Goal: Task Accomplishment & Management: Use online tool/utility

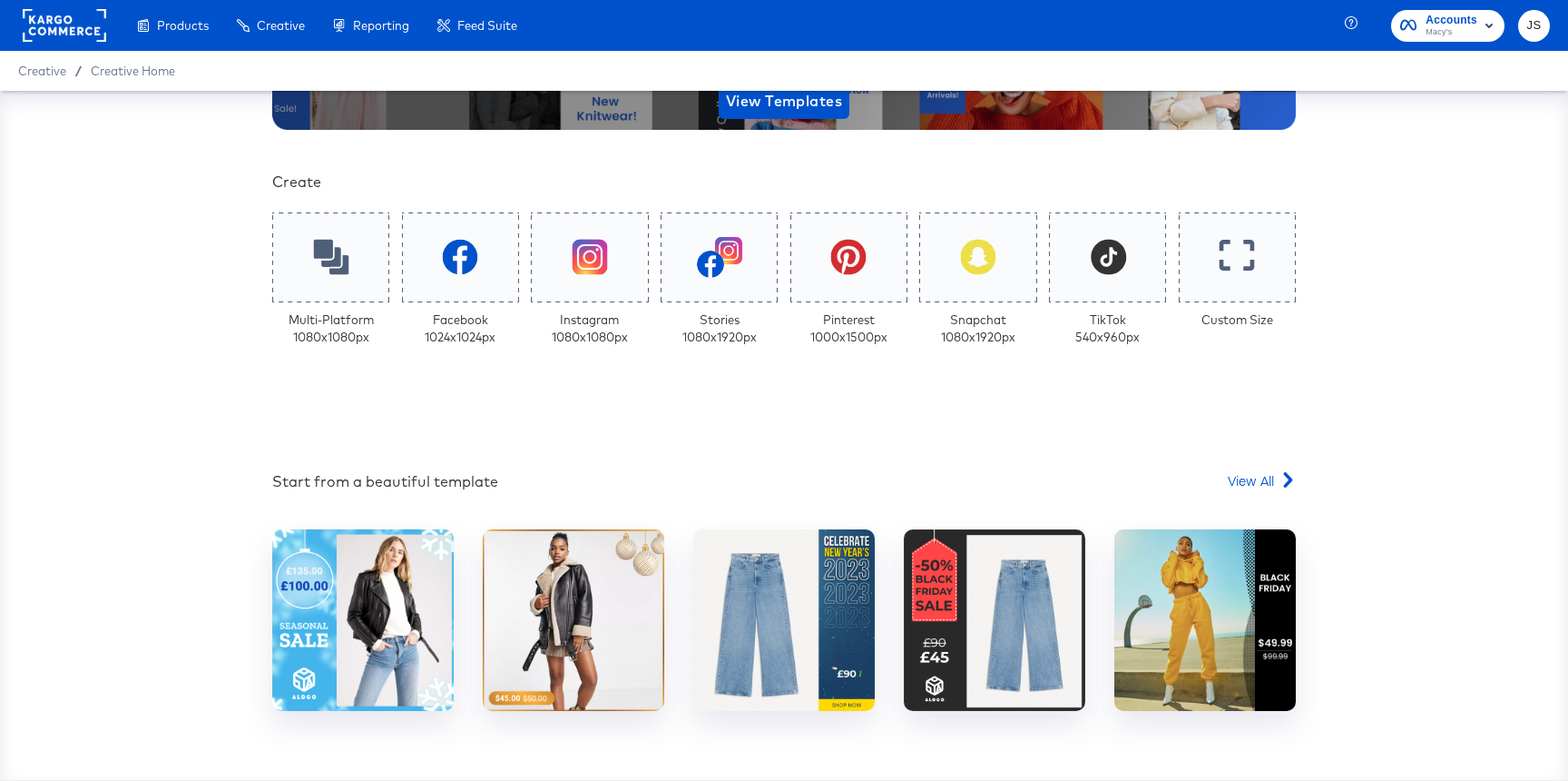
scroll to position [336, 0]
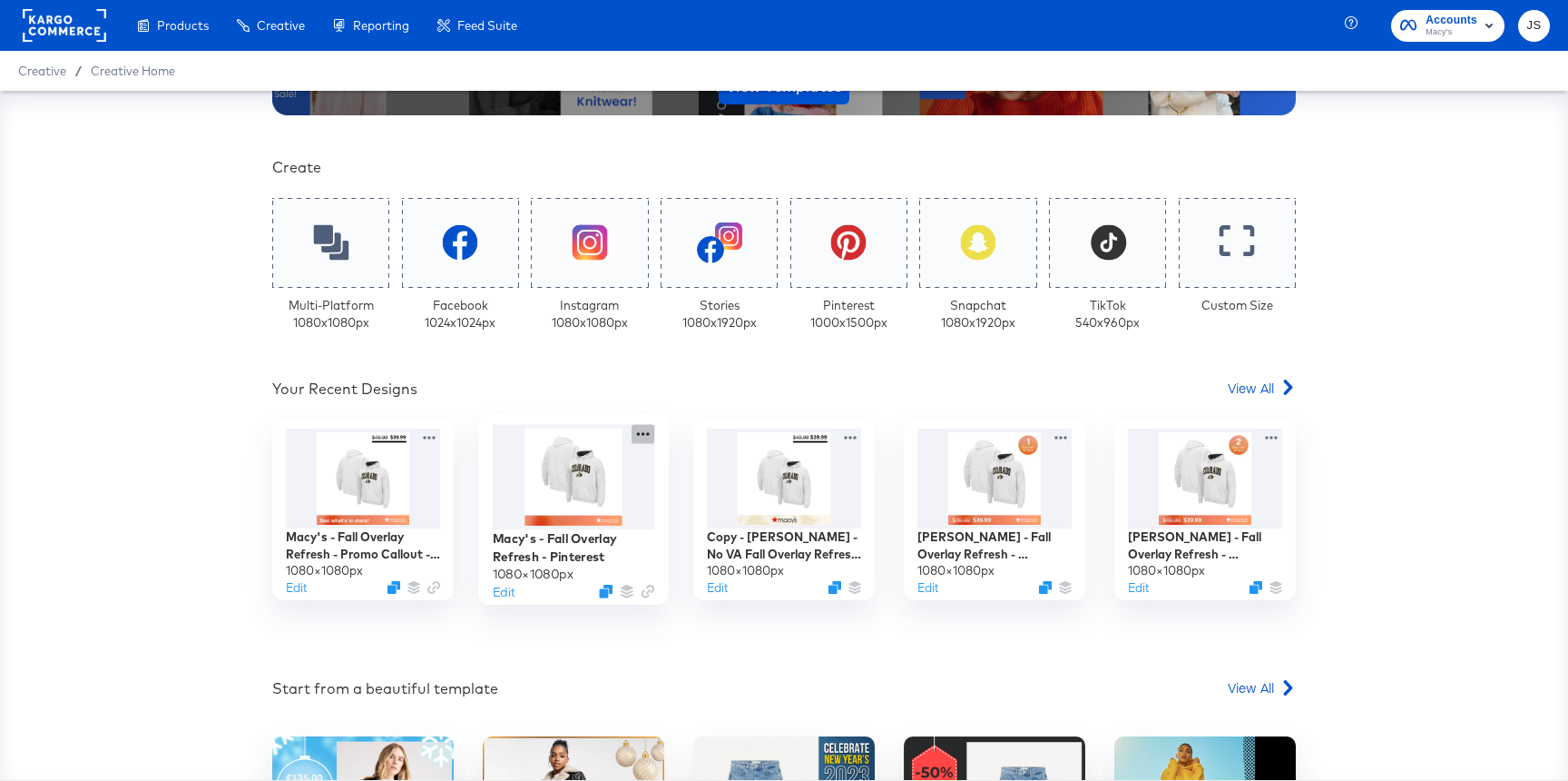
click at [639, 435] on icon at bounding box center [643, 434] width 23 height 19
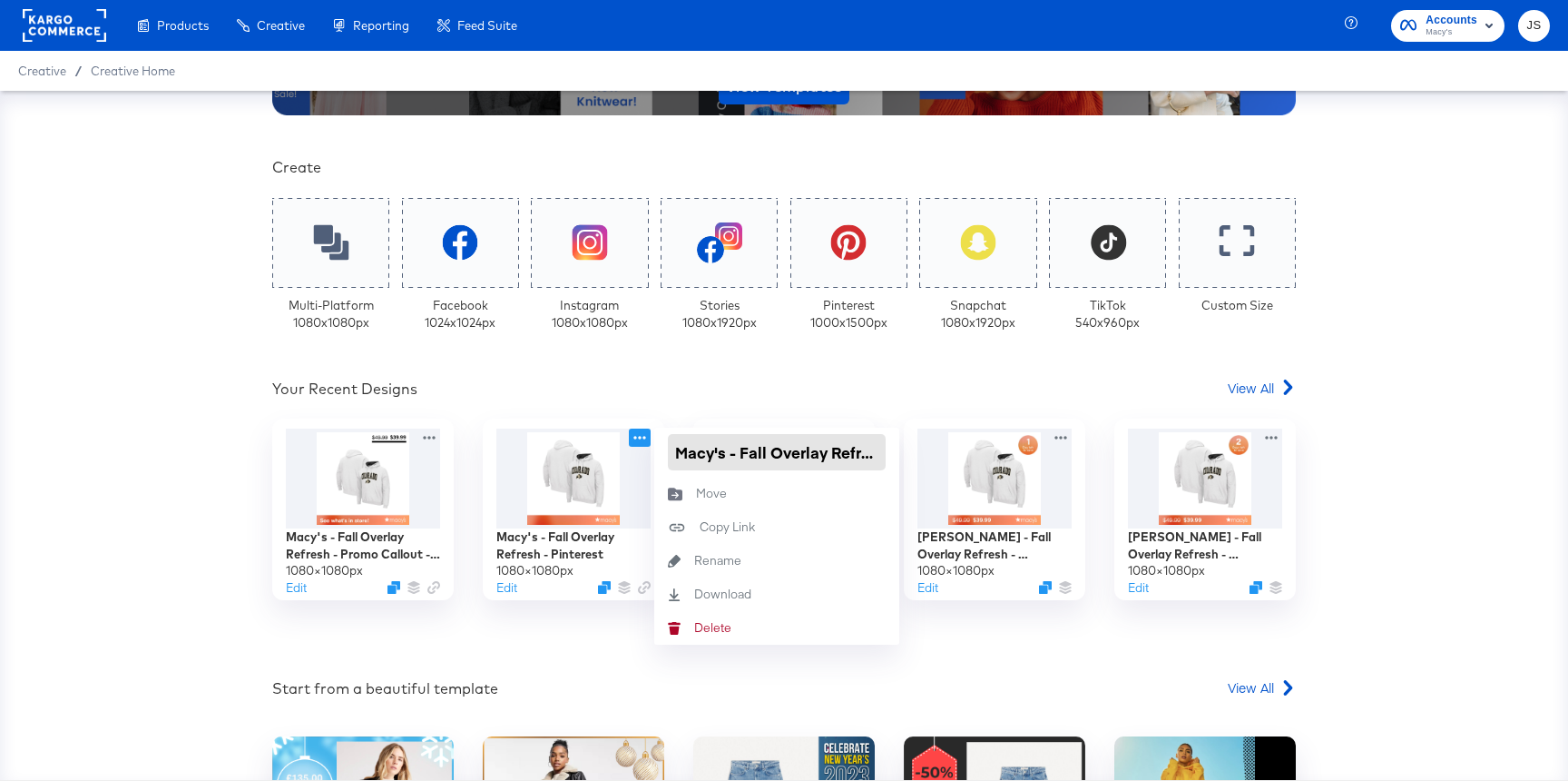
click at [817, 451] on input "Macy's - Fall Overlay Refresh - Pinterest" at bounding box center [777, 452] width 218 height 36
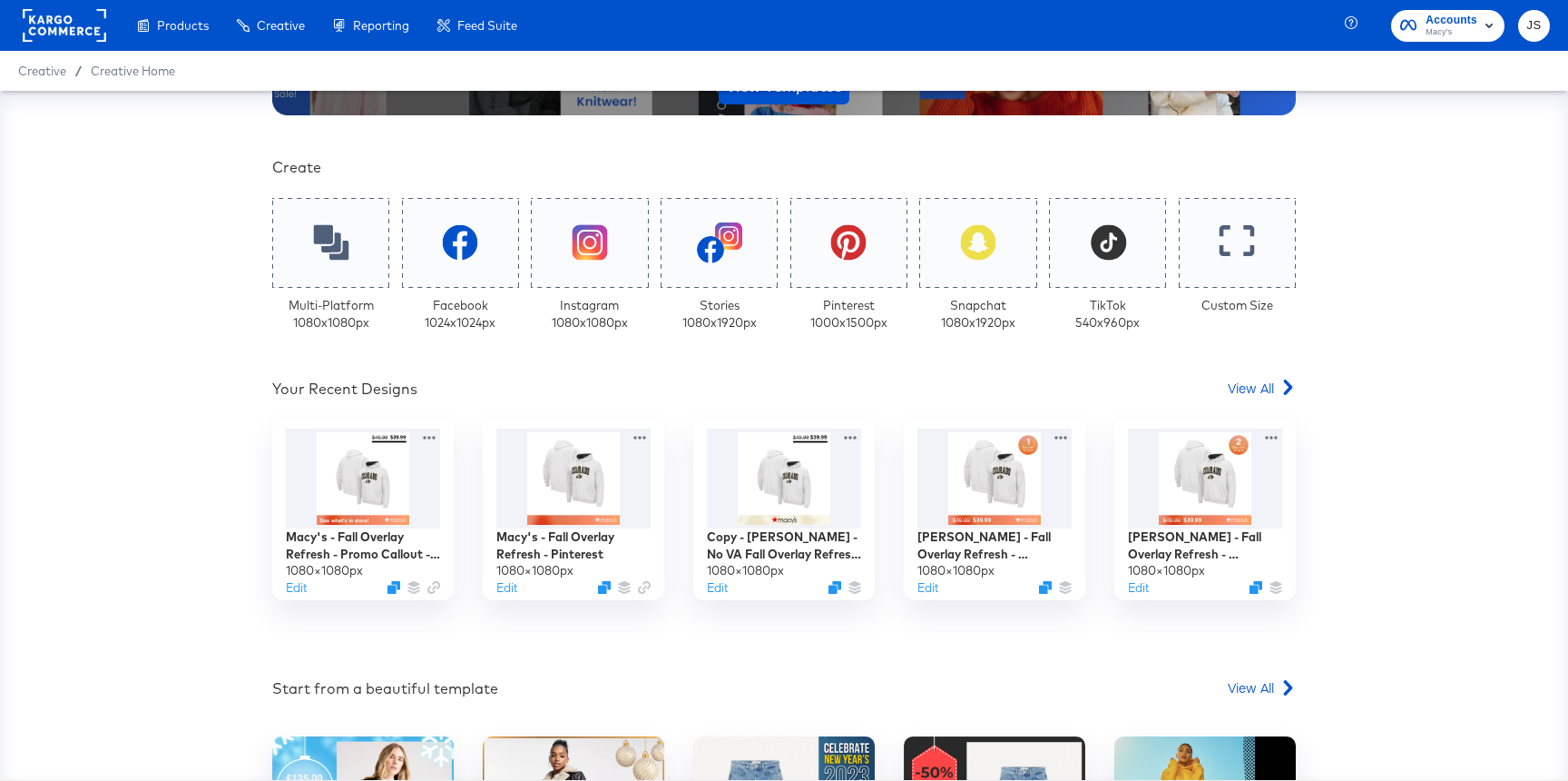
click at [816, 370] on div "Your Custom Templates Beautiful Templates Curated Just for You! View Templates …" at bounding box center [784, 400] width 1024 height 1236
click at [1254, 387] on span "View All" at bounding box center [1251, 388] width 46 height 18
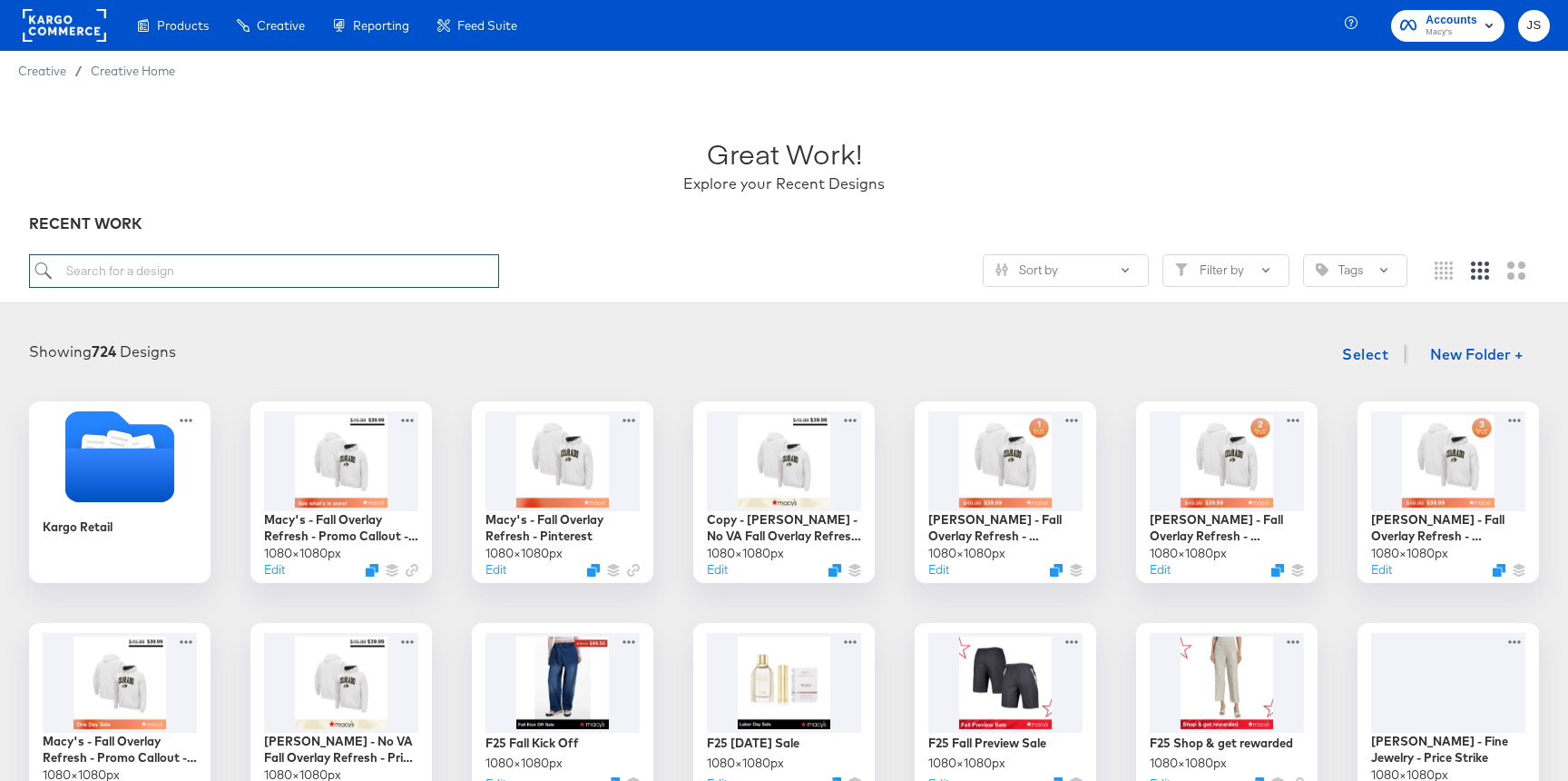
click at [151, 262] on input "search" at bounding box center [263, 271] width 470 height 33
paste input "Macy's - Fall Overlay Refresh - Promo Callout - Price Strike DAR"
type input "Macy's - Fall Overlay Refresh - Promo Callout - Price Strike DAR"
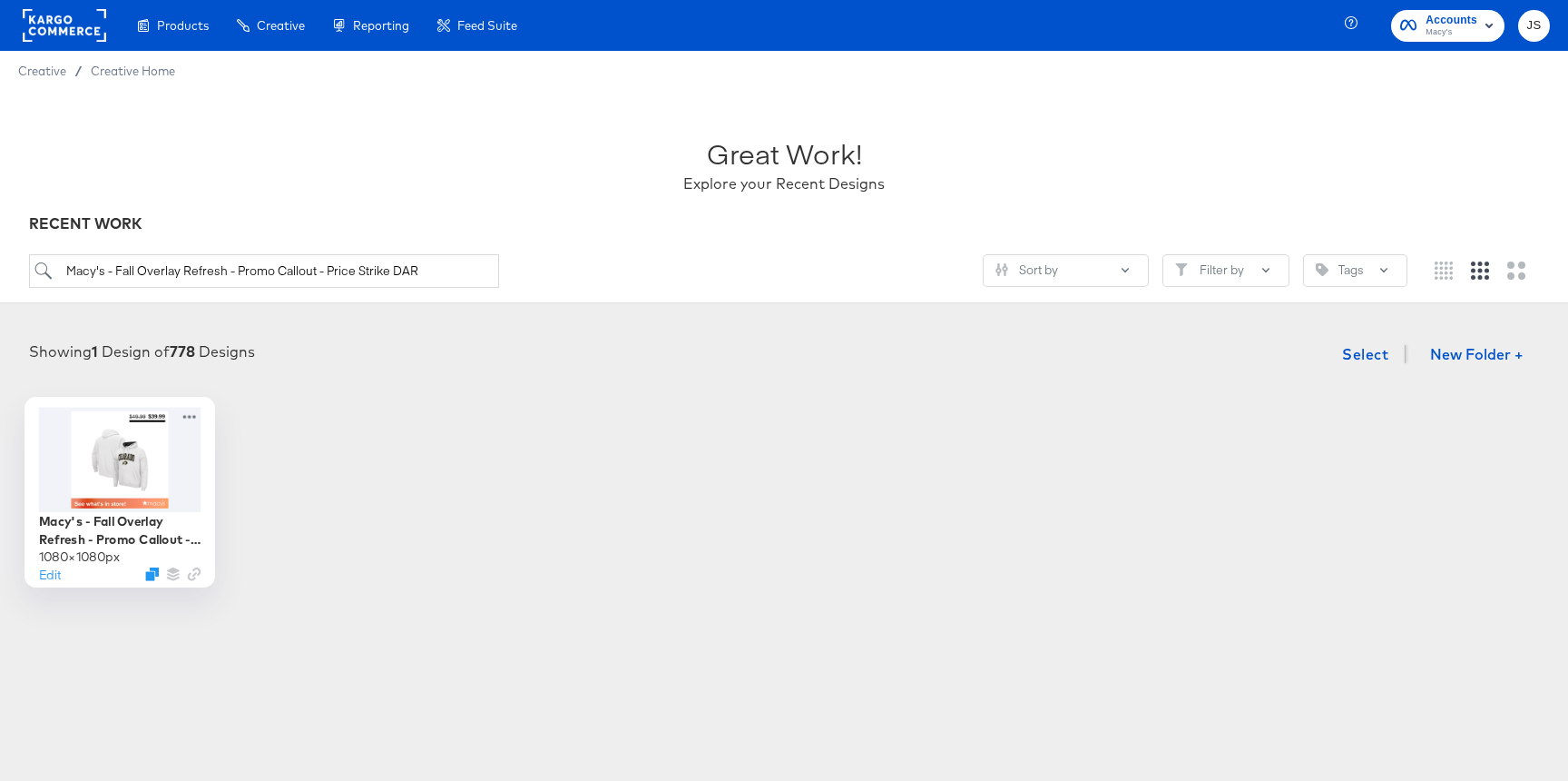
click at [115, 444] on div at bounding box center [120, 458] width 163 height 104
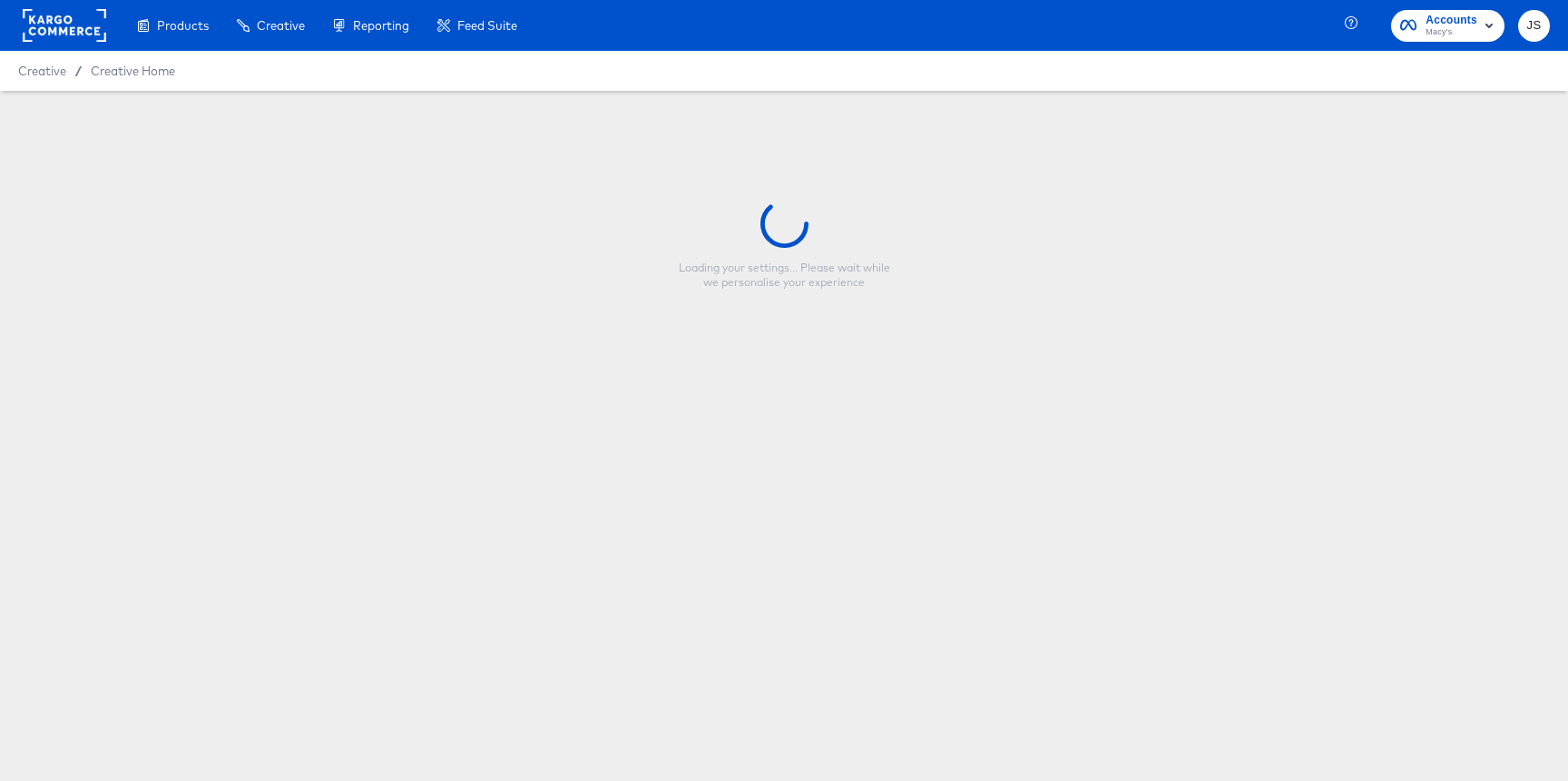
type input "Macy's - Fall Overlay Refresh - Promo Callout - Price Strike DAR"
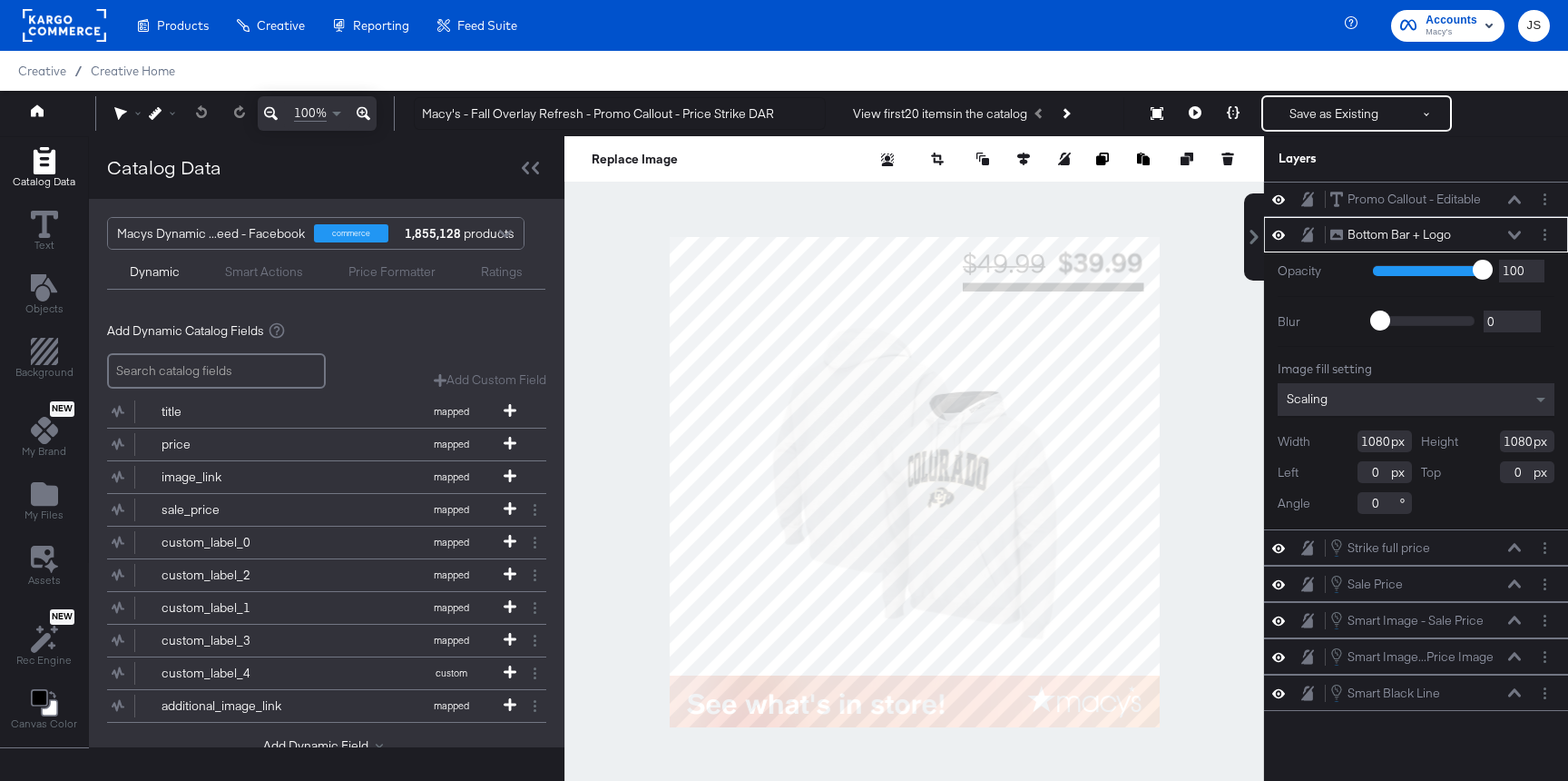
click at [1513, 234] on icon at bounding box center [1515, 234] width 13 height 8
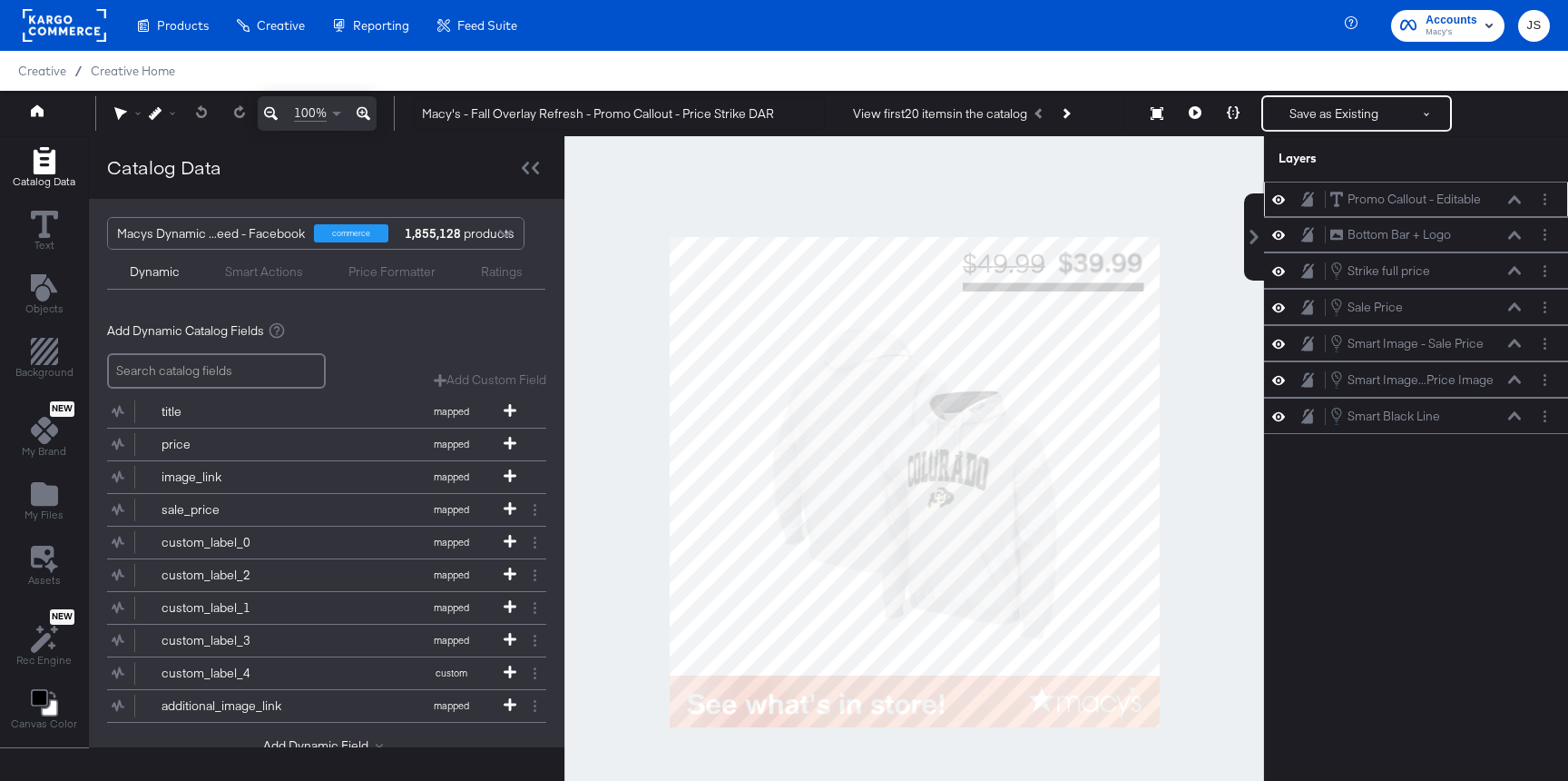
click at [1507, 206] on div "Promo Callout - Editable Promo Callout - Editable" at bounding box center [1426, 199] width 192 height 19
click at [1519, 199] on icon at bounding box center [1515, 200] width 13 height 9
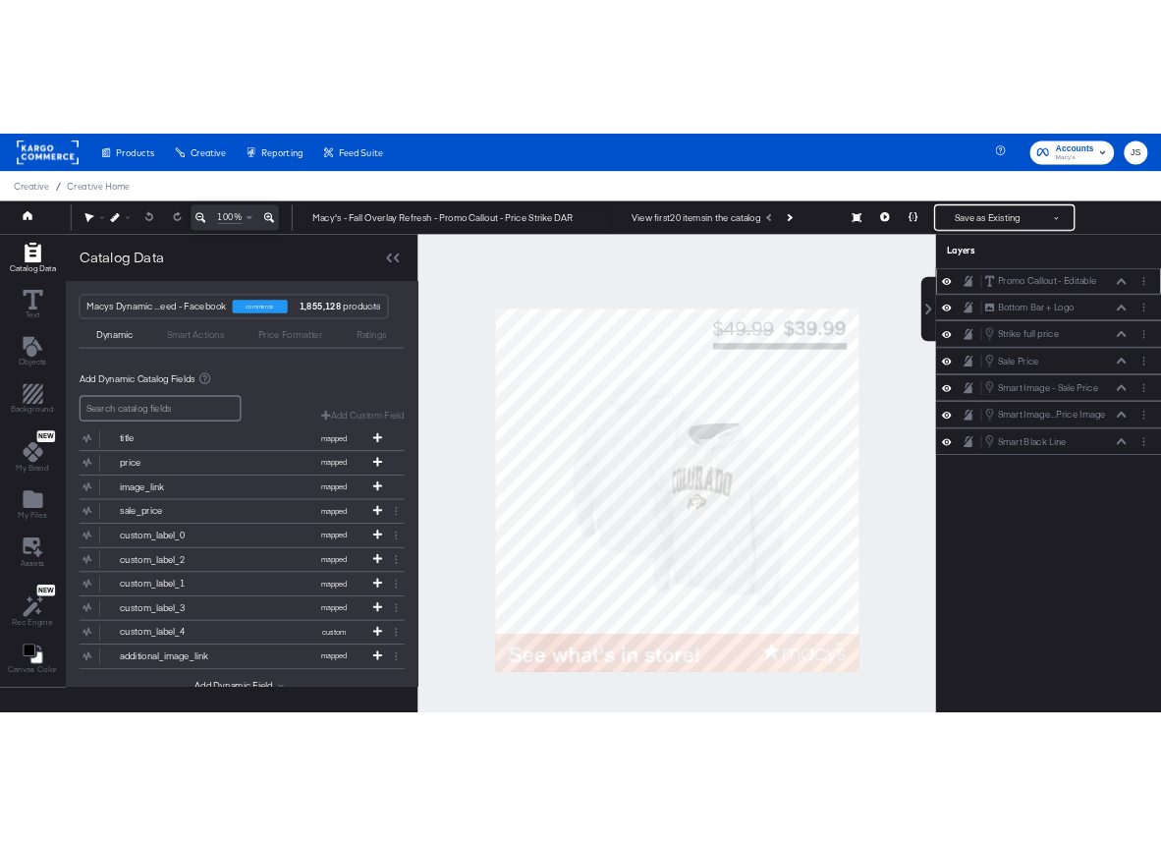
scroll to position [20, 0]
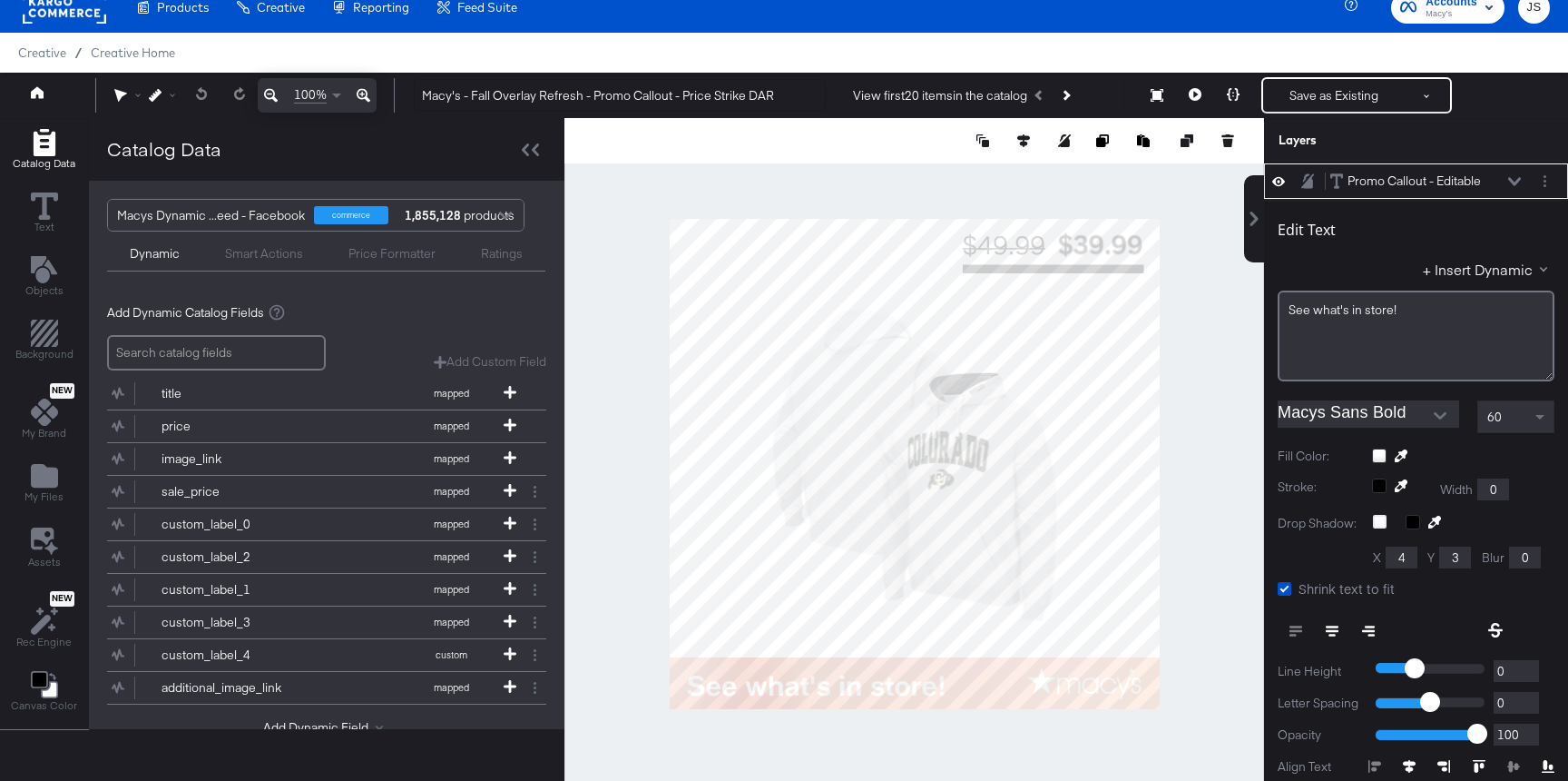
click at [1221, 324] on div at bounding box center [914, 464] width 699 height 691
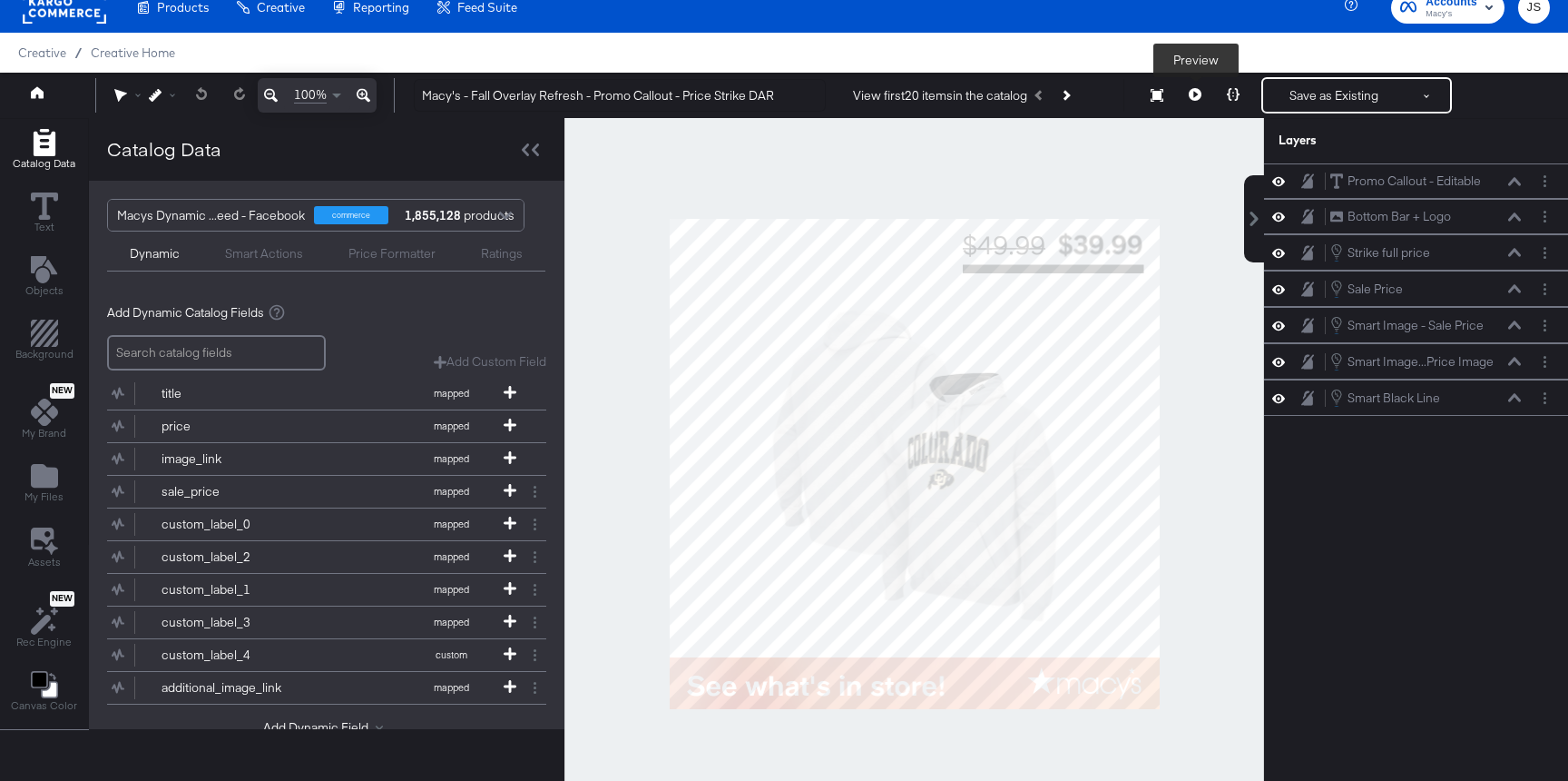
click at [1185, 104] on button at bounding box center [1195, 94] width 38 height 36
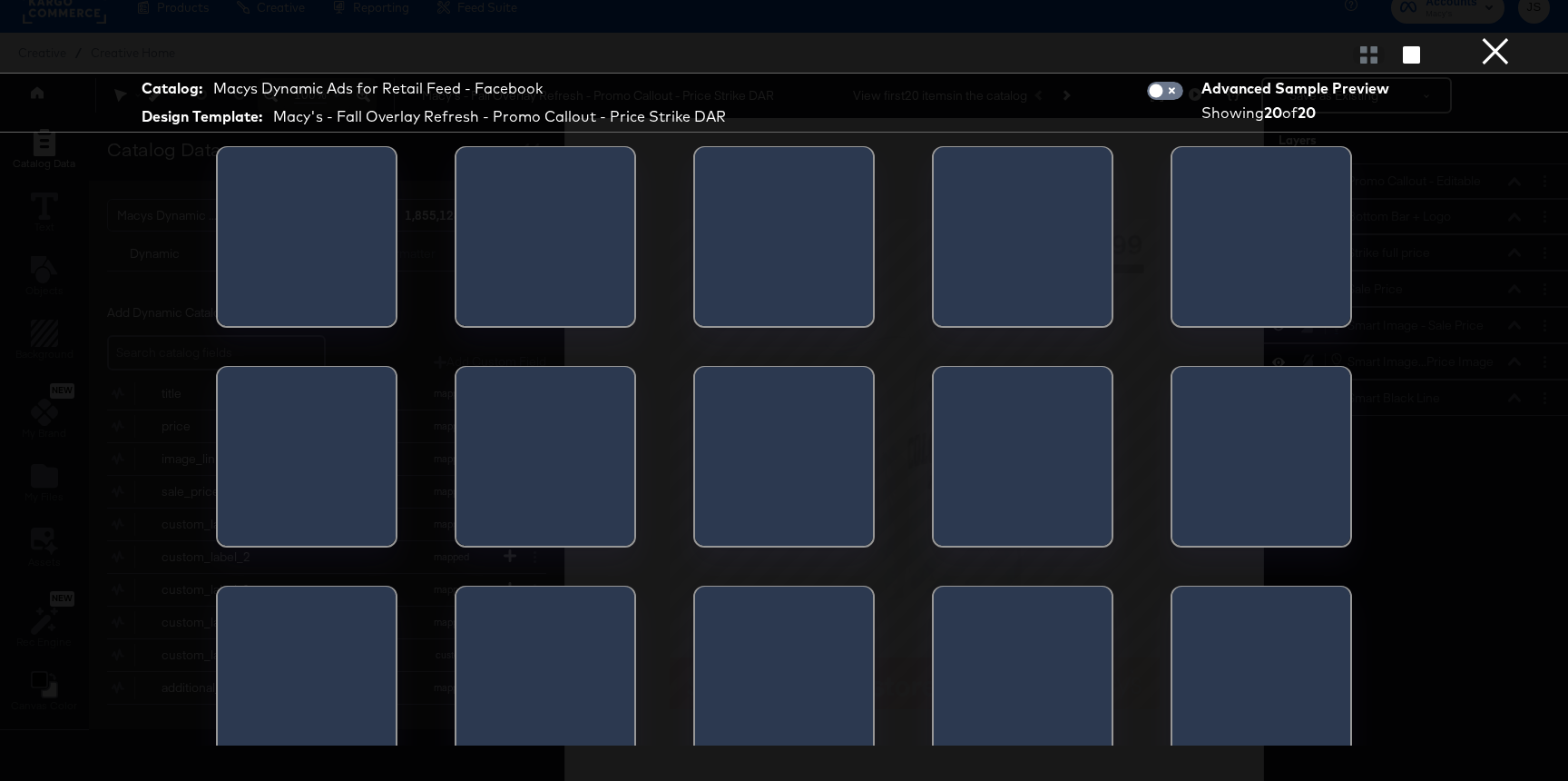
click at [865, 298] on div at bounding box center [869, 242] width 8 height 190
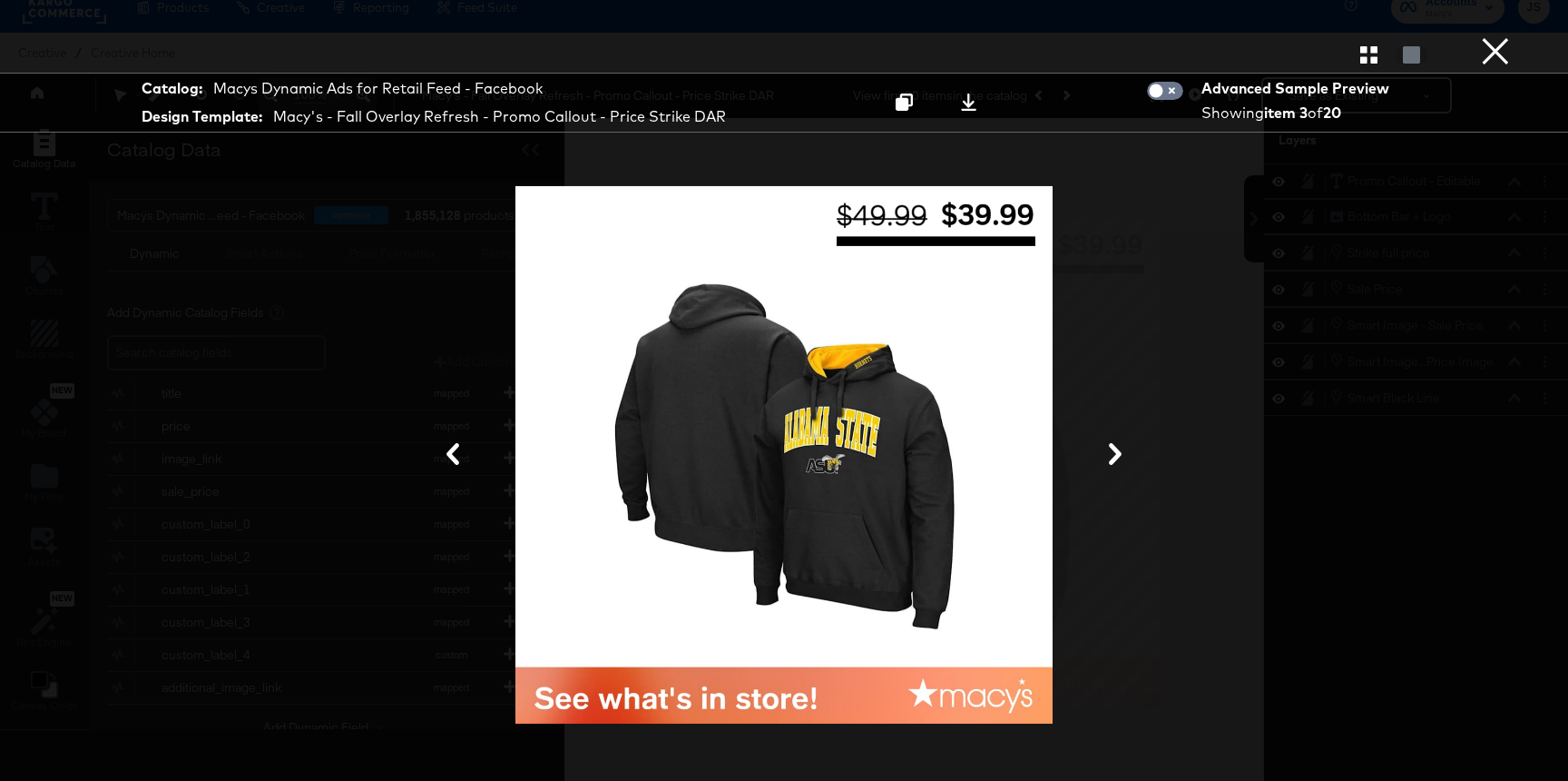
click at [1490, 36] on button "×" at bounding box center [1495, 18] width 36 height 36
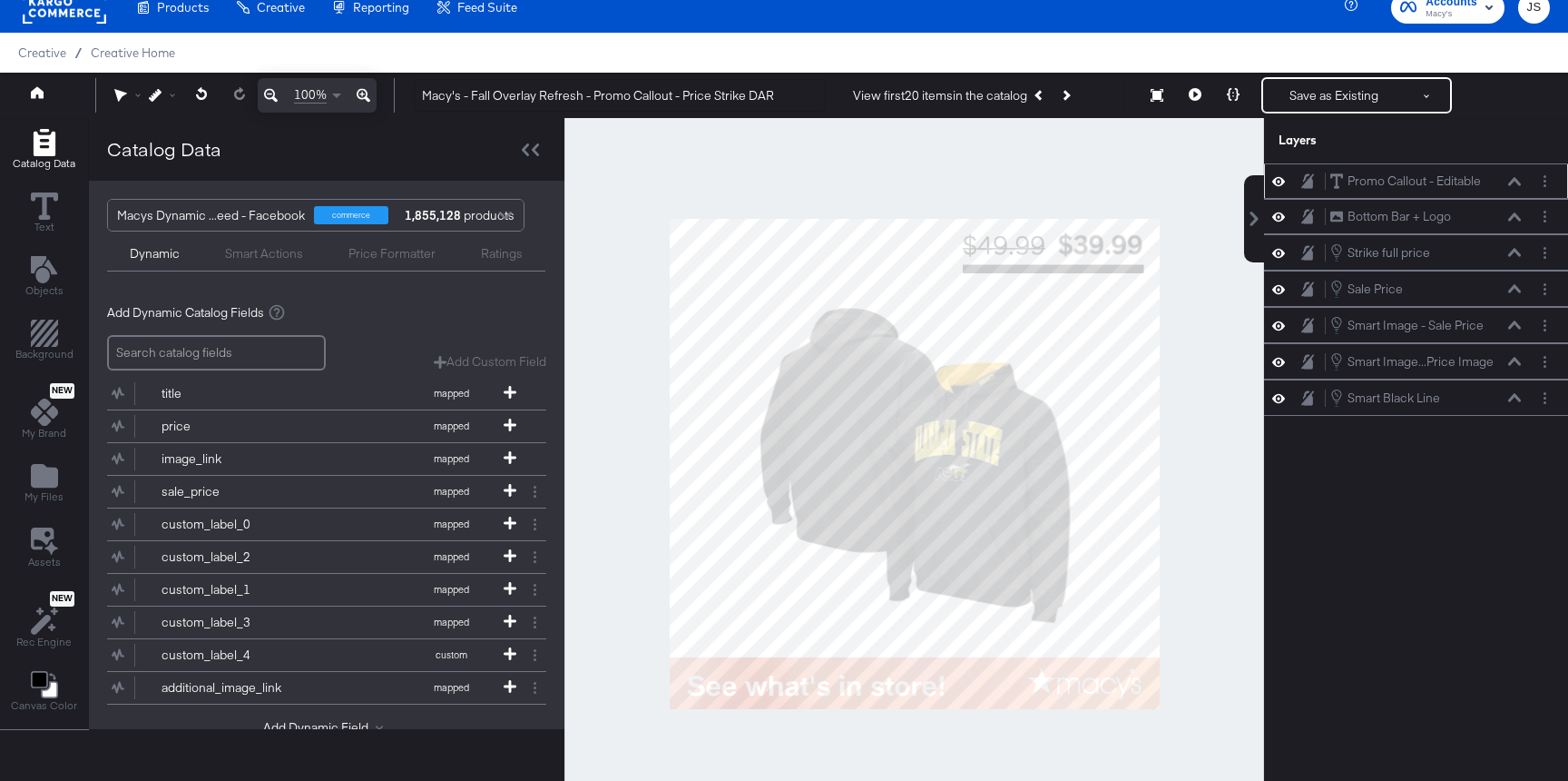
click at [1514, 177] on button at bounding box center [1515, 182] width 15 height 11
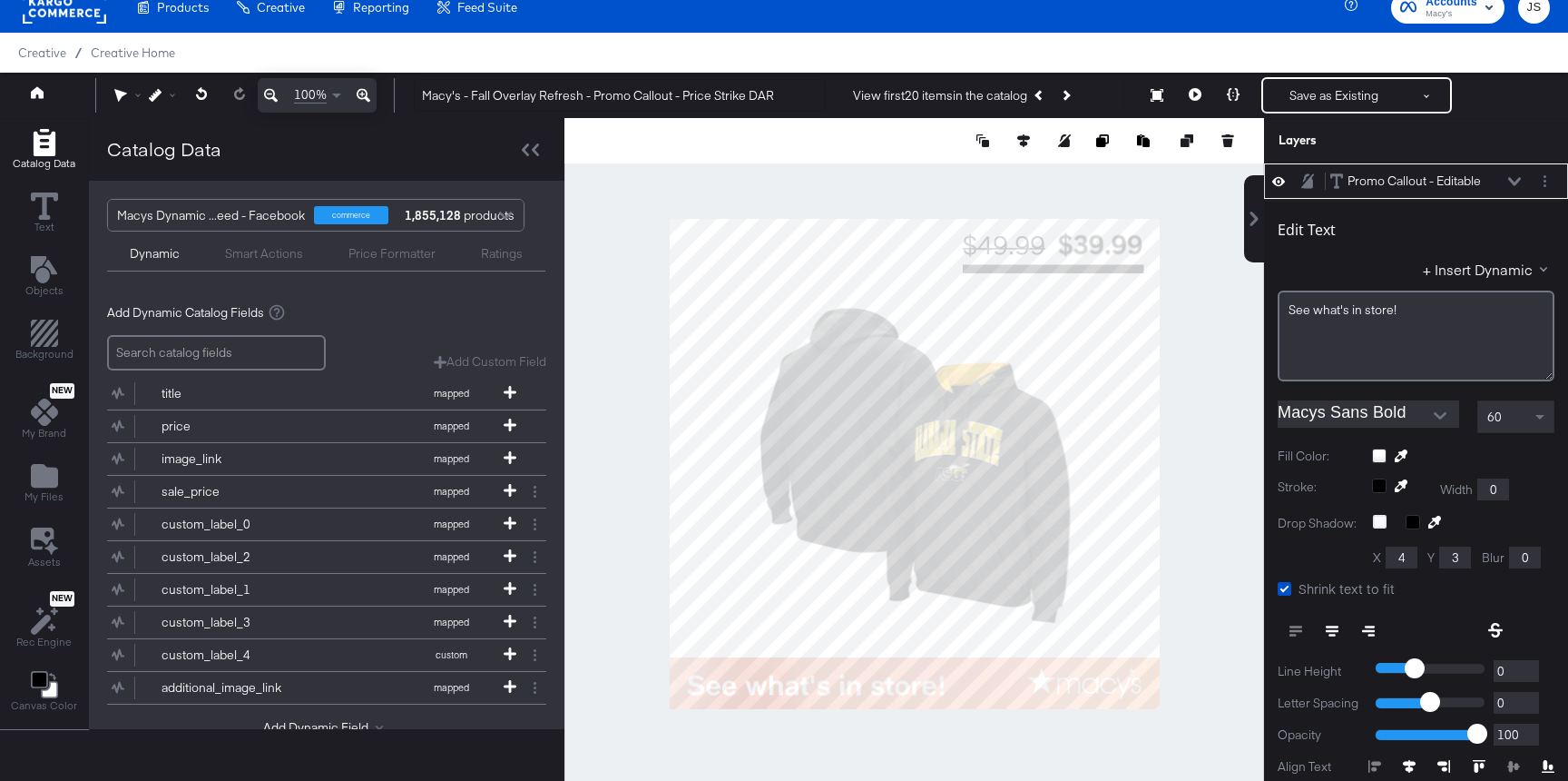
type input "986"
click at [1489, 140] on div "Layers" at bounding box center [1416, 140] width 304 height 45
click at [1247, 274] on div at bounding box center [914, 464] width 699 height 691
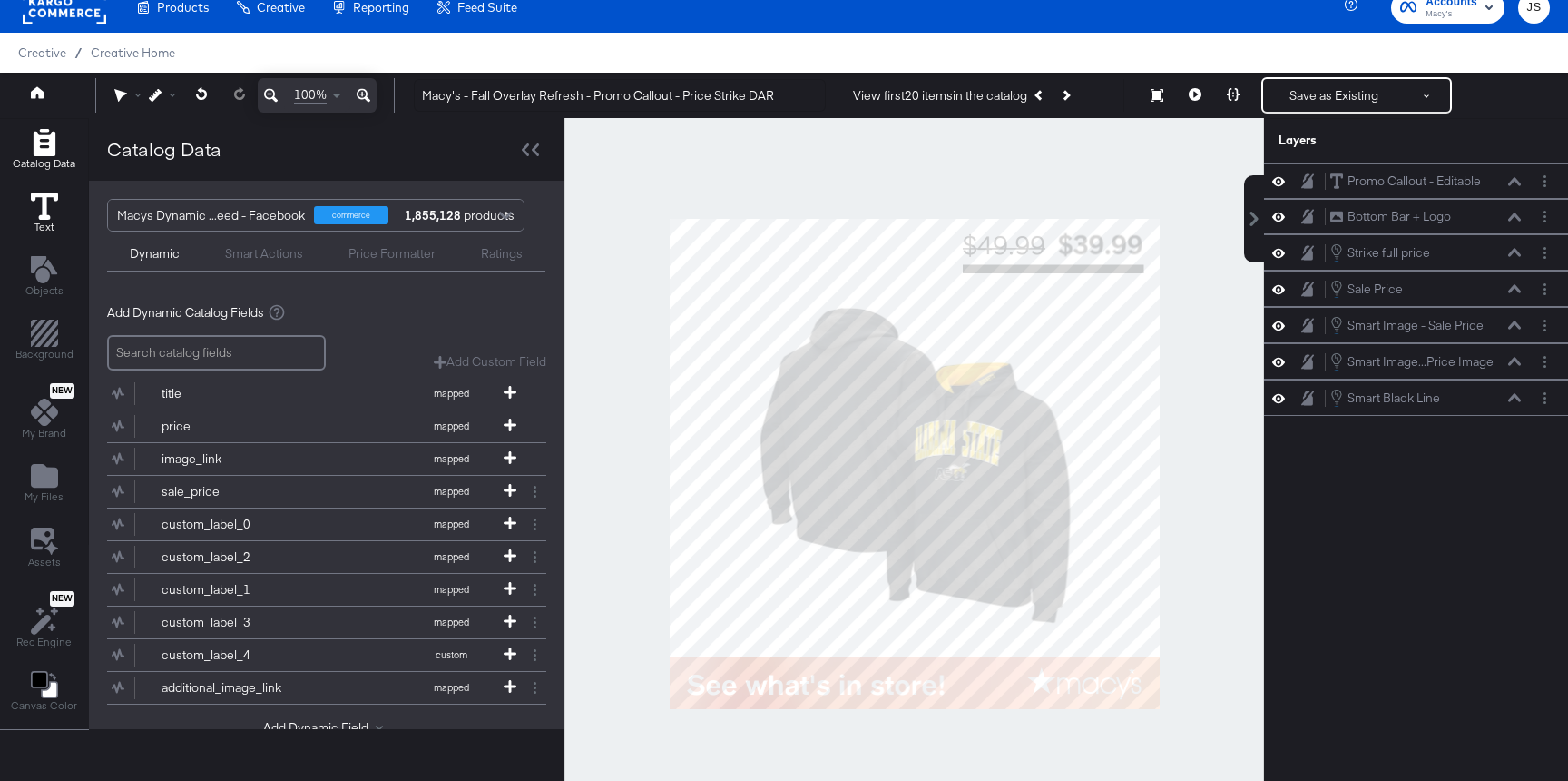
click at [26, 214] on button "Text" at bounding box center [44, 214] width 49 height 52
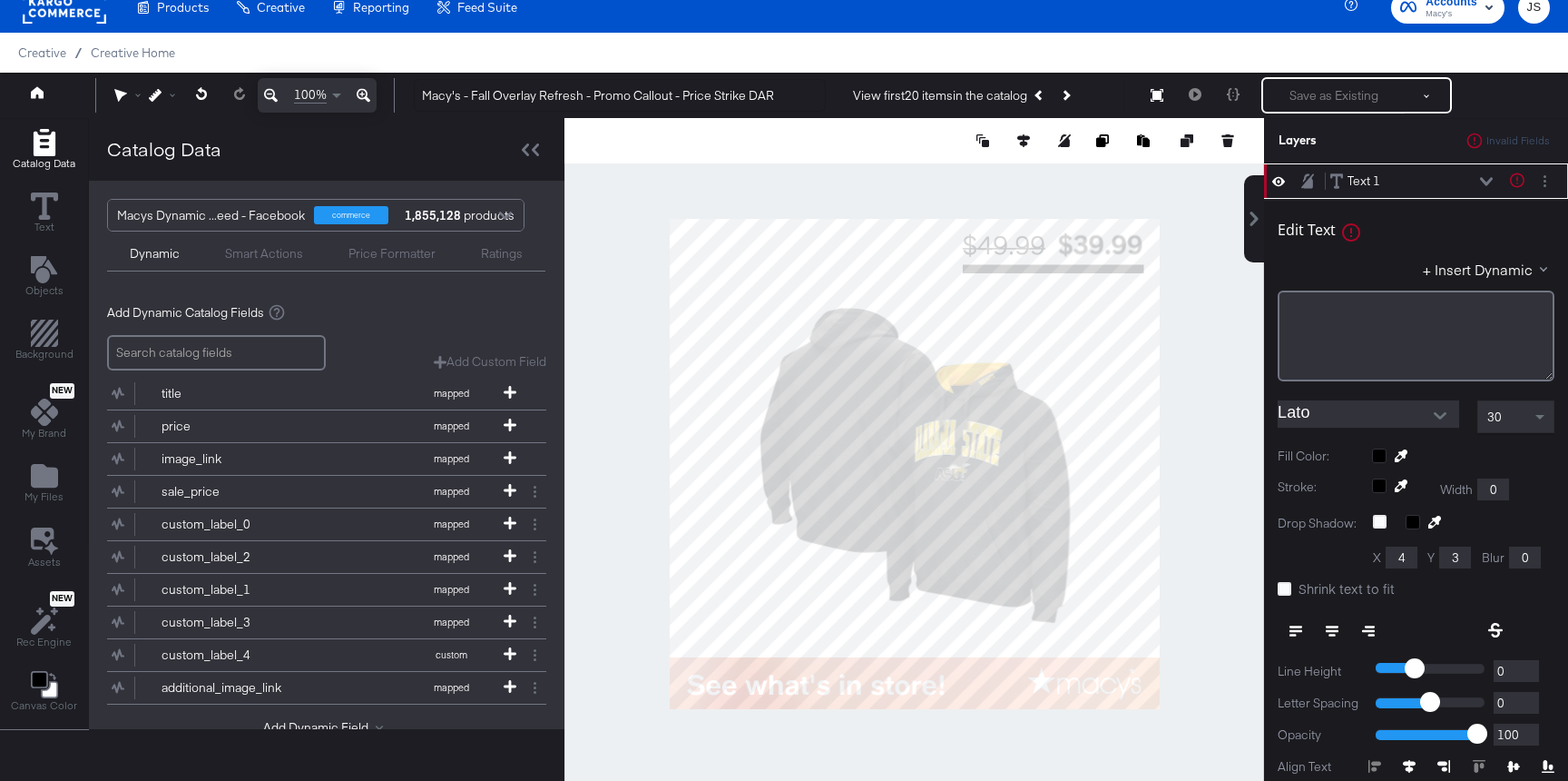
click at [1533, 177] on div "Text 1 Text 1 Text is too short (minimum is 1 characters)" at bounding box center [1416, 181] width 289 height 19
click at [1547, 178] on button "Layer Options" at bounding box center [1545, 181] width 19 height 19
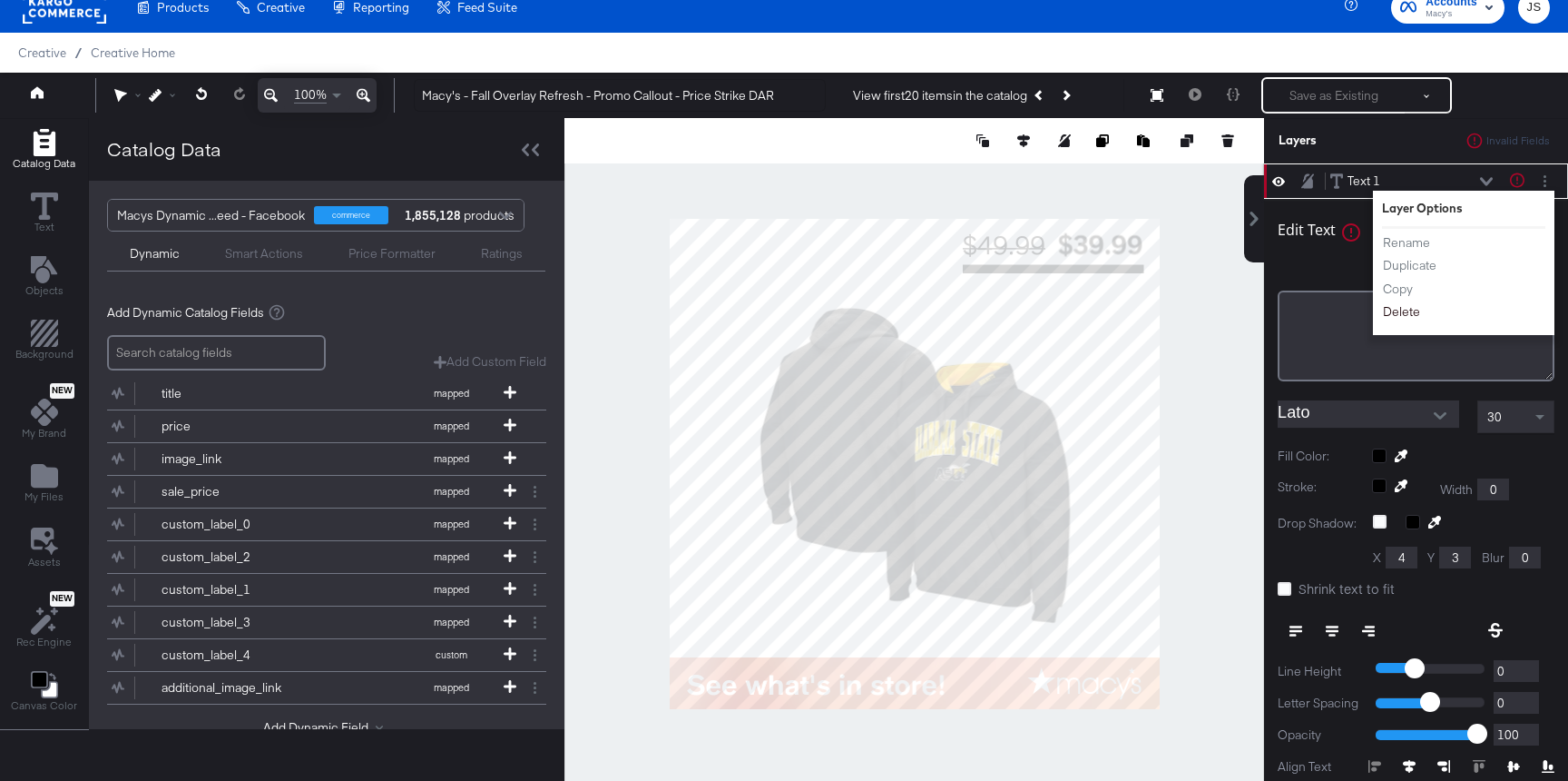
click at [1413, 303] on button "Delete" at bounding box center [1402, 311] width 39 height 19
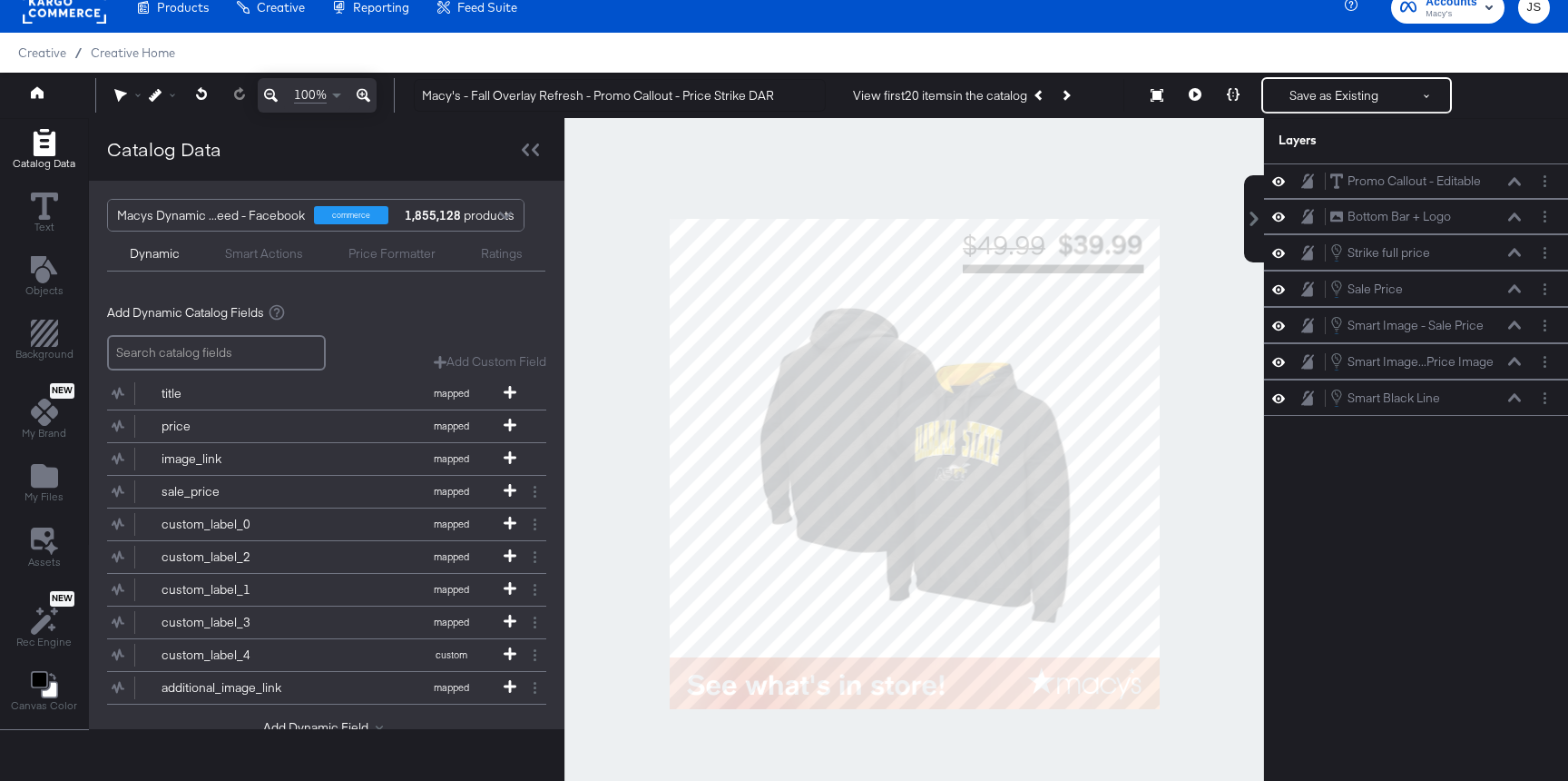
click at [237, 270] on div "Dynamic Smart Actions Price Formatter Ratings" at bounding box center [326, 250] width 438 height 40
click at [241, 266] on div "Dynamic Smart Actions Price Formatter Ratings" at bounding box center [326, 250] width 438 height 40
click at [241, 256] on div "Smart Actions" at bounding box center [264, 253] width 78 height 18
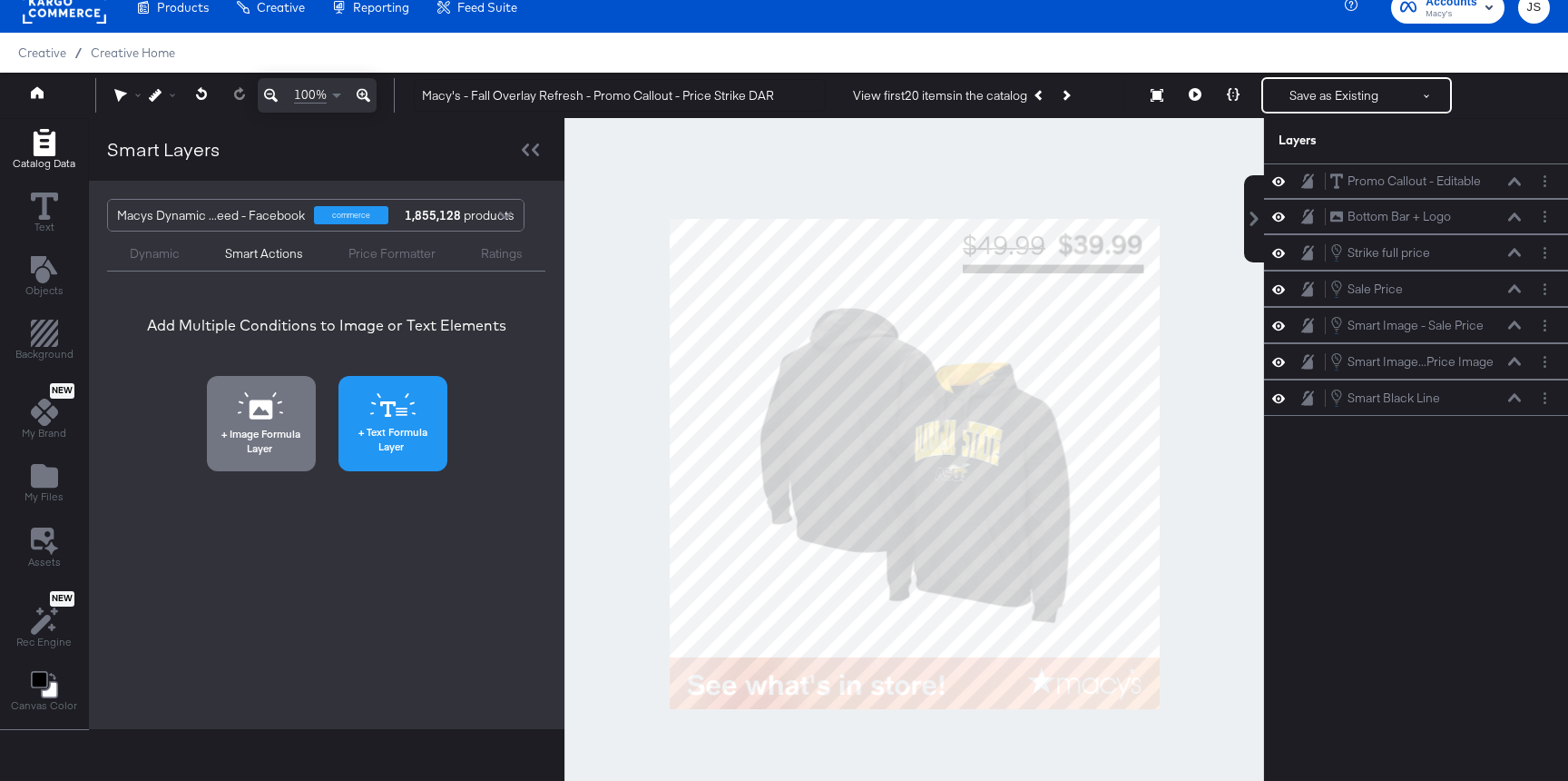
click at [386, 405] on icon at bounding box center [393, 405] width 45 height 25
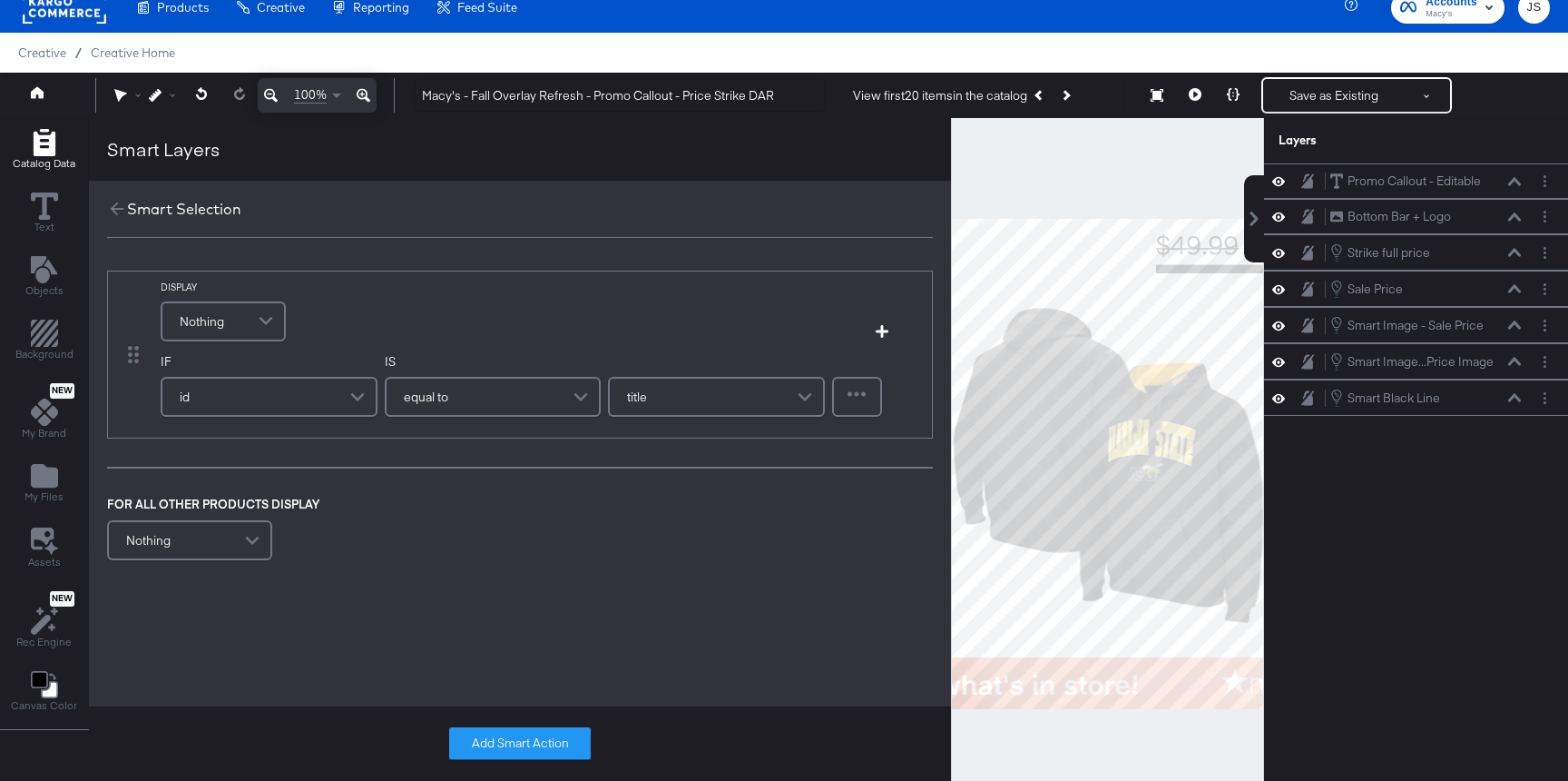
click at [232, 311] on div "Nothing" at bounding box center [224, 321] width 122 height 36
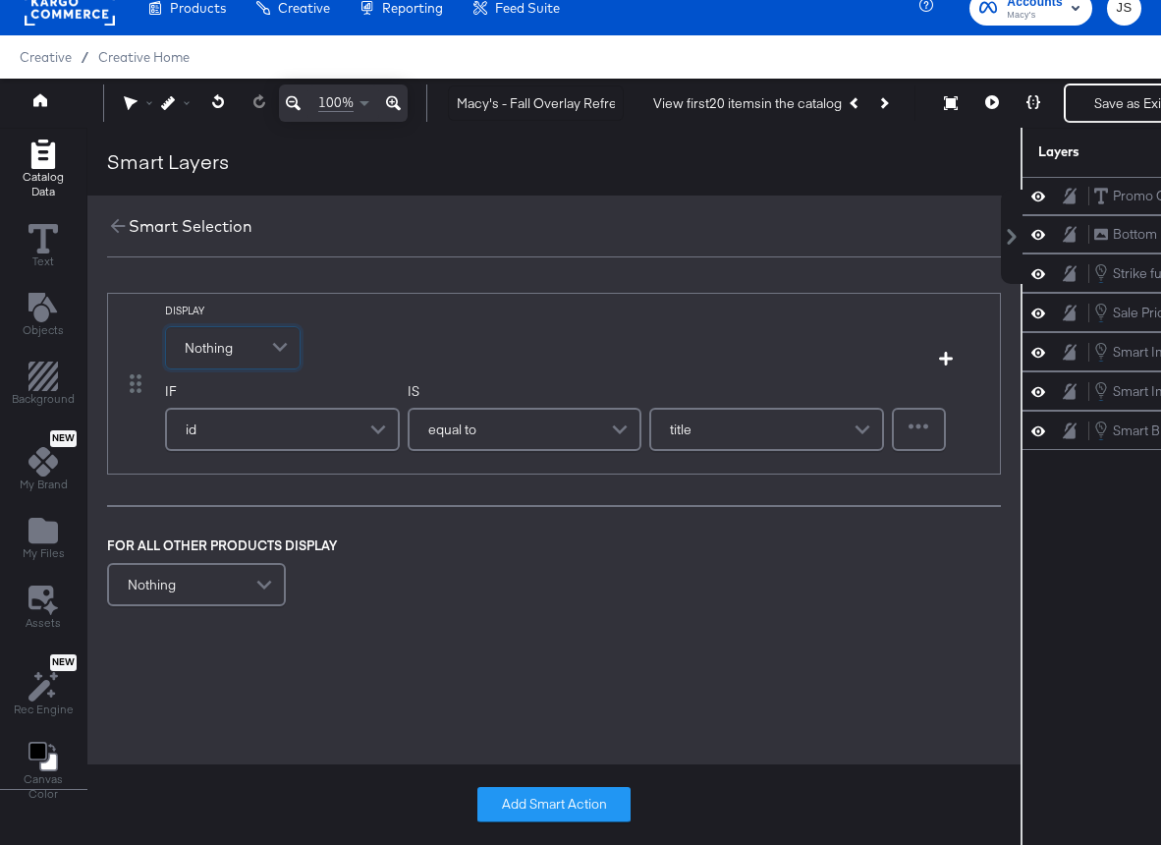
click at [241, 348] on div "Nothing" at bounding box center [233, 347] width 134 height 41
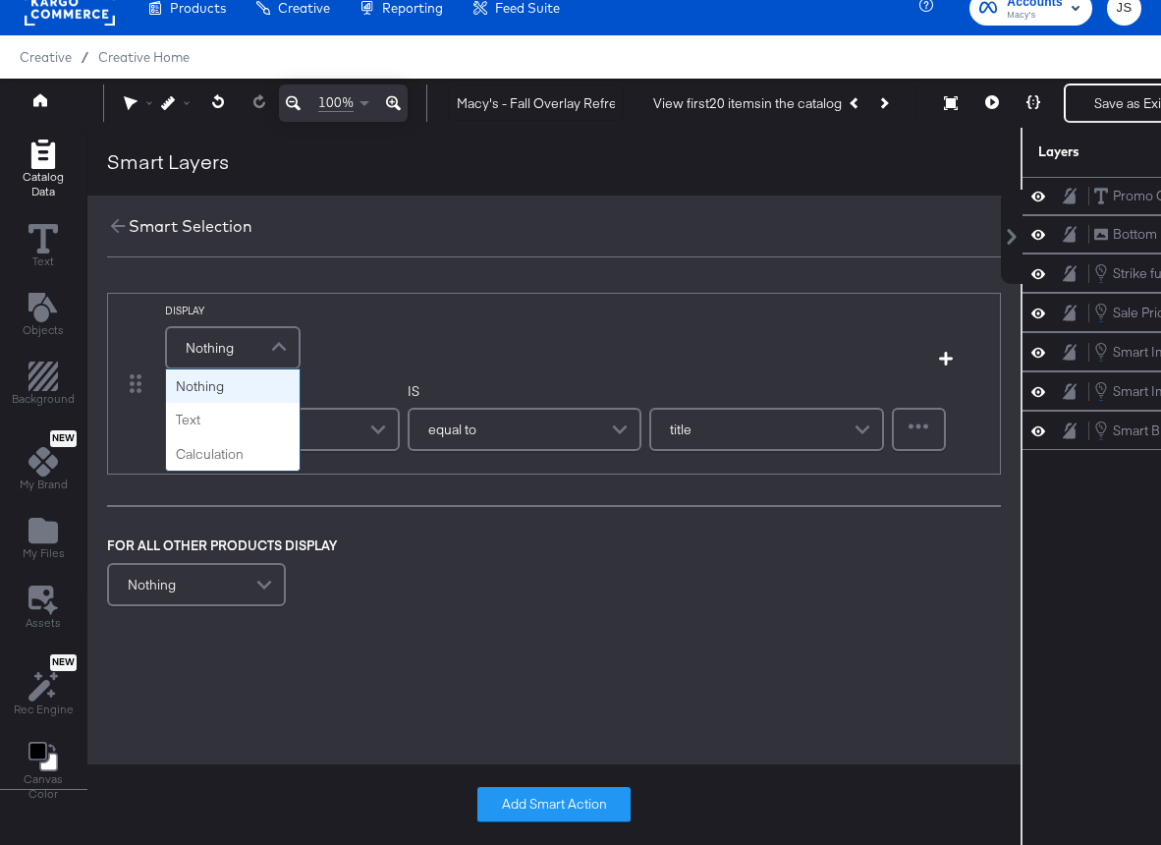
click at [241, 348] on div "Nothing" at bounding box center [233, 347] width 132 height 39
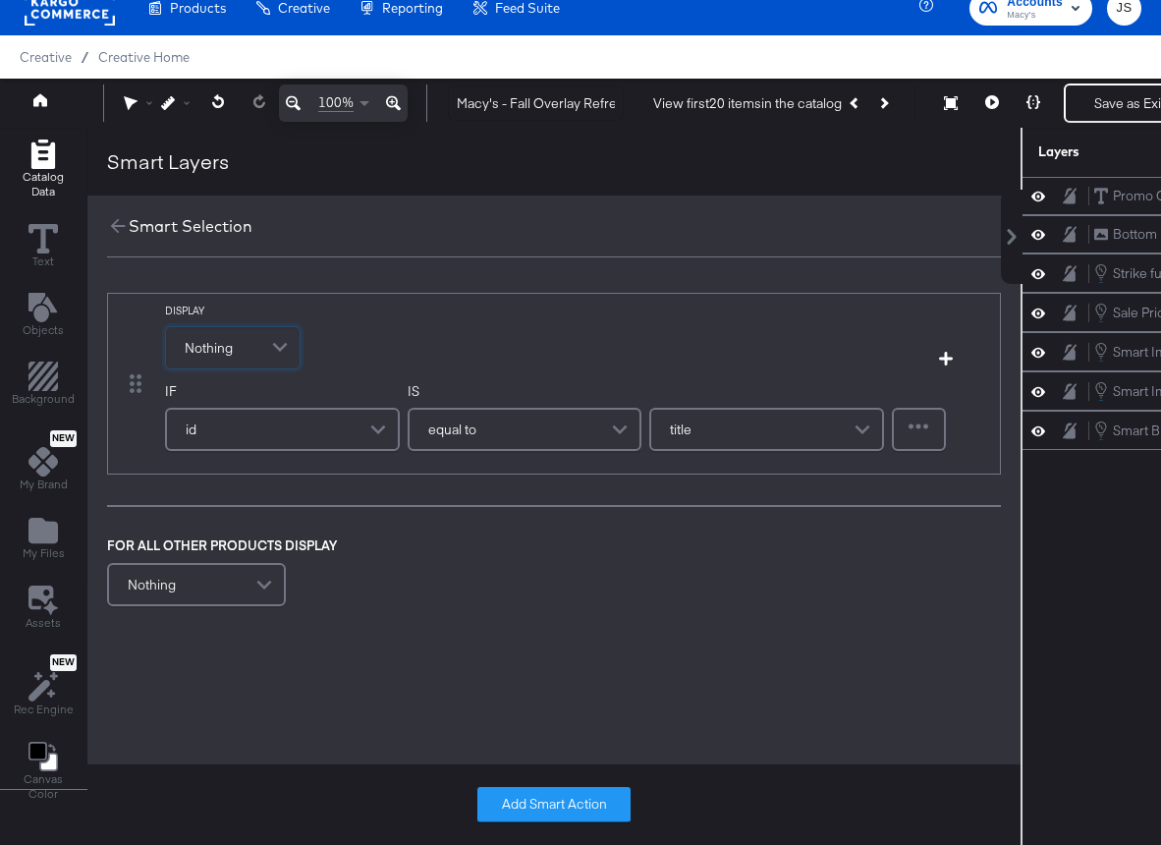
click at [241, 348] on div "Nothing" at bounding box center [233, 347] width 134 height 41
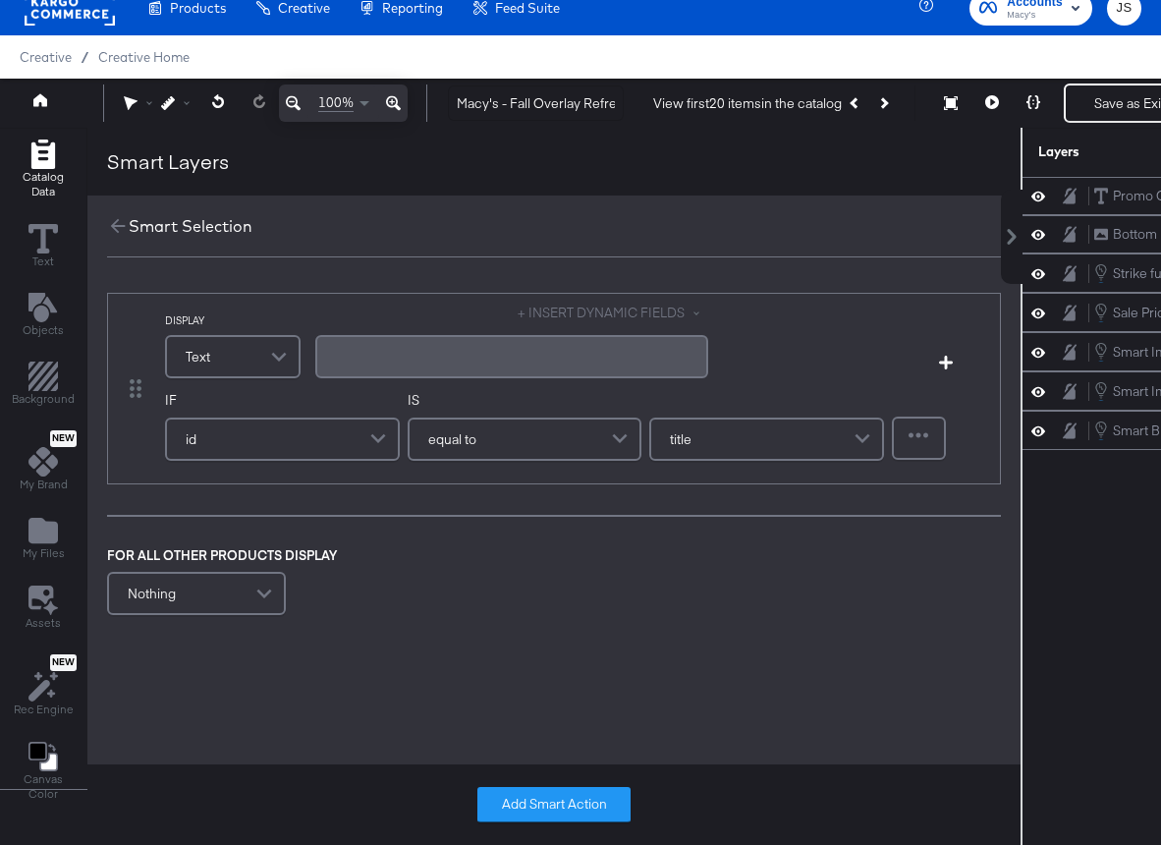
click at [391, 342] on div "﻿" at bounding box center [511, 356] width 393 height 43
click at [606, 315] on button "+ INSERT DYNAMIC FIELDS" at bounding box center [613, 313] width 191 height 19
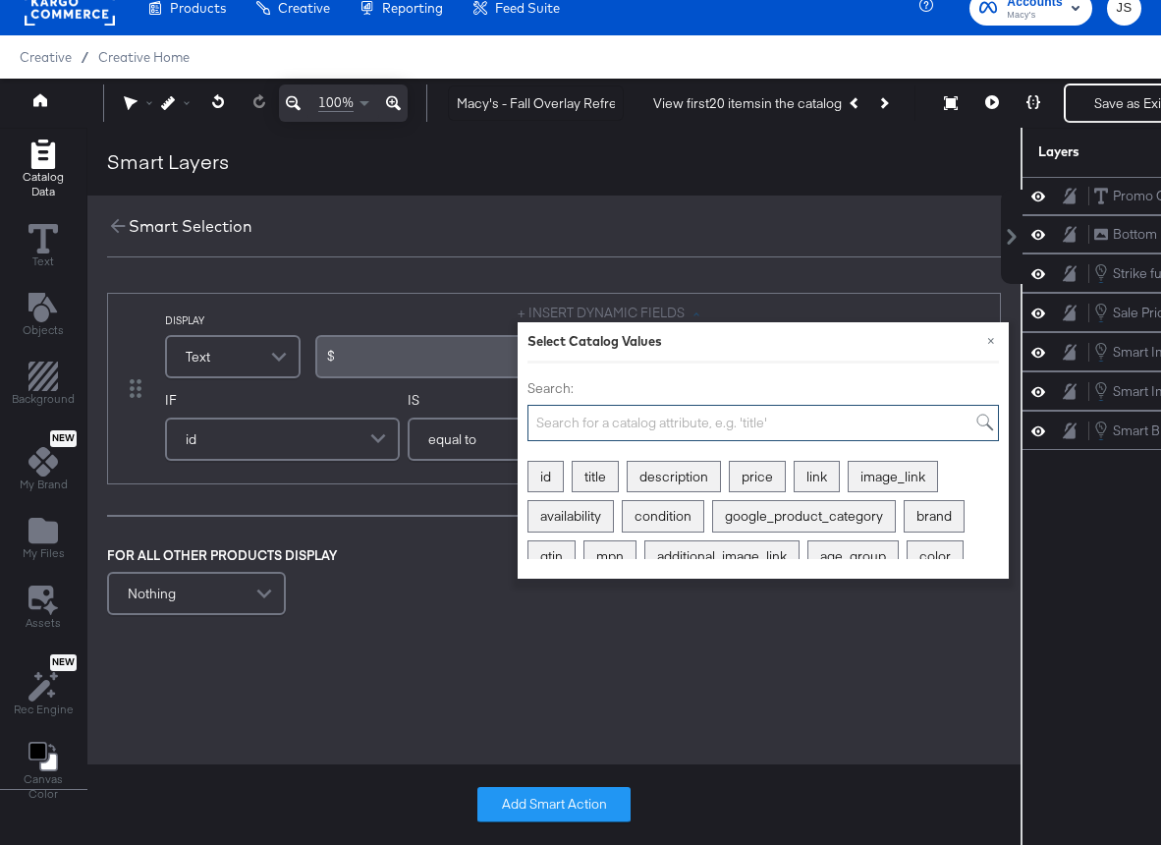
click at [596, 418] on input "Search:" at bounding box center [762, 423] width 471 height 36
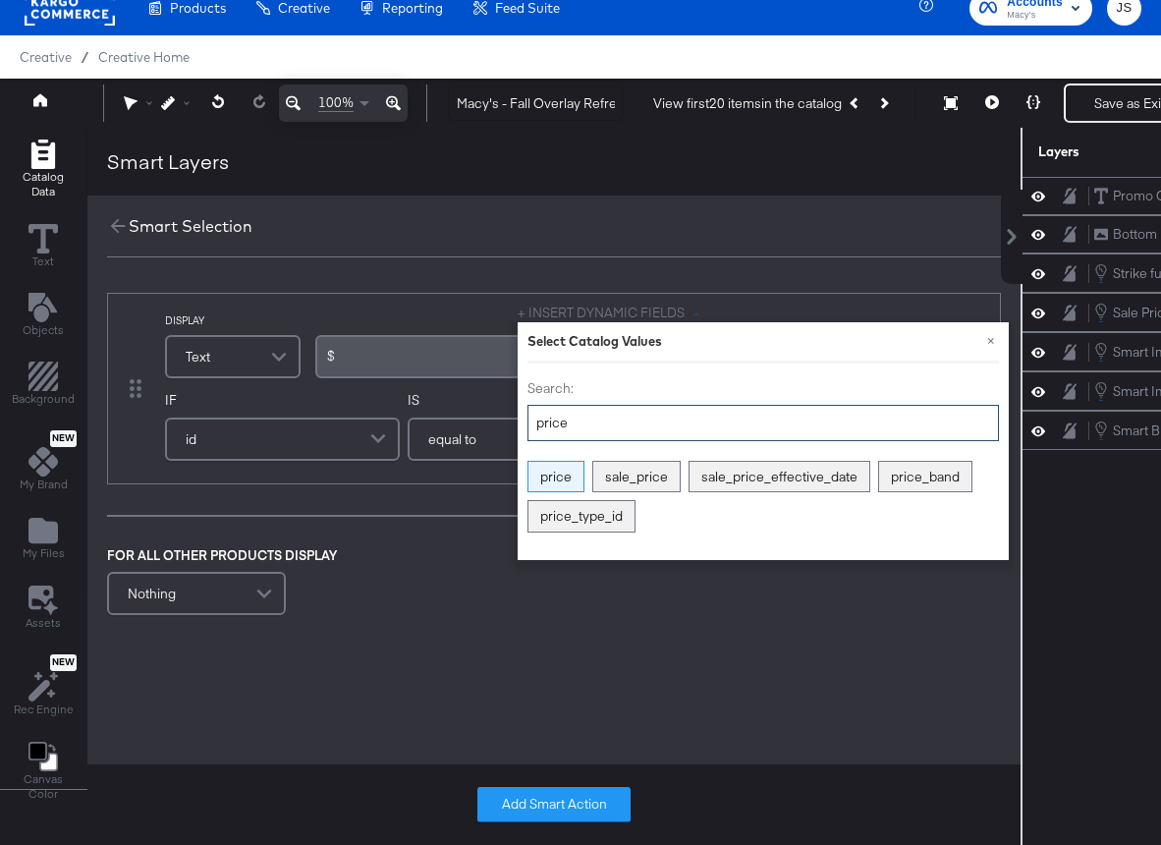
type input "price"
click at [569, 471] on div "price" at bounding box center [555, 477] width 55 height 30
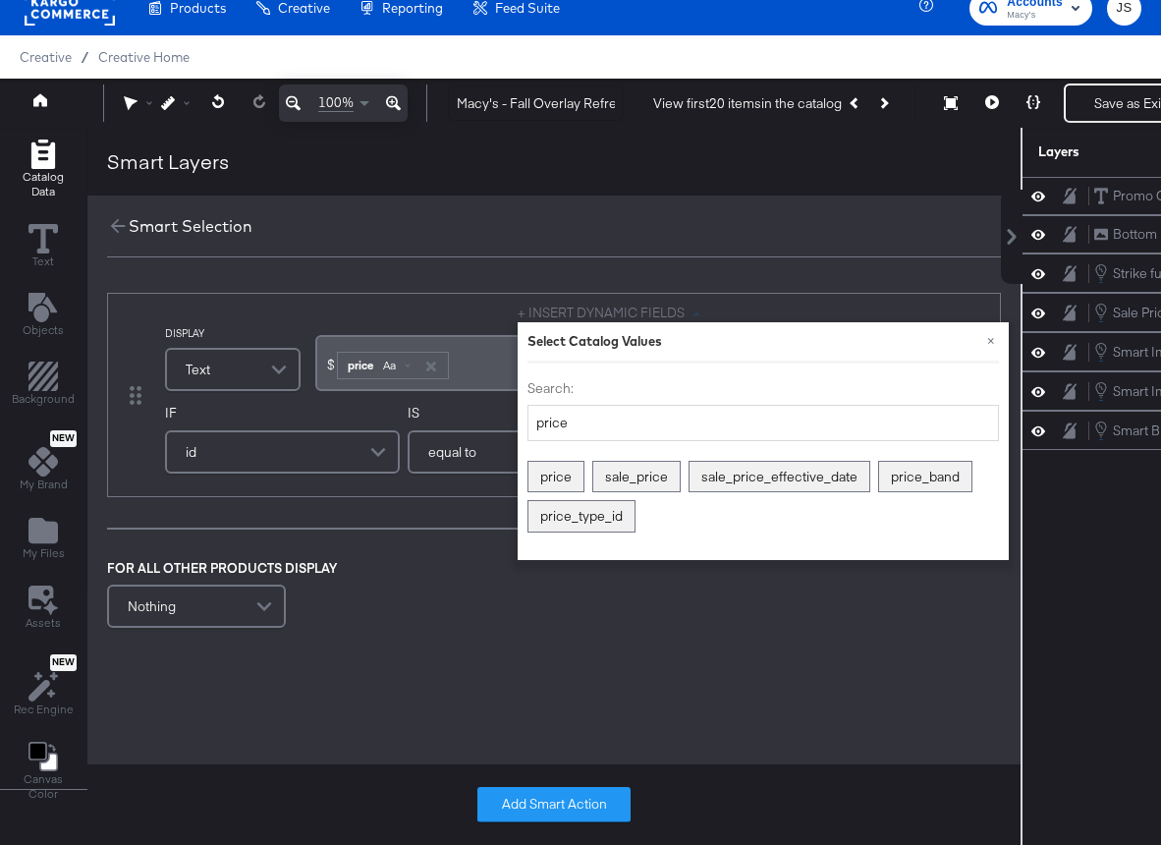
click at [394, 373] on div "price Aa" at bounding box center [393, 366] width 110 height 26
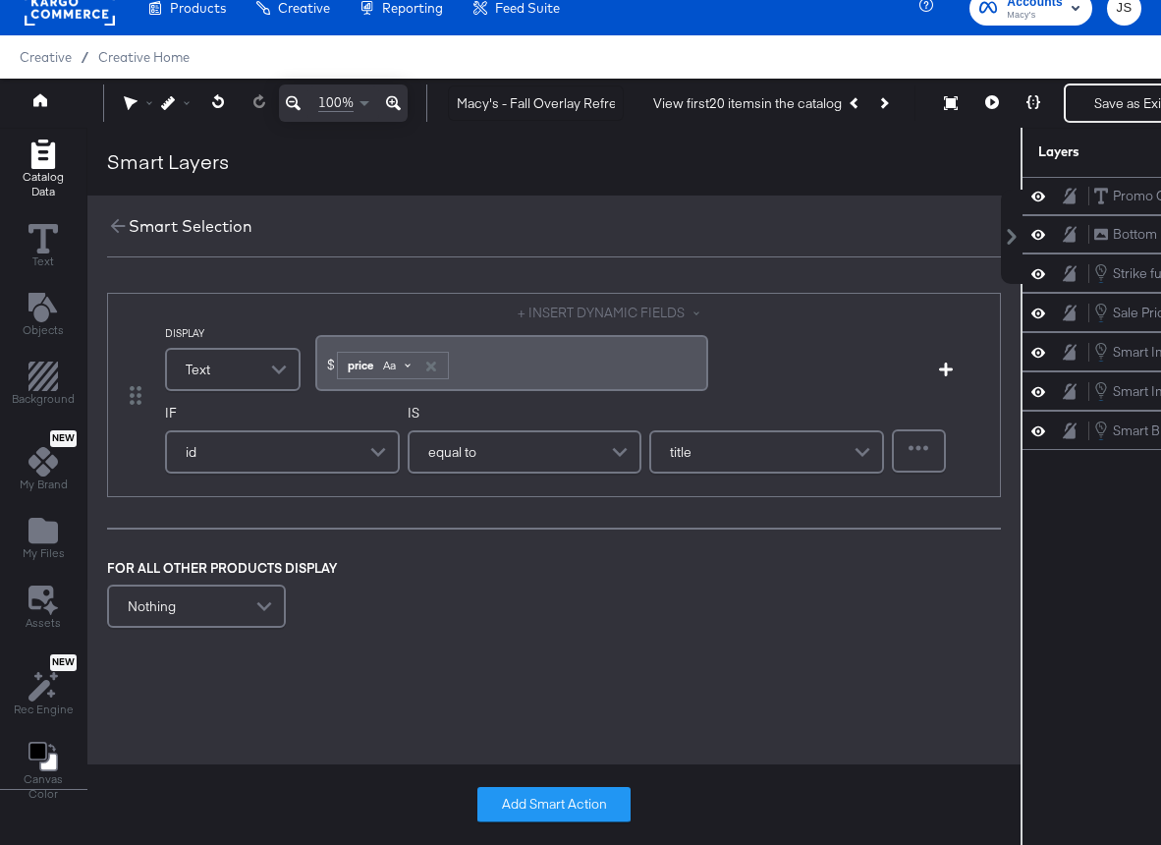
click at [396, 369] on span "Aa" at bounding box center [389, 366] width 13 height 16
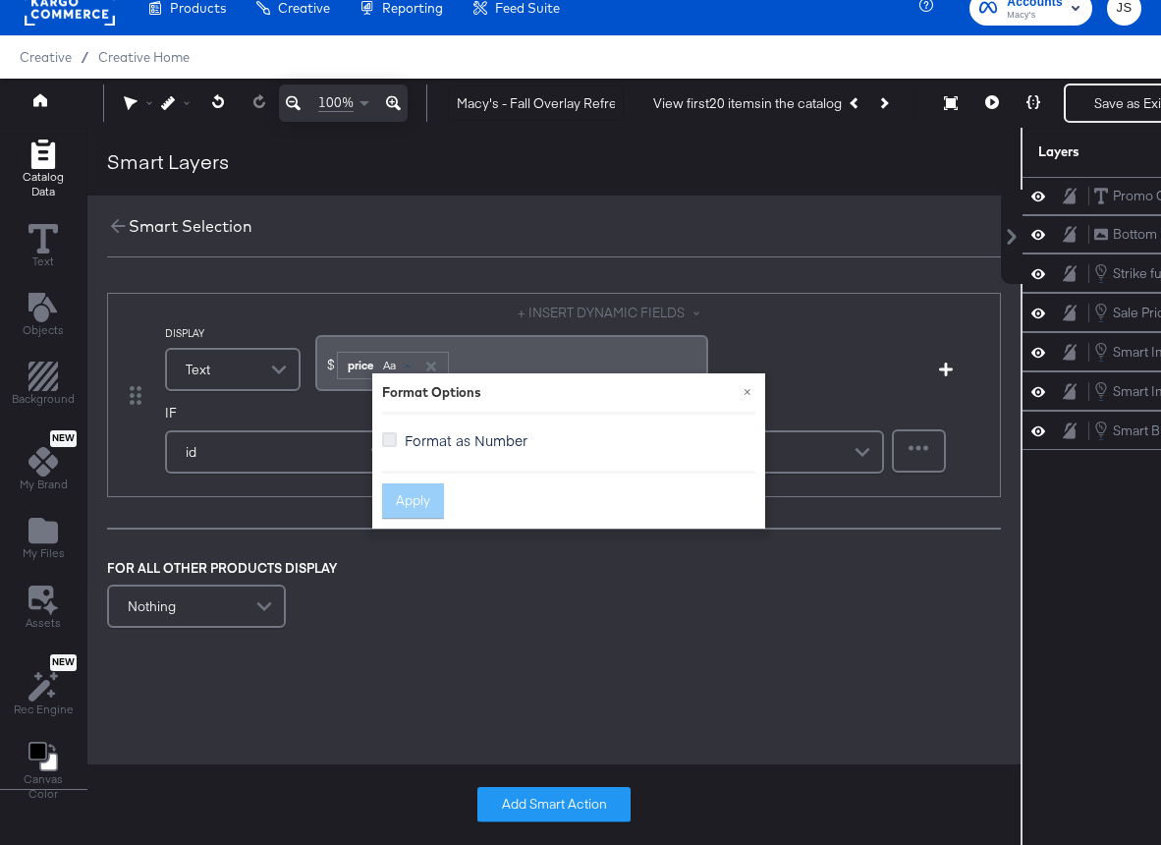
click at [395, 439] on icon at bounding box center [389, 439] width 15 height 15
click at [0, 0] on input "Format as Number" at bounding box center [0, 0] width 0 height 0
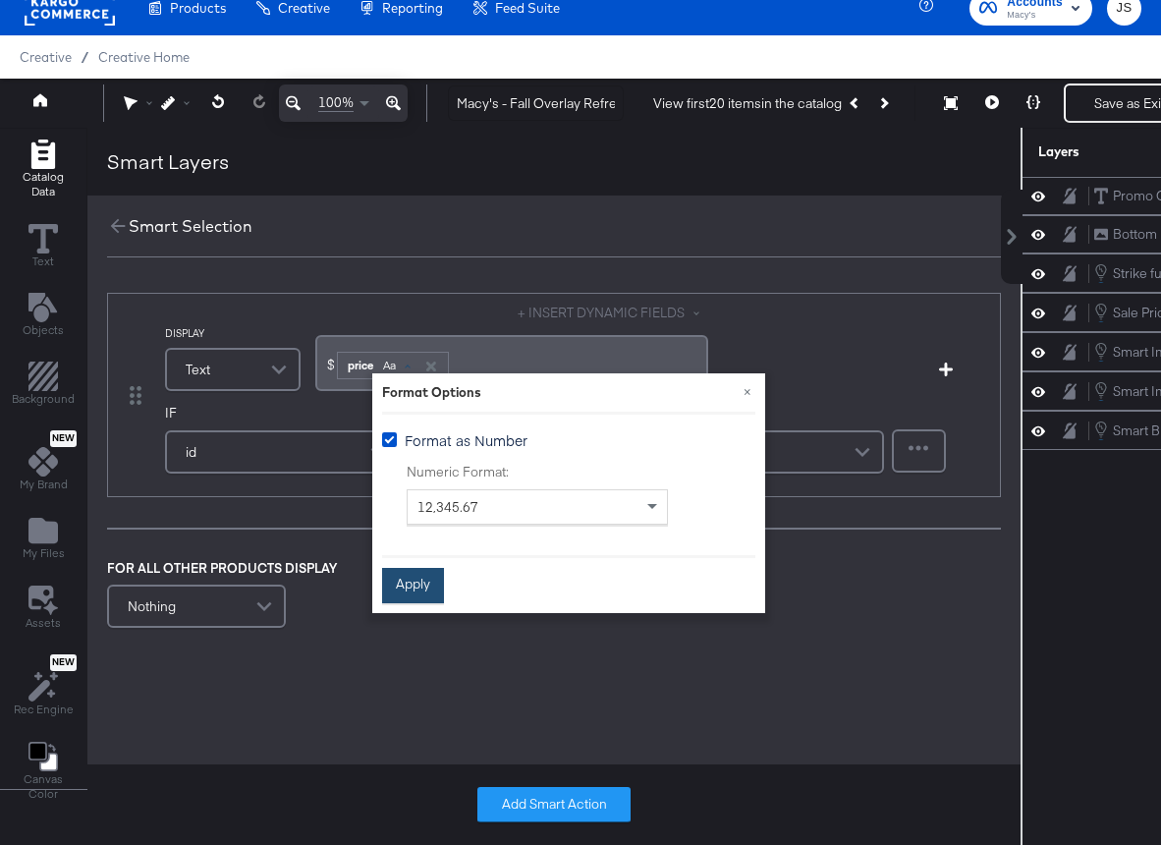
click at [412, 592] on button "Apply" at bounding box center [413, 585] width 62 height 35
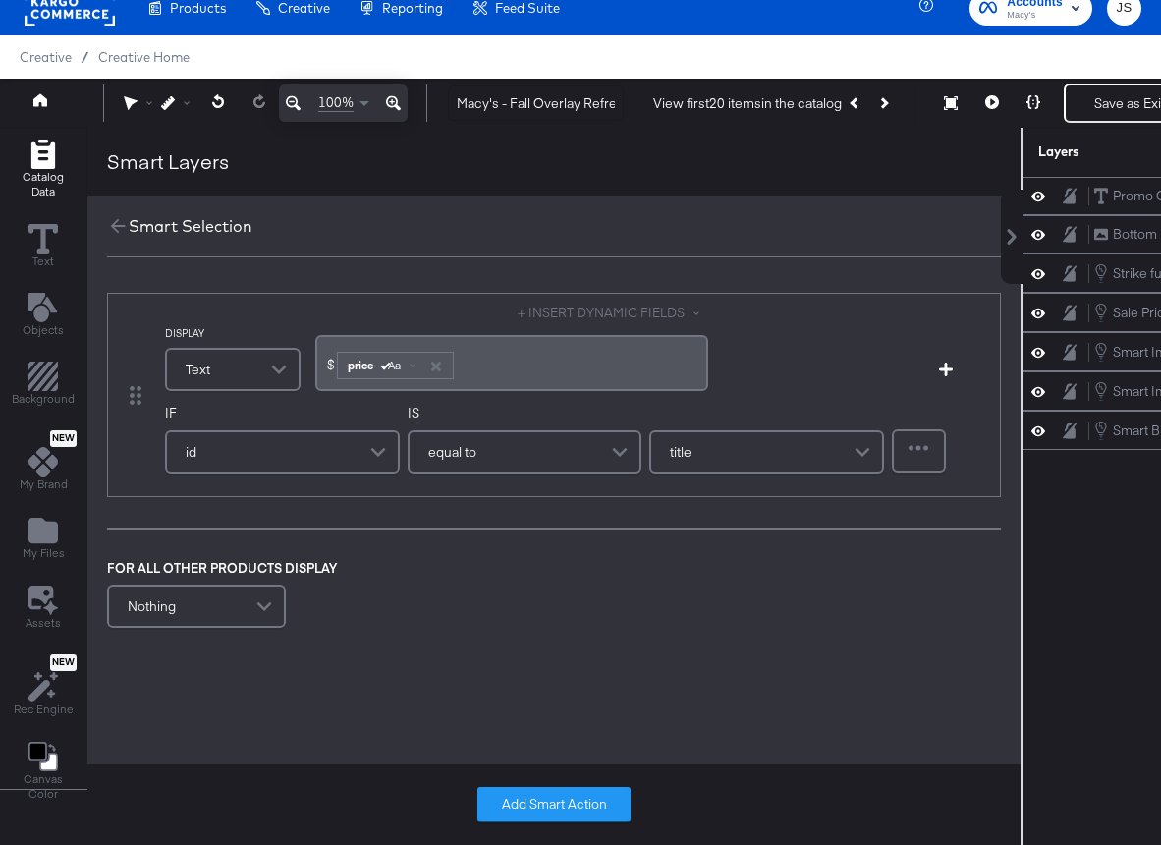
click at [325, 446] on div "id" at bounding box center [282, 451] width 231 height 39
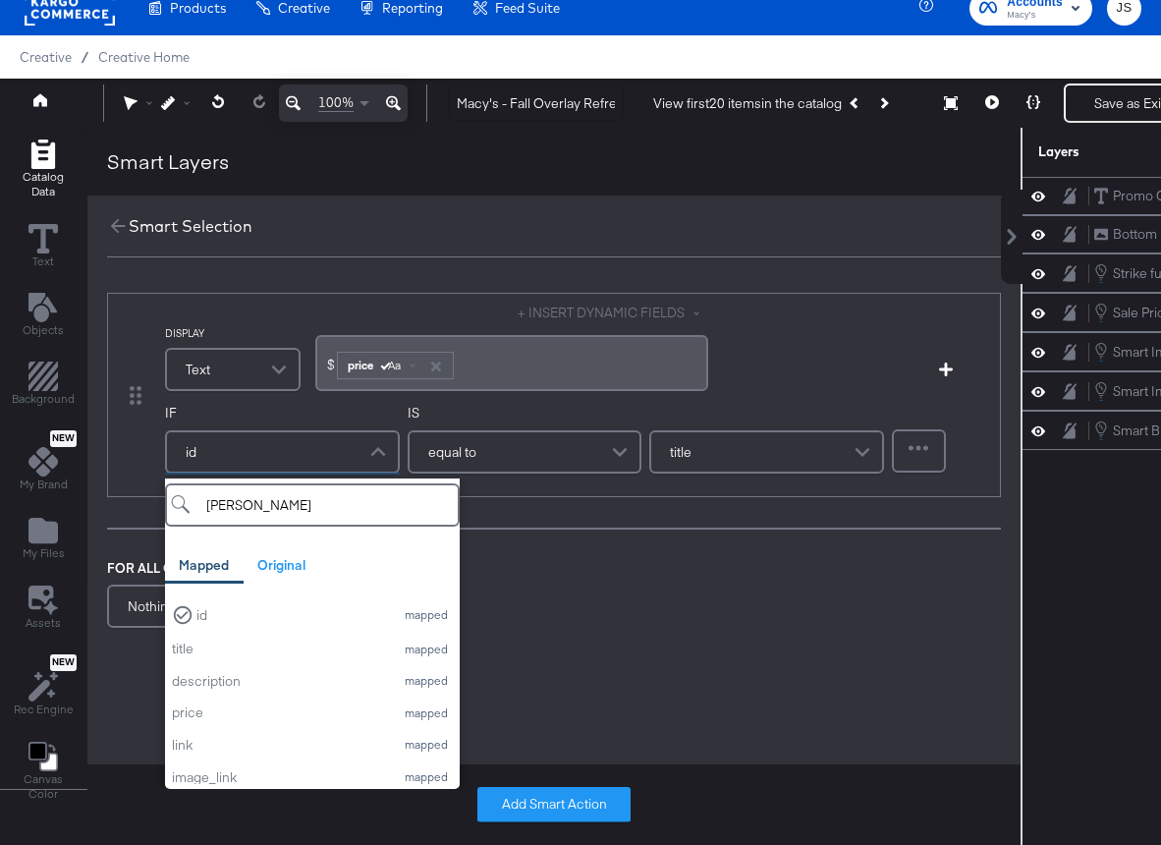
type input "sale"
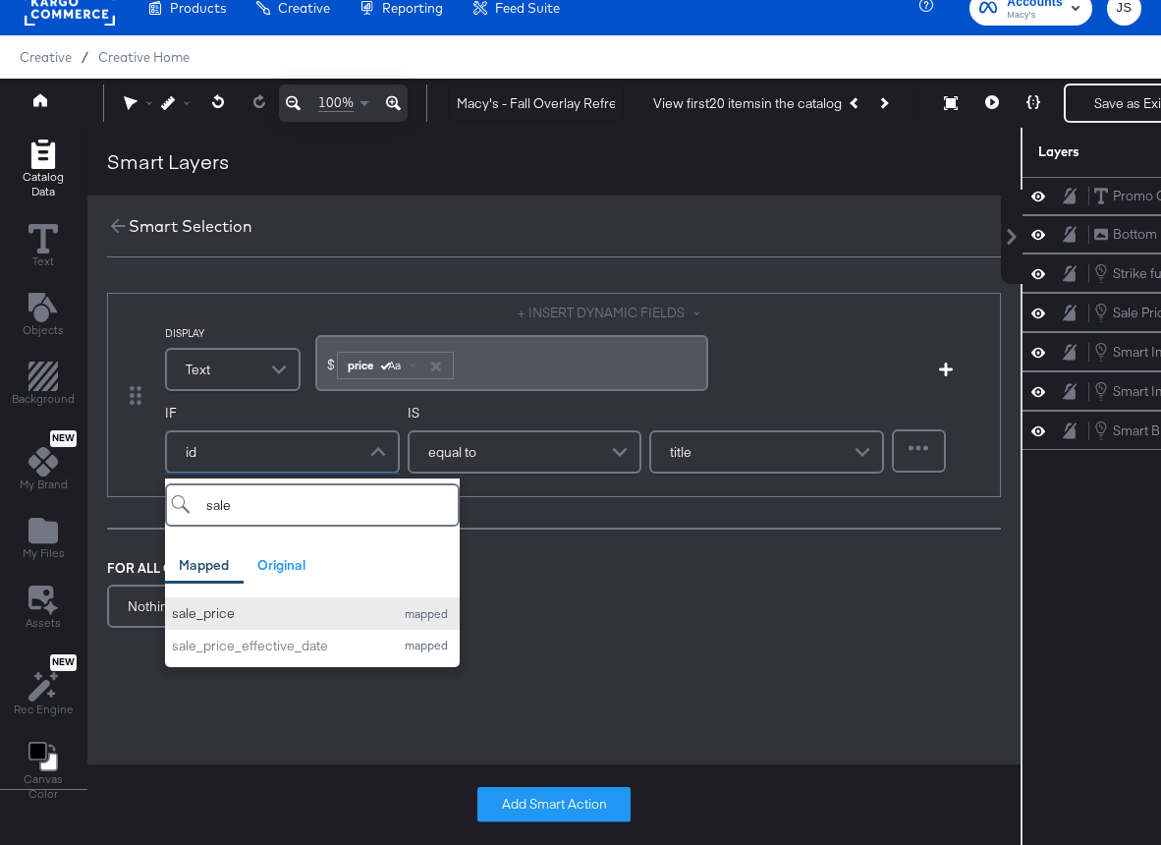
click at [263, 602] on button "sale_price mapped" at bounding box center [312, 613] width 295 height 32
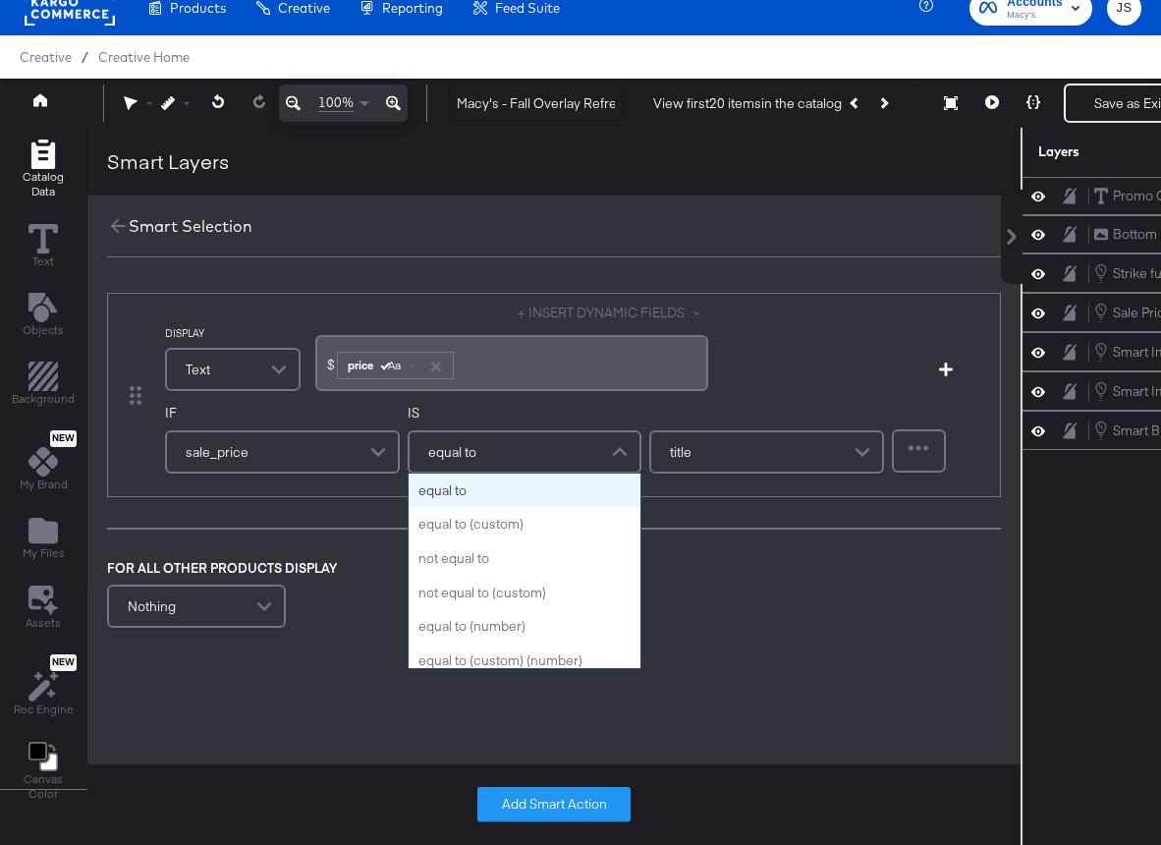
click at [440, 471] on div "equal to" at bounding box center [525, 451] width 235 height 43
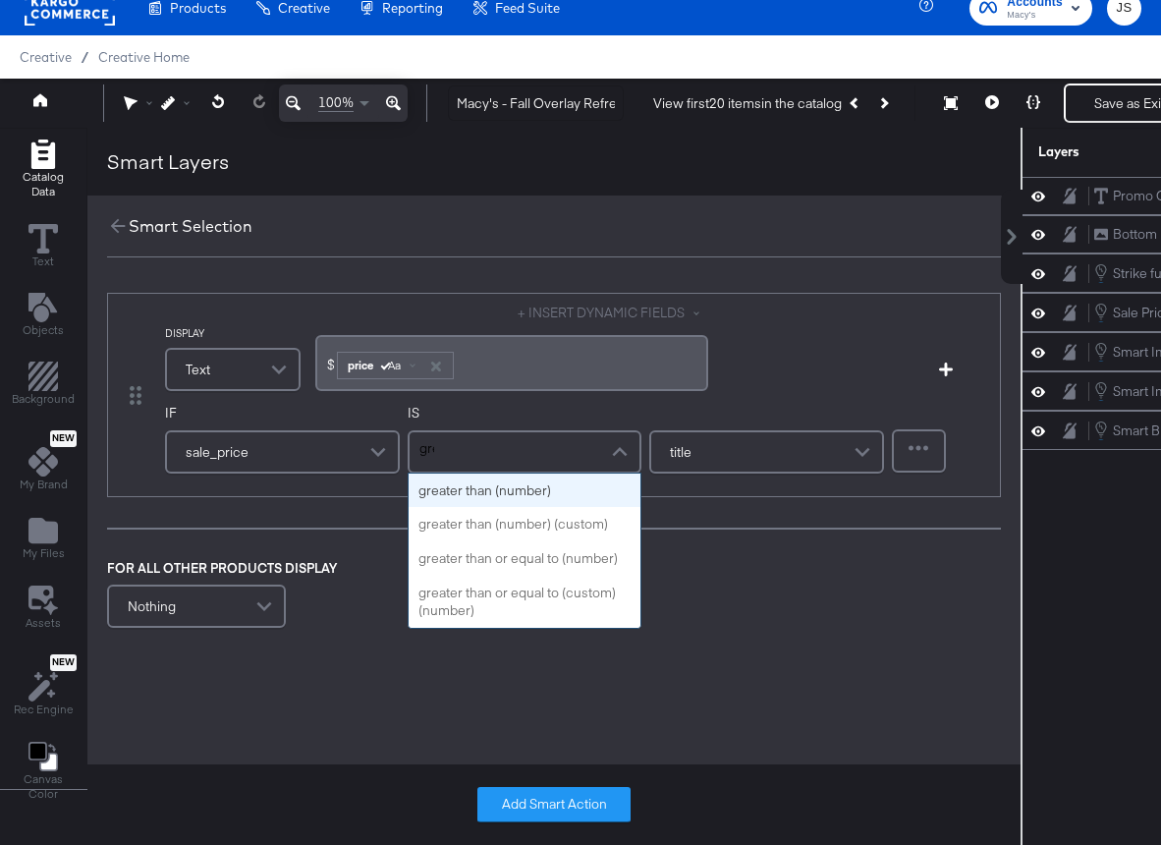
type input "grea"
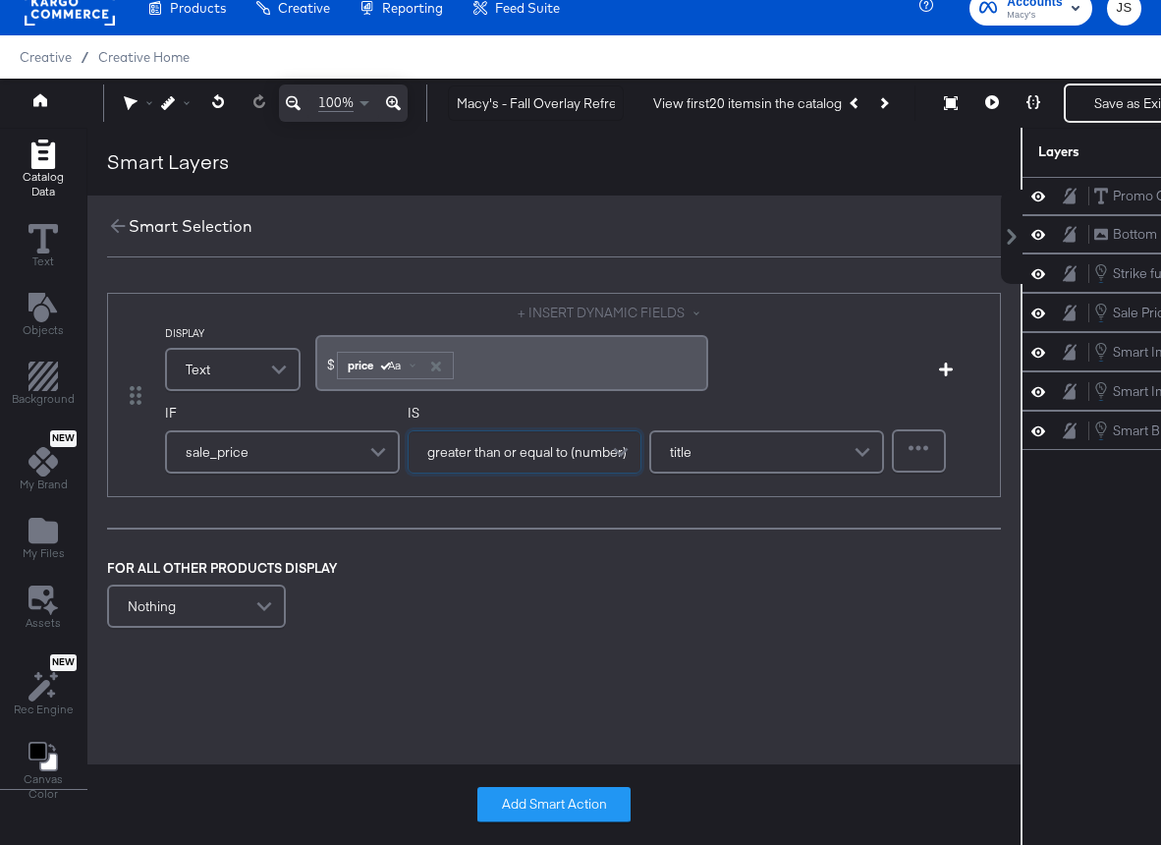
click at [789, 458] on div "title" at bounding box center [766, 451] width 231 height 39
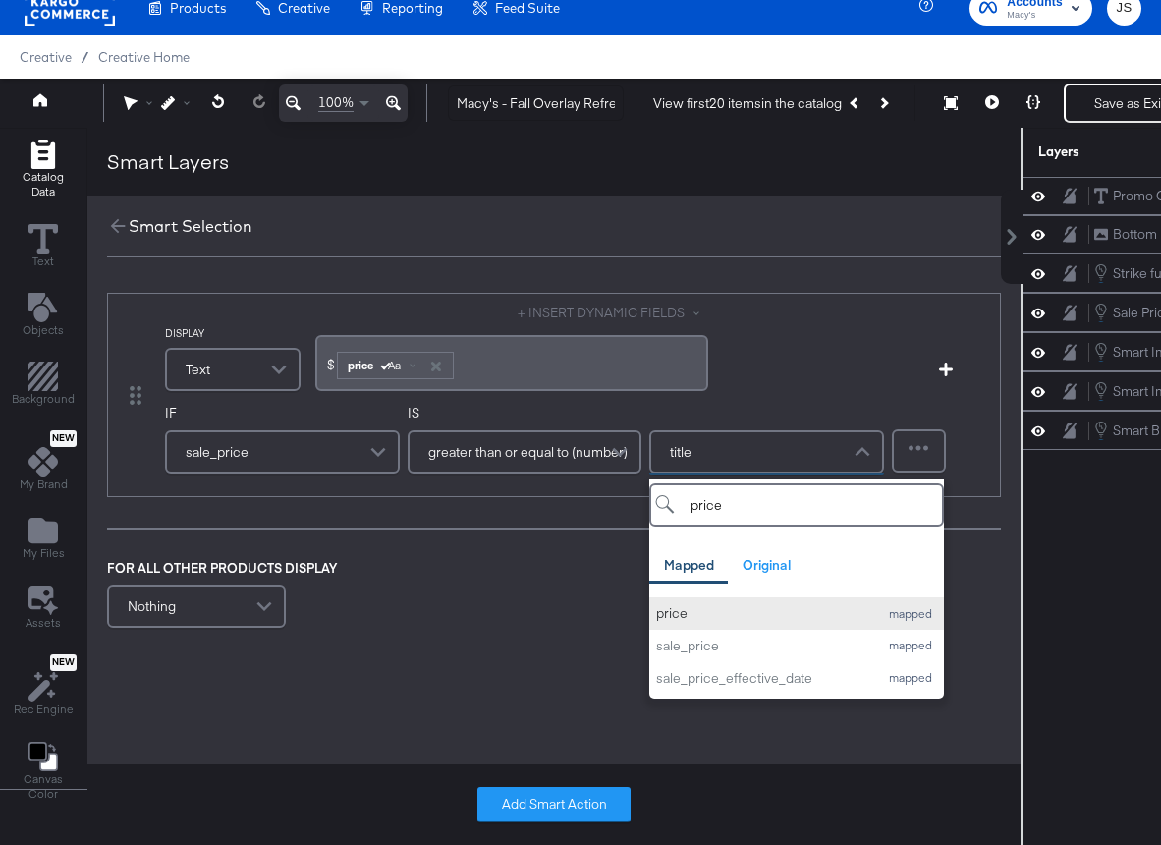
type input "price"
click at [769, 600] on button "price mapped" at bounding box center [796, 613] width 295 height 32
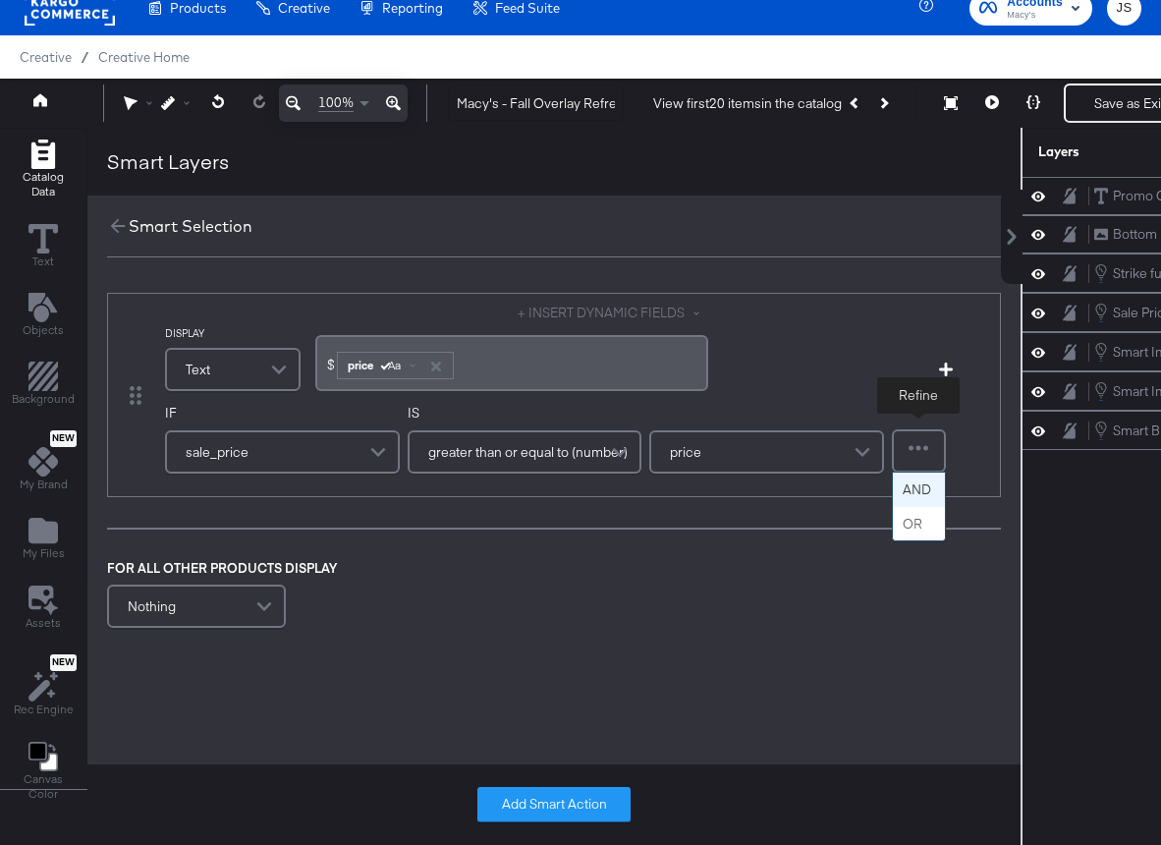
click at [908, 460] on div at bounding box center [919, 450] width 50 height 39
click at [905, 461] on div at bounding box center [919, 450] width 52 height 41
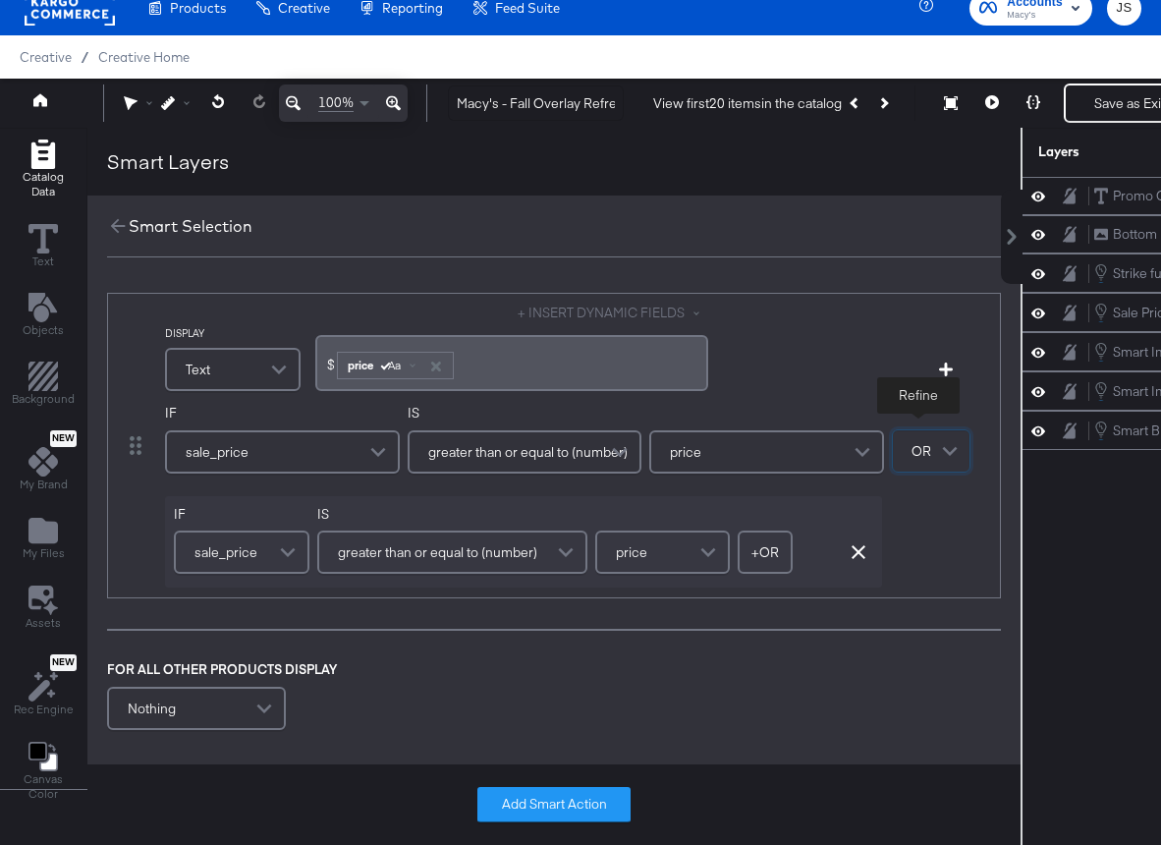
click at [479, 553] on span "greater than or equal to (number)" at bounding box center [437, 551] width 199 height 33
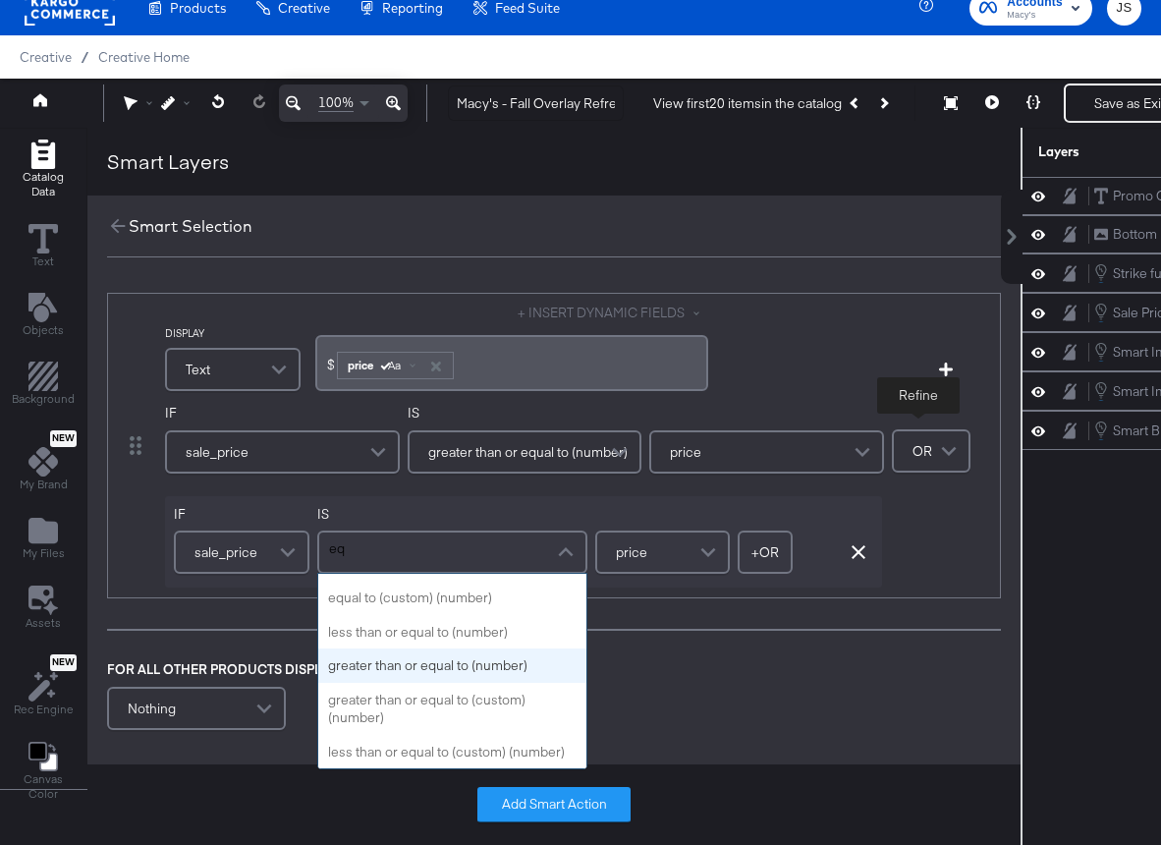
scroll to position [163, 0]
type input "equ"
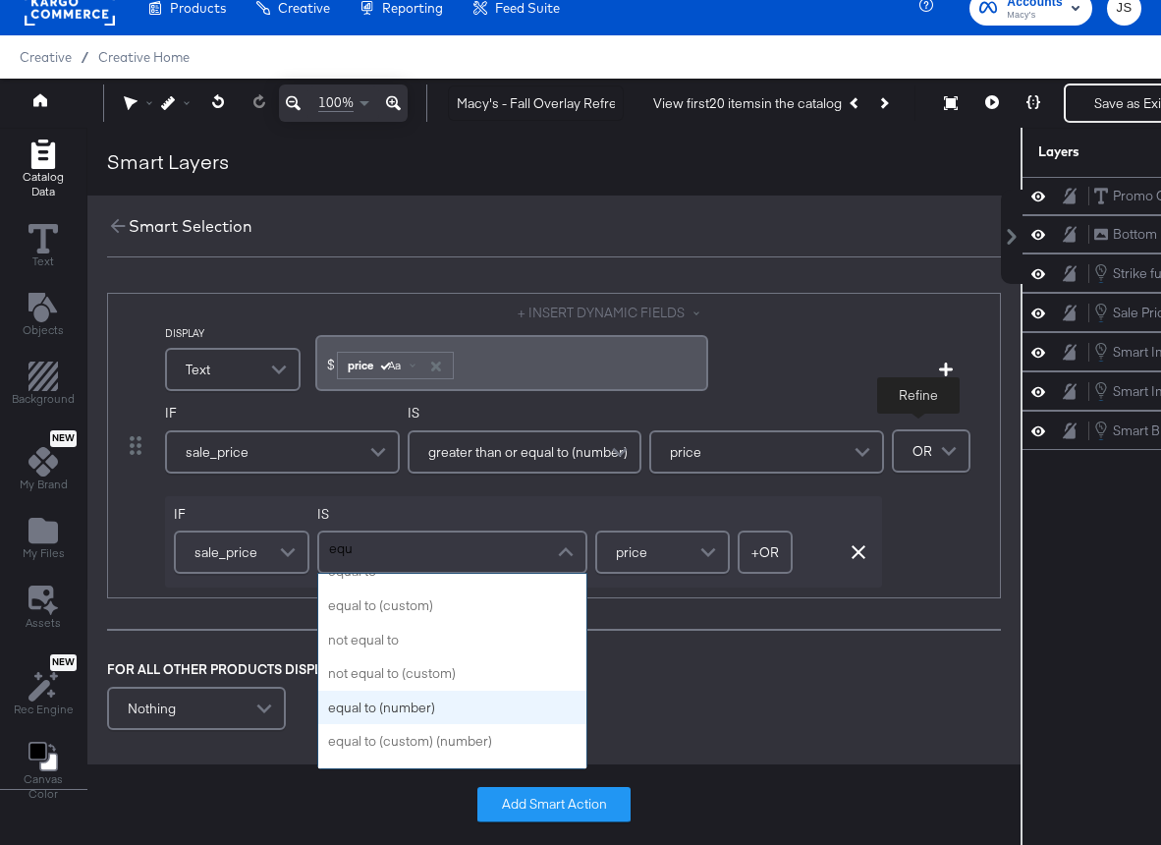
scroll to position [0, 0]
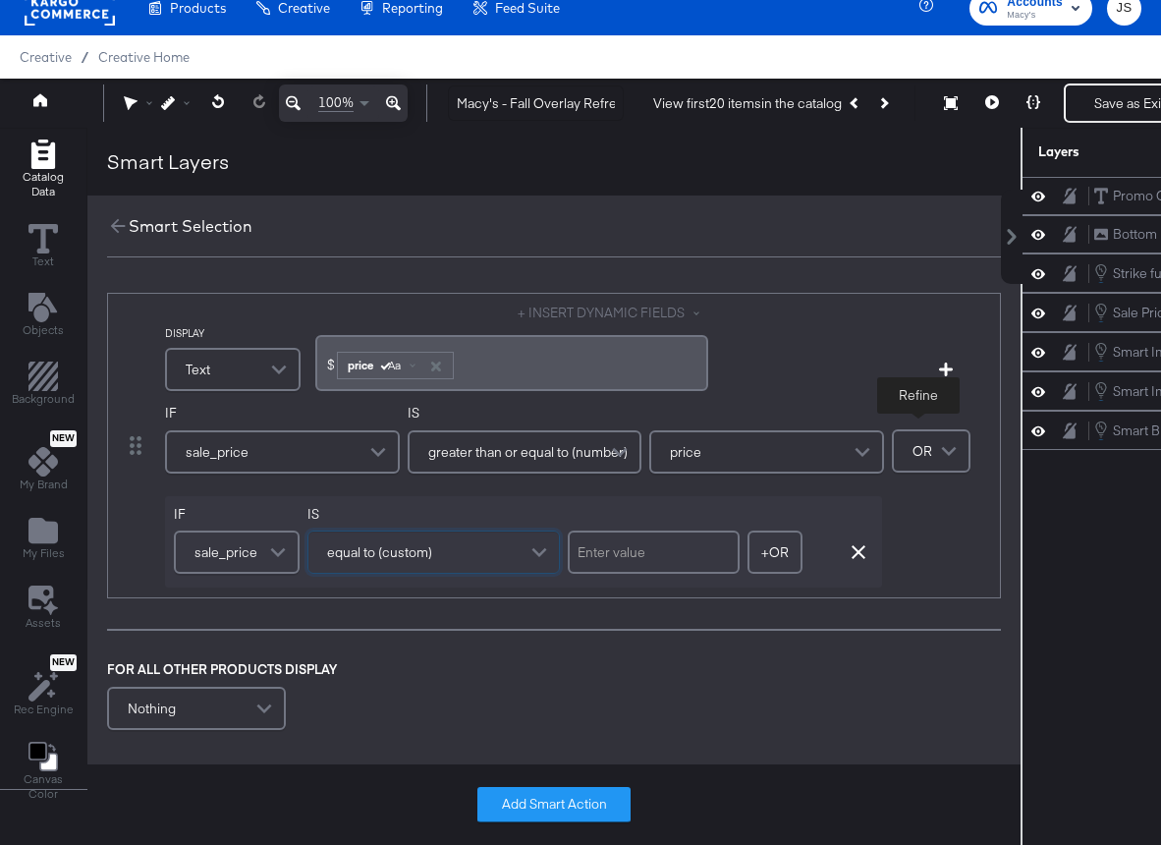
click at [676, 566] on input "text" at bounding box center [654, 551] width 172 height 43
type input "o"
type input "0"
click at [783, 535] on button "+ OR" at bounding box center [775, 551] width 55 height 43
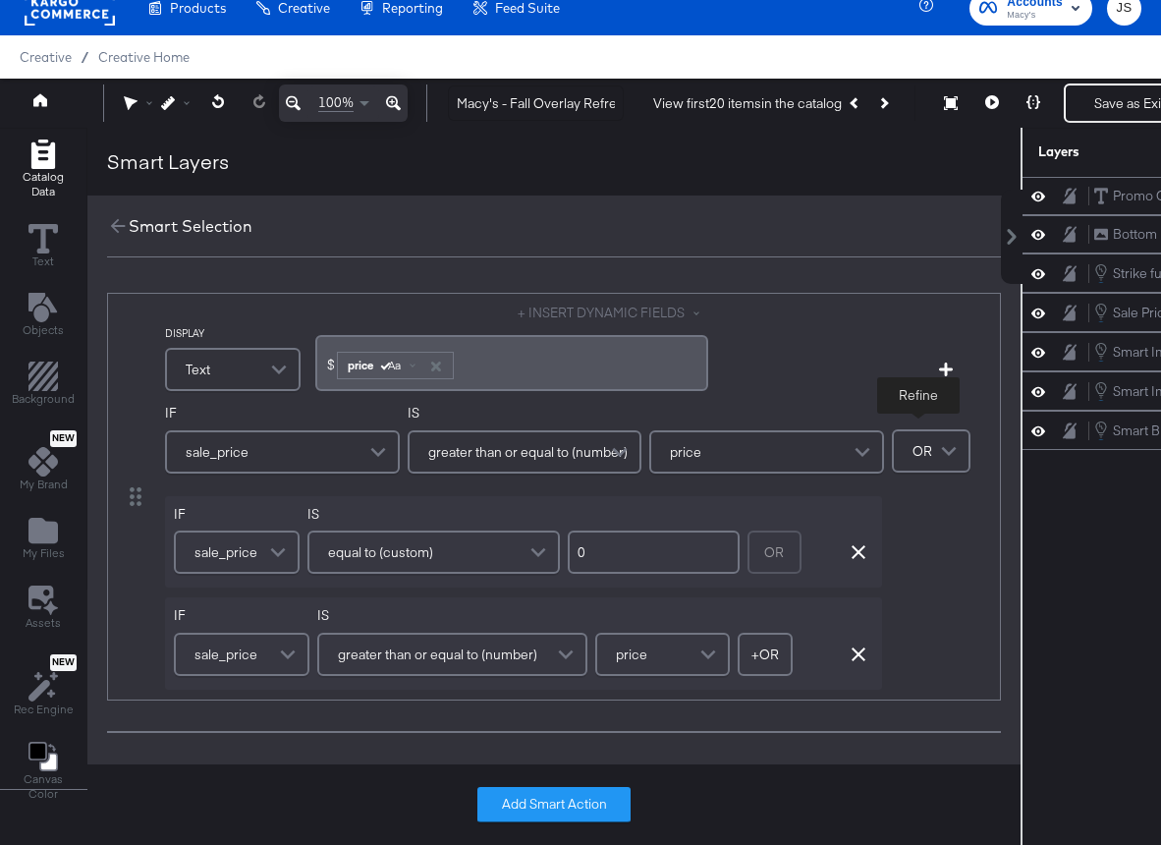
scroll to position [46, 0]
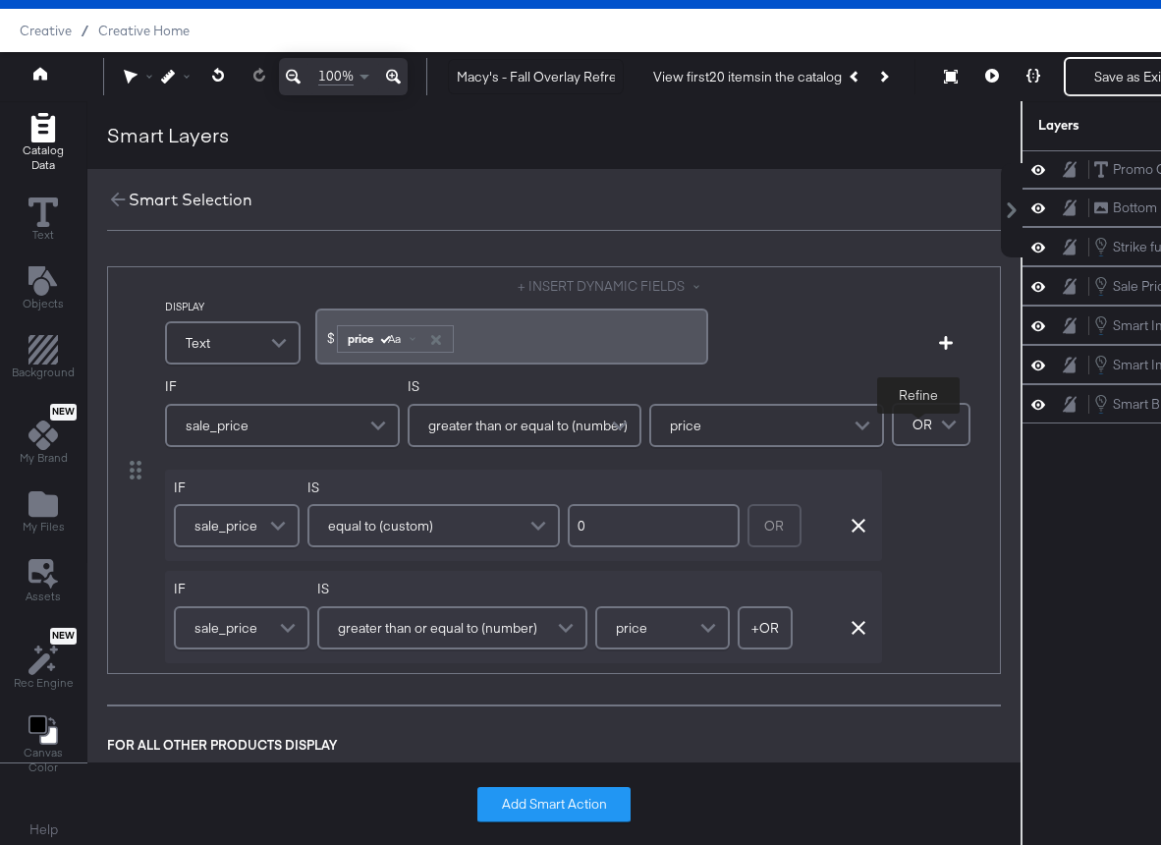
click at [436, 638] on span "greater than or equal to (number)" at bounding box center [437, 627] width 199 height 33
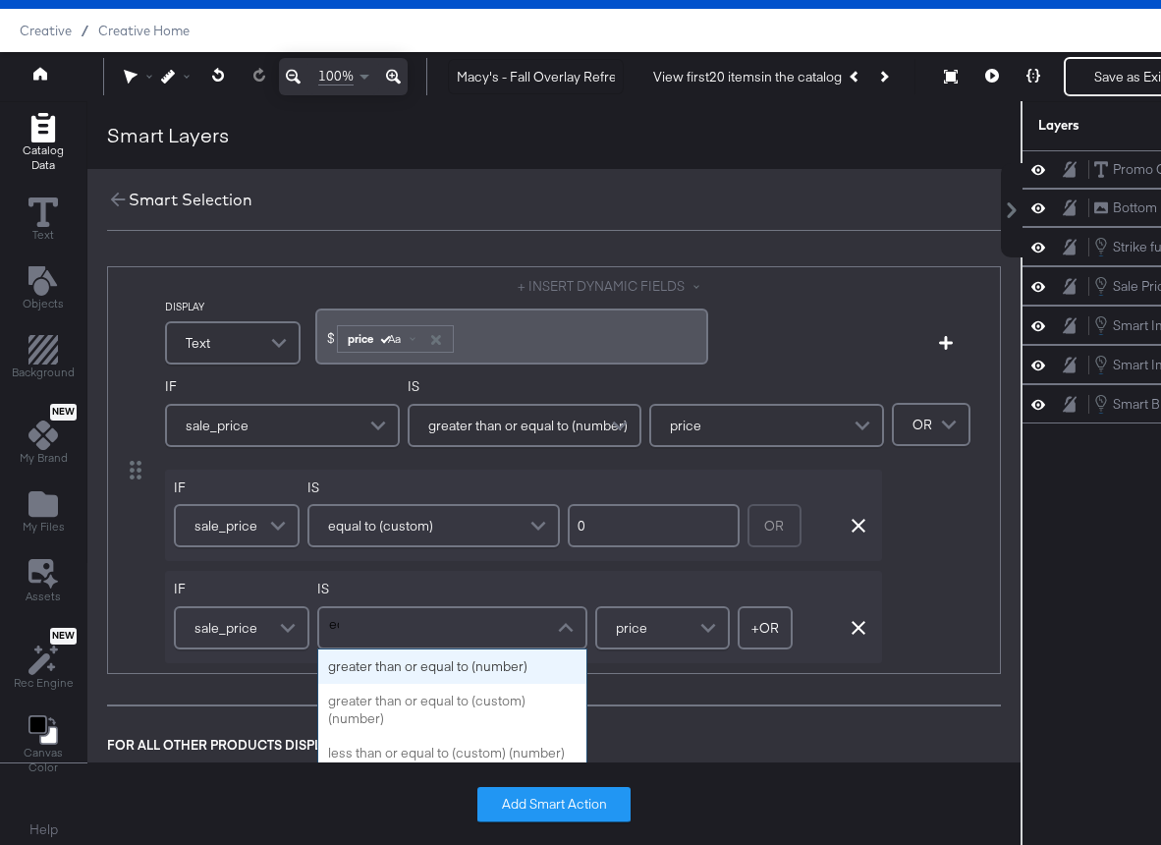
scroll to position [163, 0]
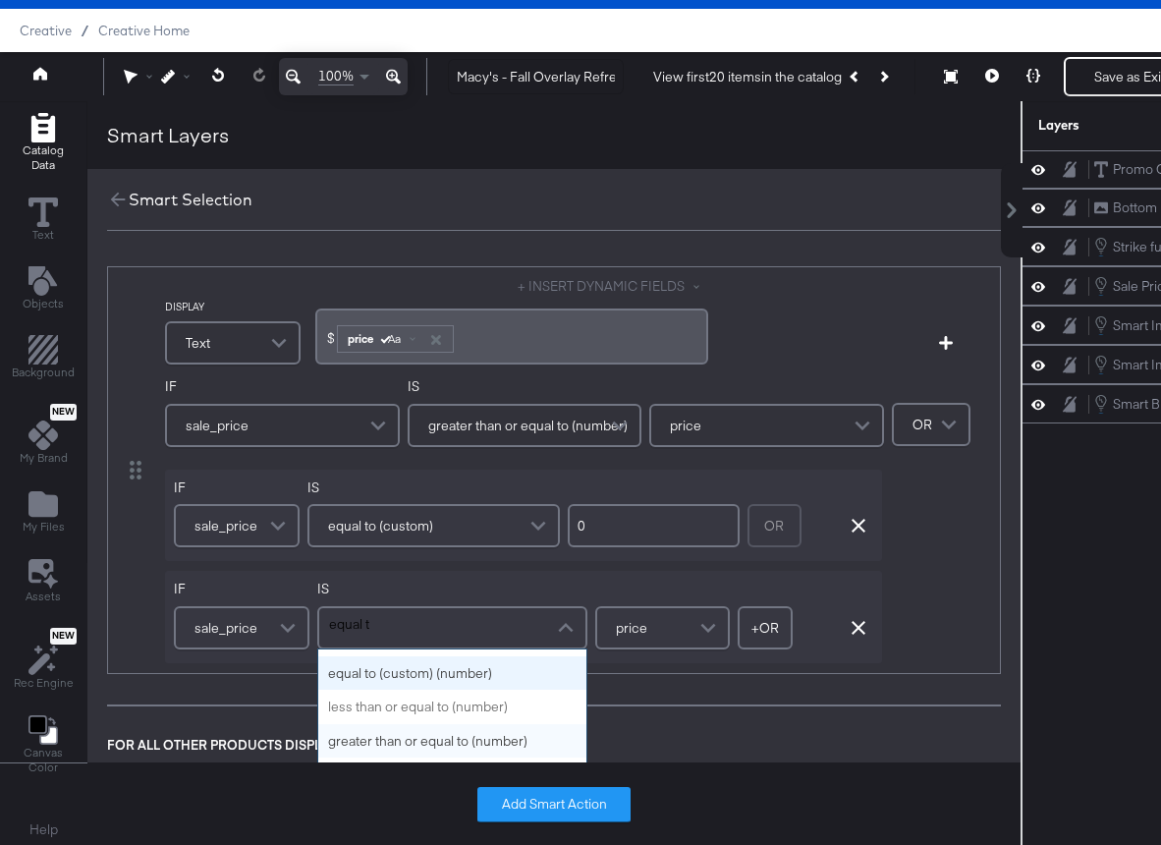
type input "equal to"
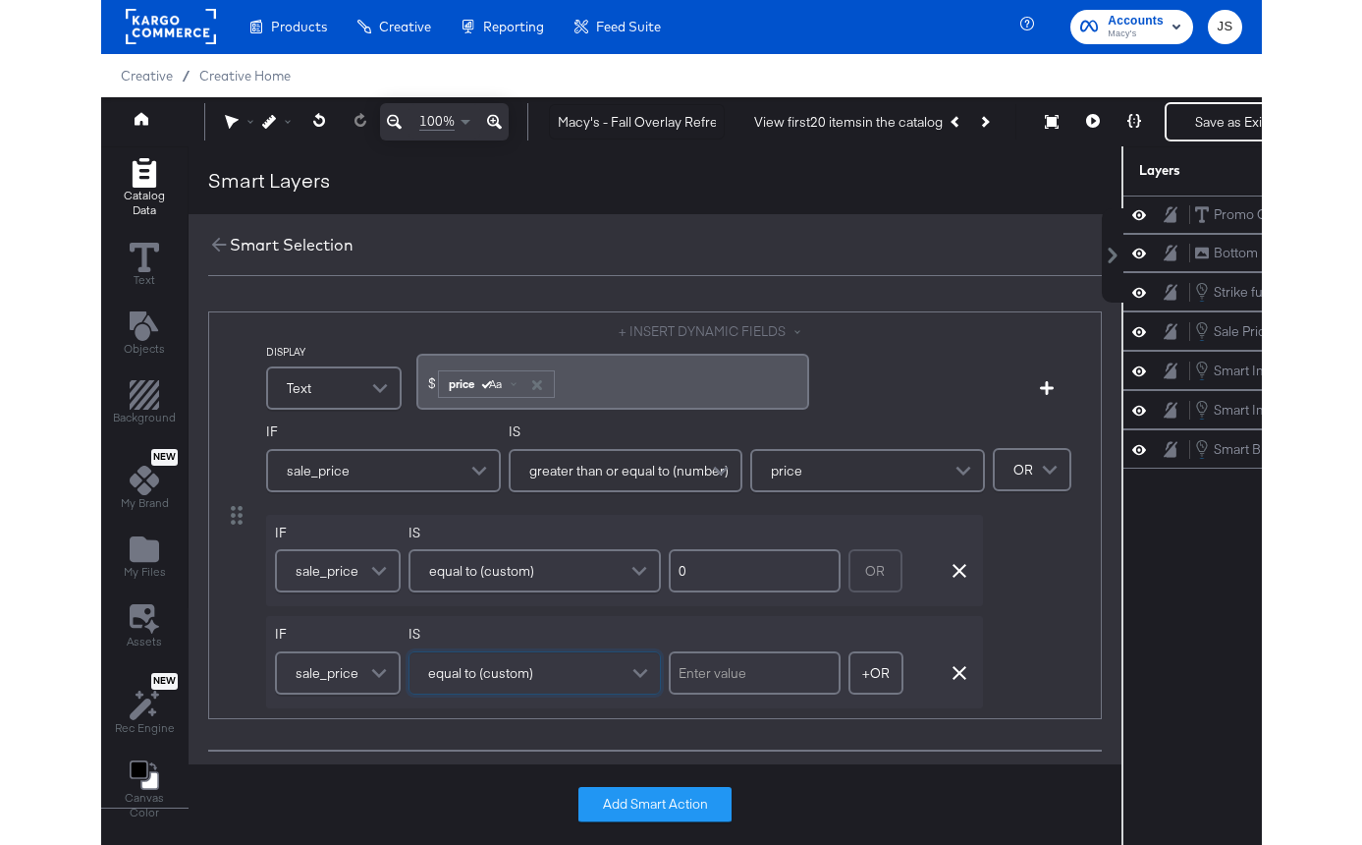
scroll to position [0, 0]
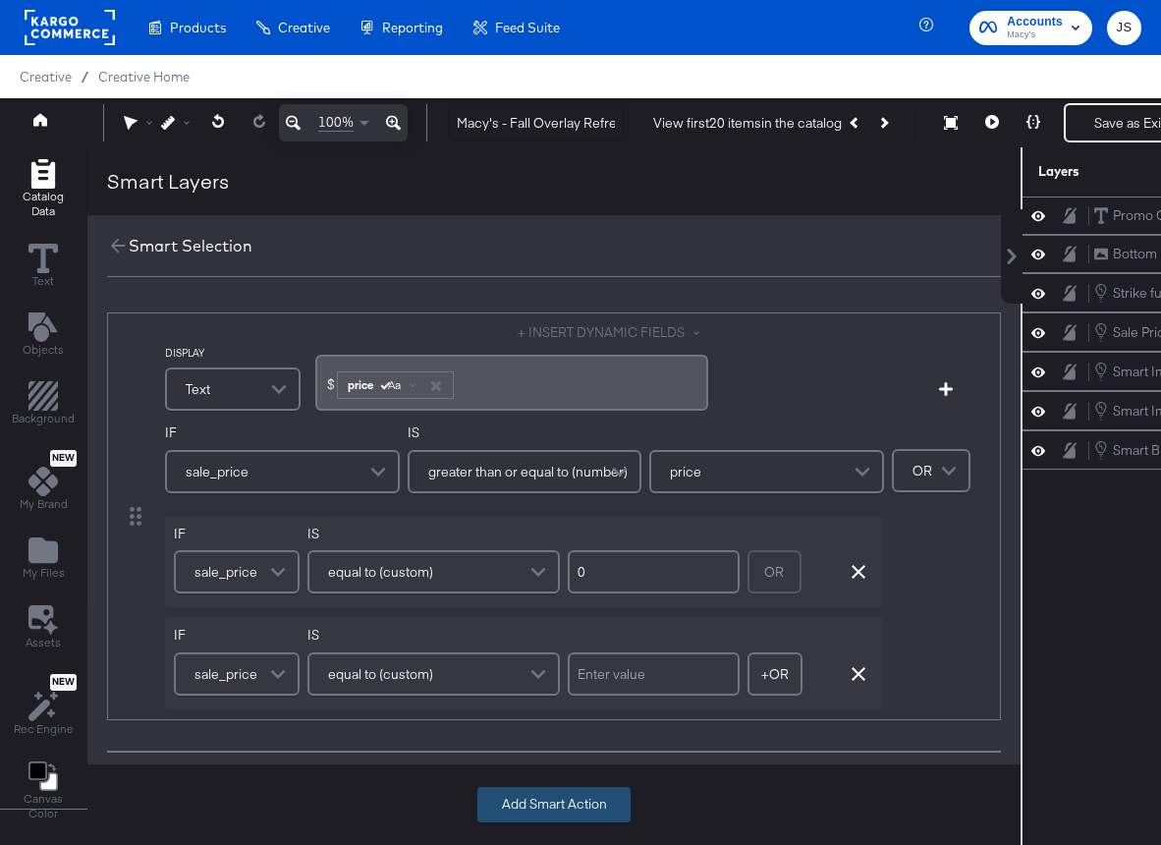
click at [587, 802] on button "Add Smart Action" at bounding box center [553, 804] width 153 height 35
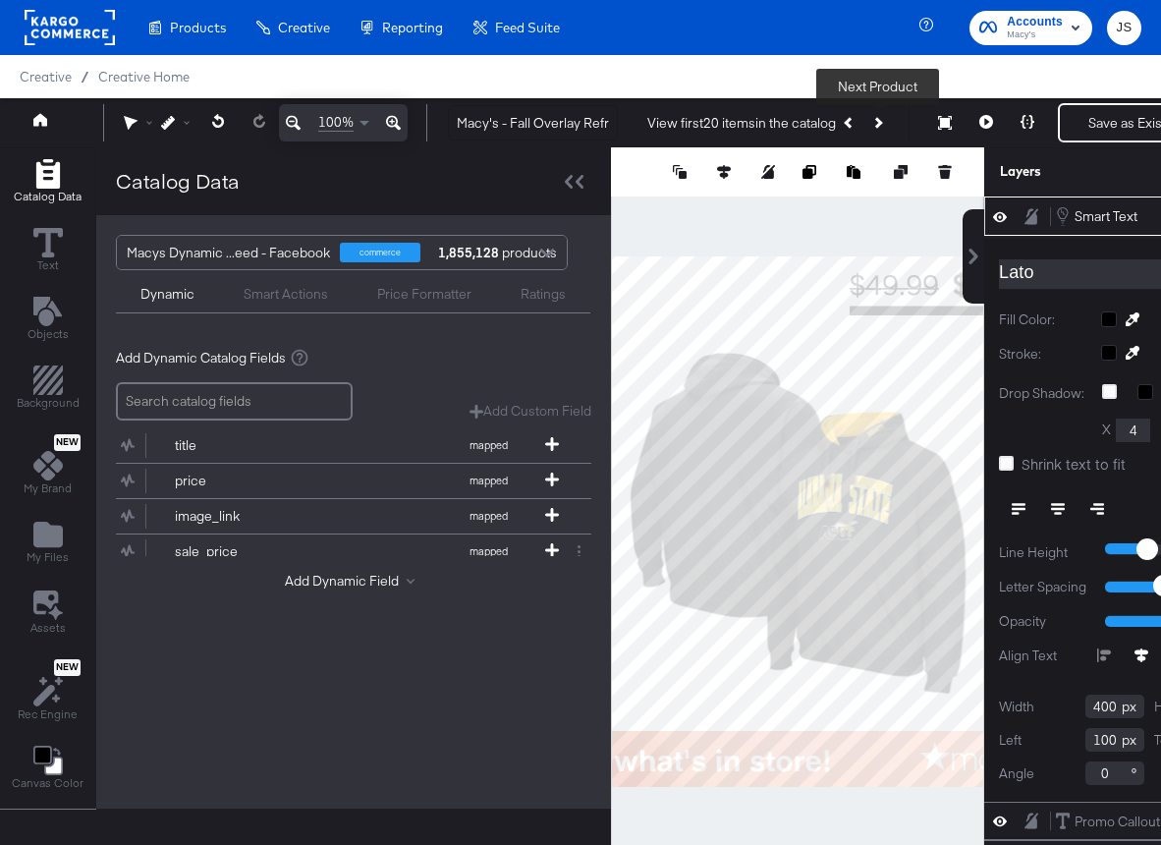
click at [876, 122] on icon "Next Product" at bounding box center [876, 122] width 11 height 11
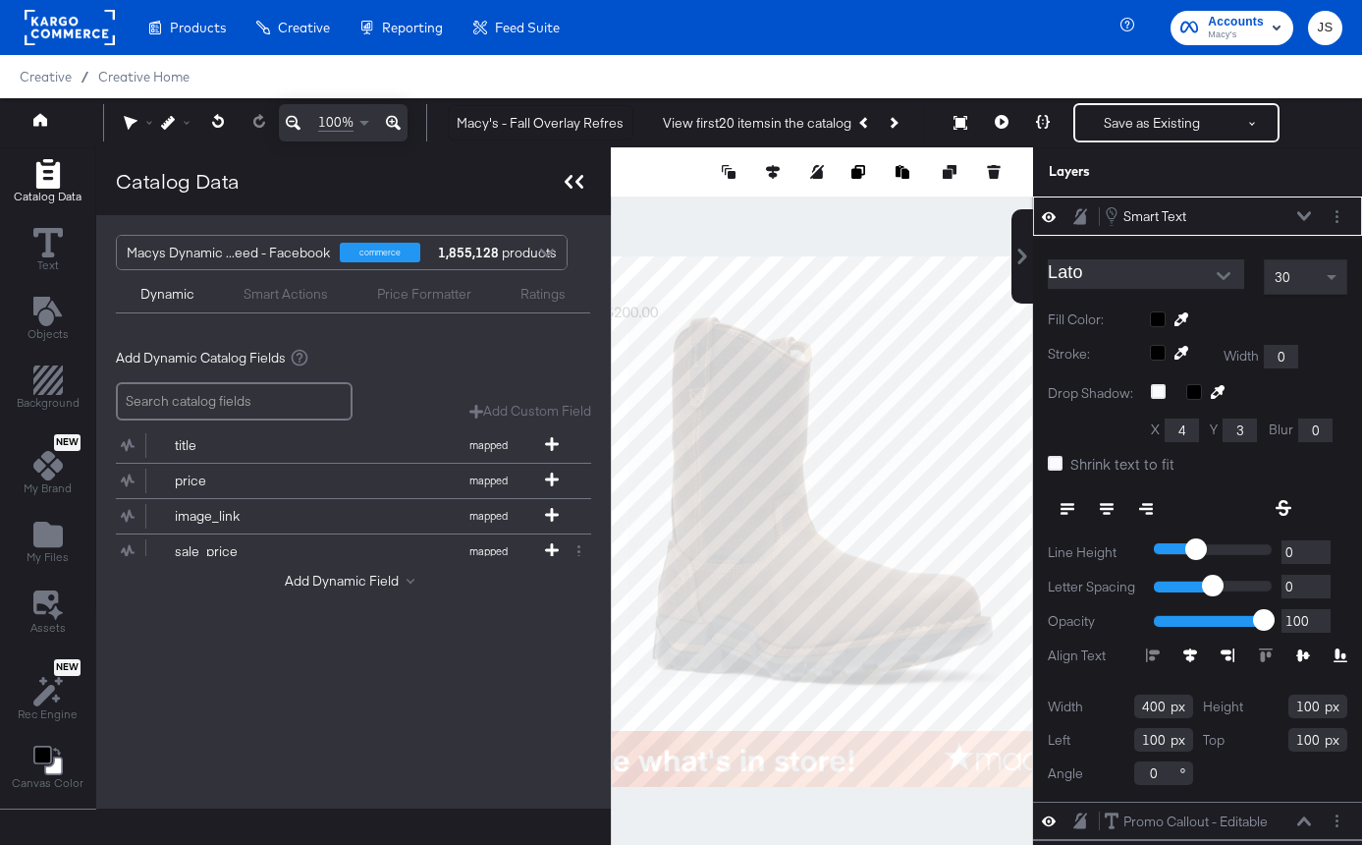
click at [570, 177] on icon at bounding box center [574, 182] width 19 height 14
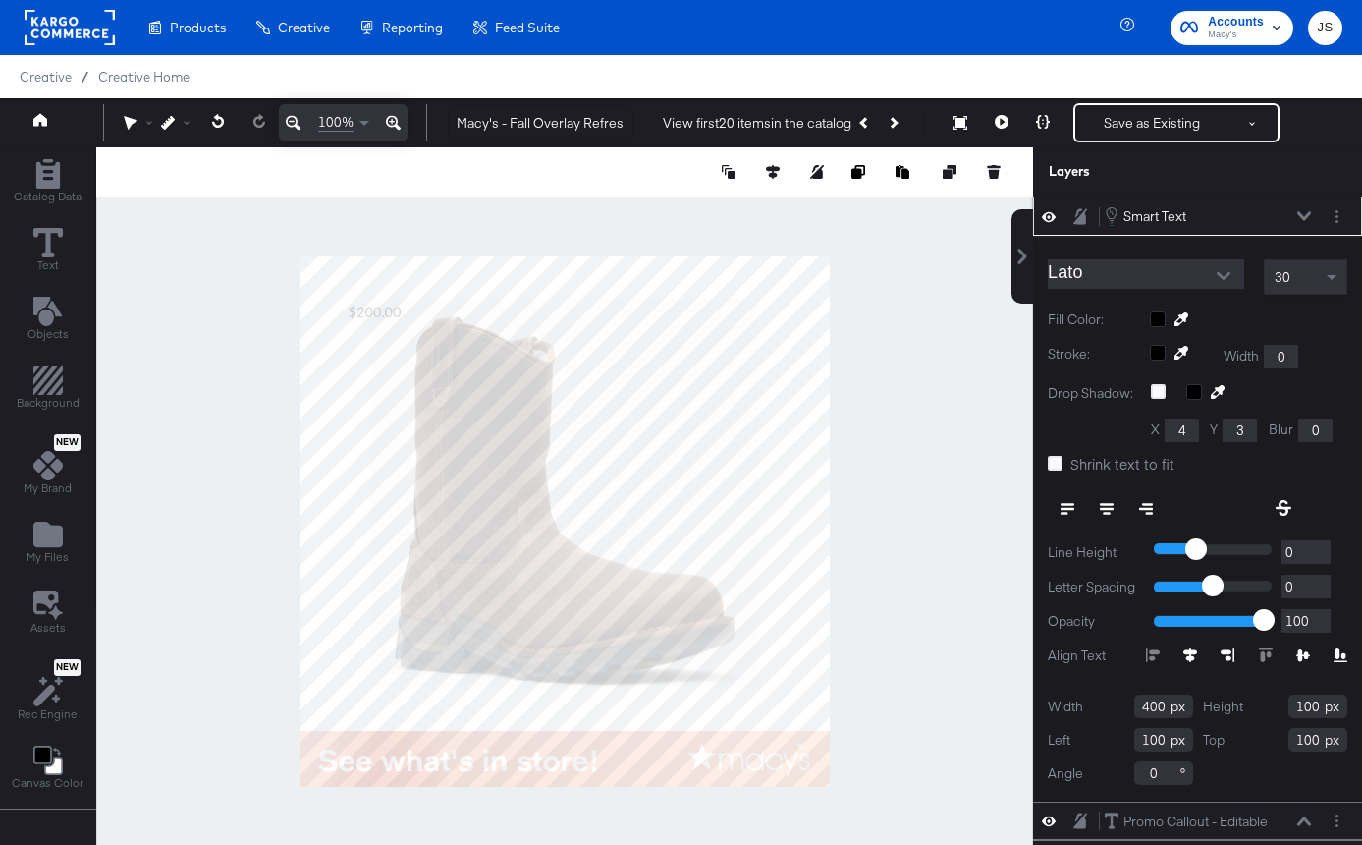
click at [1213, 273] on button "Open" at bounding box center [1223, 275] width 29 height 29
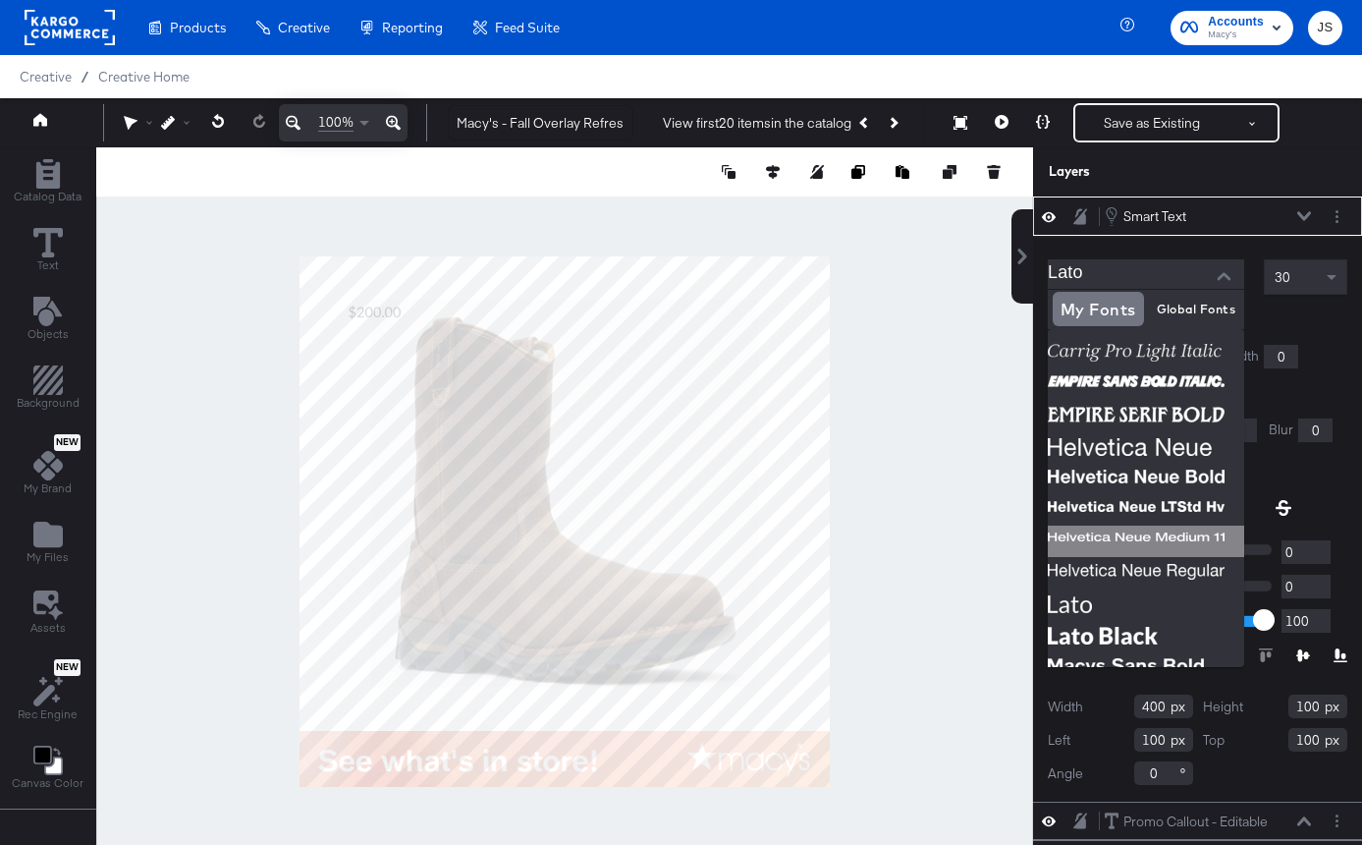
scroll to position [188, 0]
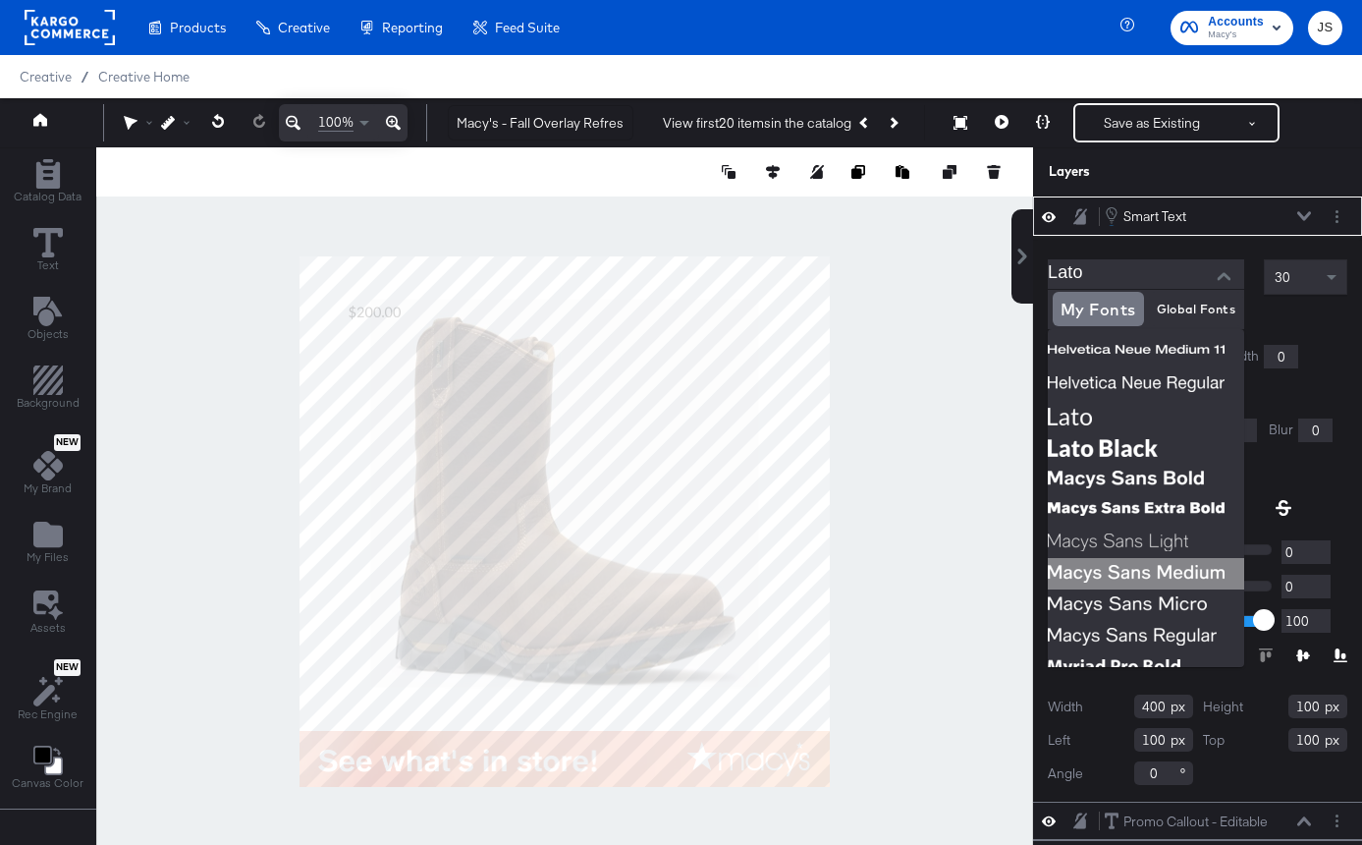
click at [1175, 565] on img at bounding box center [1146, 573] width 196 height 31
type input "Macys Sans Medium"
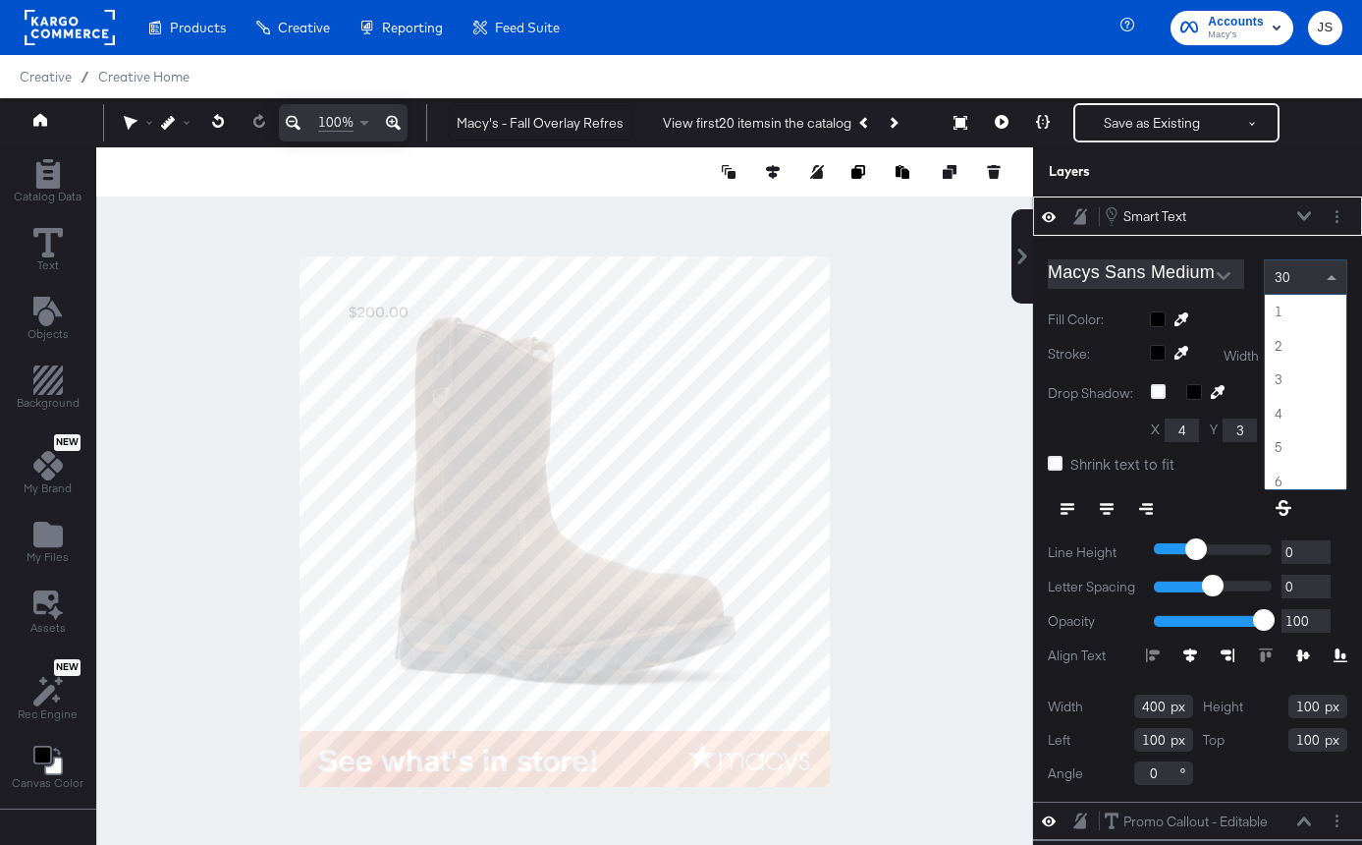
click at [1329, 279] on span at bounding box center [1332, 277] width 10 height 5
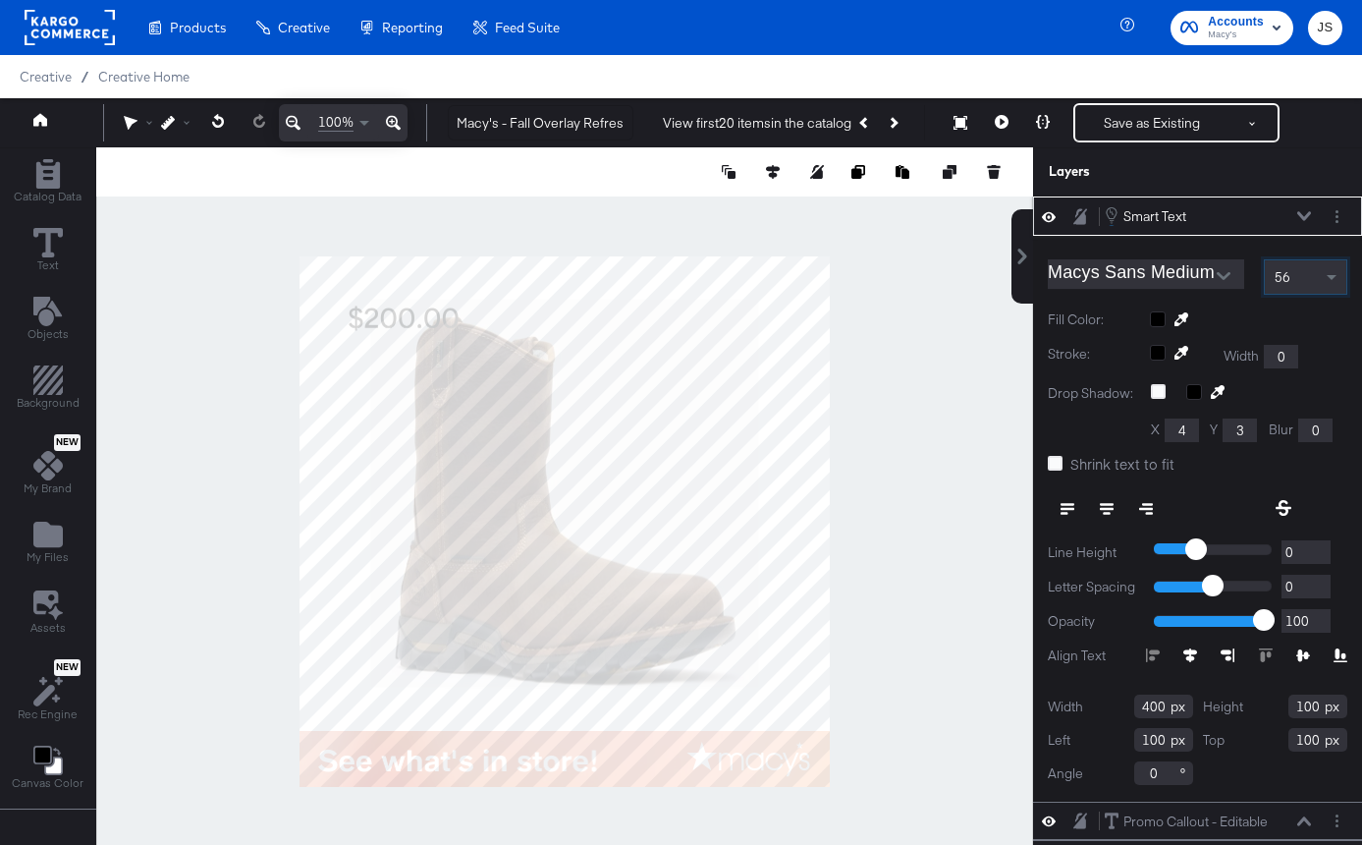
click at [1306, 220] on icon at bounding box center [1305, 216] width 14 height 10
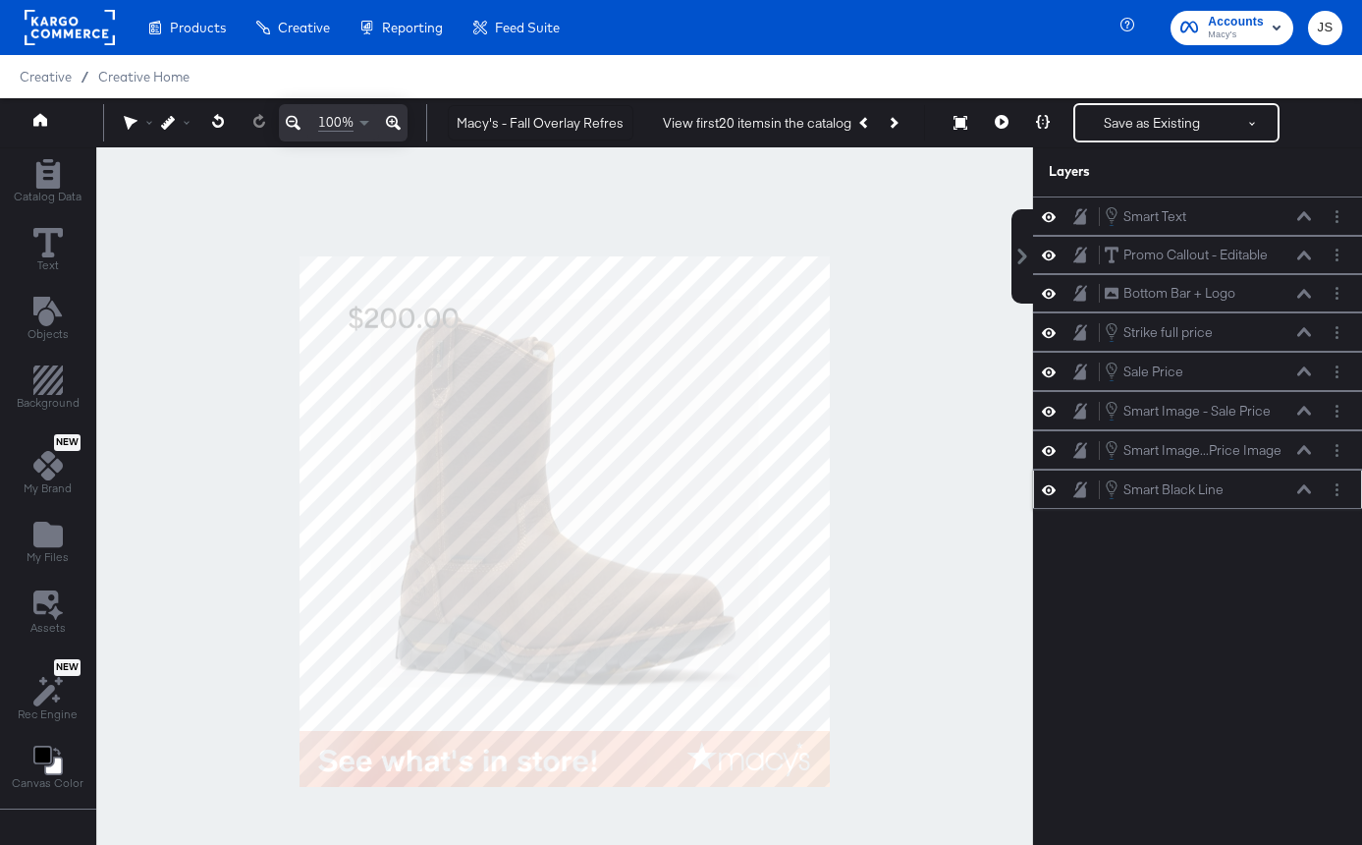
click at [1055, 491] on icon at bounding box center [1049, 489] width 14 height 17
click at [46, 532] on icon "Add Files" at bounding box center [47, 535] width 29 height 26
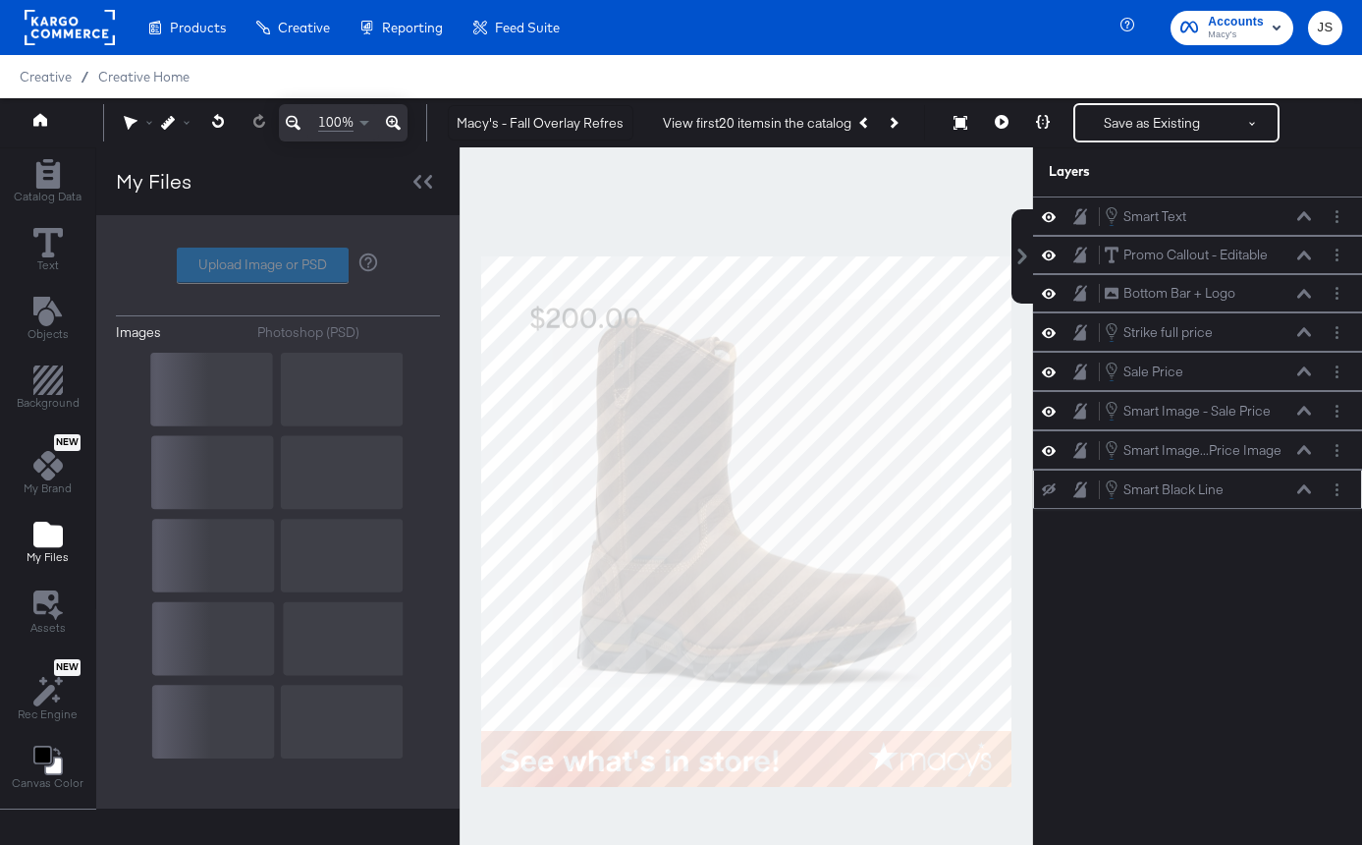
click at [250, 286] on div "Images Photoshop (PSD) Upload Image or PSD" at bounding box center [278, 512] width 324 height 554
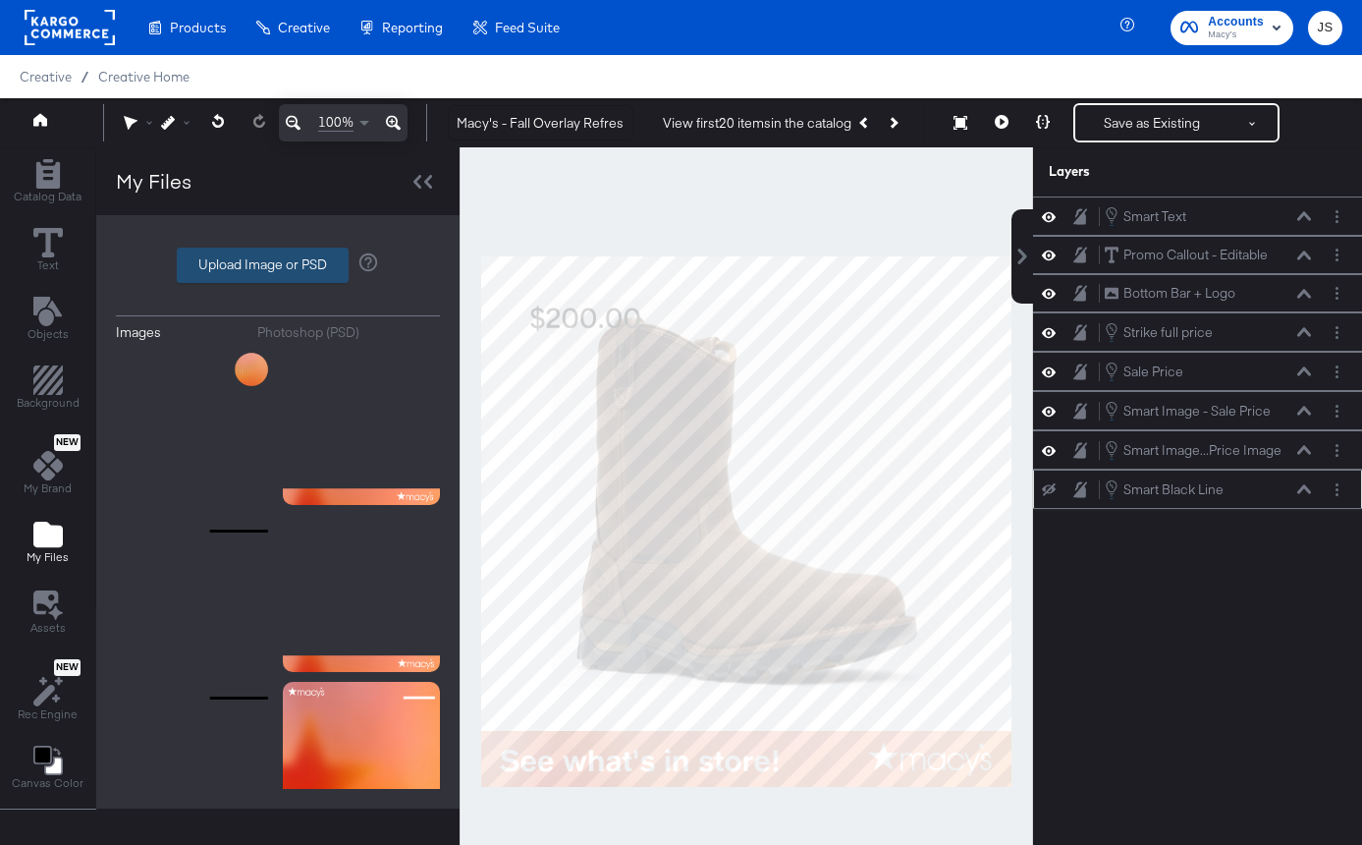
click at [250, 260] on label "Upload Image or PSD" at bounding box center [263, 265] width 170 height 33
click at [278, 265] on input "Upload Image or PSD" at bounding box center [278, 265] width 0 height 0
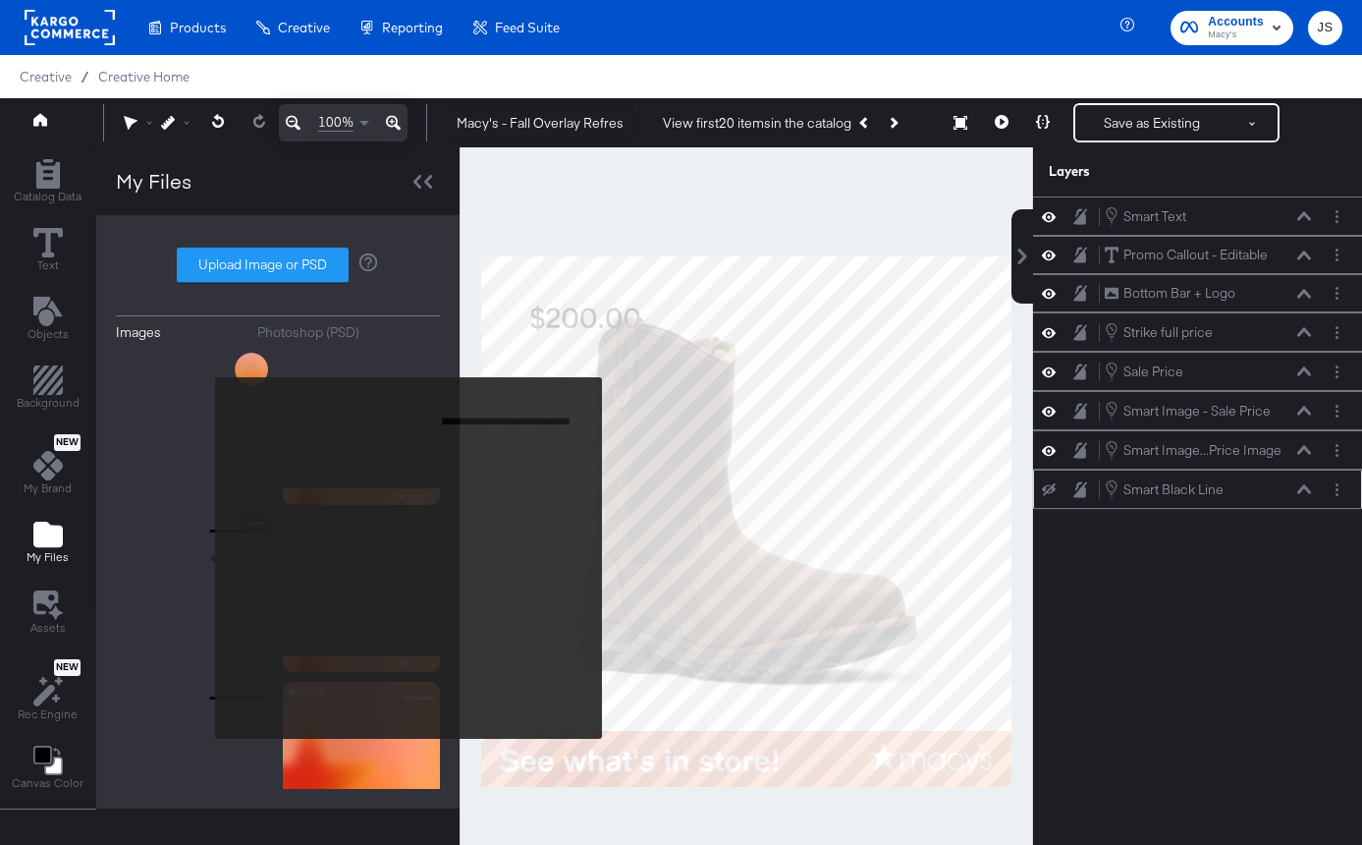
click at [202, 558] on img at bounding box center [194, 593] width 157 height 157
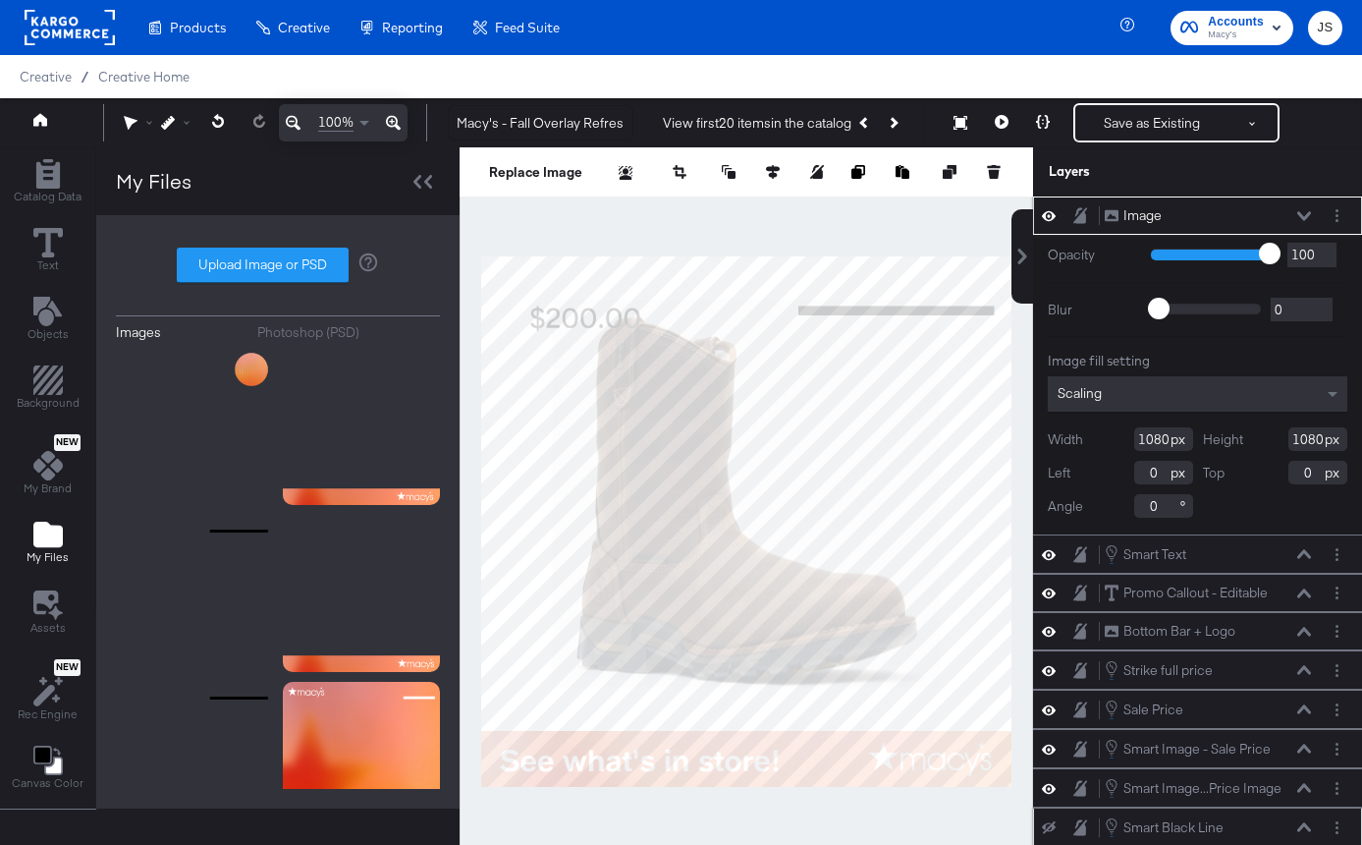
click at [1309, 211] on icon at bounding box center [1305, 216] width 14 height 10
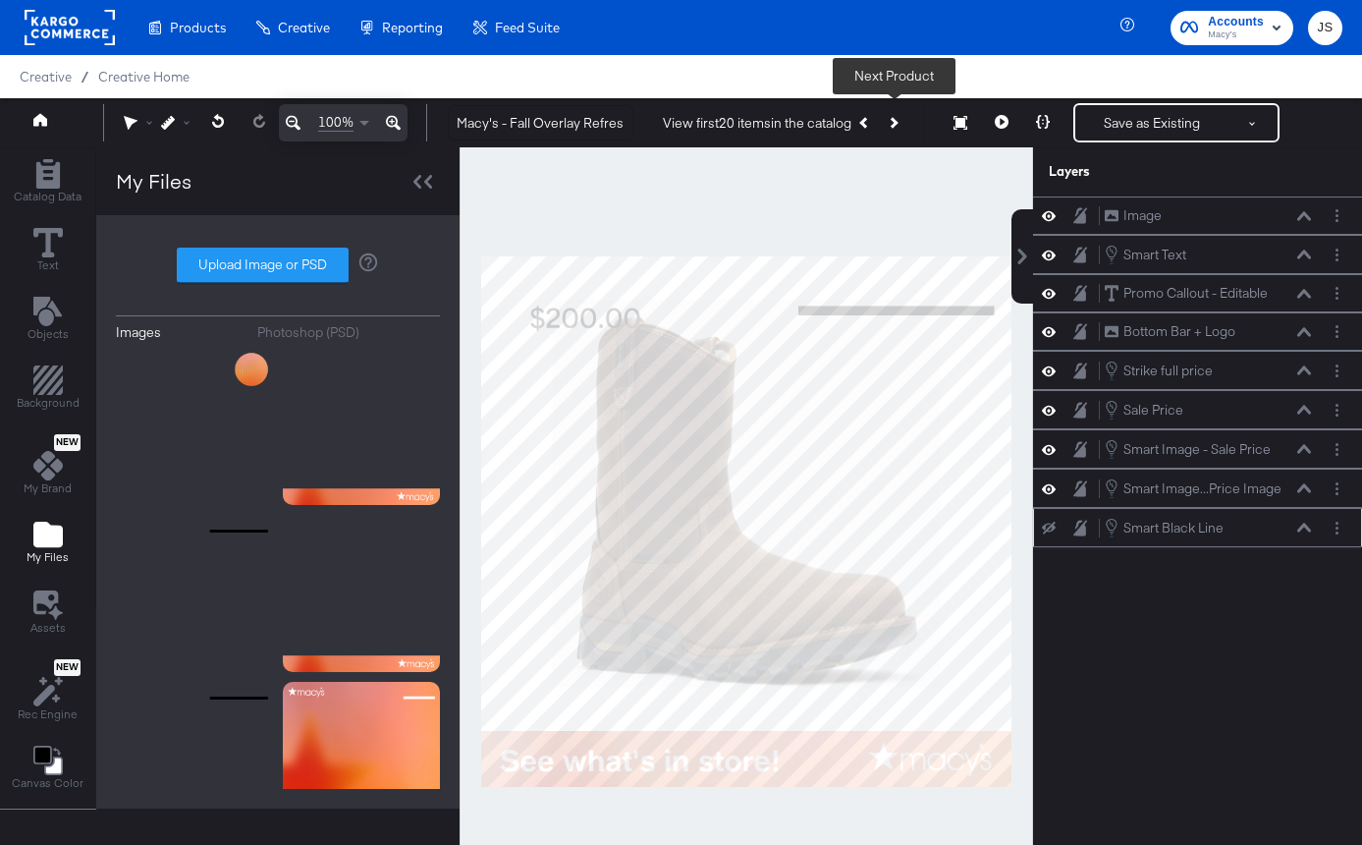
click at [896, 124] on icon "Next Product" at bounding box center [892, 122] width 11 height 11
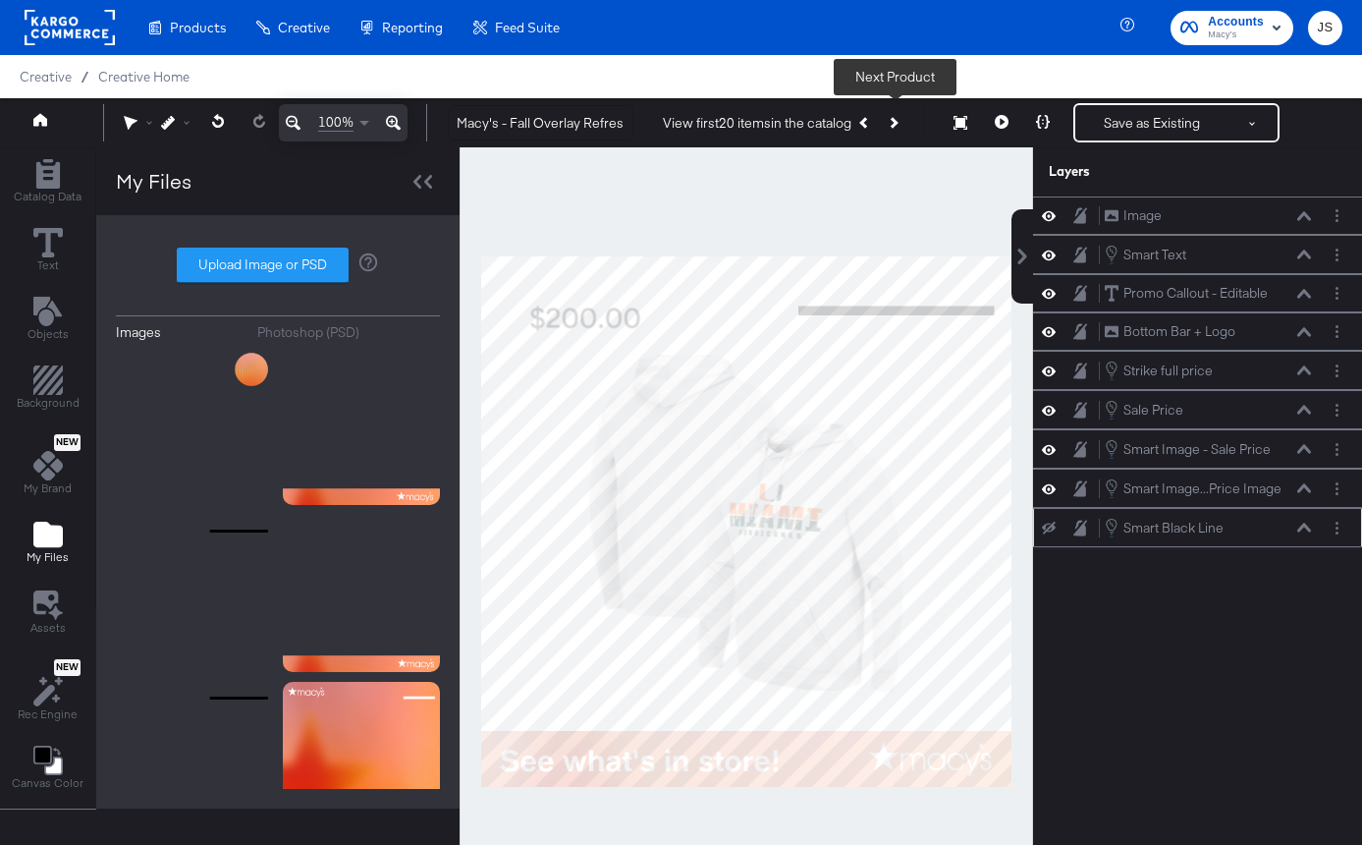
click at [896, 124] on icon "Next Product" at bounding box center [892, 122] width 11 height 11
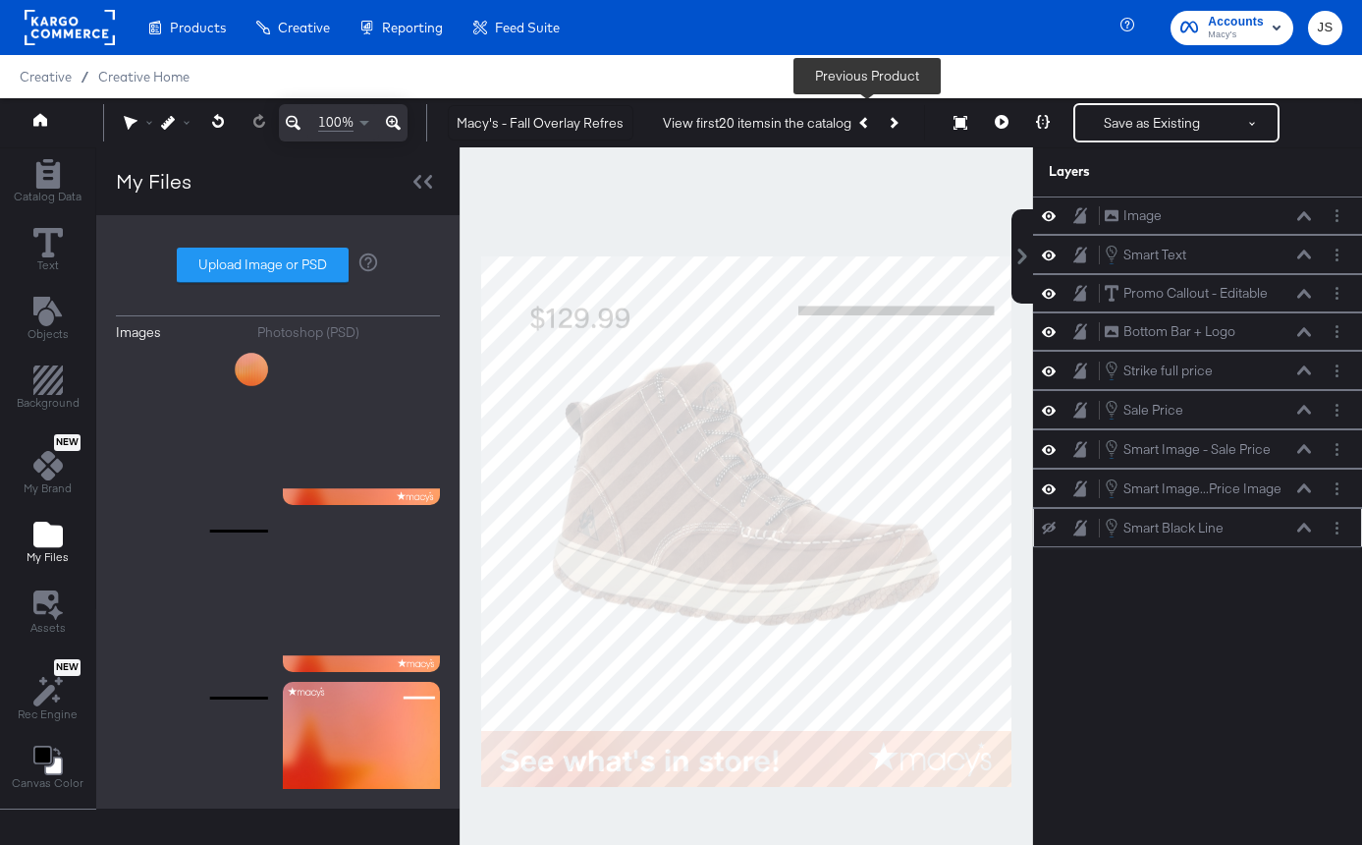
click at [870, 125] on button "Previous Product" at bounding box center [866, 122] width 28 height 35
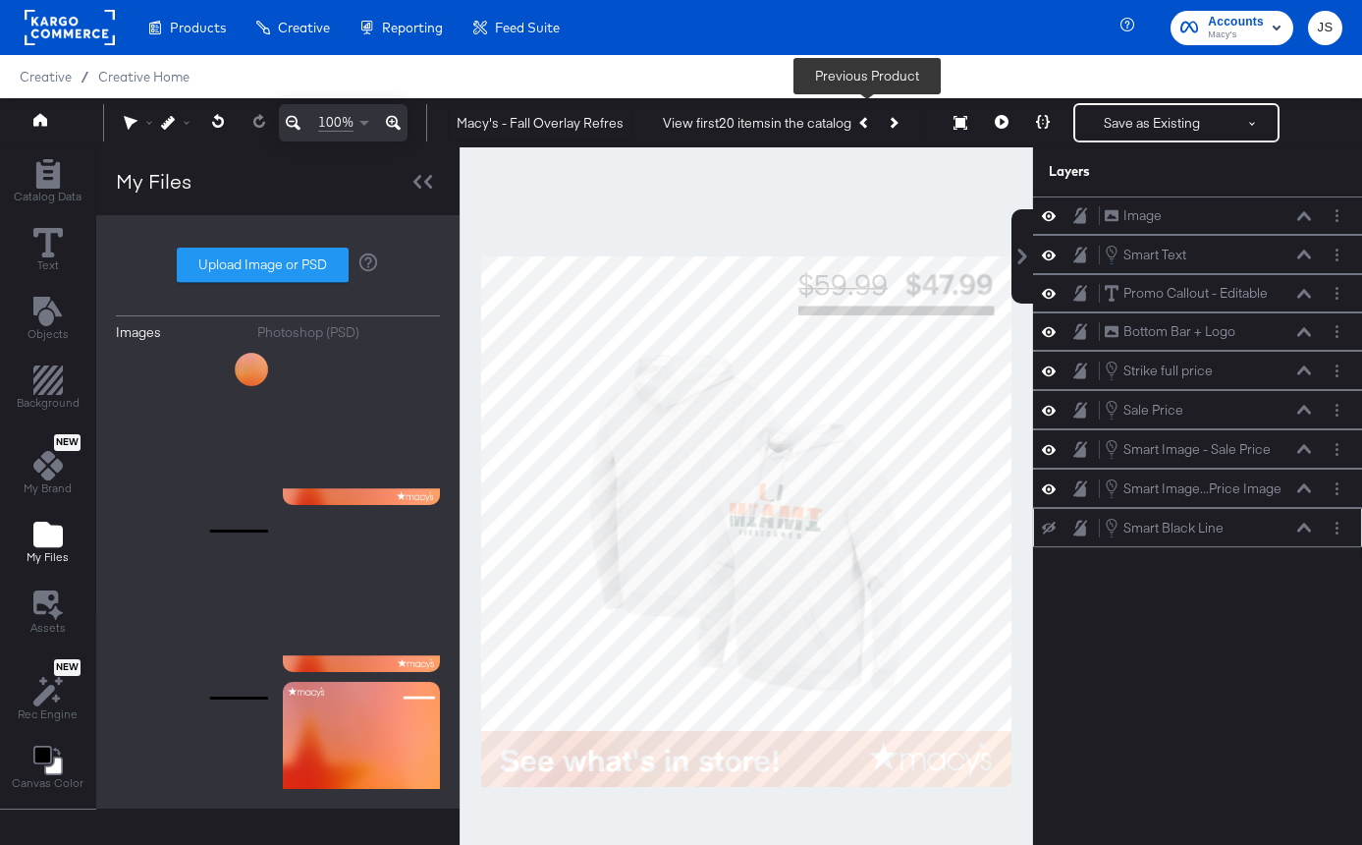
click at [1050, 530] on icon at bounding box center [1049, 528] width 14 height 13
click at [860, 128] on button "Previous Product" at bounding box center [866, 122] width 28 height 35
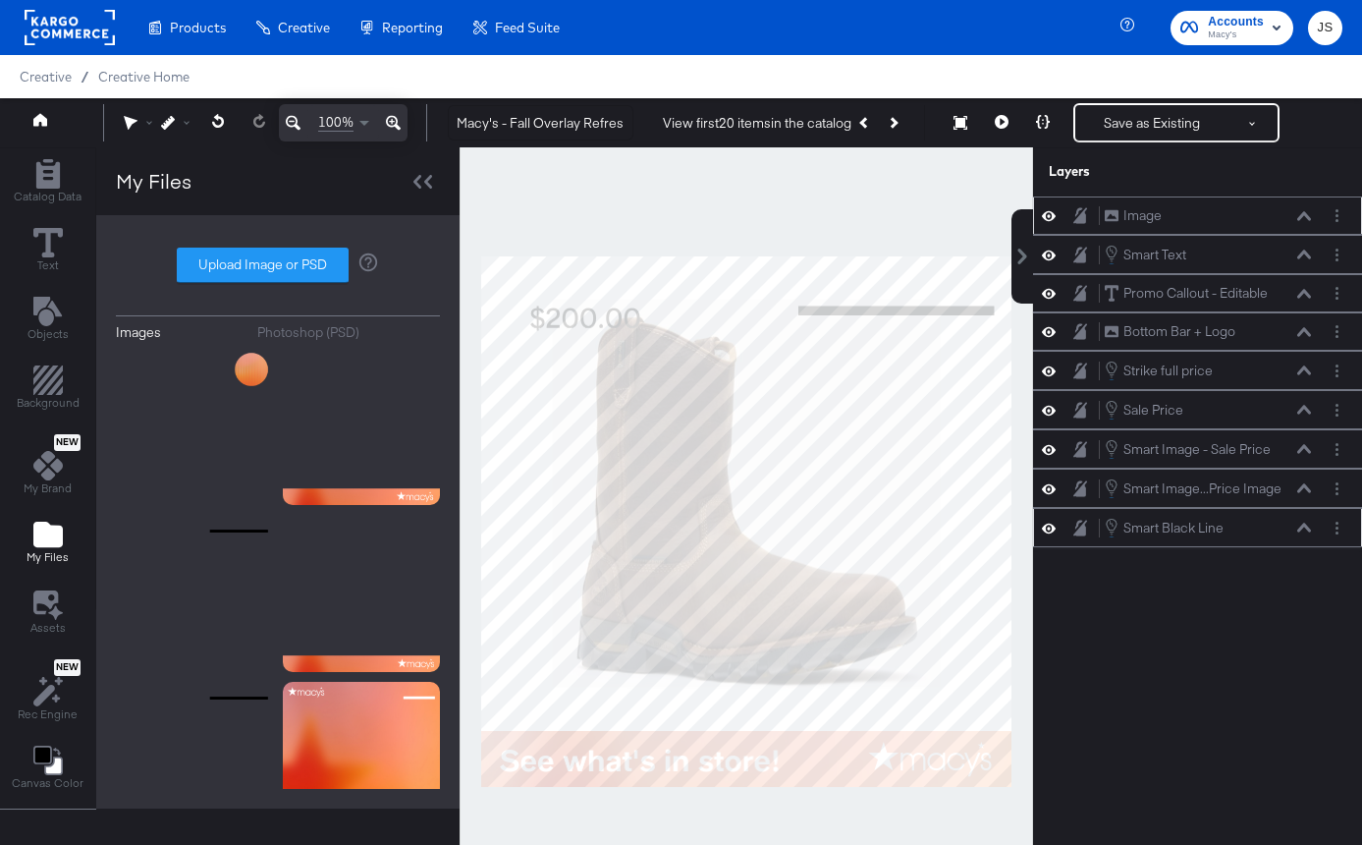
click at [1330, 224] on div at bounding box center [1337, 215] width 21 height 21
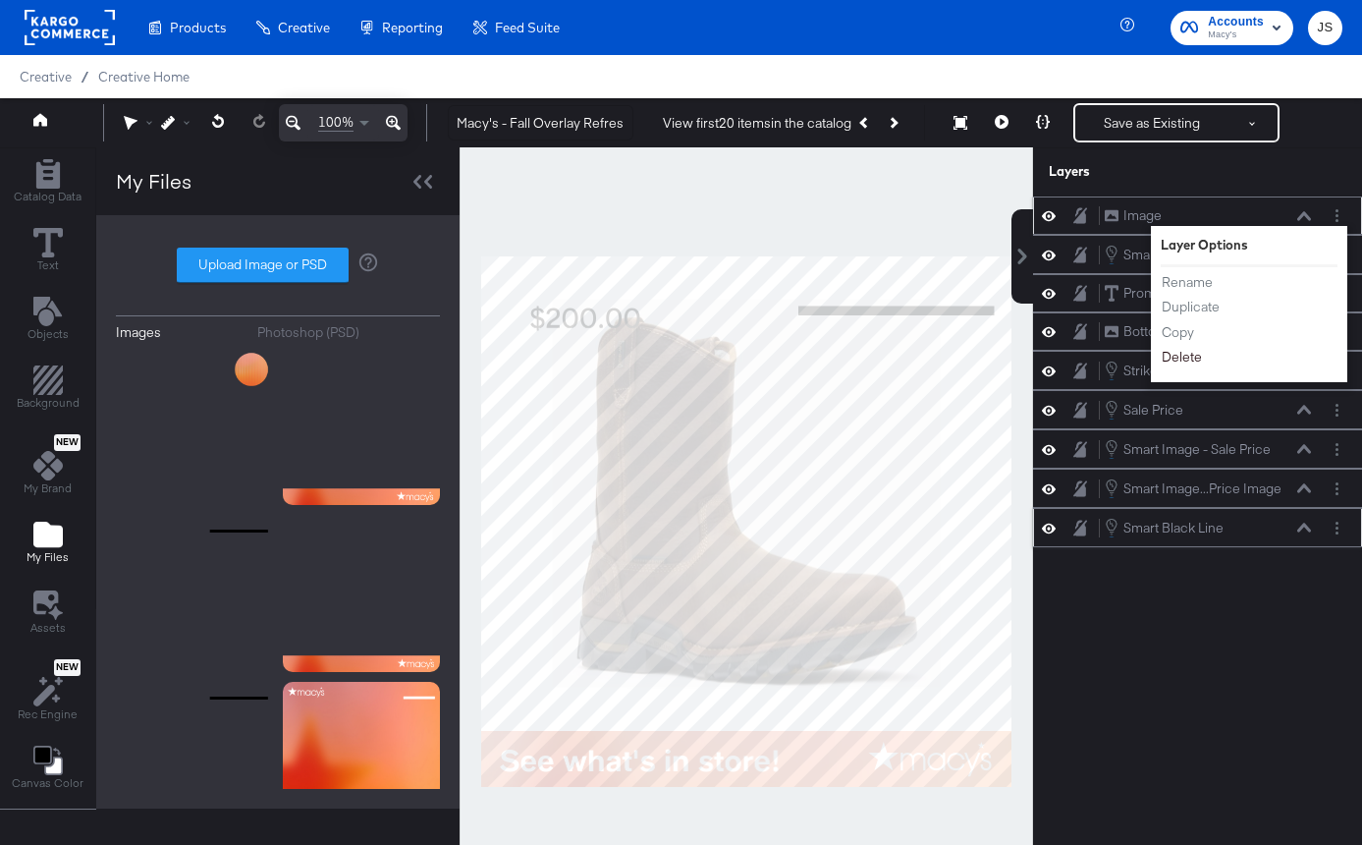
click at [1192, 361] on button "Delete" at bounding box center [1182, 357] width 42 height 21
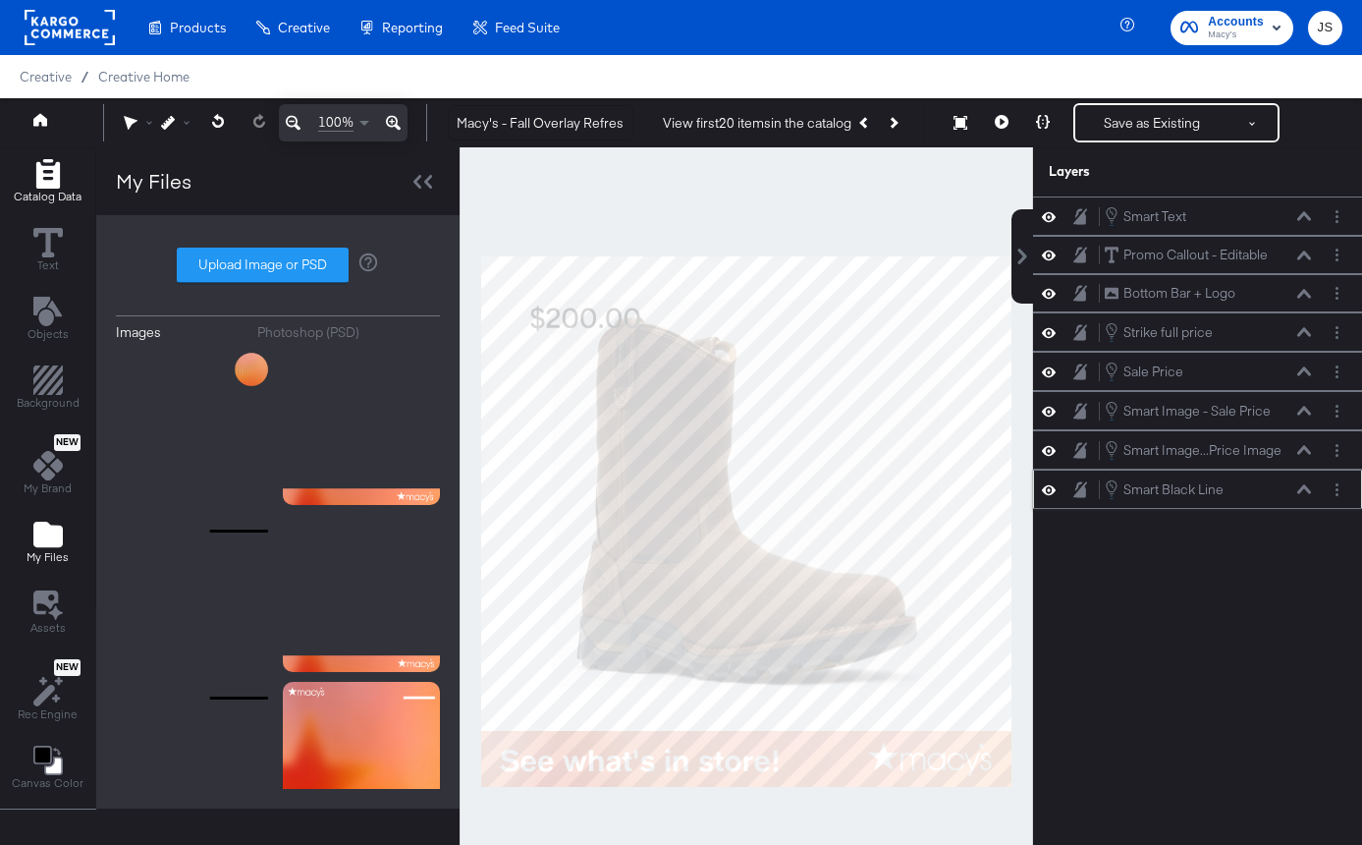
click at [48, 181] on icon "Add Rectangle" at bounding box center [47, 173] width 24 height 29
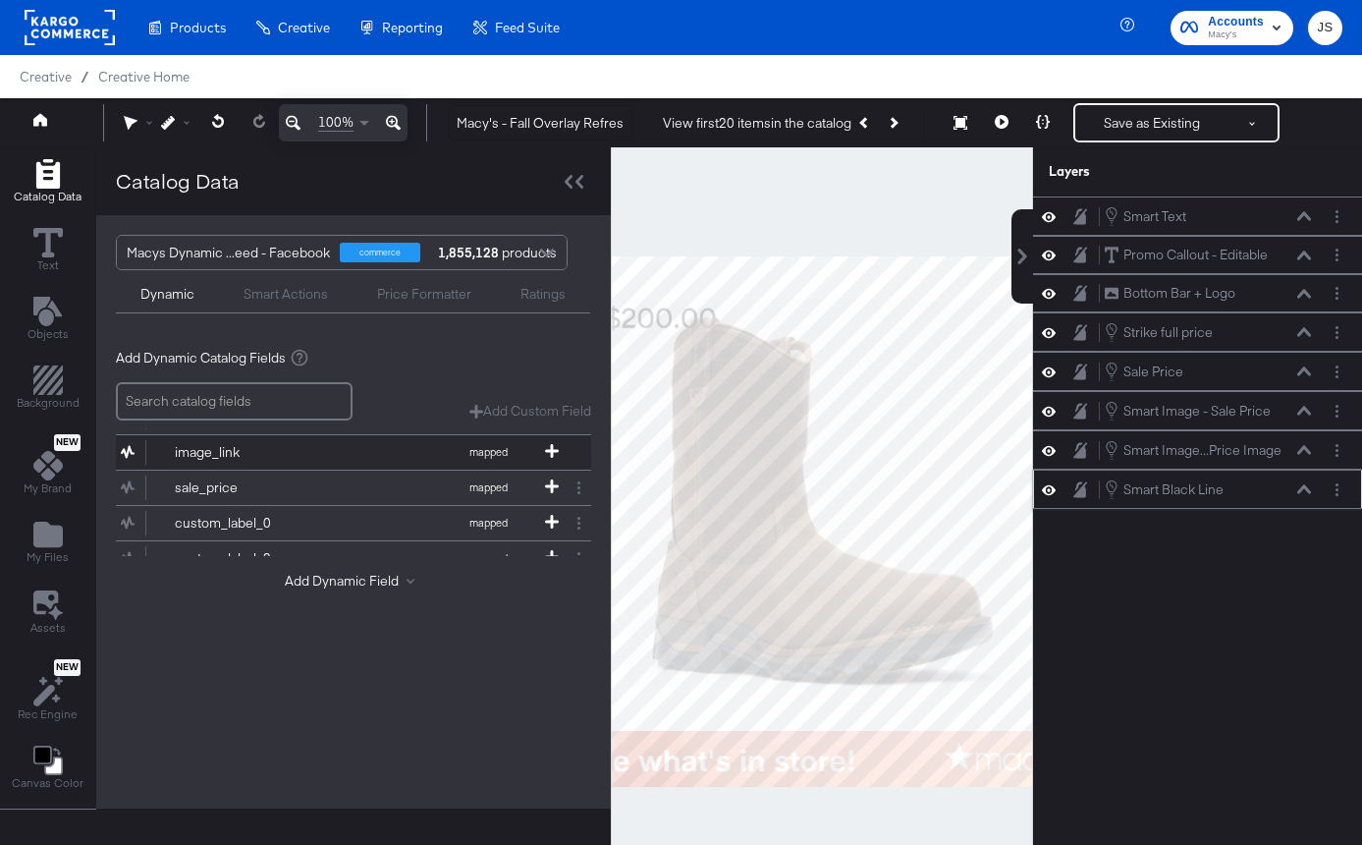
scroll to position [84, 0]
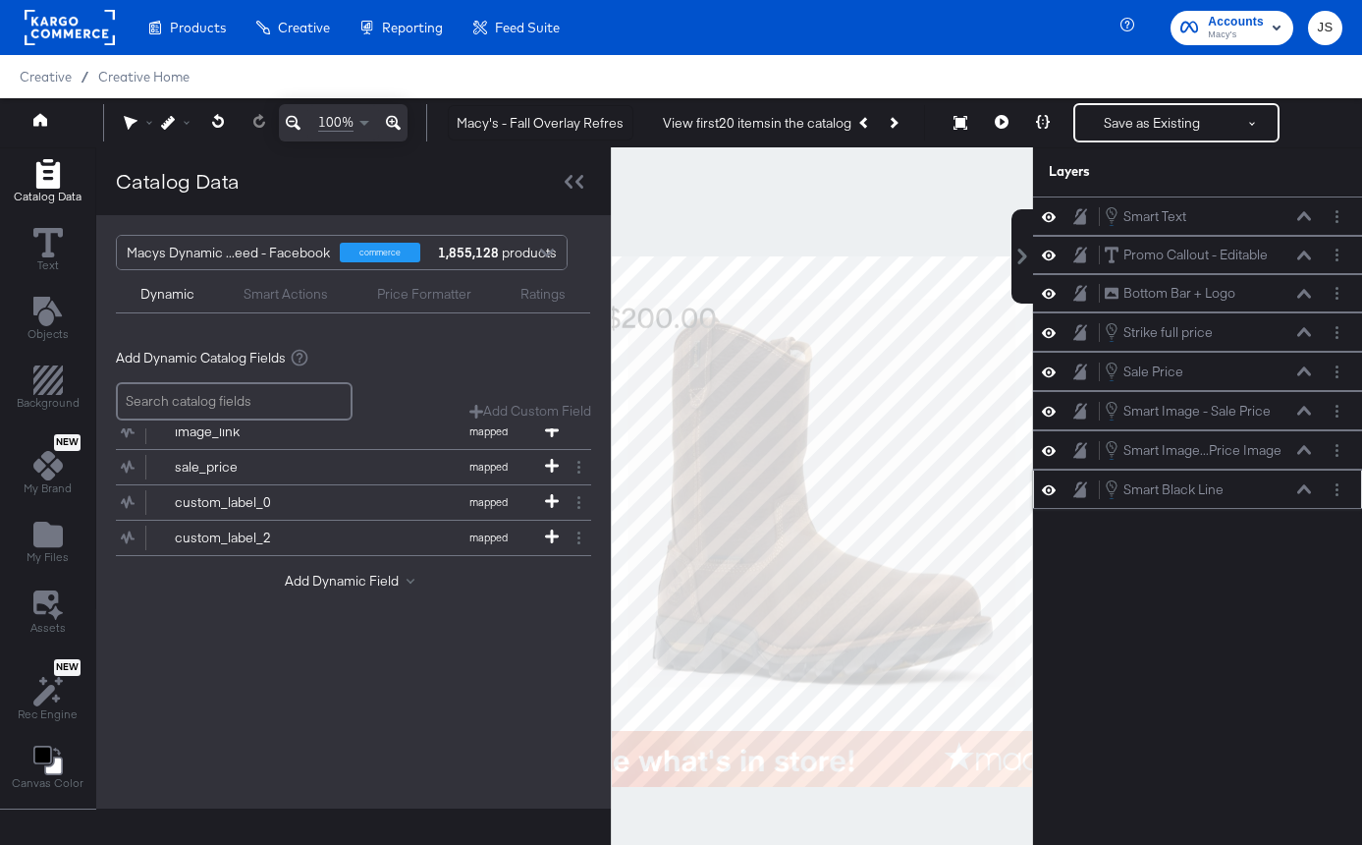
click at [317, 282] on div "Smart Actions" at bounding box center [286, 292] width 134 height 24
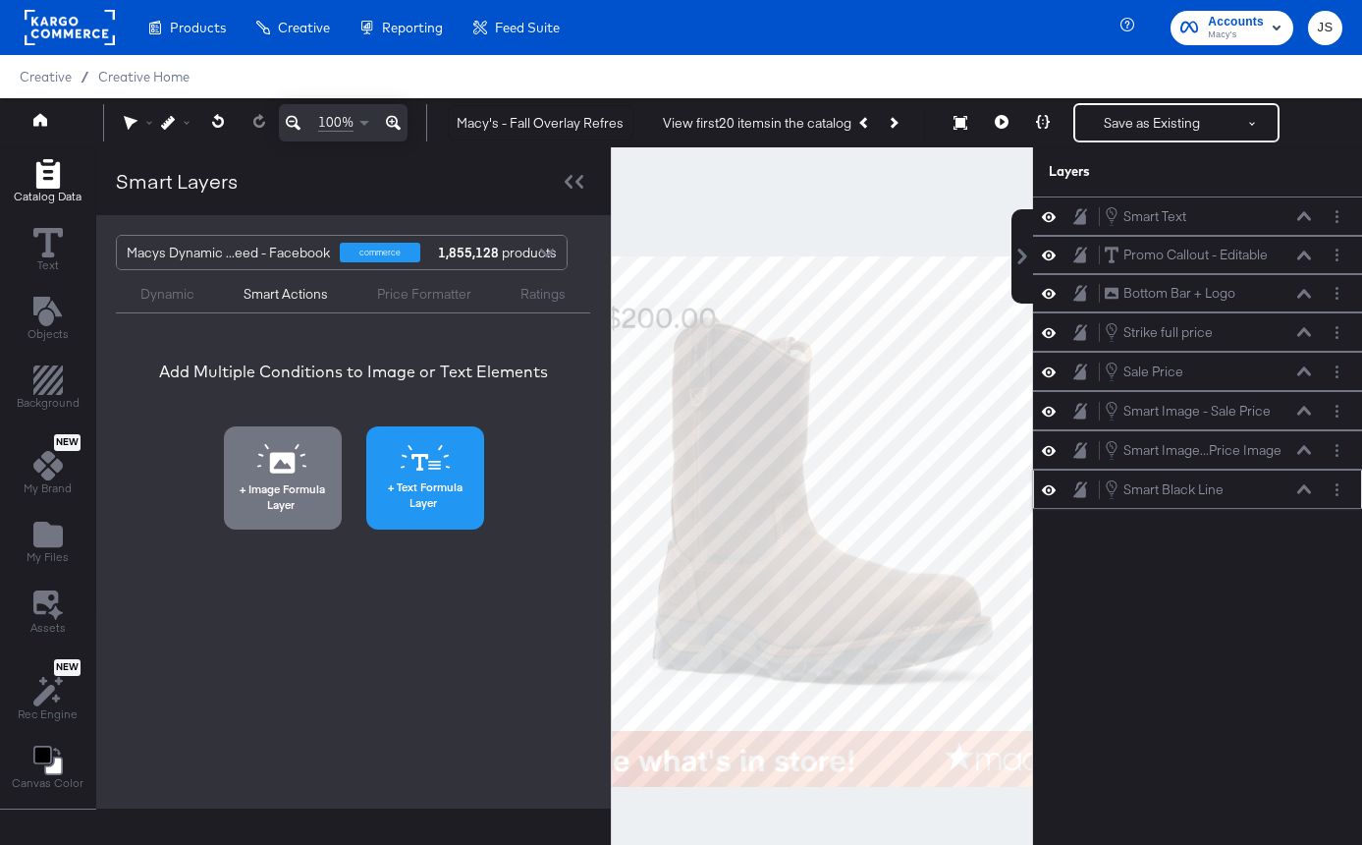
click at [449, 479] on span "Text Formula Layer" at bounding box center [425, 494] width 106 height 30
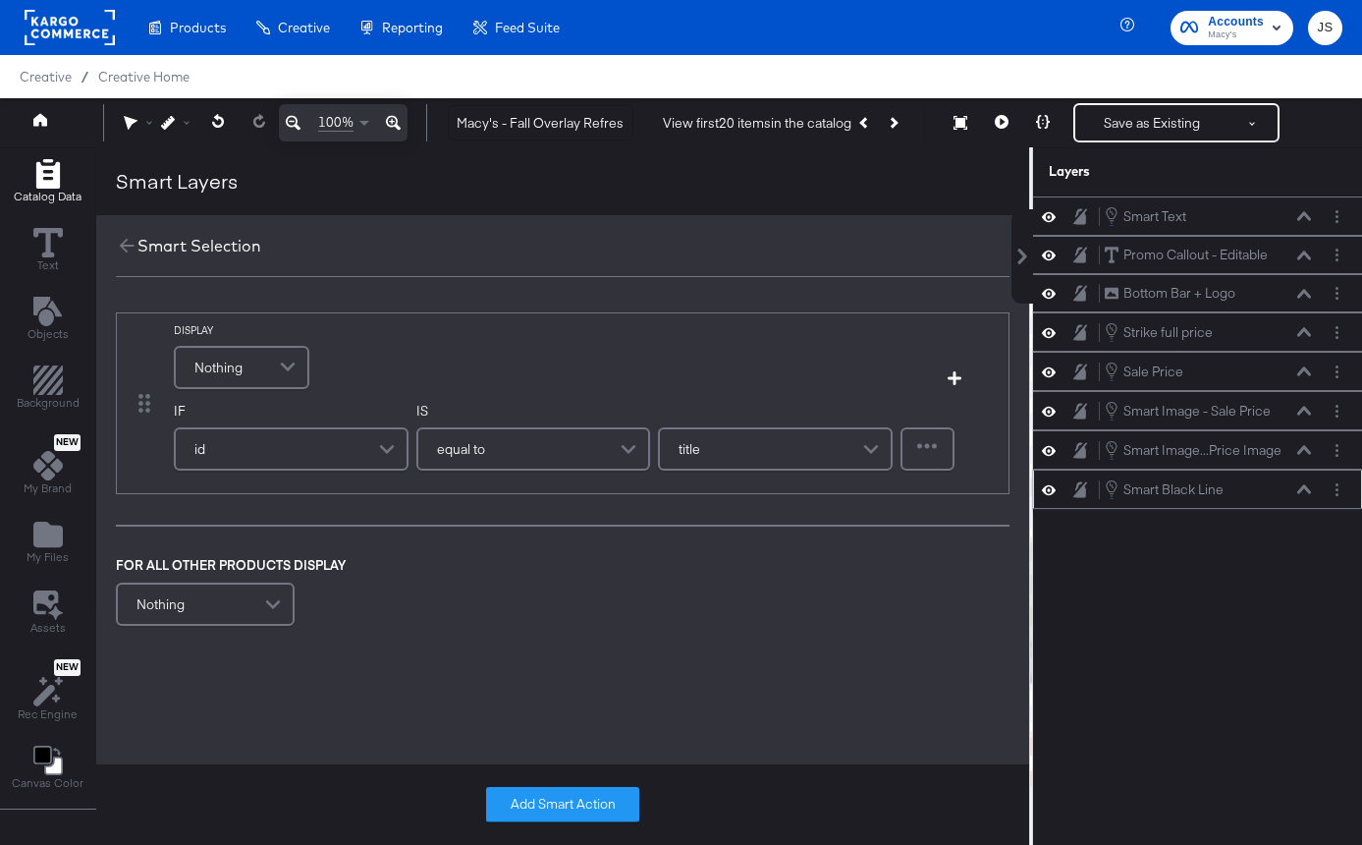
click at [287, 374] on span at bounding box center [290, 367] width 34 height 39
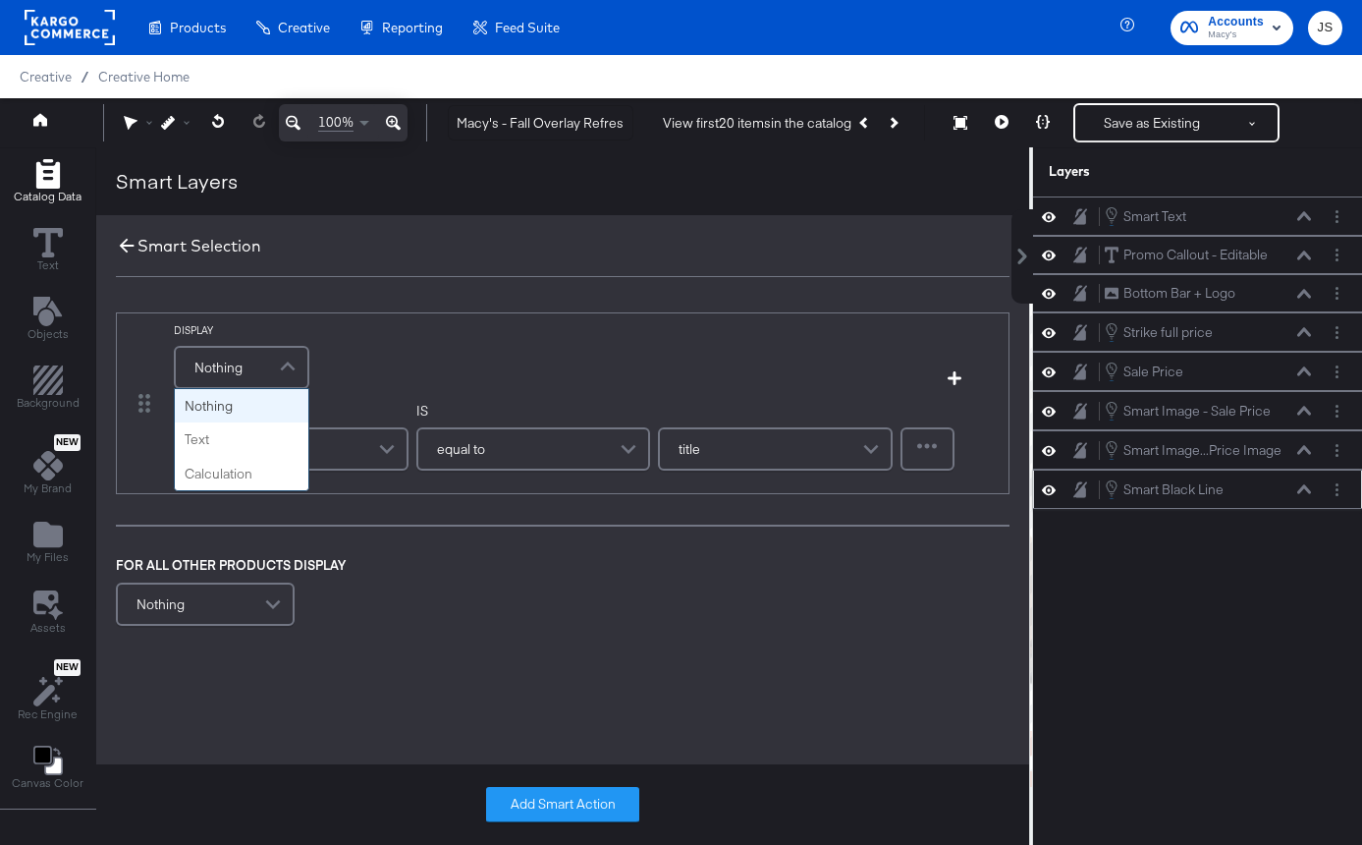
click at [129, 235] on div "Smart Selection" at bounding box center [562, 246] width 933 height 62
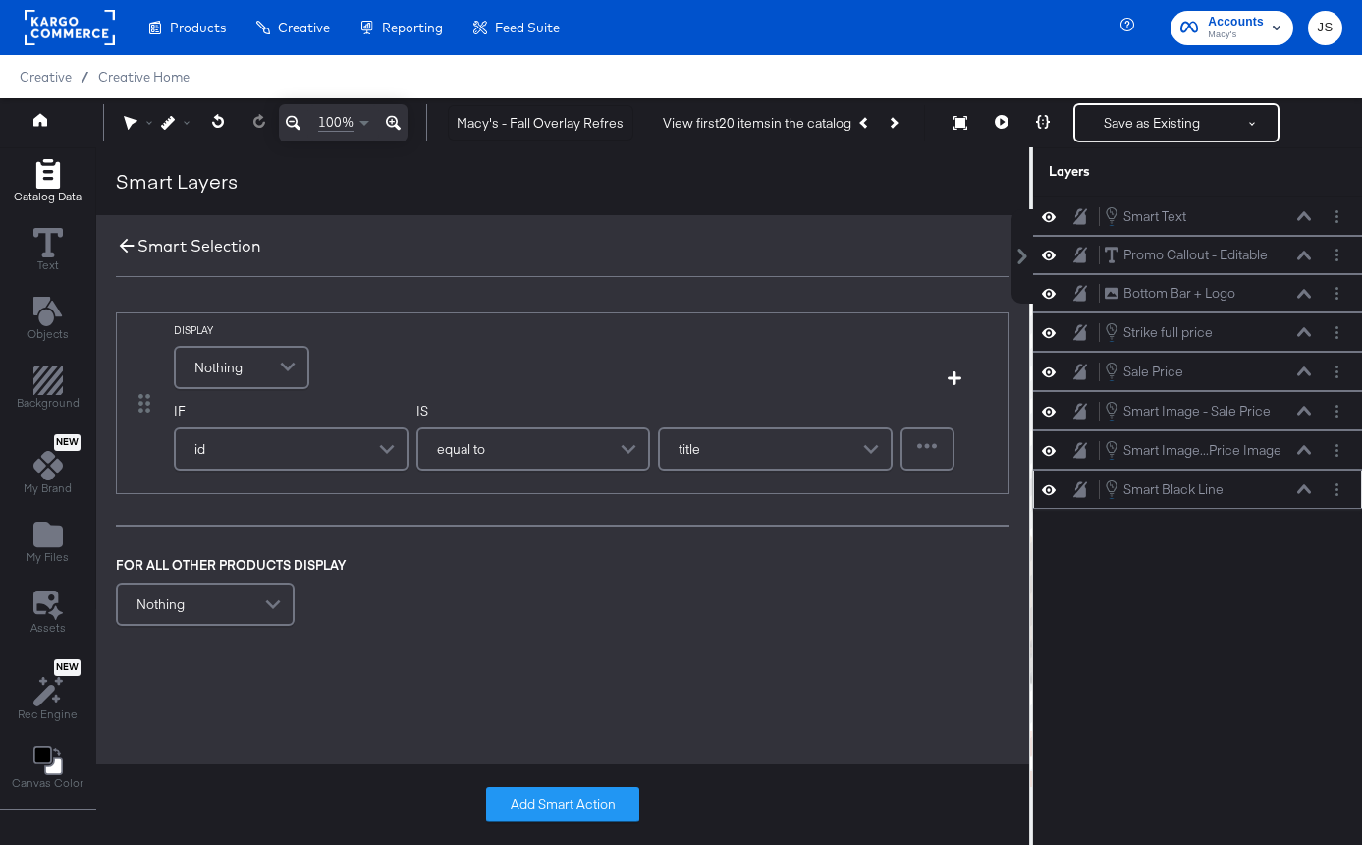
click at [126, 249] on icon at bounding box center [127, 246] width 22 height 22
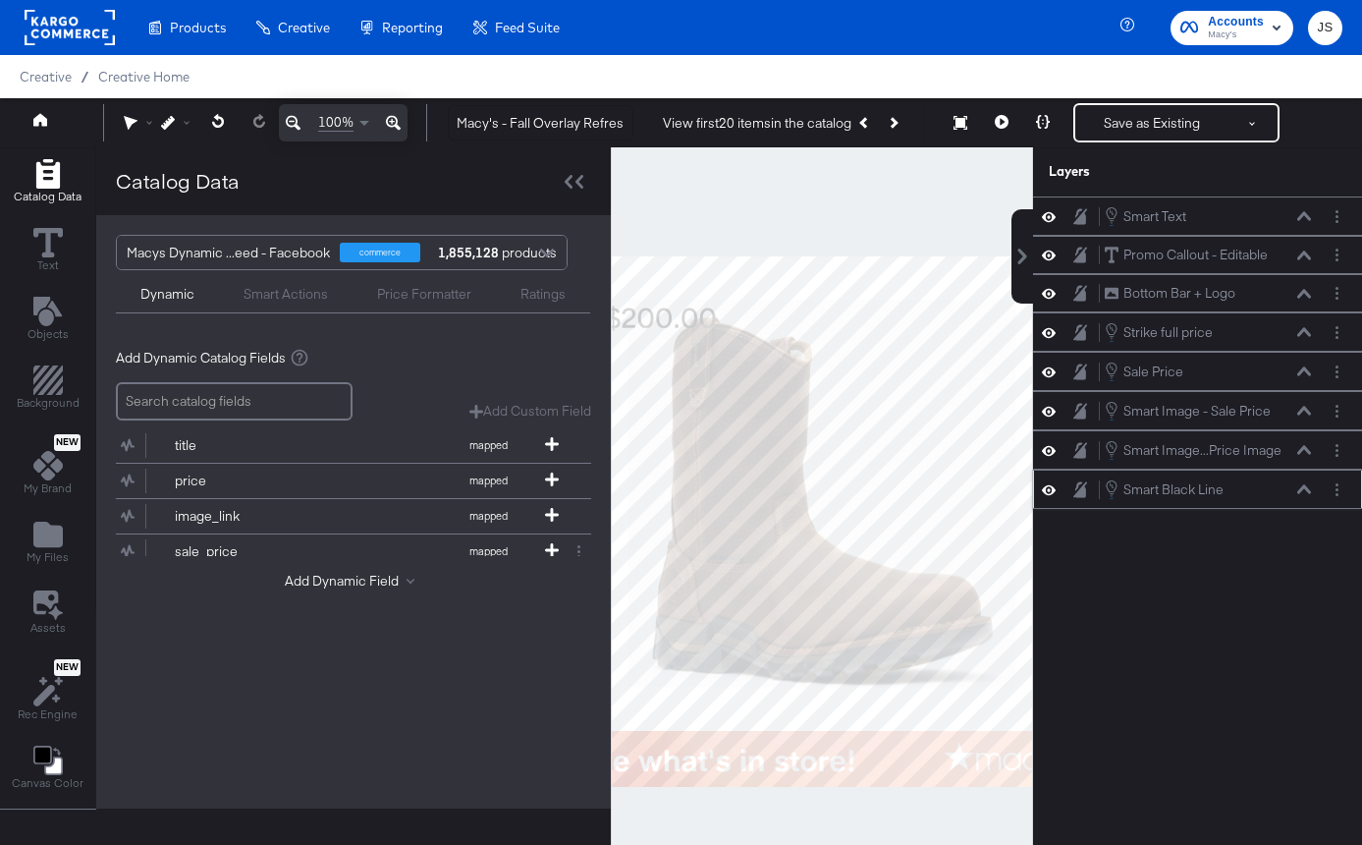
click at [264, 301] on div "Smart Actions" at bounding box center [286, 294] width 84 height 19
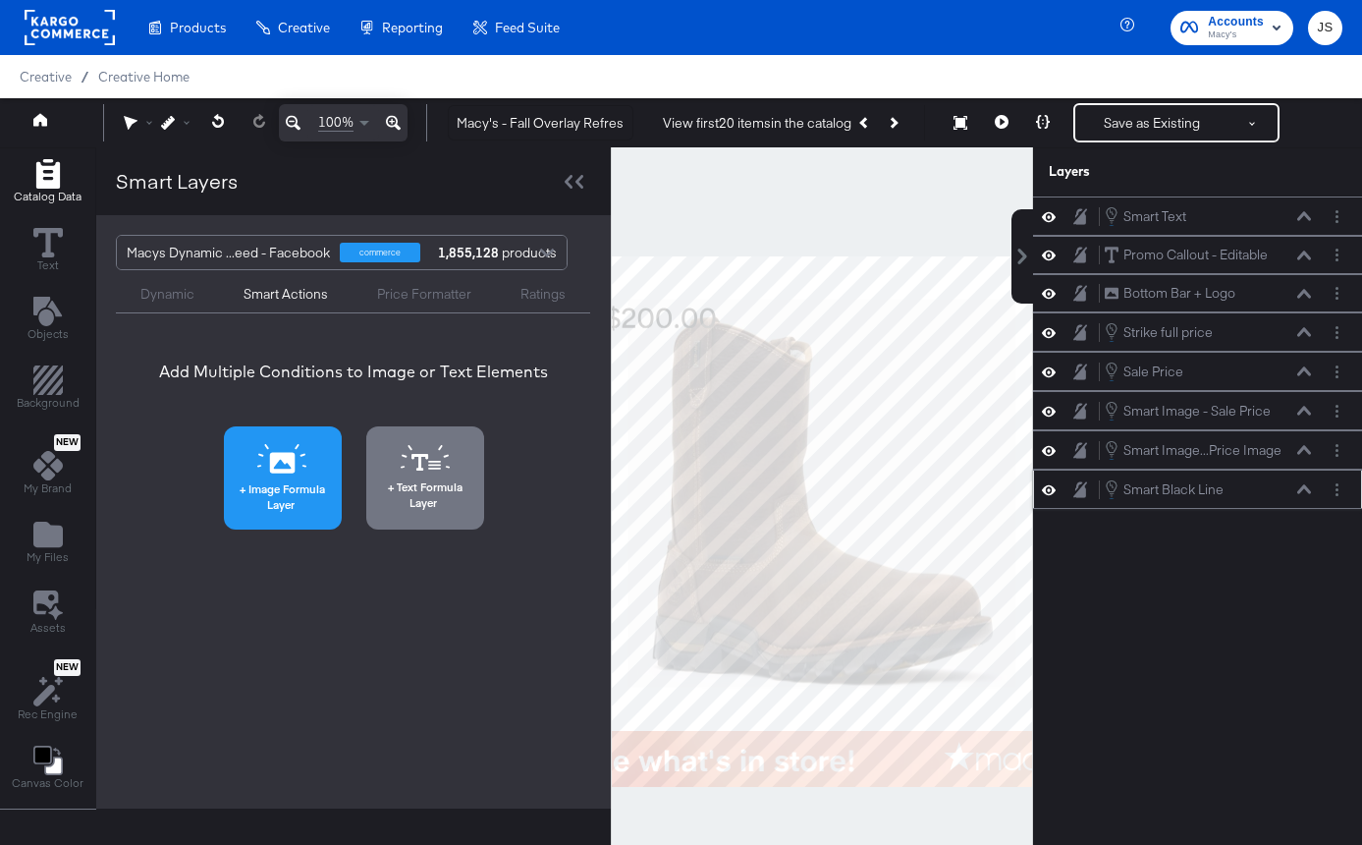
click at [303, 486] on span "Image Formula Layer" at bounding box center [283, 496] width 106 height 30
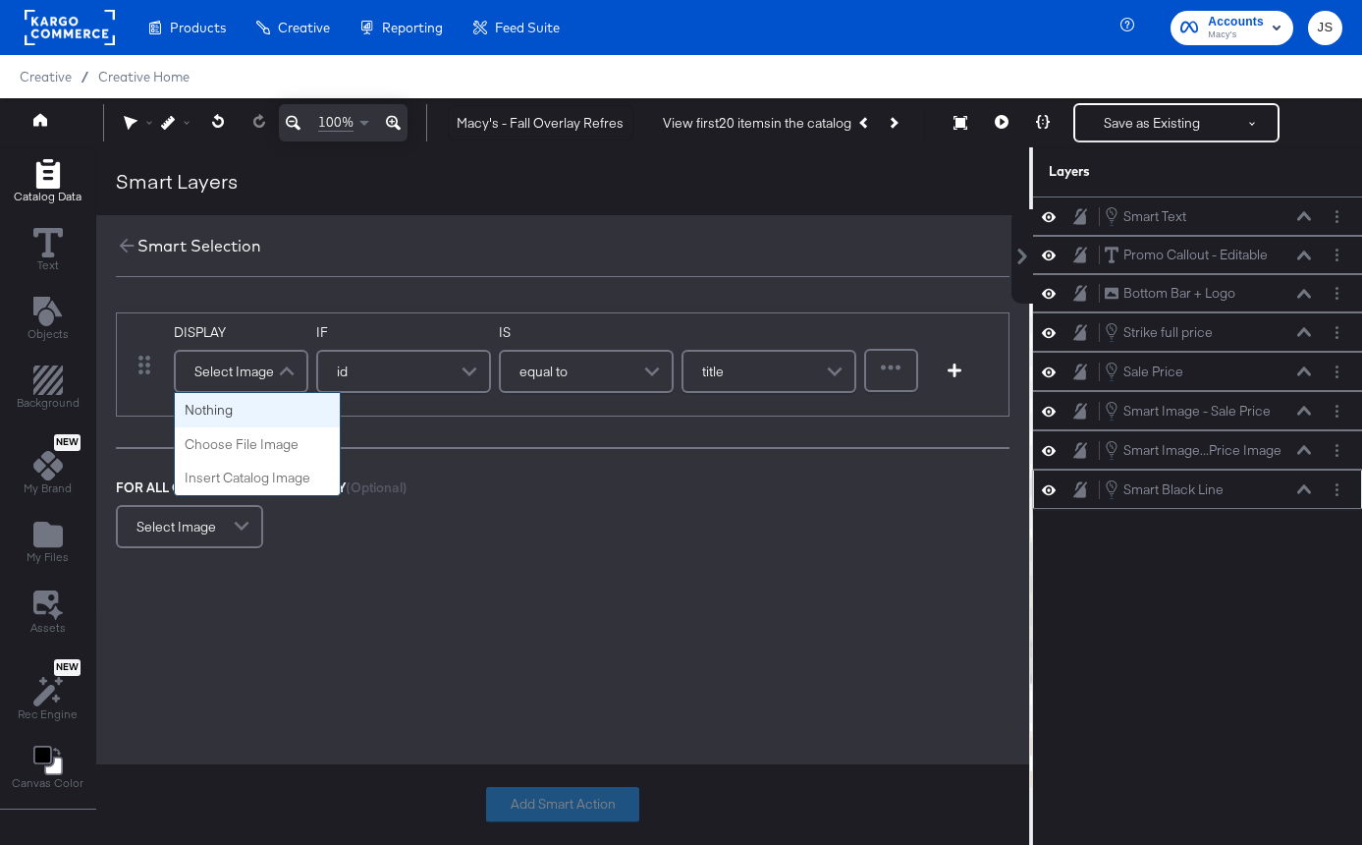
click at [277, 369] on span at bounding box center [289, 371] width 34 height 39
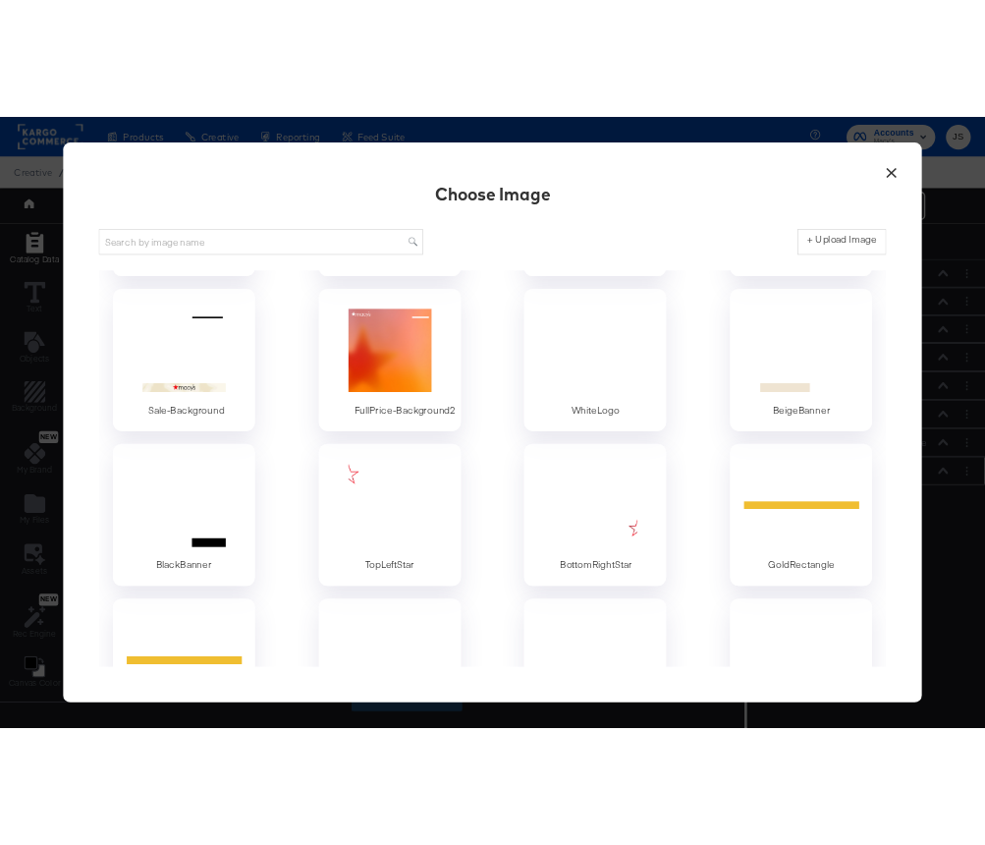
scroll to position [227, 0]
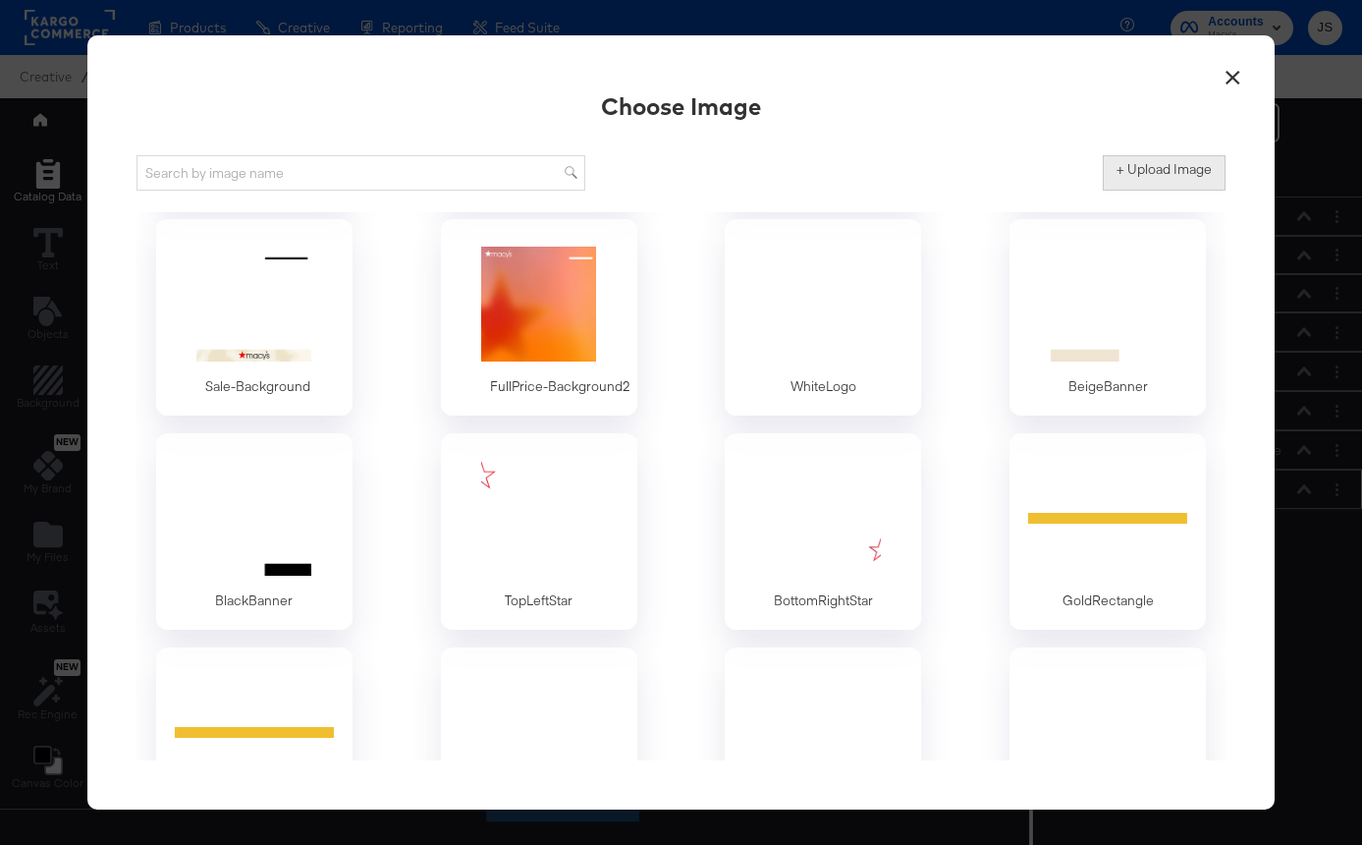
click at [1189, 172] on label "+ Upload Image" at bounding box center [1164, 169] width 95 height 19
click at [1189, 191] on input "+ Upload Image" at bounding box center [1327, 191] width 449 height 0
type input "C:\fakepath\Promo Sale Price - Line.png"
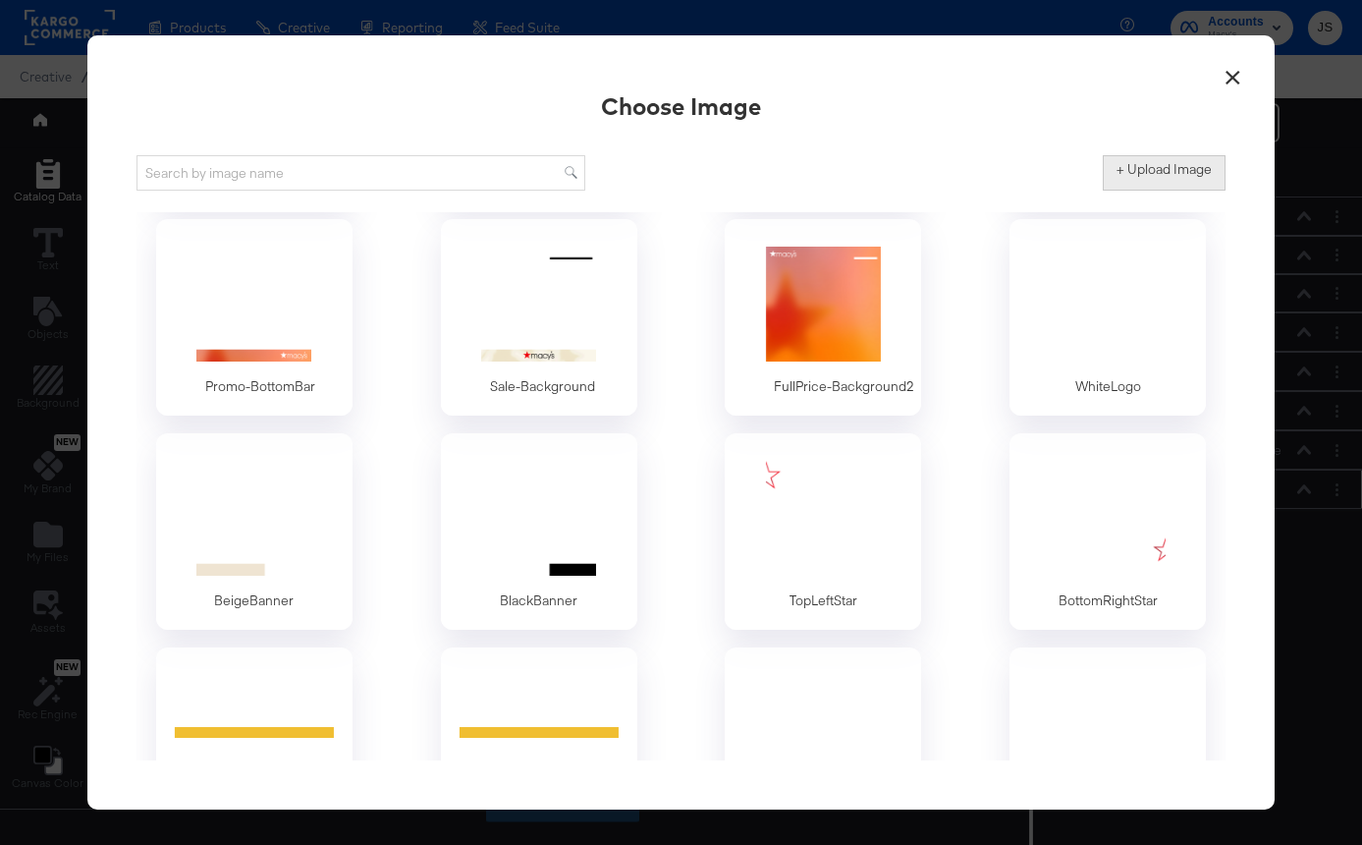
click at [1167, 175] on label "+ Upload Image" at bounding box center [1164, 169] width 95 height 19
click at [1167, 191] on input "+ Upload Image" at bounding box center [1327, 191] width 449 height 0
type input "C:\fakepath\Promo Sale Price - Line.png"
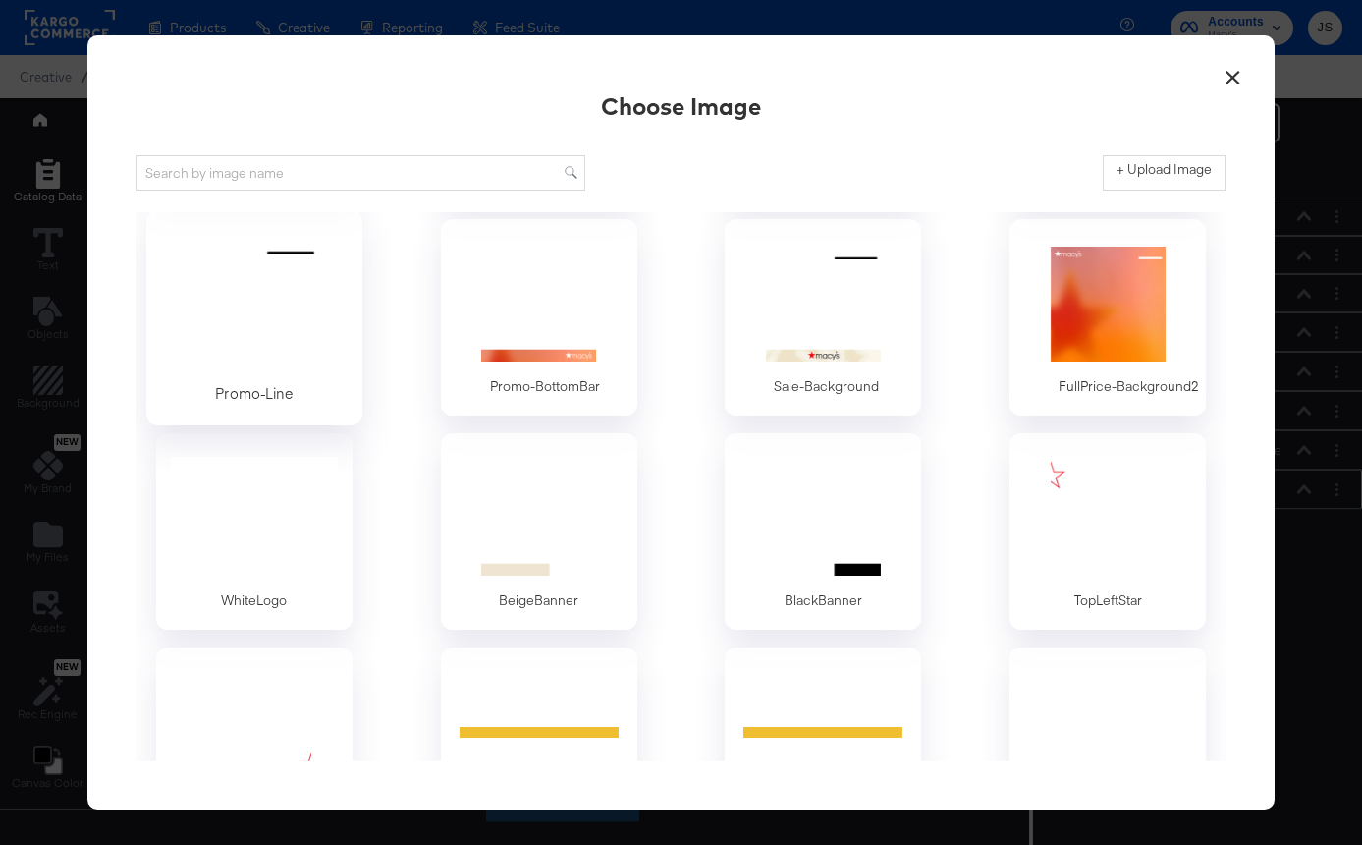
click at [281, 311] on div at bounding box center [254, 304] width 184 height 136
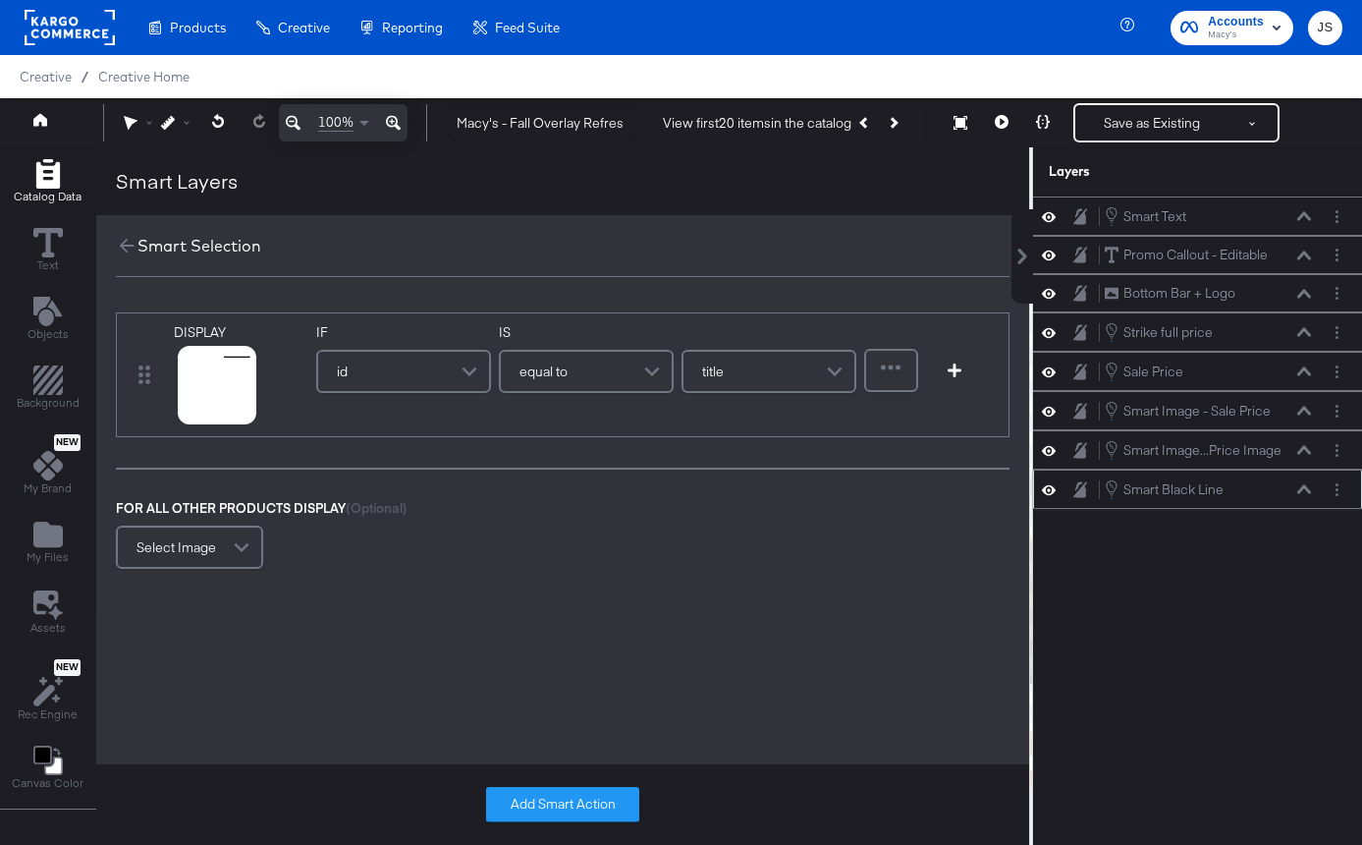
click at [356, 386] on div "id" at bounding box center [403, 371] width 171 height 39
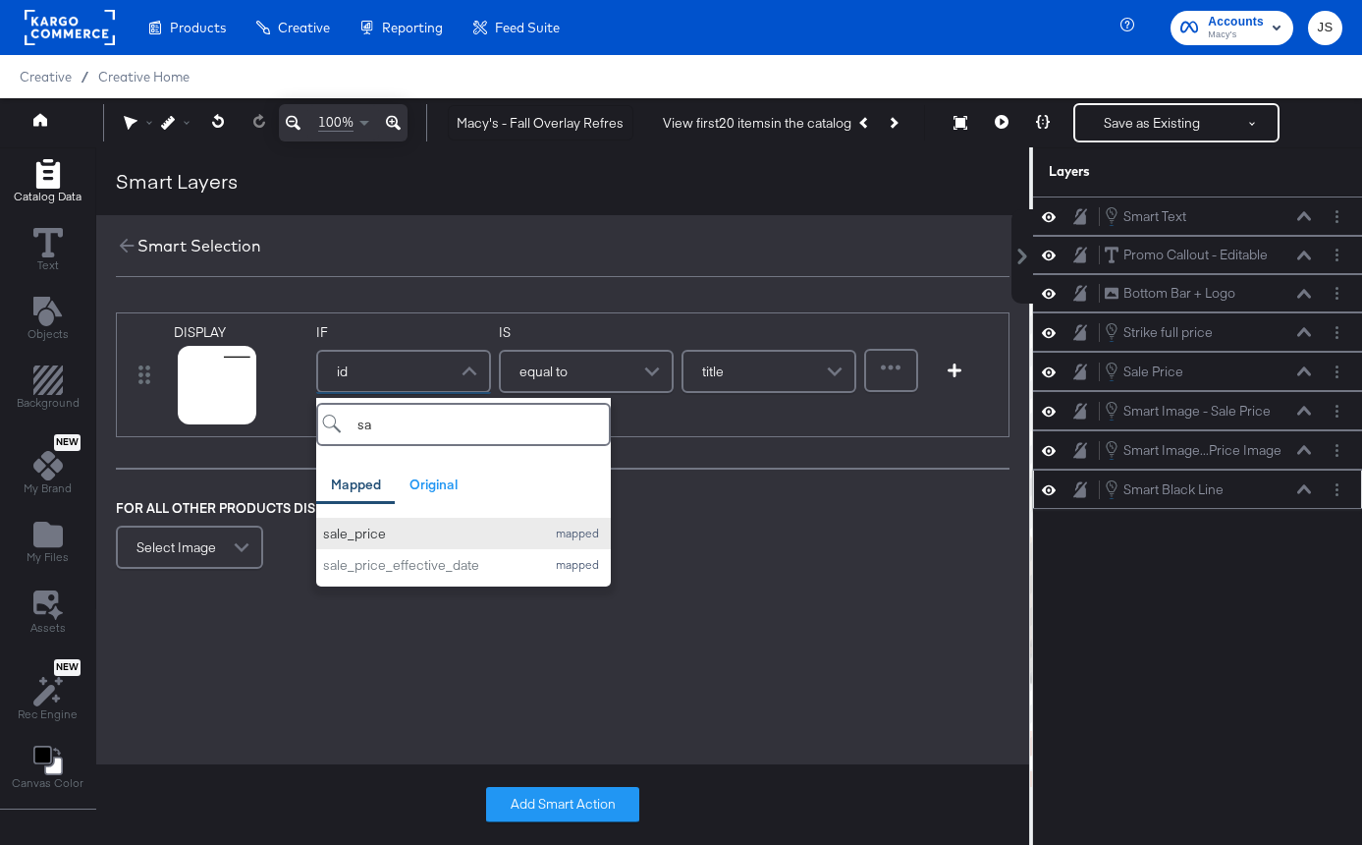
type input "sa"
click at [445, 519] on button "sale_price mapped" at bounding box center [463, 534] width 295 height 32
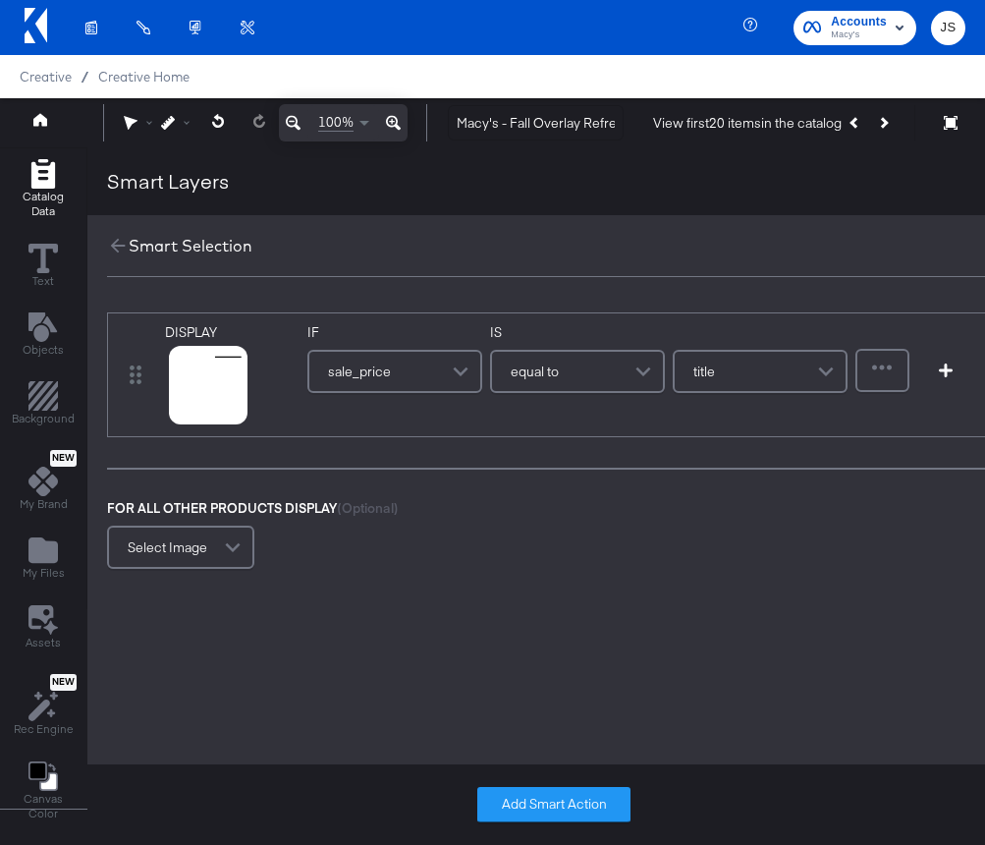
click at [530, 380] on span "equal to" at bounding box center [535, 371] width 48 height 33
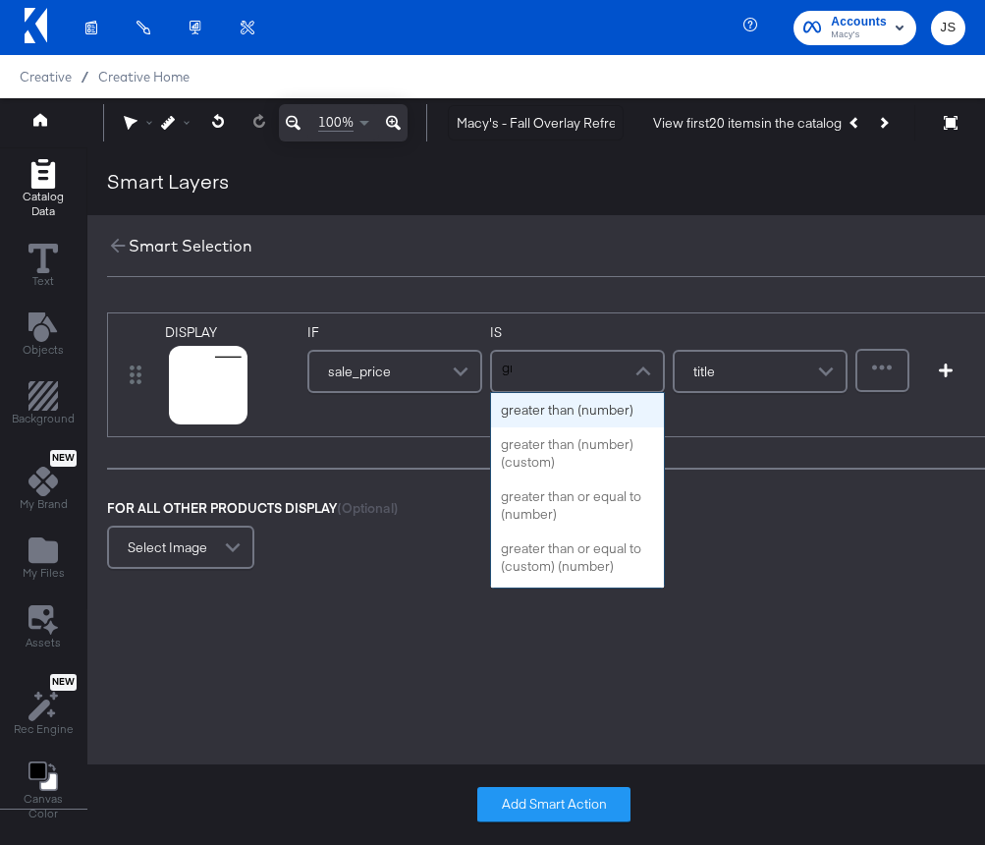
type input "grea"
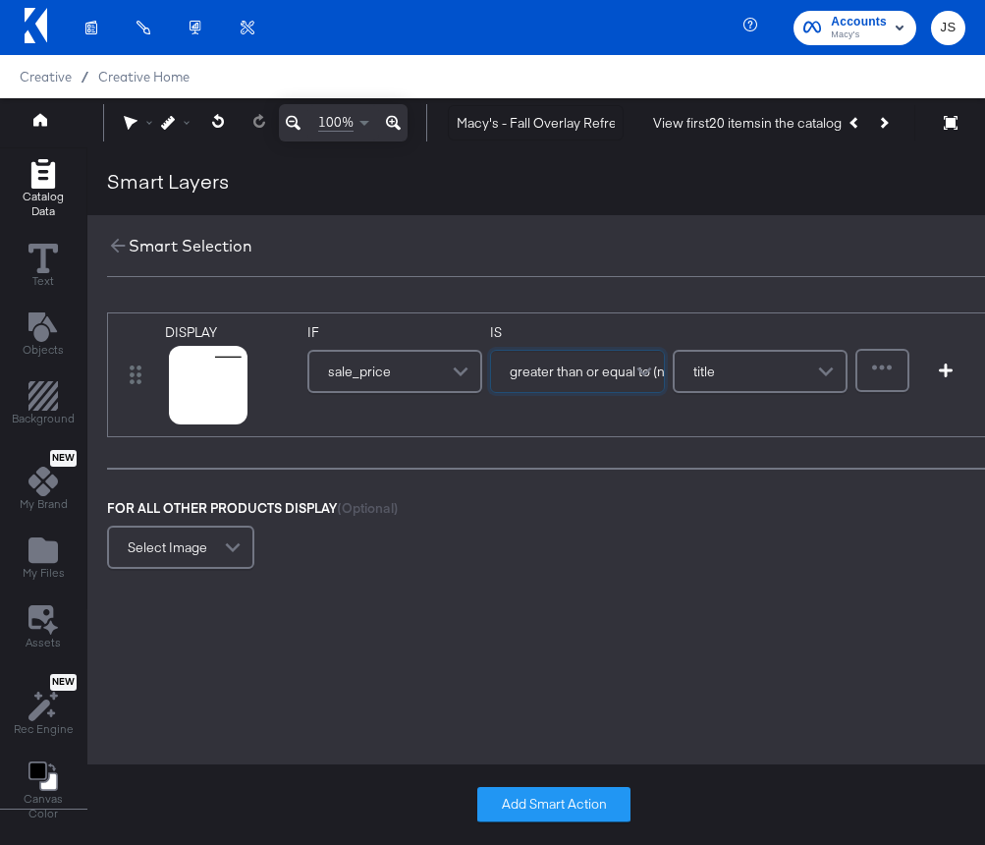
click at [750, 364] on div "title" at bounding box center [760, 371] width 171 height 39
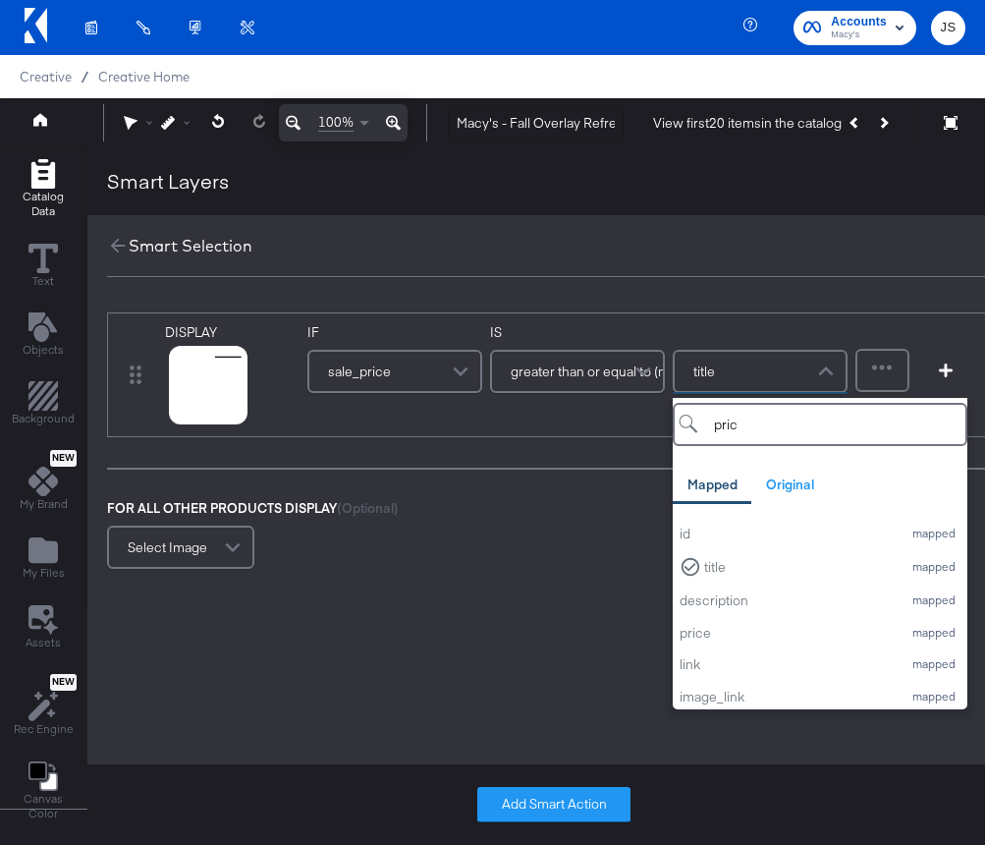
type input "price"
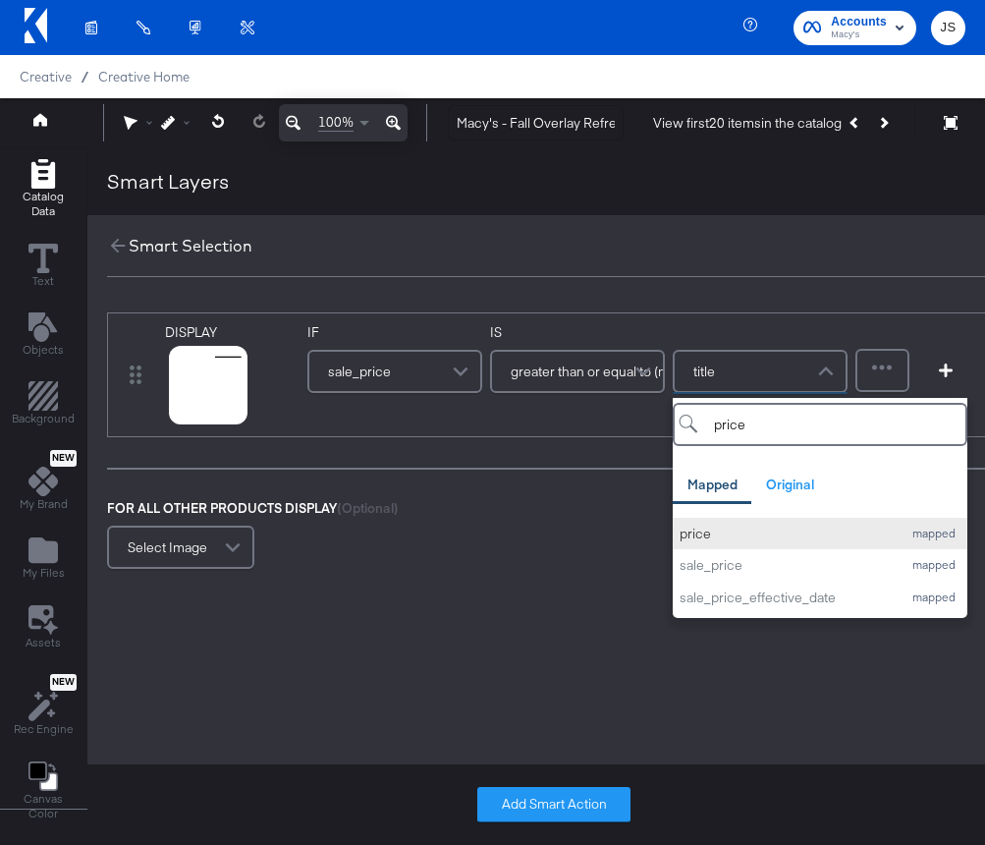
click at [741, 532] on div "price" at bounding box center [786, 534] width 212 height 19
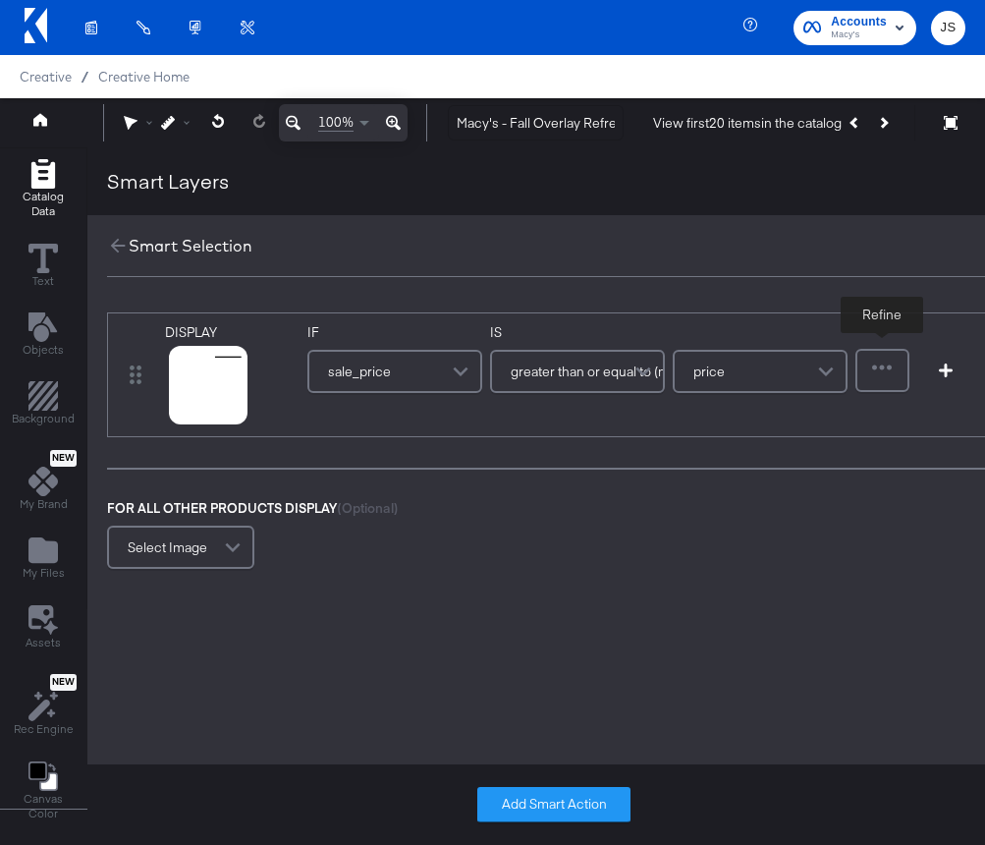
click at [890, 373] on div at bounding box center [883, 370] width 50 height 39
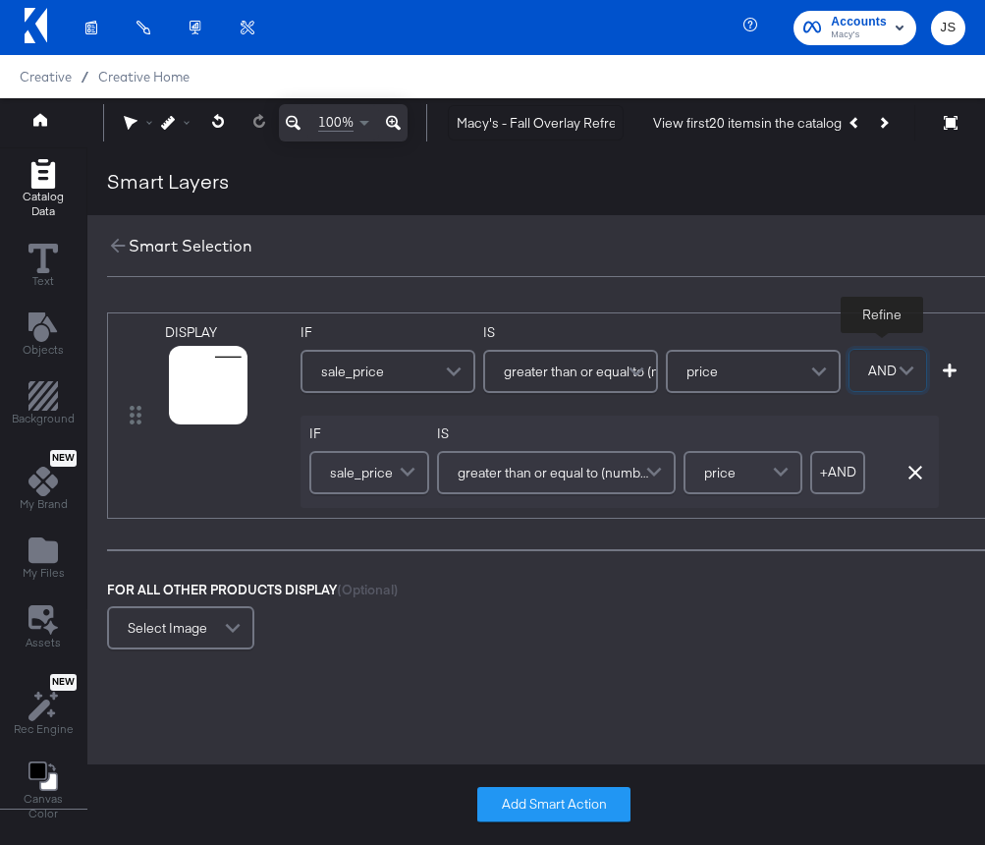
click at [879, 378] on span "AND" at bounding box center [882, 370] width 28 height 33
click at [523, 490] on div "greater than or equal to (number)" at bounding box center [556, 472] width 235 height 39
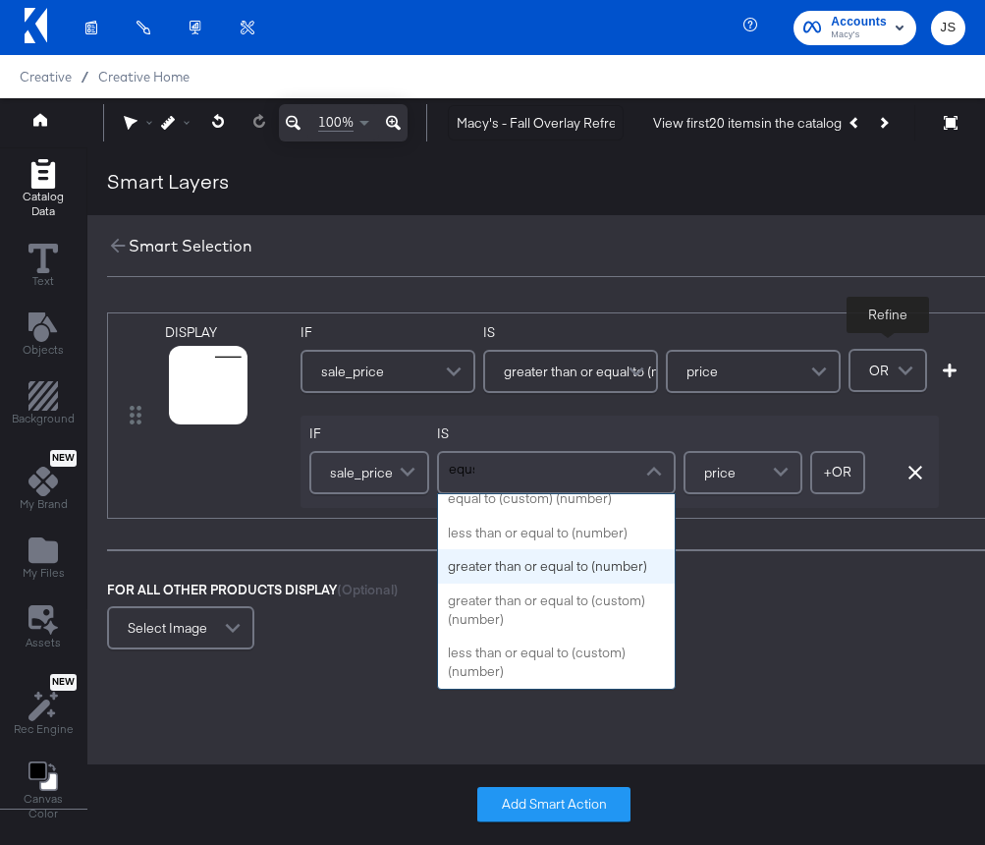
scroll to position [0, 0]
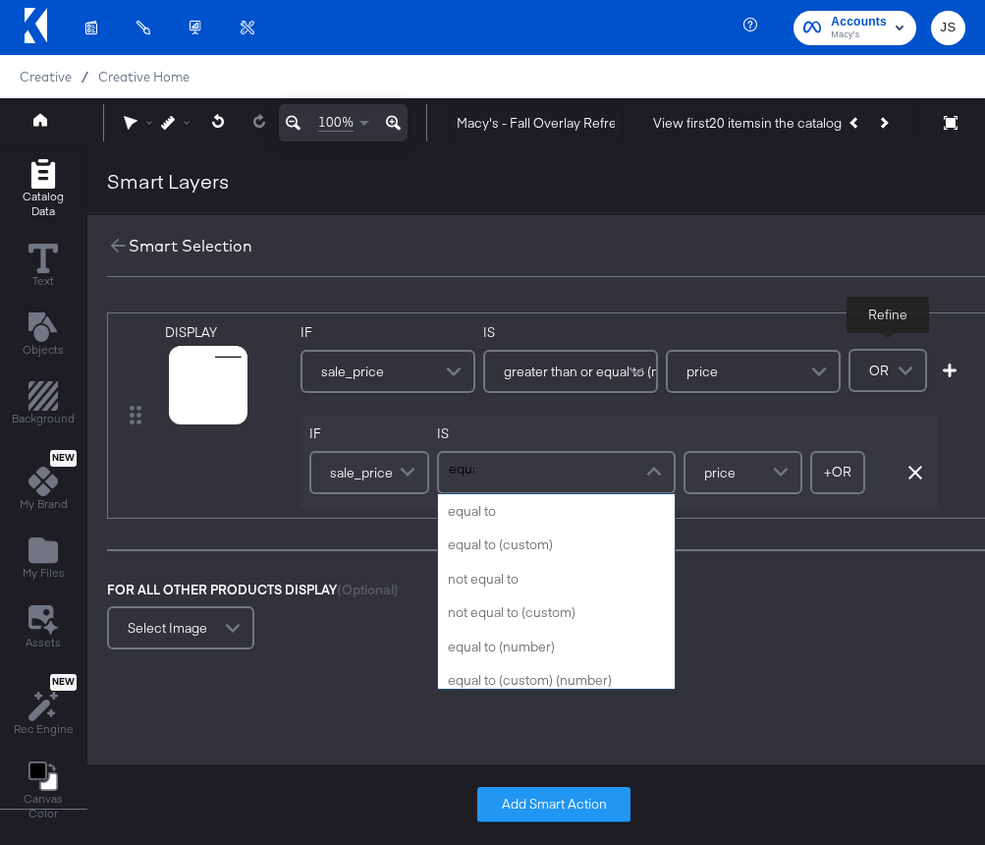
type input "equal"
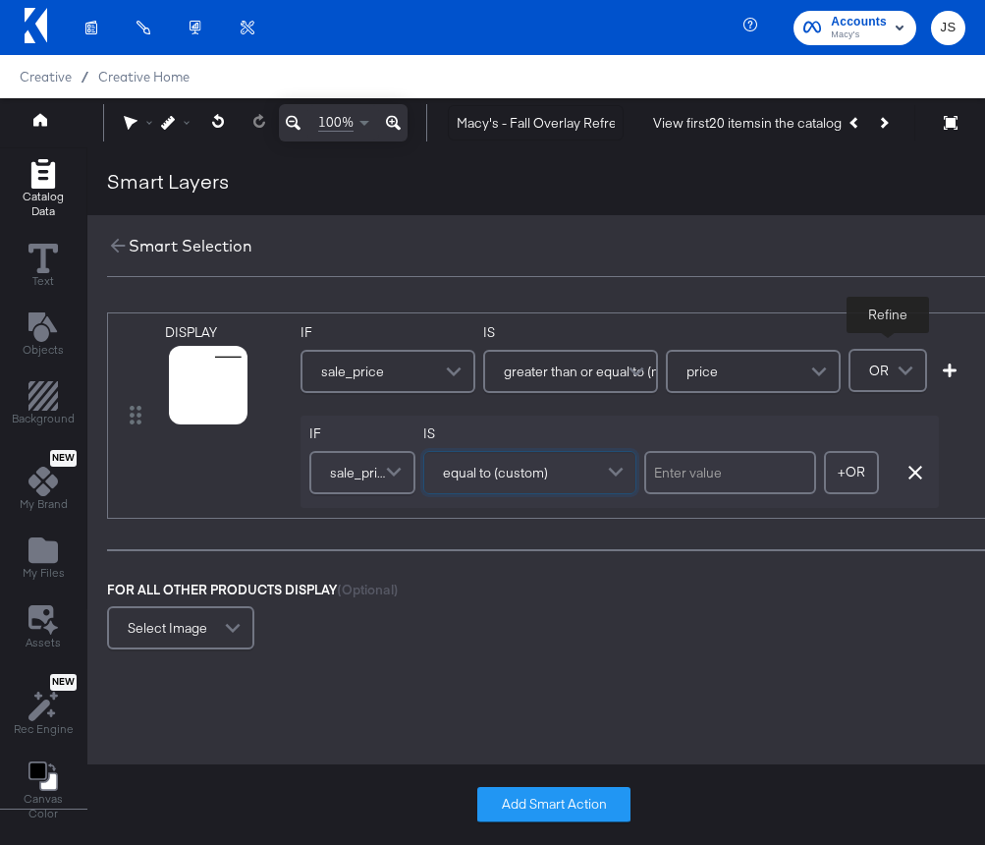
click at [772, 471] on input "text" at bounding box center [730, 472] width 172 height 43
type input "0"
click at [748, 444] on div "IF sale_price IS equal to (custom) 0 + OR Add OR Condition Remove Condition" at bounding box center [620, 461] width 638 height 92
click at [838, 455] on button "+ OR" at bounding box center [851, 472] width 55 height 43
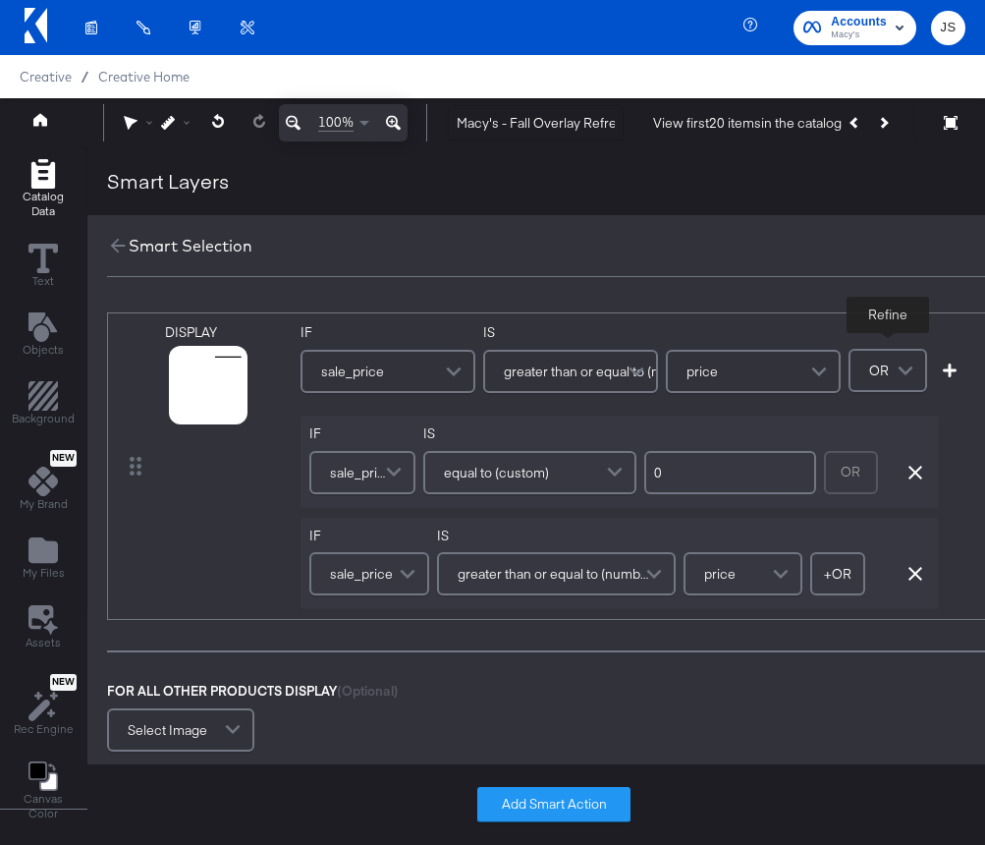
click at [577, 569] on span "greater than or equal to (number)" at bounding box center [554, 573] width 192 height 33
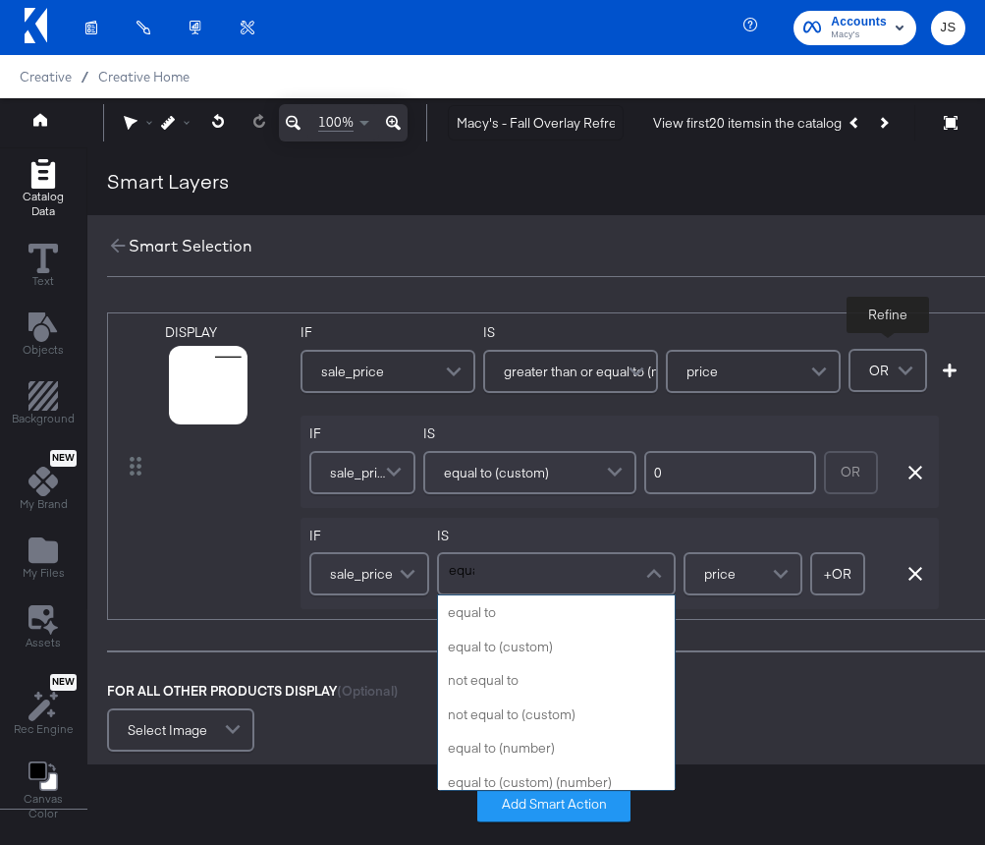
type input "equal"
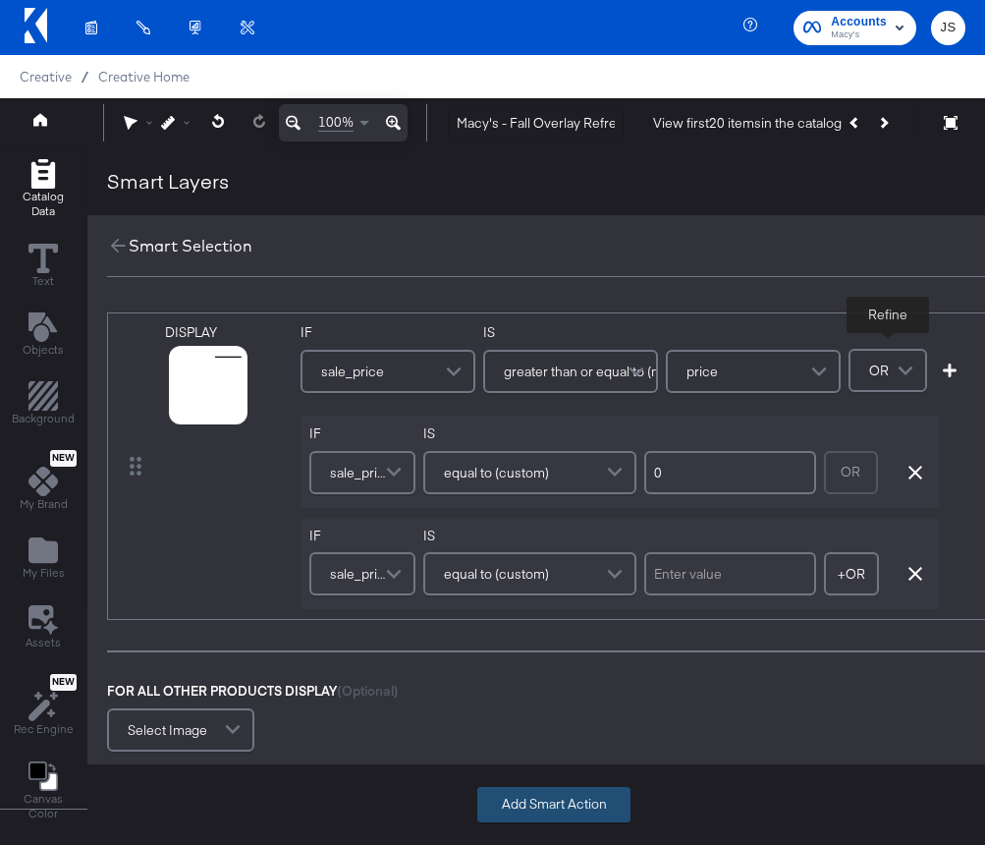
click at [549, 796] on button "Add Smart Action" at bounding box center [553, 804] width 153 height 35
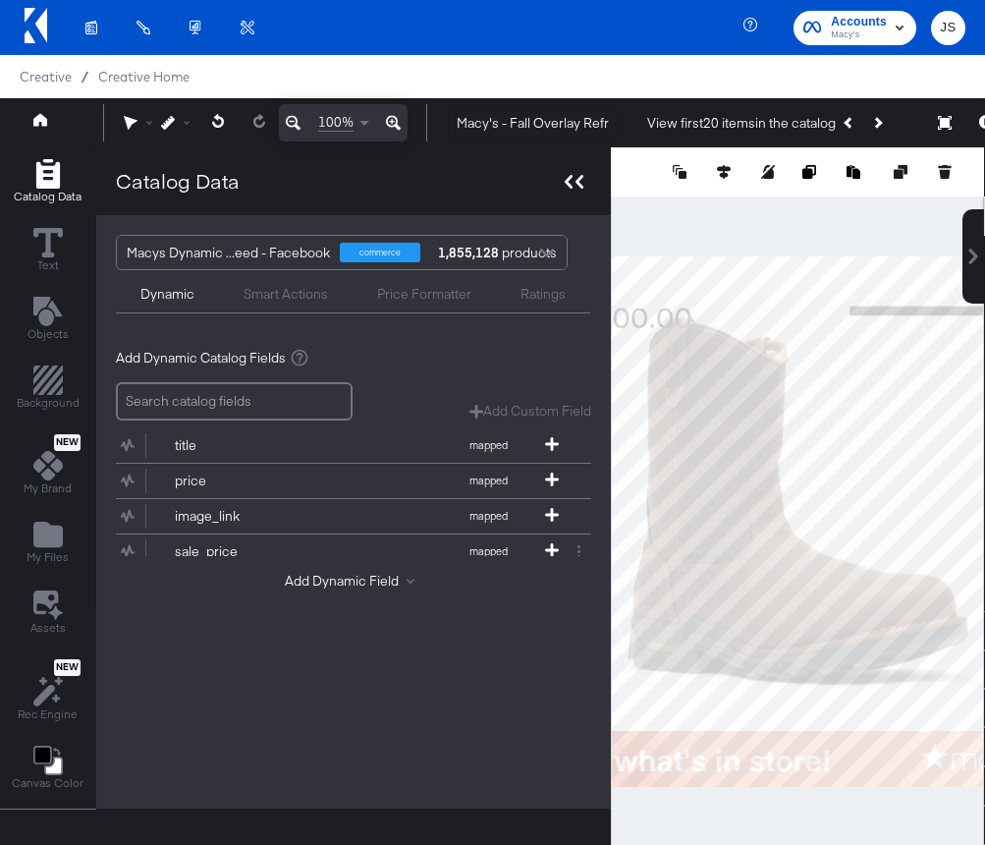
click at [577, 192] on div at bounding box center [574, 181] width 34 height 28
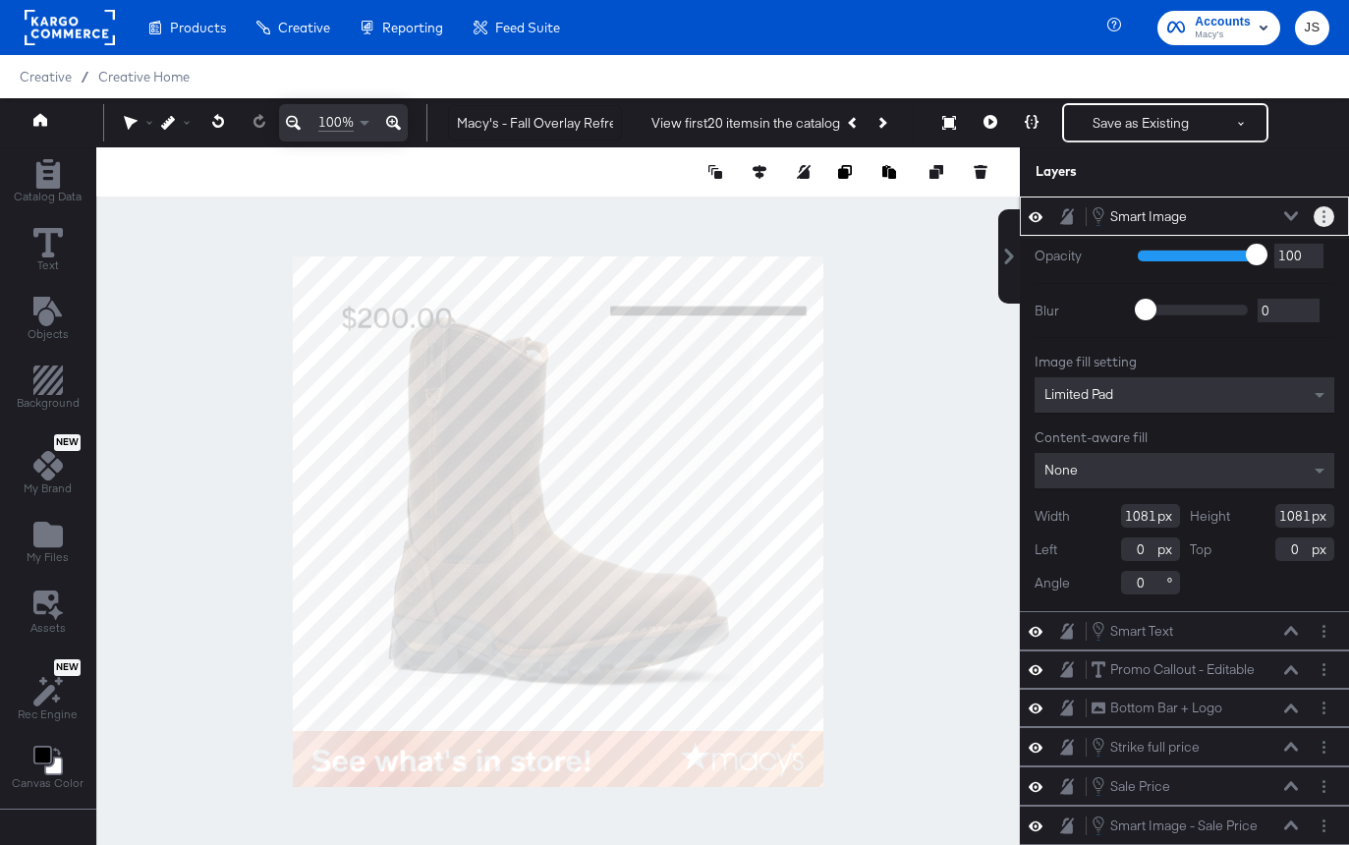
click at [1319, 210] on button "Layer Options" at bounding box center [1323, 216] width 21 height 21
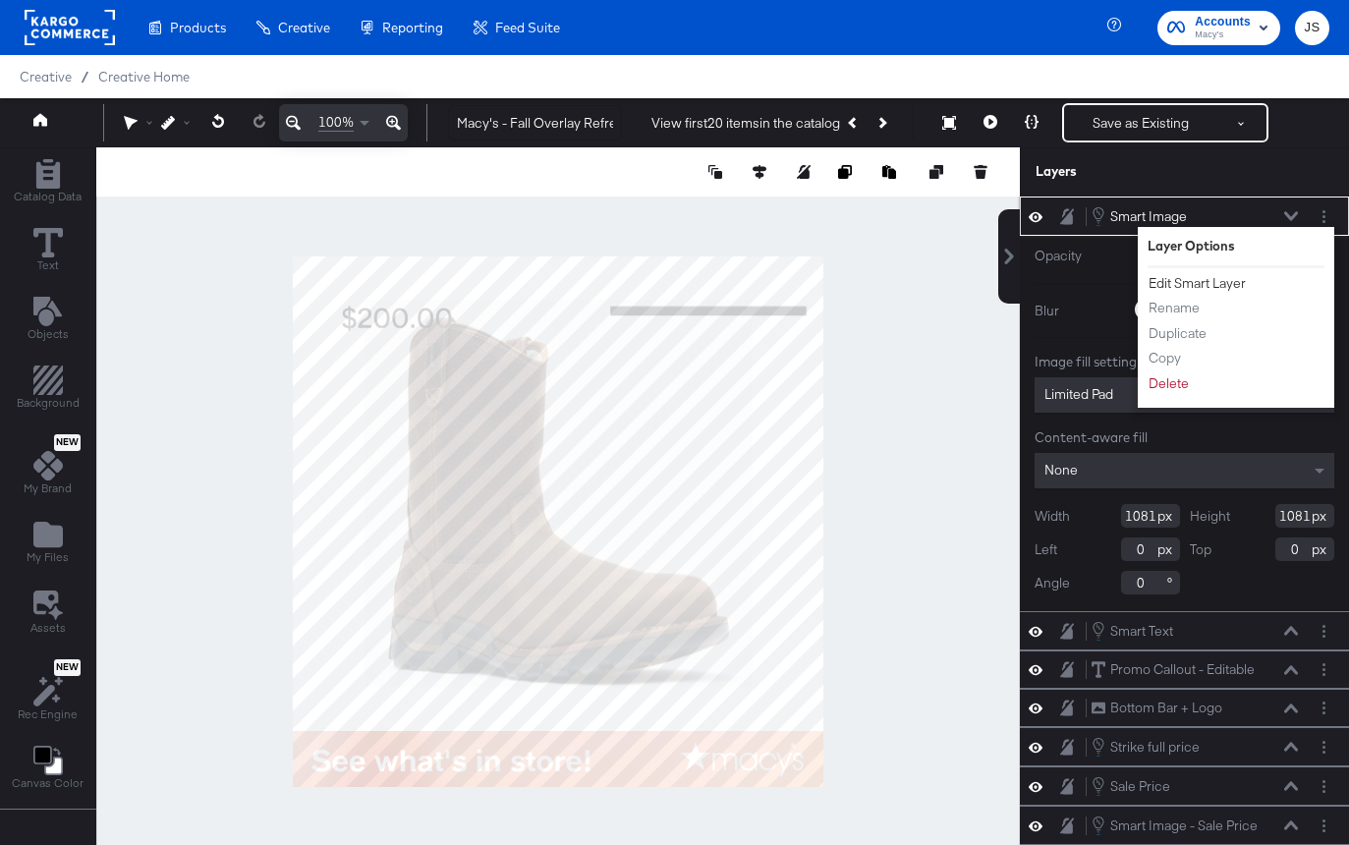
click at [1202, 283] on button "Edit Smart Layer" at bounding box center [1196, 283] width 99 height 21
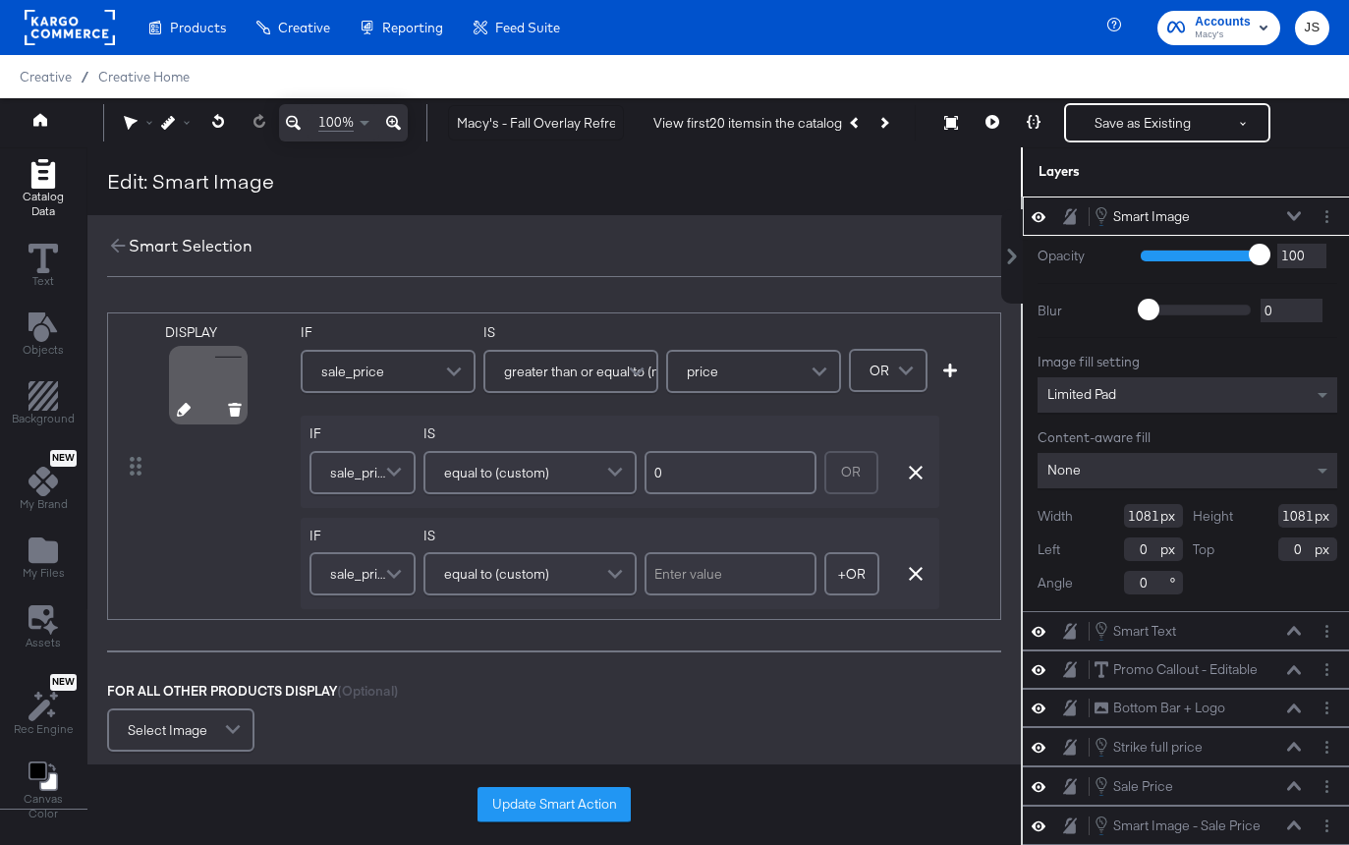
click at [188, 410] on icon at bounding box center [184, 410] width 14 height 14
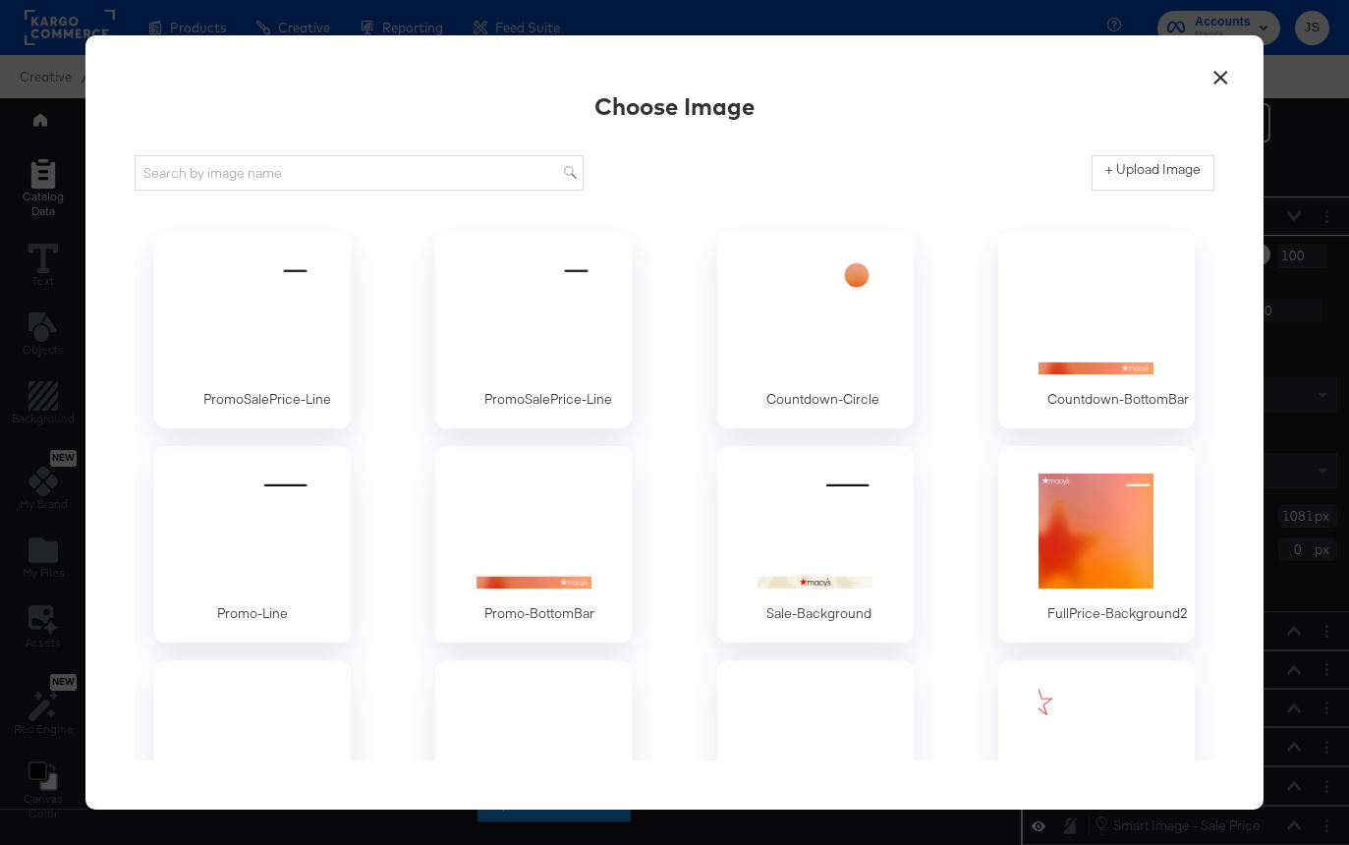
click at [257, 322] on div at bounding box center [252, 316] width 167 height 123
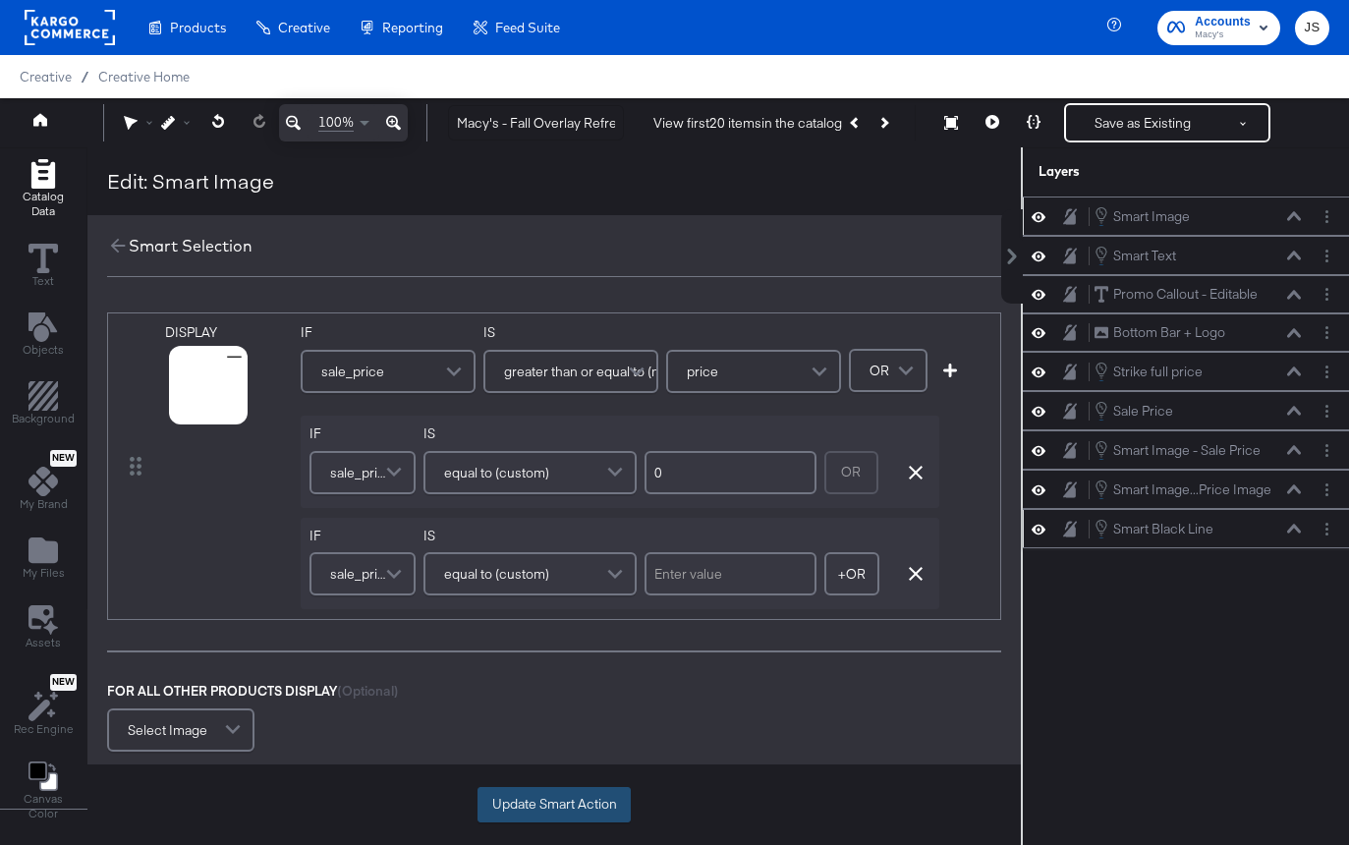
click at [519, 791] on button "Update Smart Action" at bounding box center [553, 804] width 153 height 35
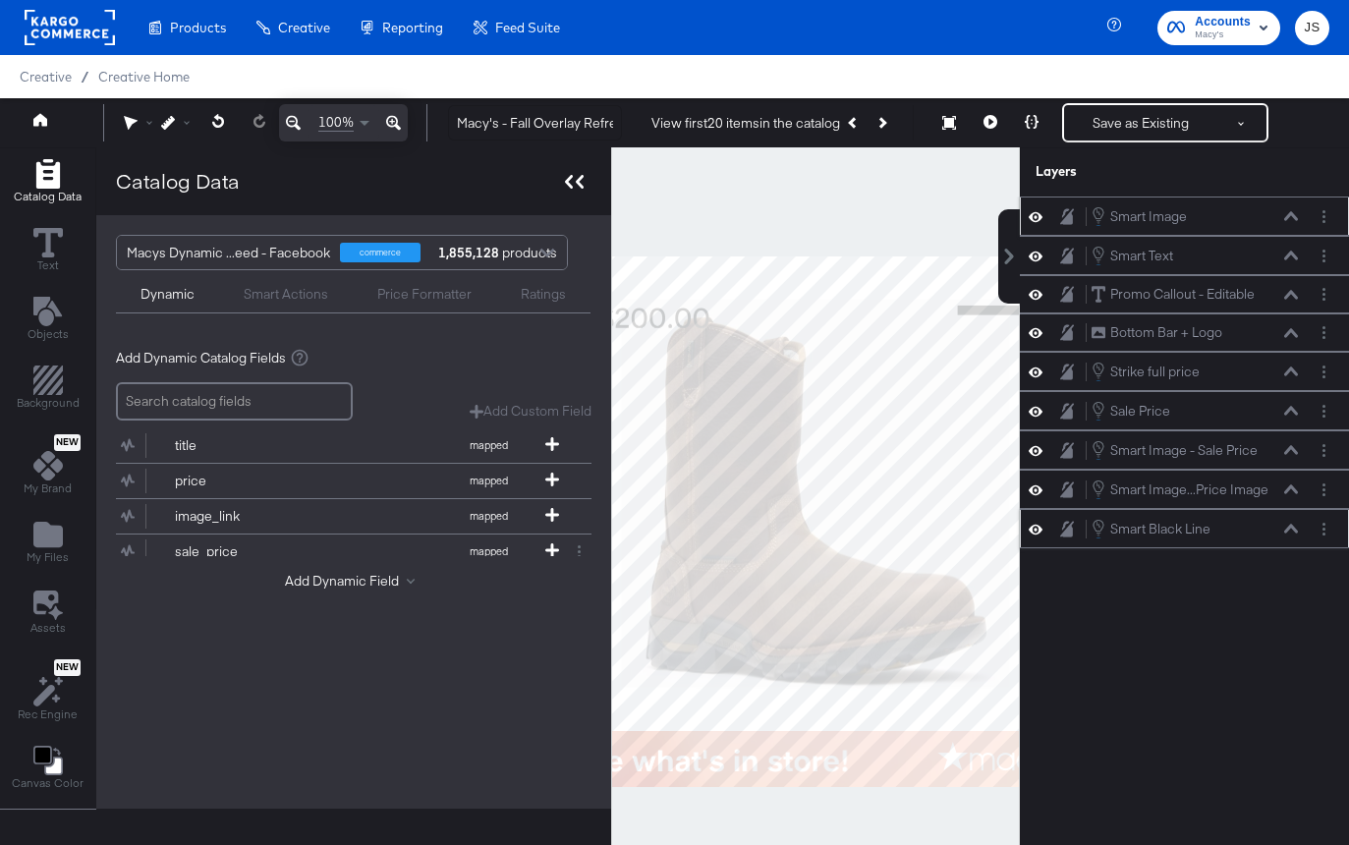
click at [585, 168] on div at bounding box center [574, 181] width 34 height 28
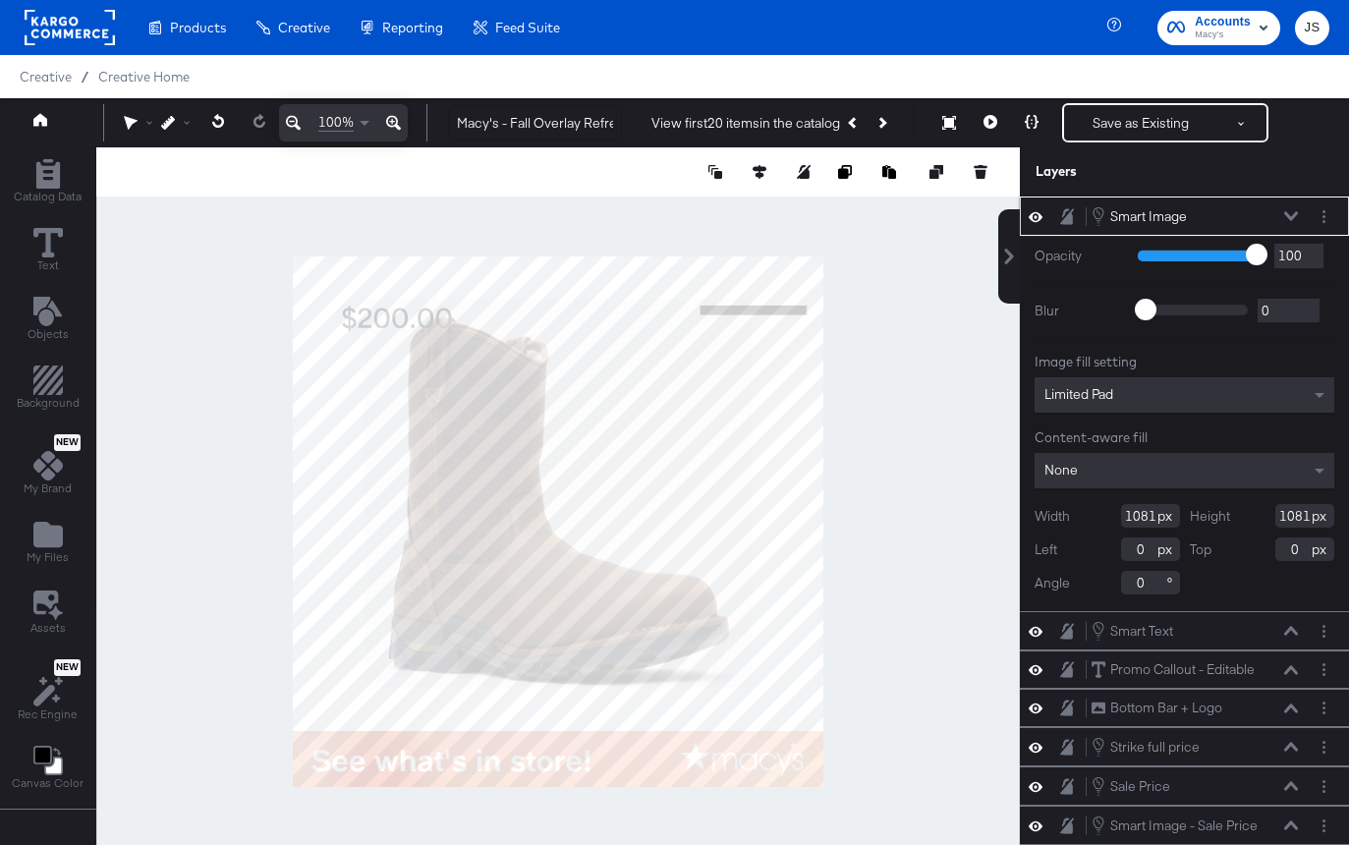
type input "790"
type input "-58"
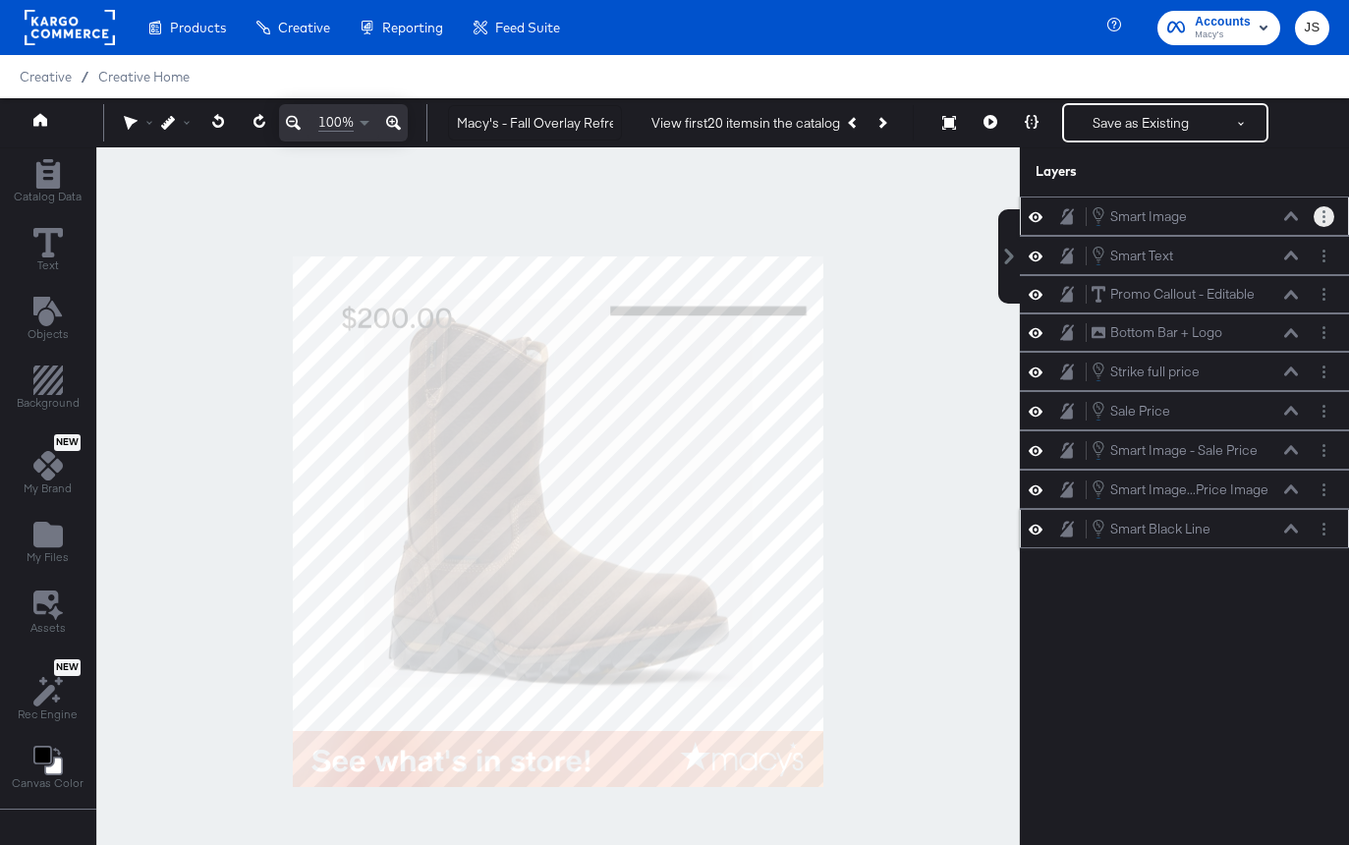
click at [1322, 214] on icon "Layer Options" at bounding box center [1323, 216] width 3 height 13
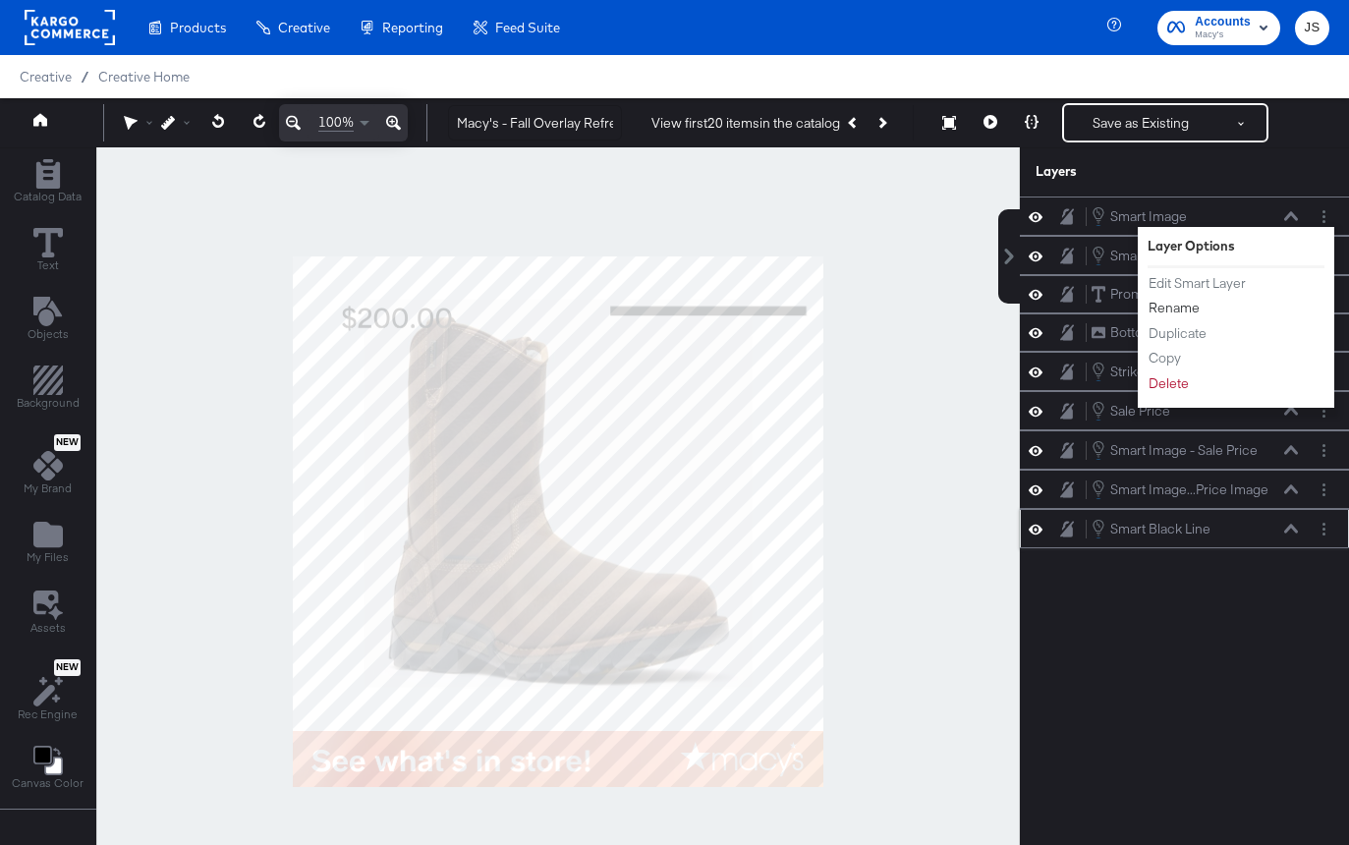
click at [1176, 310] on button "Rename" at bounding box center [1173, 308] width 53 height 21
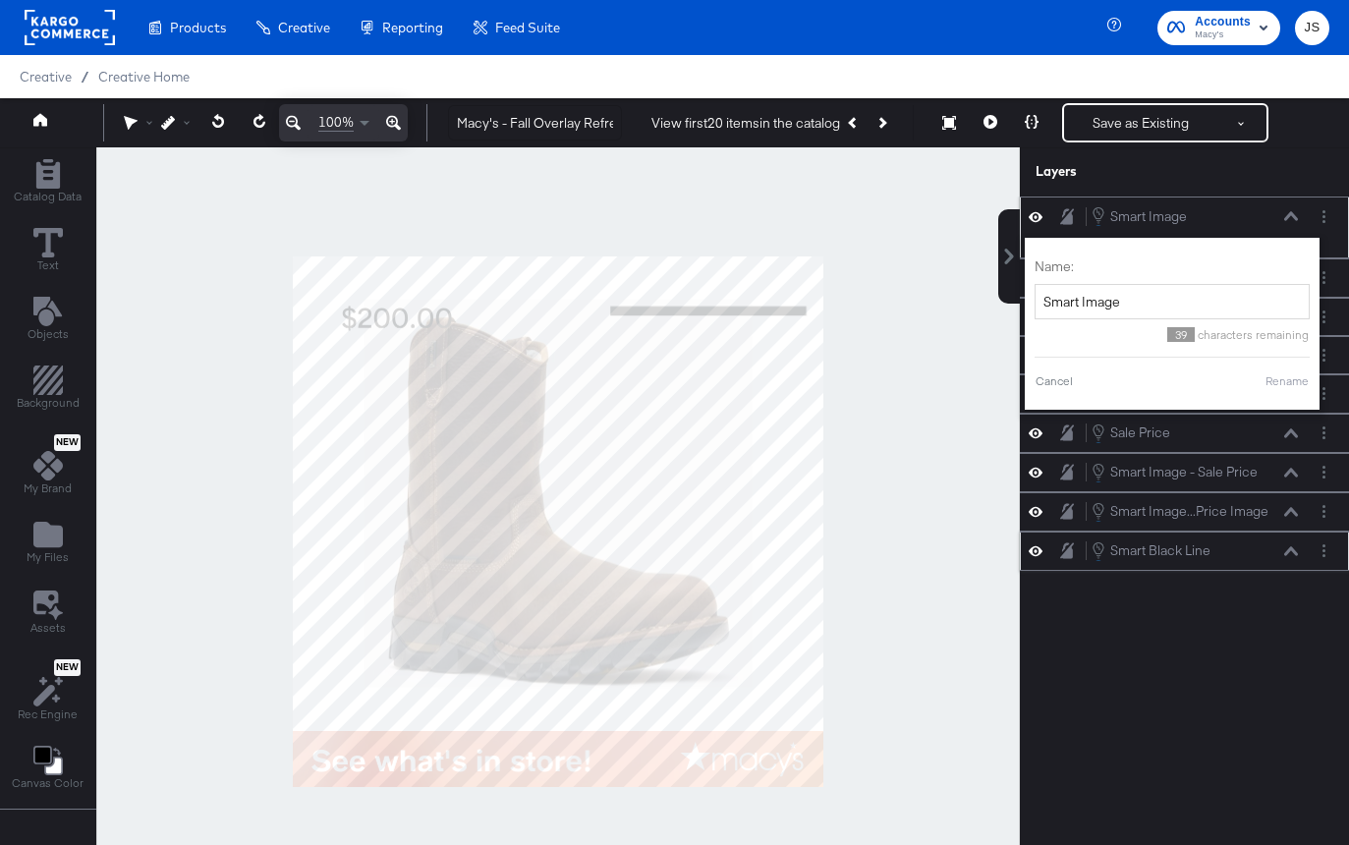
click at [1289, 218] on icon at bounding box center [1291, 216] width 14 height 10
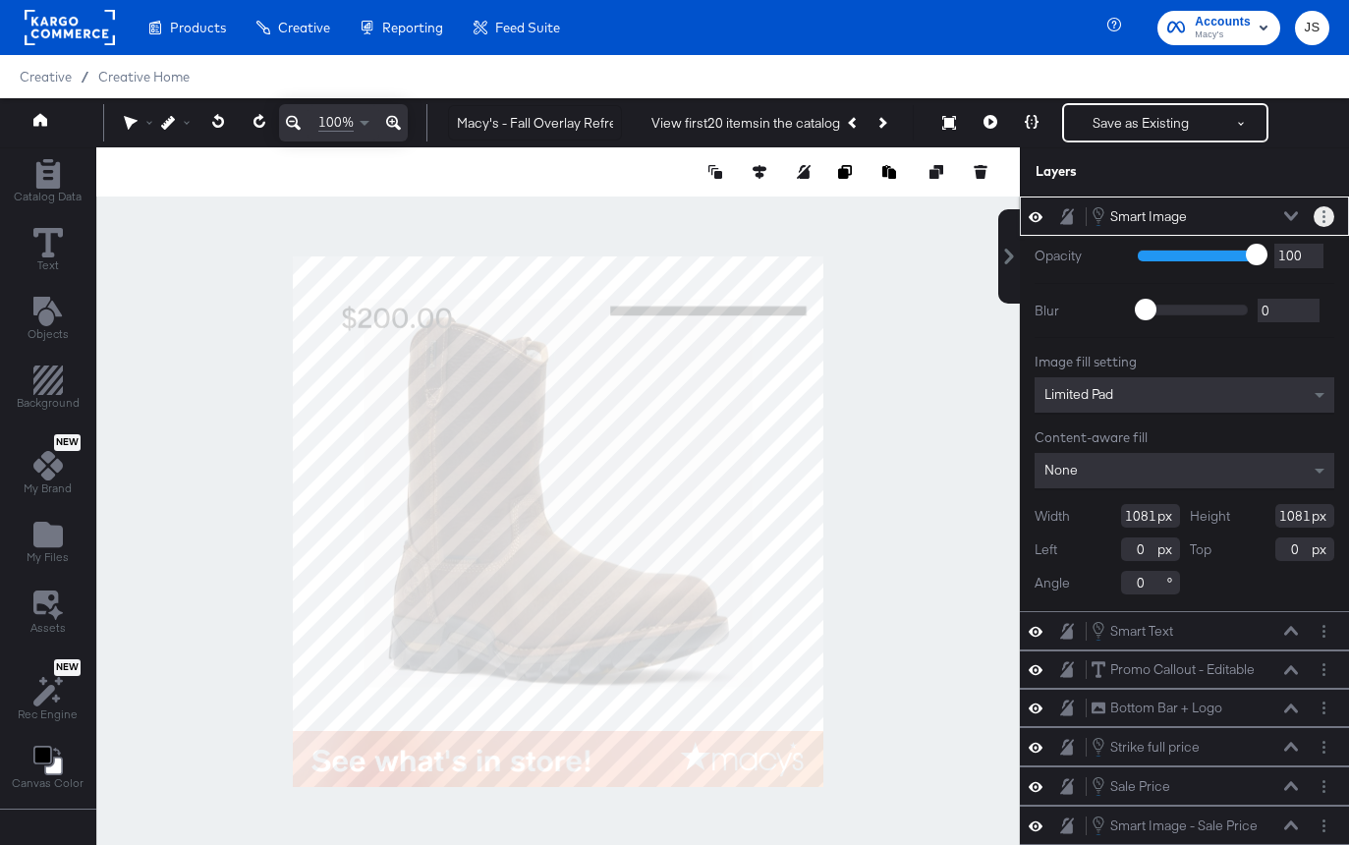
click at [1323, 220] on circle "Layer Options" at bounding box center [1323, 221] width 3 height 3
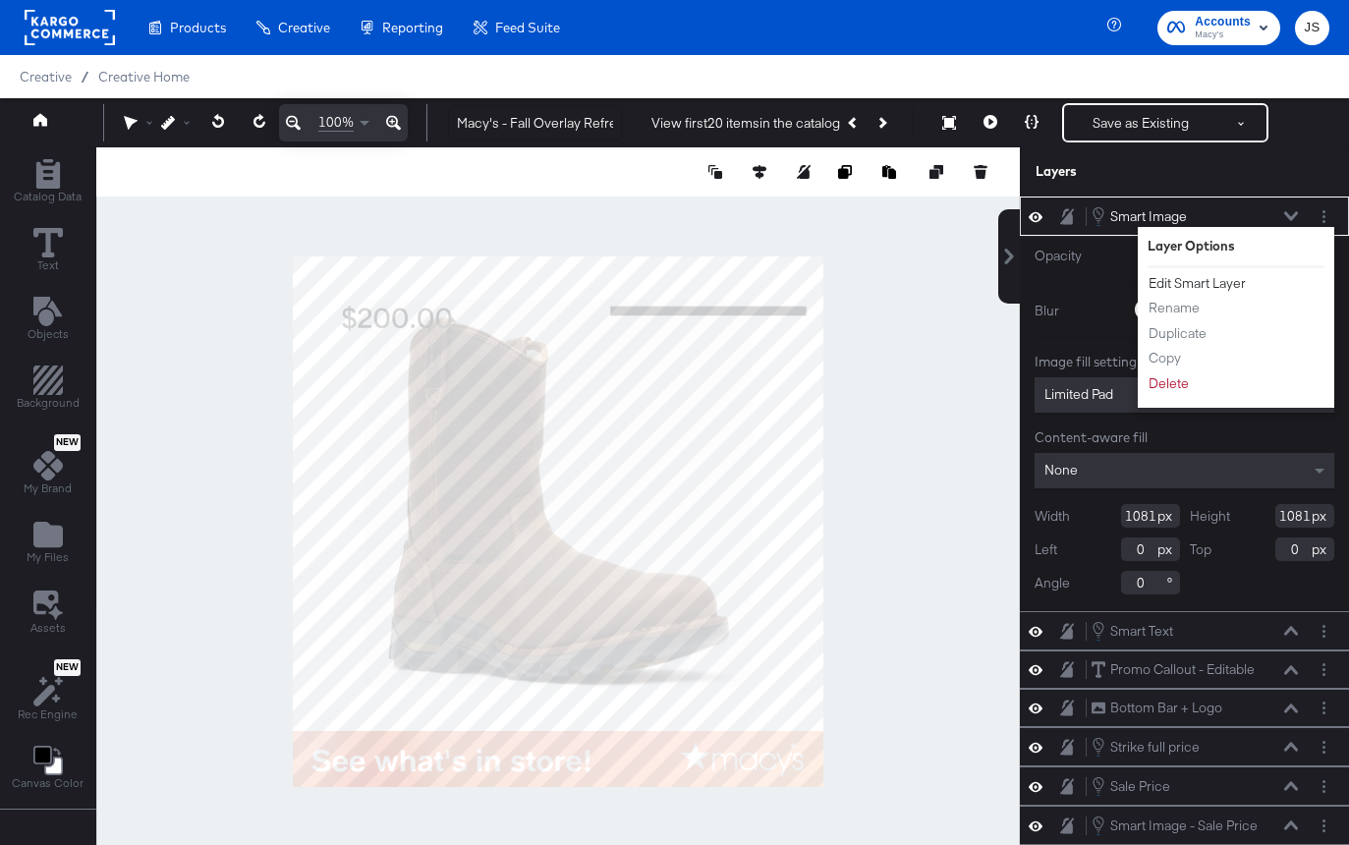
click at [1192, 287] on button "Edit Smart Layer" at bounding box center [1196, 283] width 99 height 21
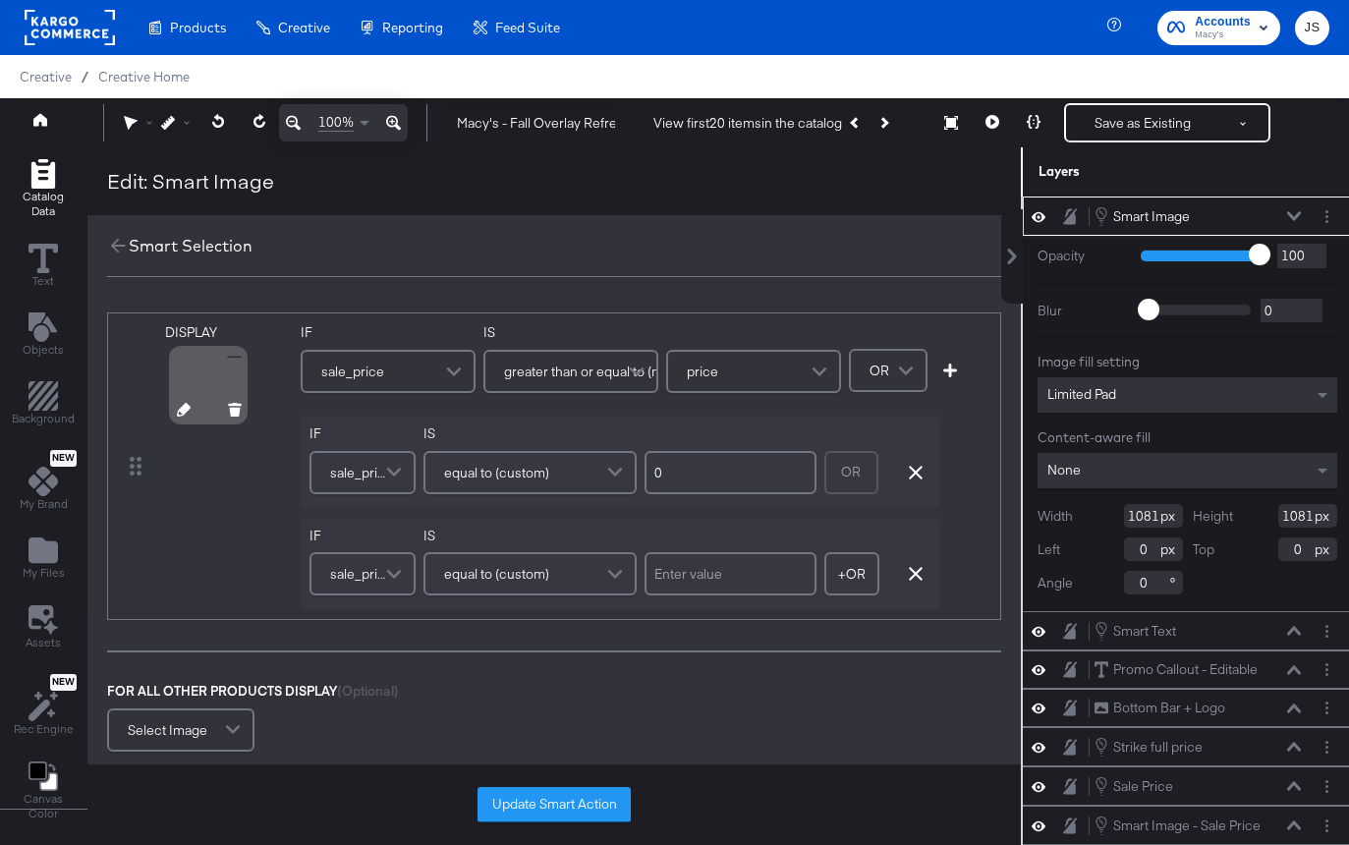
click at [176, 415] on div at bounding box center [209, 412] width 102 height 13
click at [186, 405] on icon at bounding box center [184, 410] width 14 height 14
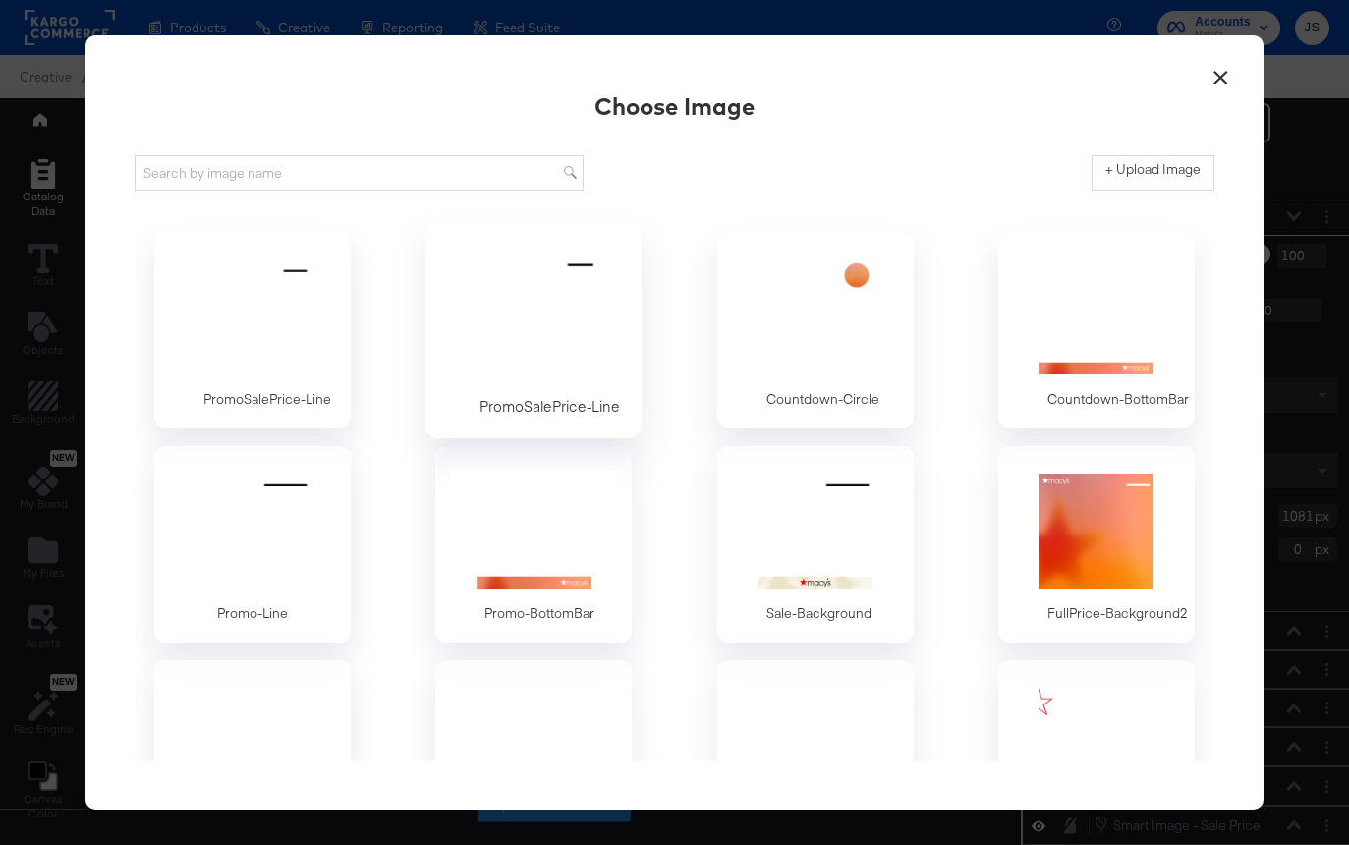
click at [574, 323] on div at bounding box center [534, 317] width 184 height 136
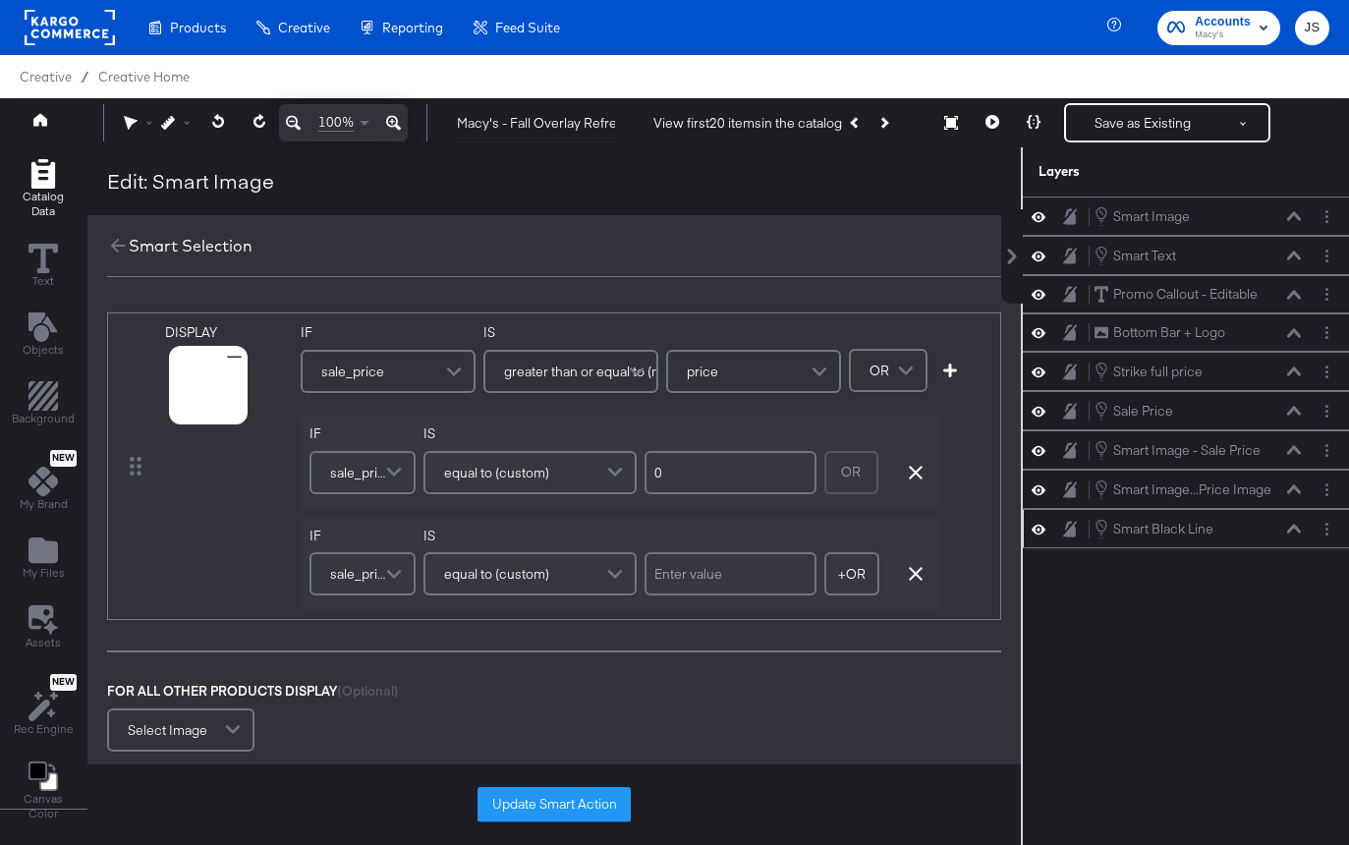
click at [612, 785] on div "Update Smart Action" at bounding box center [553, 804] width 933 height 81
click at [604, 819] on button "Update Smart Action" at bounding box center [553, 804] width 153 height 35
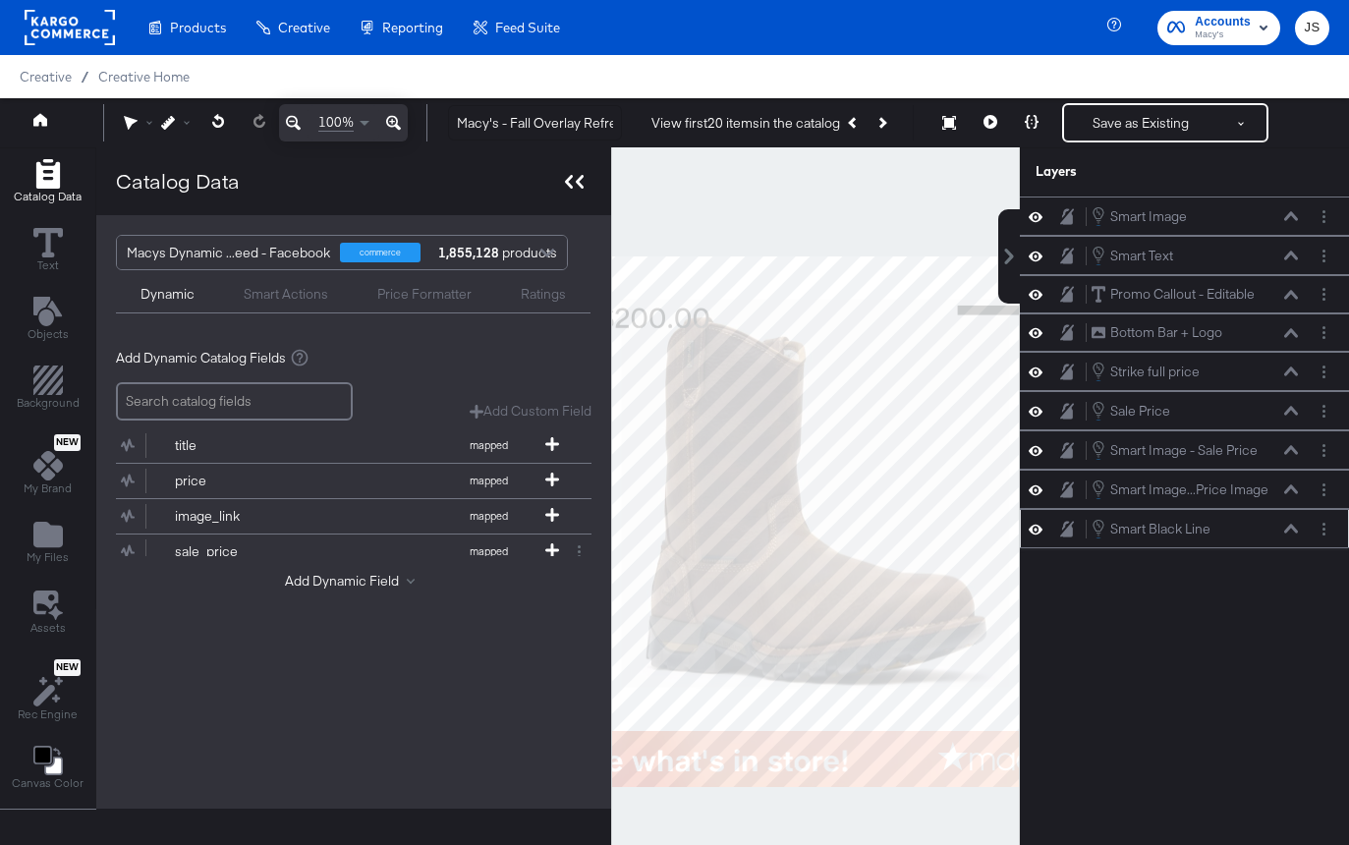
click at [565, 179] on icon at bounding box center [574, 182] width 19 height 14
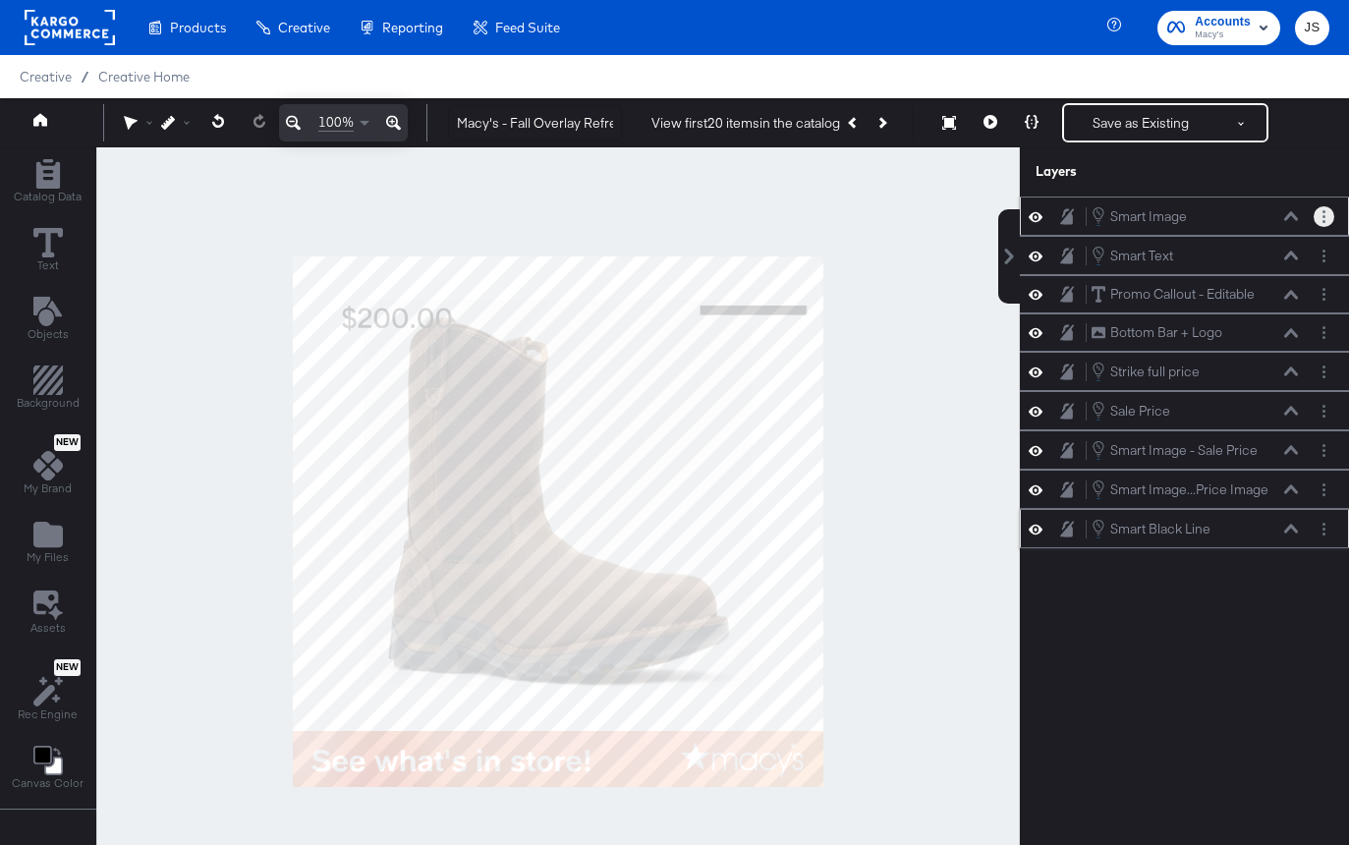
click at [1330, 209] on button "Layer Options" at bounding box center [1323, 216] width 21 height 21
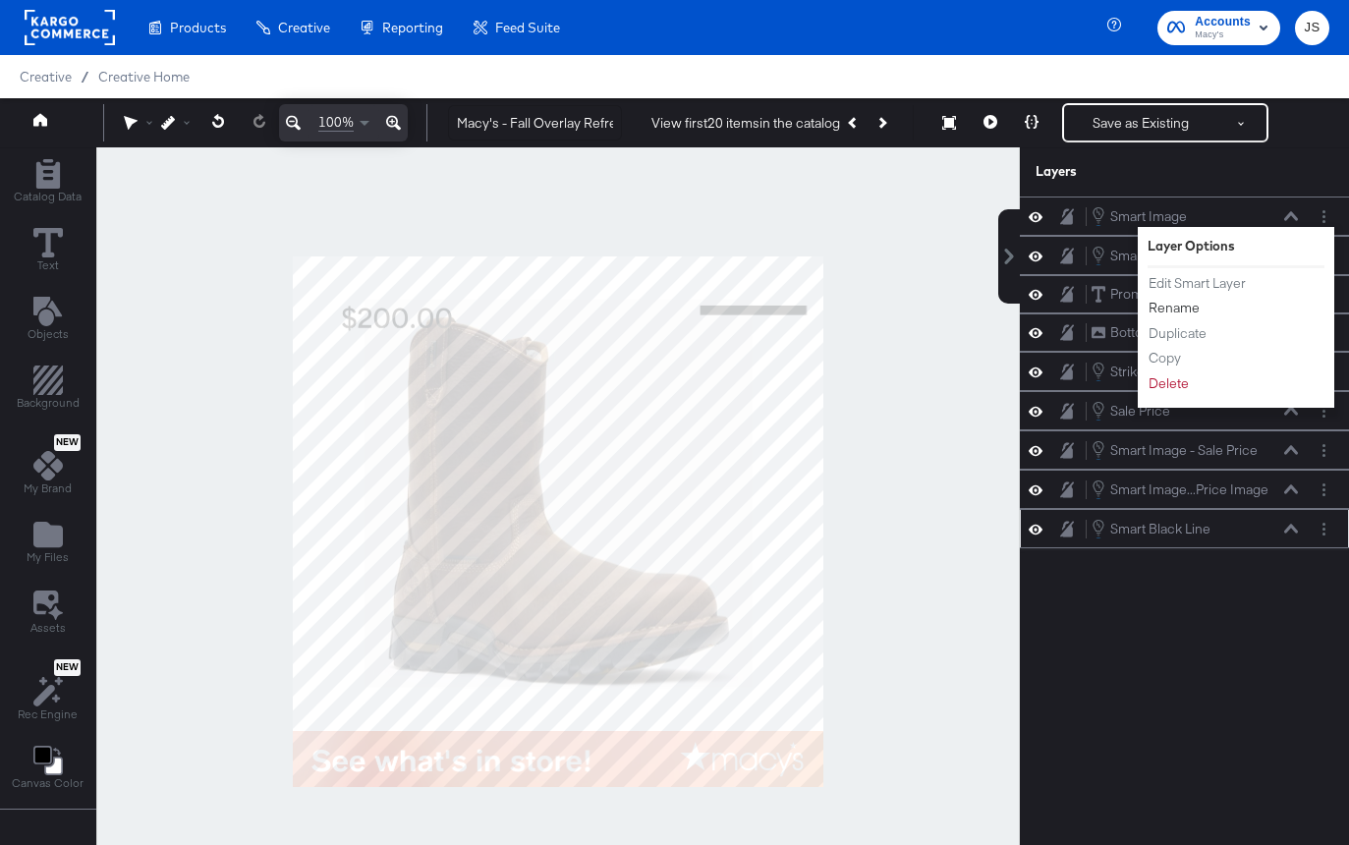
click at [1167, 312] on button "Rename" at bounding box center [1173, 308] width 53 height 21
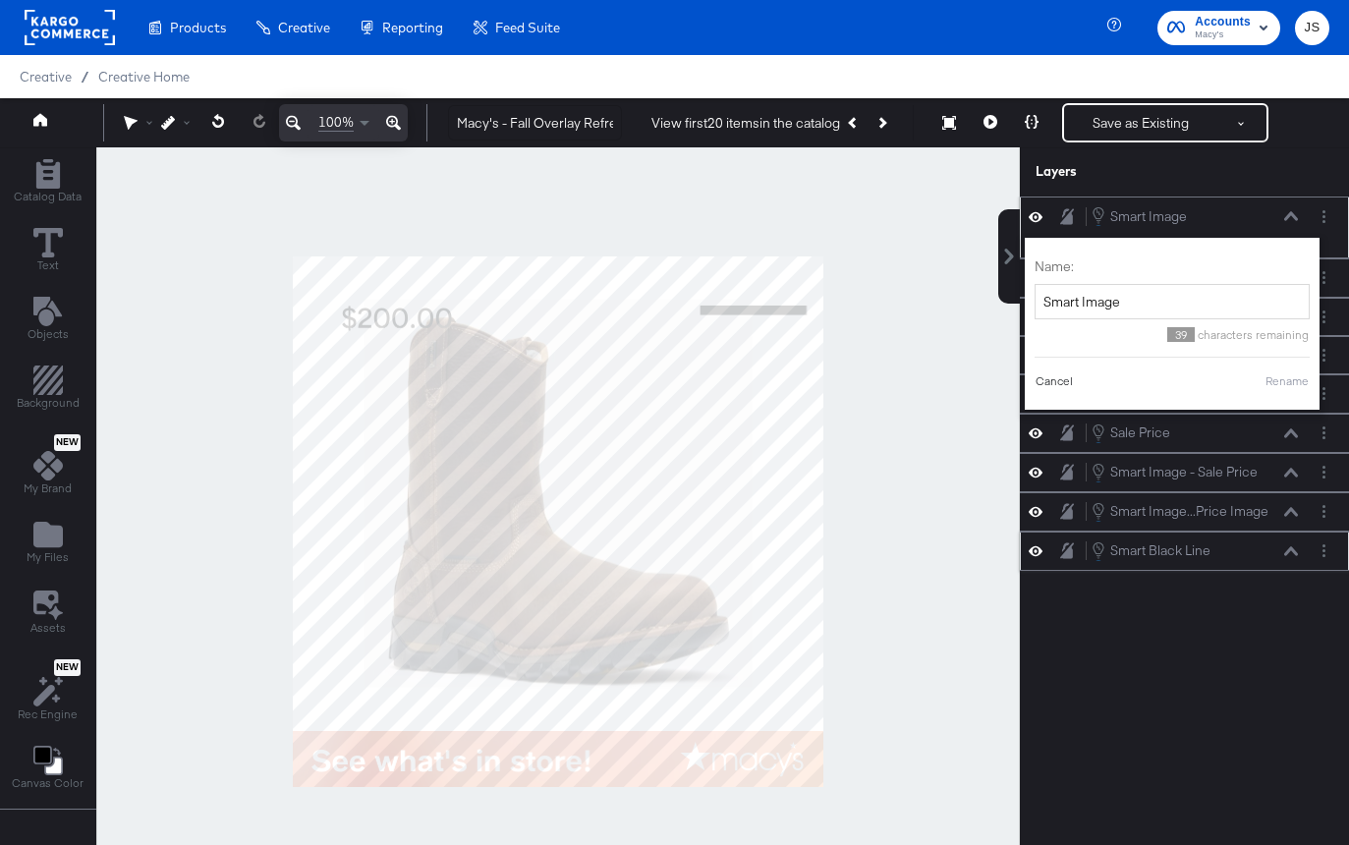
click at [1054, 385] on button "Cancel" at bounding box center [1053, 381] width 39 height 18
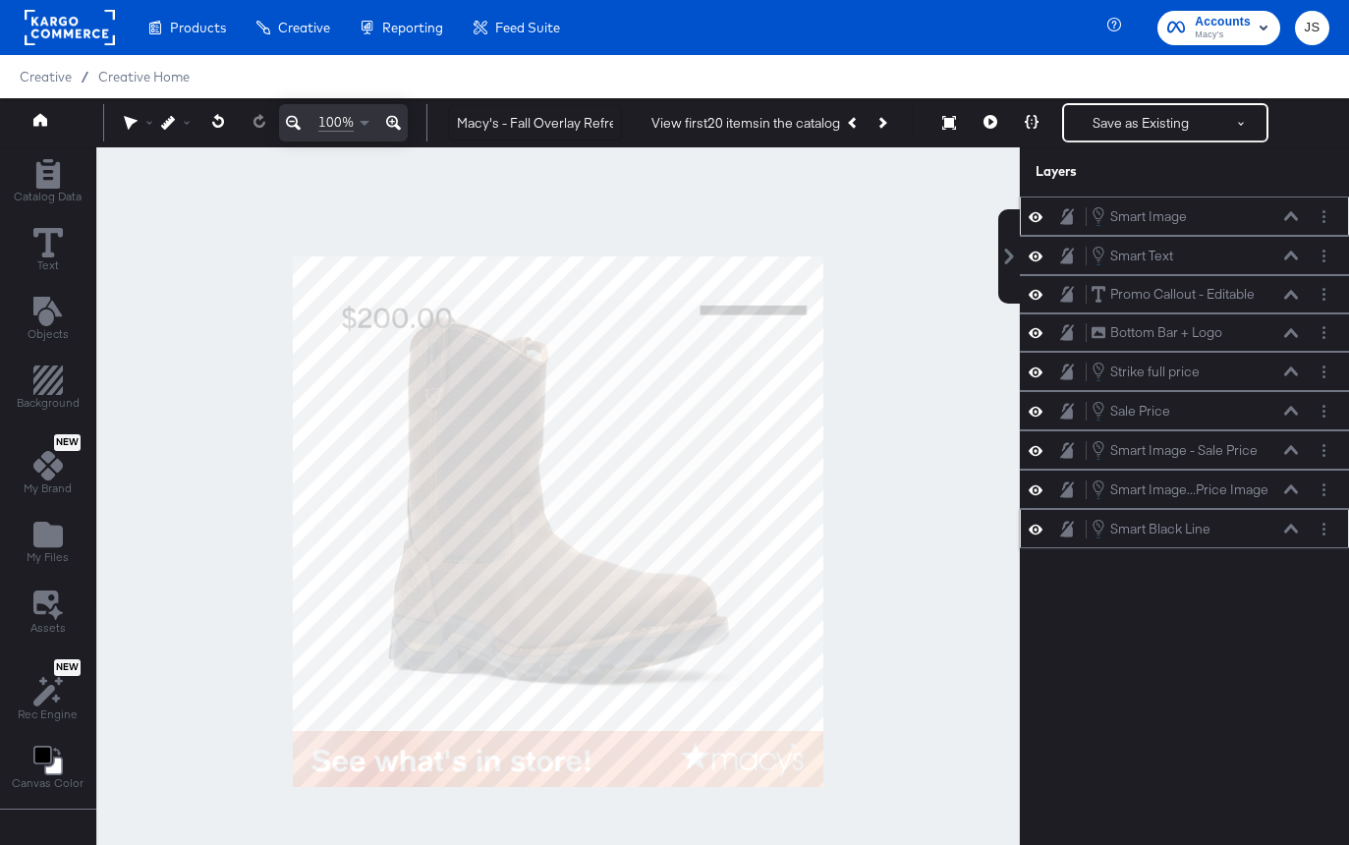
click at [1035, 212] on icon at bounding box center [1035, 216] width 14 height 17
click at [1035, 212] on icon at bounding box center [1035, 216] width 14 height 13
click at [1326, 216] on button "Layer Options" at bounding box center [1323, 216] width 21 height 21
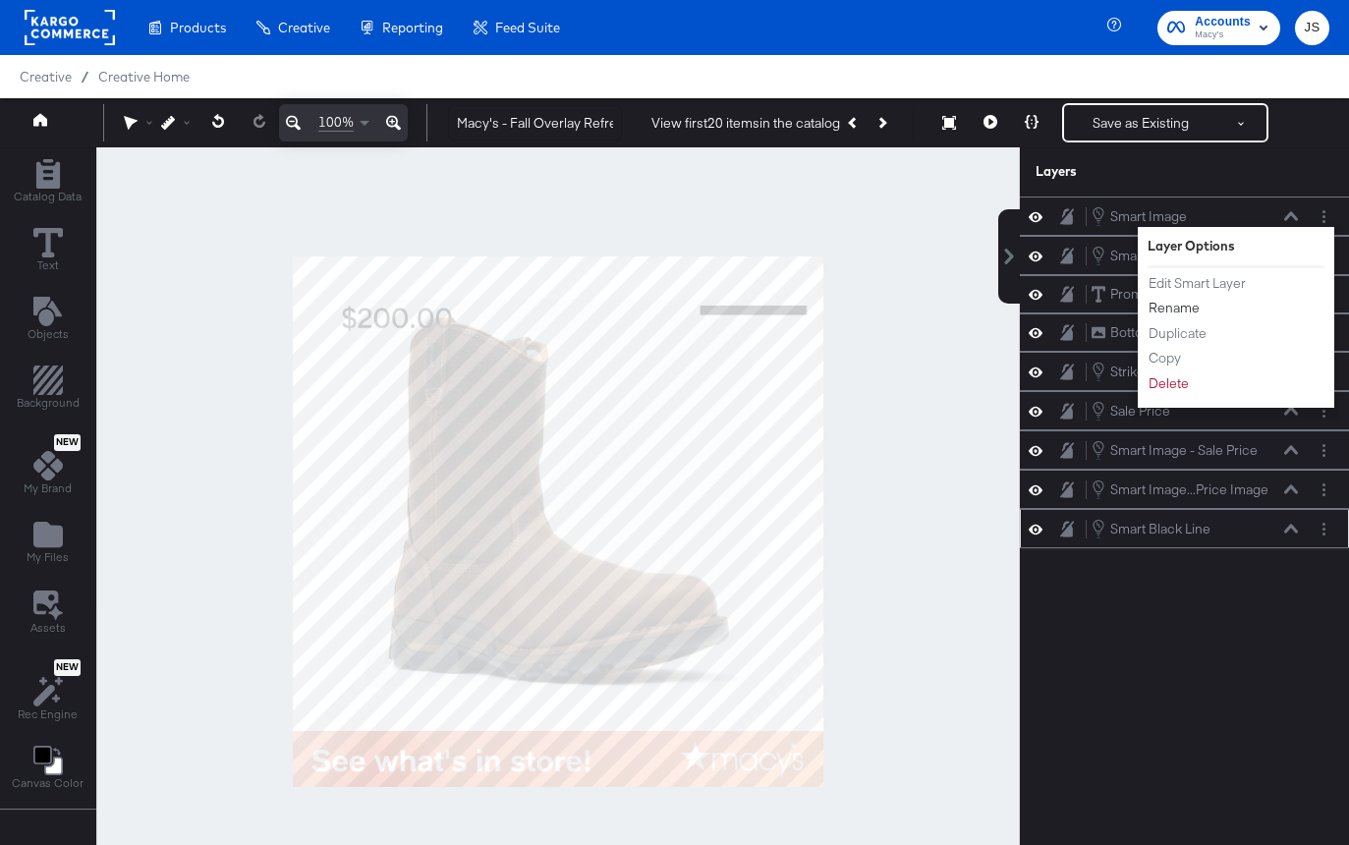
click at [1188, 314] on button "Rename" at bounding box center [1173, 308] width 53 height 21
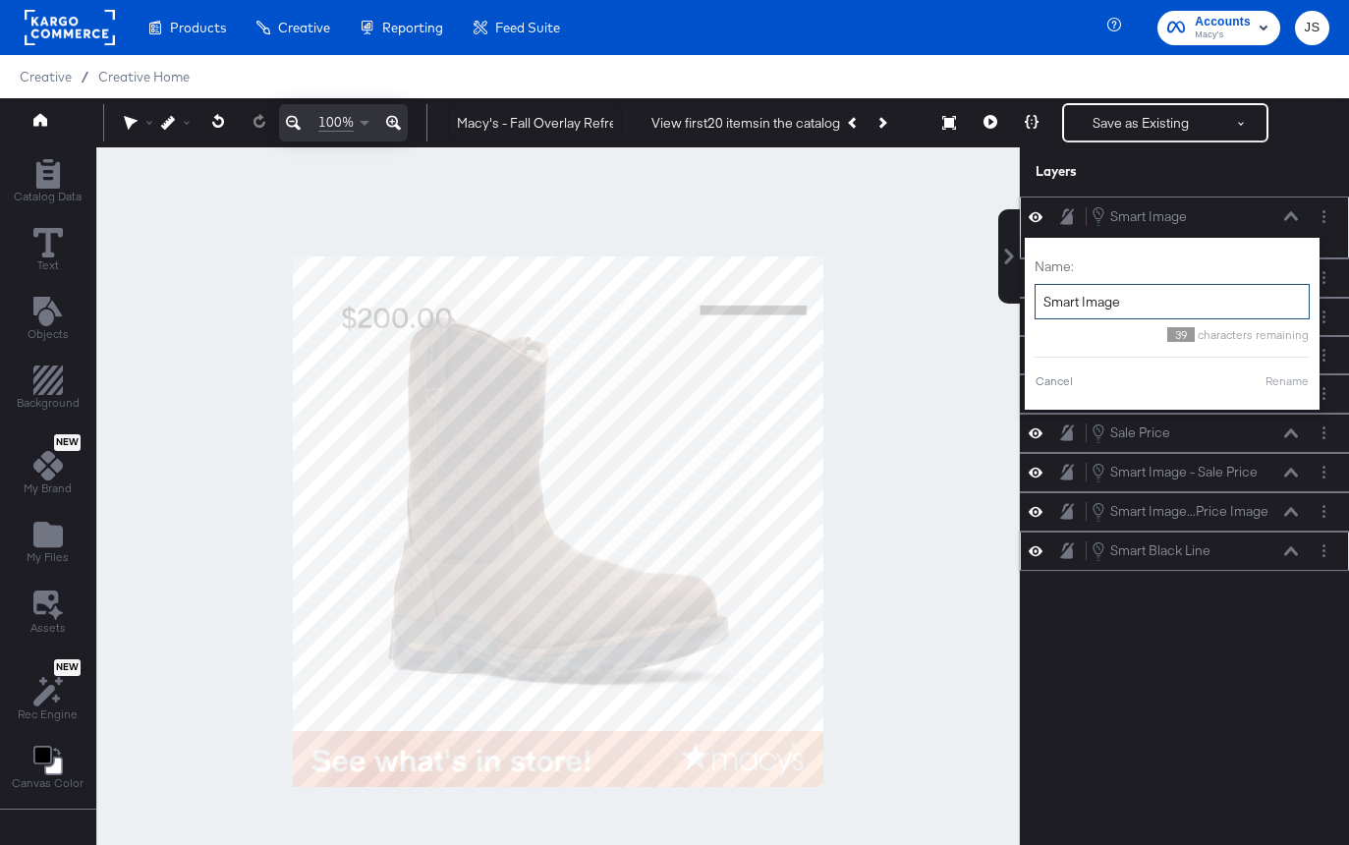
click at [1214, 299] on input "Smart Image" at bounding box center [1171, 302] width 275 height 36
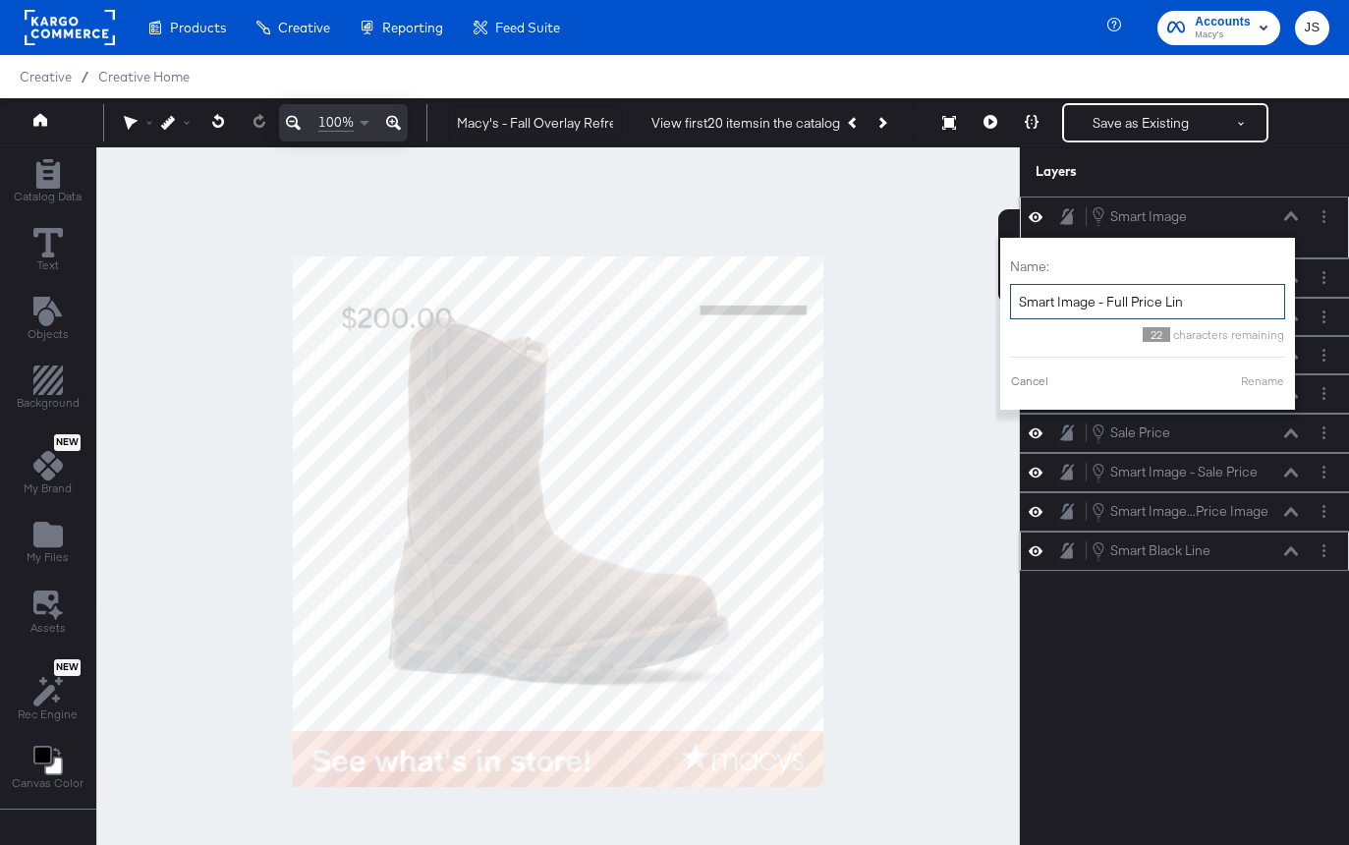
type input "Smart Image - Full Price Line"
click at [1263, 378] on button "Rename" at bounding box center [1262, 381] width 45 height 18
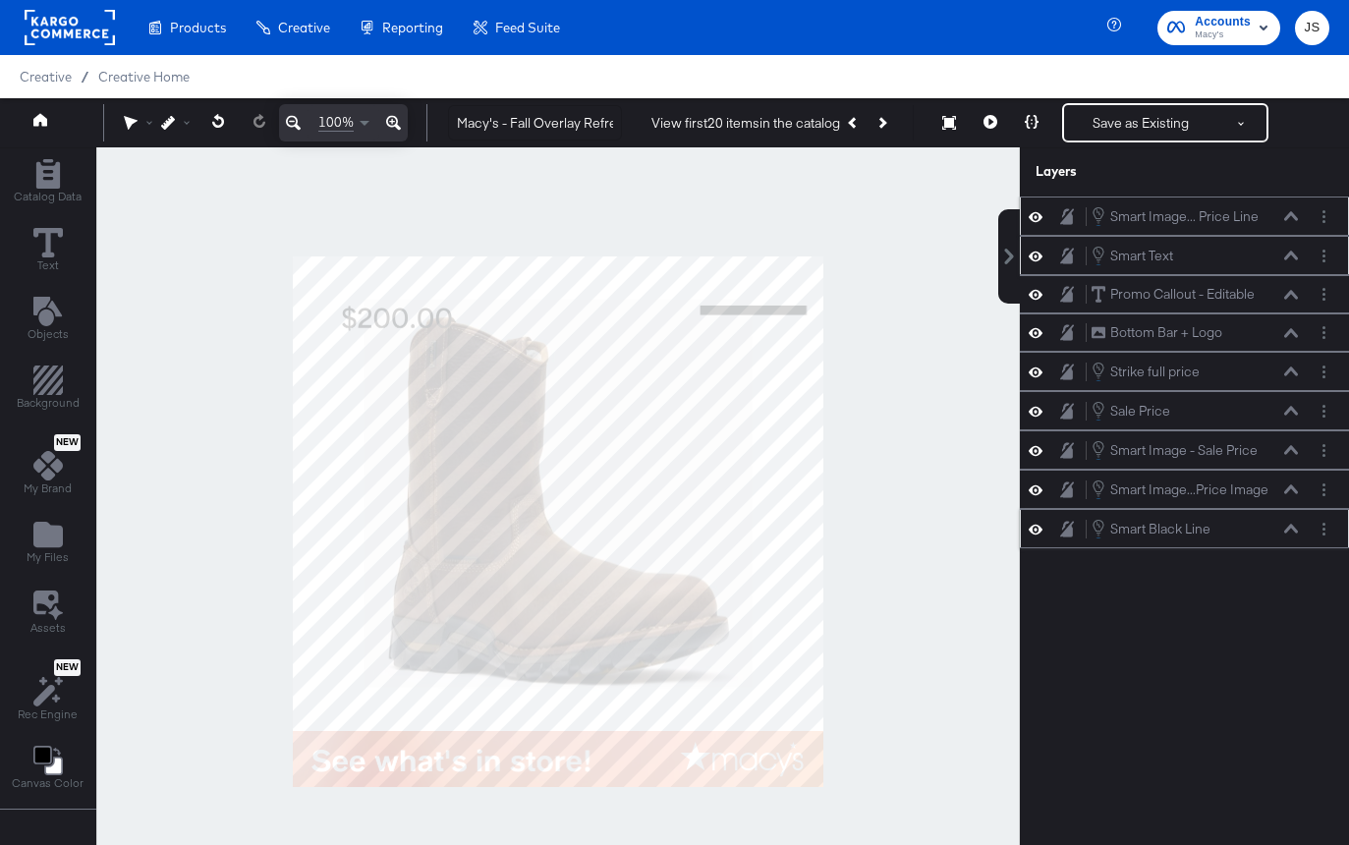
click at [1030, 254] on icon at bounding box center [1035, 255] width 14 height 10
click at [1030, 254] on icon at bounding box center [1035, 255] width 14 height 13
click at [1330, 254] on button "Layer Options" at bounding box center [1323, 256] width 21 height 21
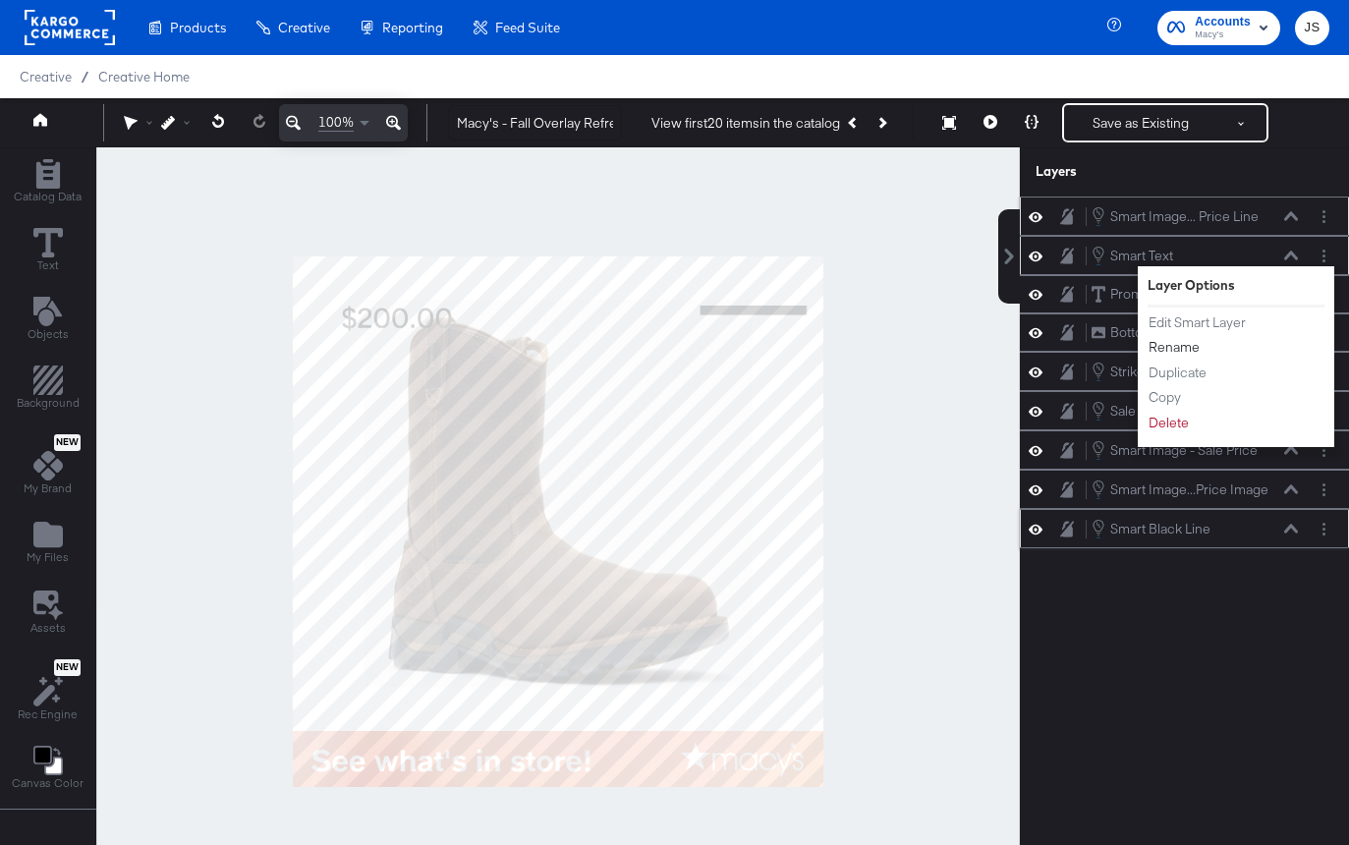
click at [1183, 341] on button "Rename" at bounding box center [1173, 347] width 53 height 21
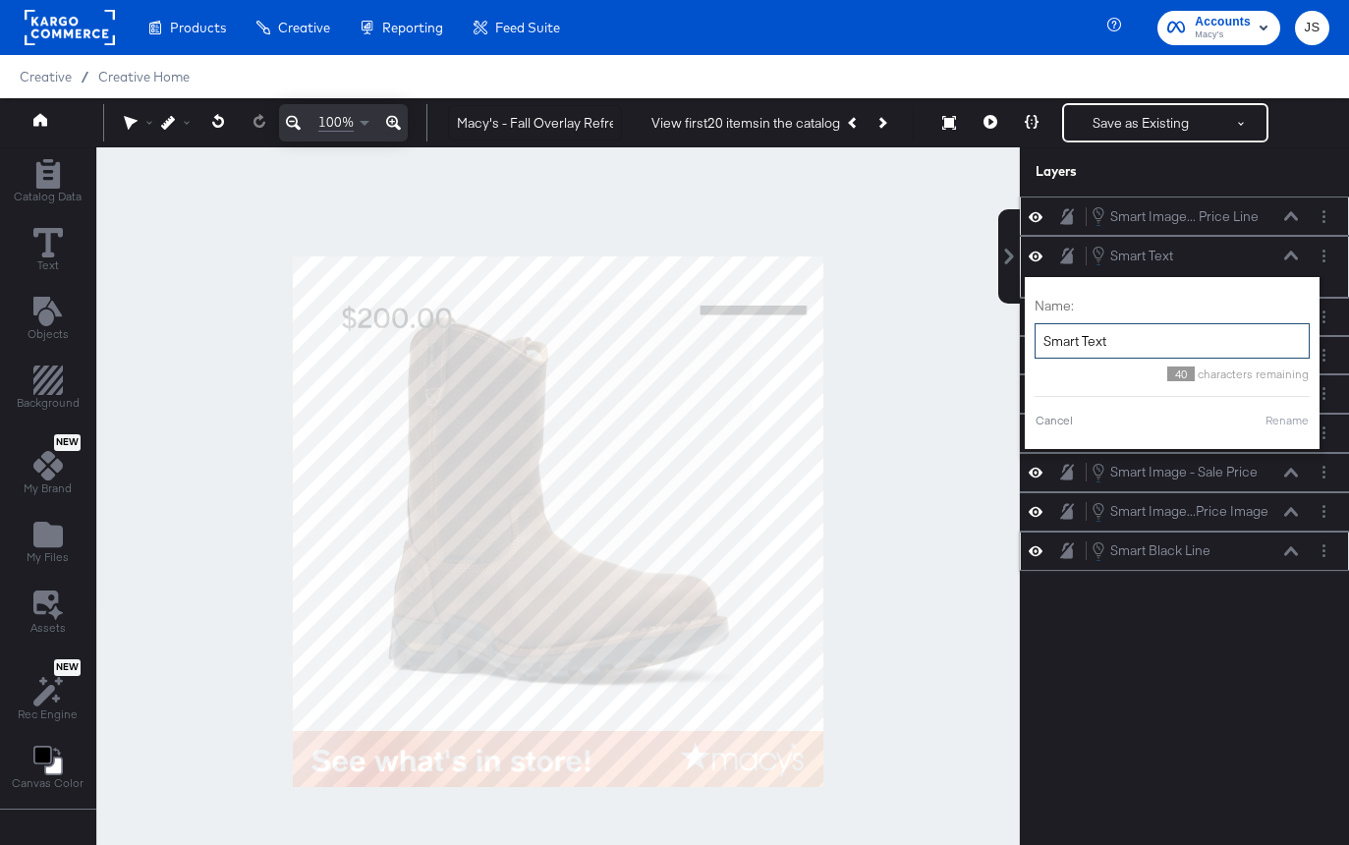
click at [1129, 340] on input "Smart Text" at bounding box center [1171, 341] width 275 height 36
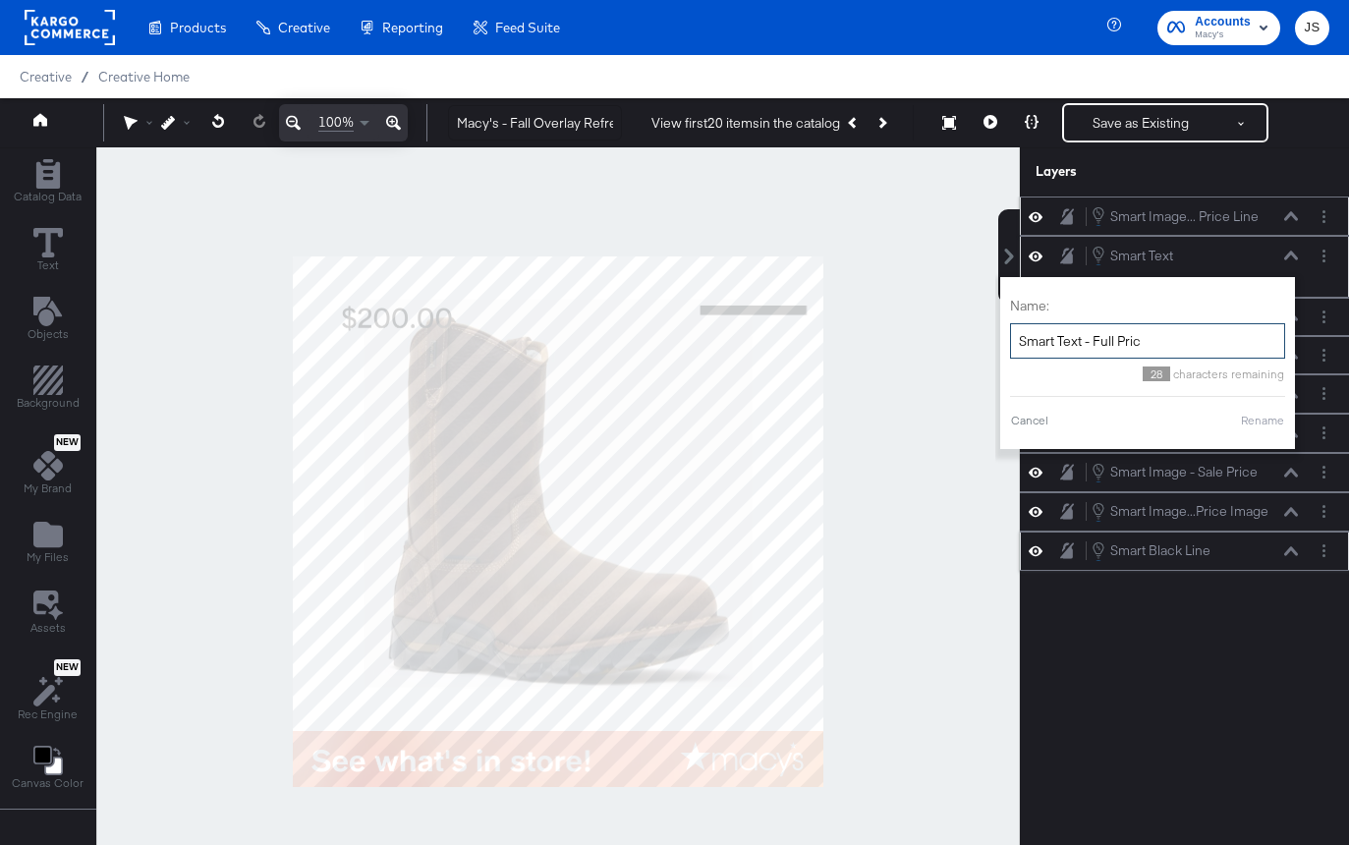
type input "Smart Text - Full Price"
click at [1260, 417] on button "Rename" at bounding box center [1262, 421] width 45 height 18
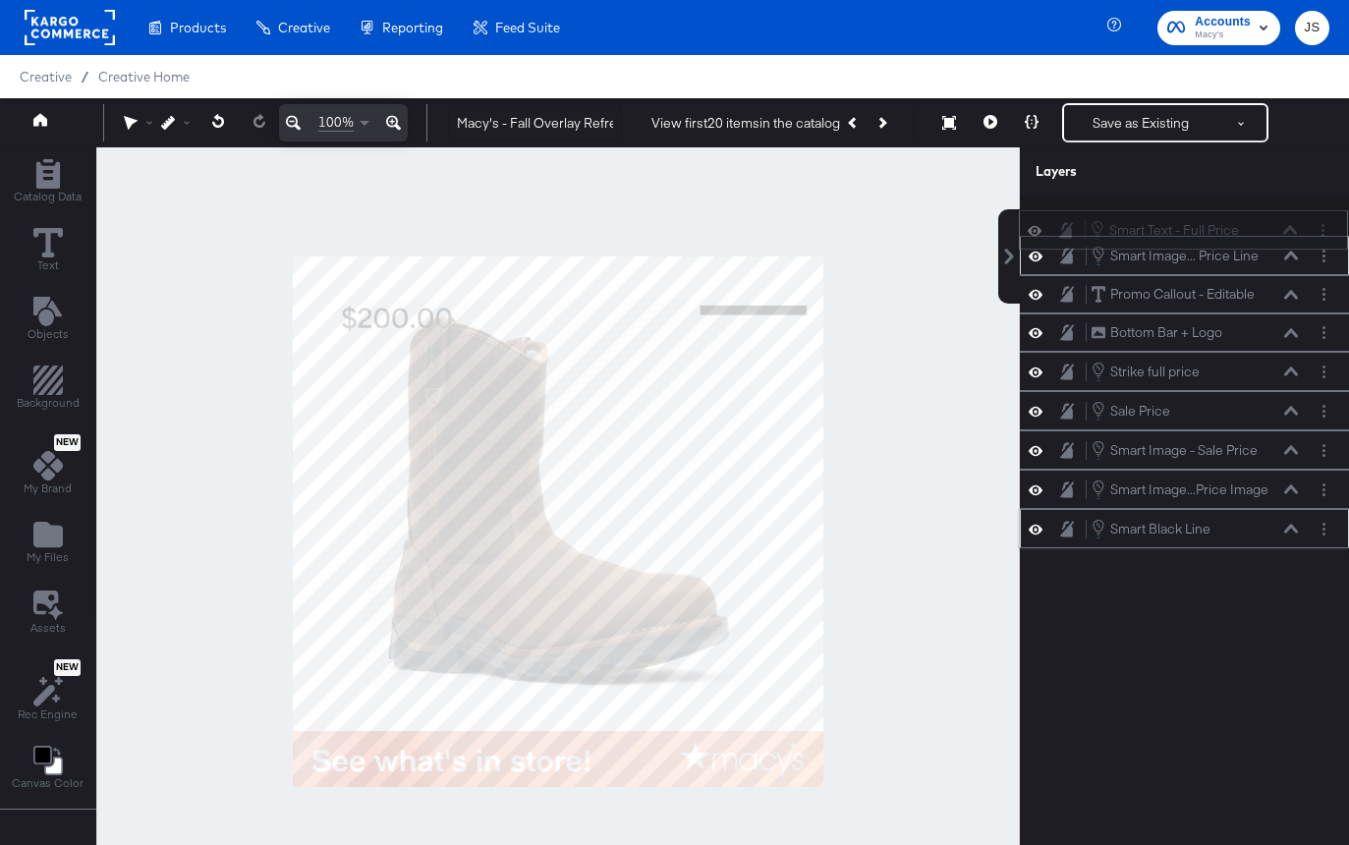
drag, startPoint x: 1259, startPoint y: 249, endPoint x: 1258, endPoint y: 213, distance: 36.4
click at [1258, 213] on div "Smart Image... Price Line Smart Image - Full Price Line Smart Text - Full Price…" at bounding box center [1184, 372] width 329 height 352
click at [1289, 215] on icon at bounding box center [1291, 215] width 14 height 9
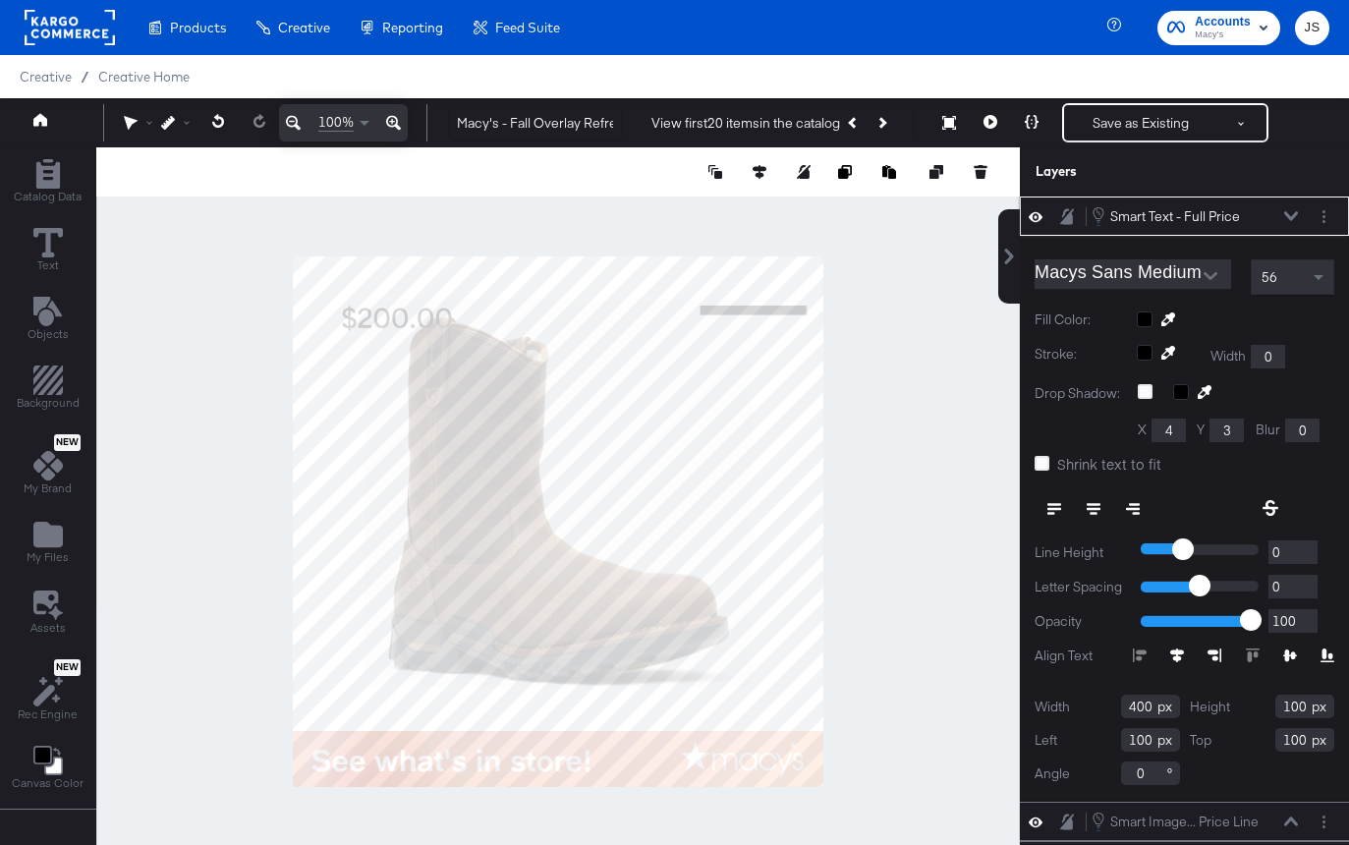
scroll to position [82, 0]
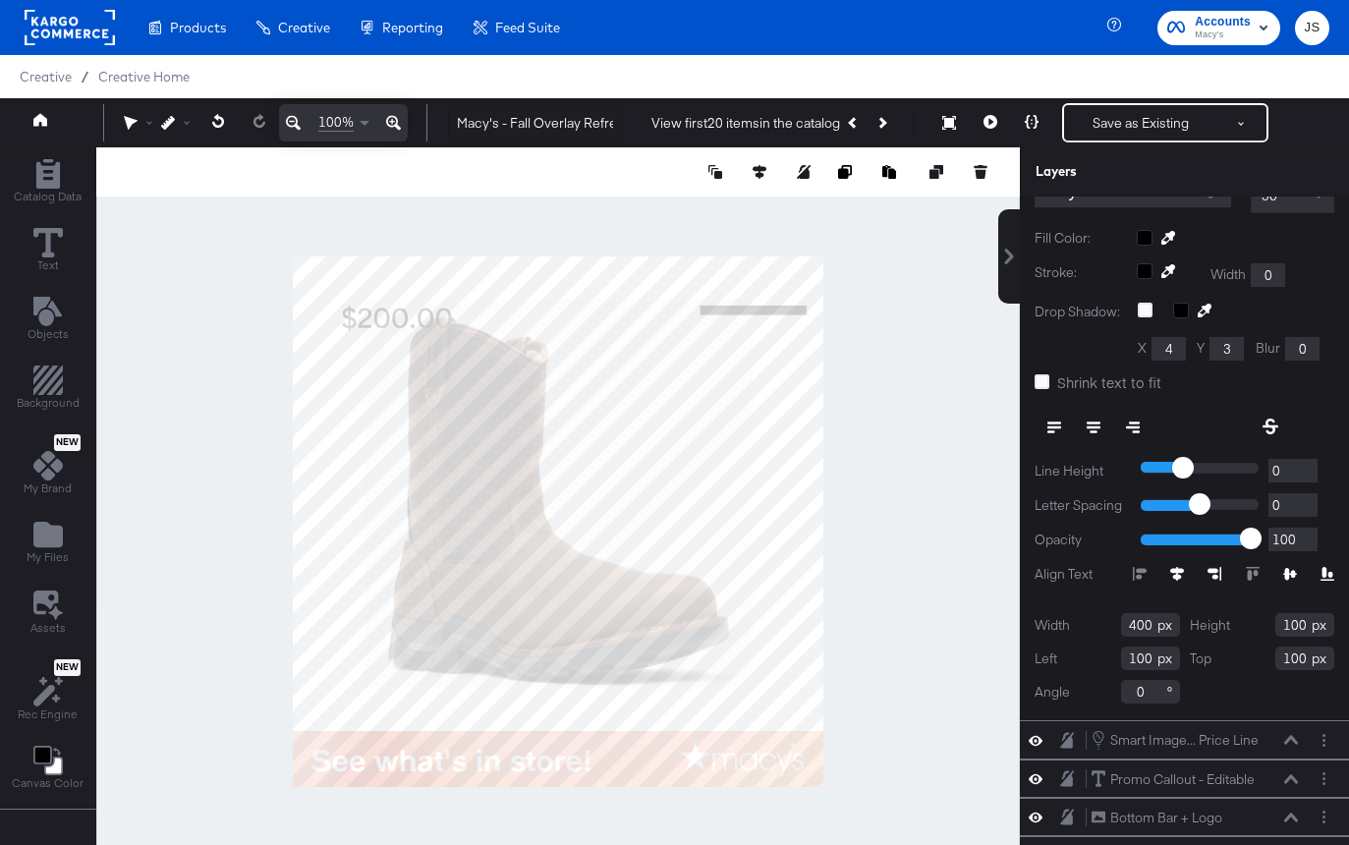
drag, startPoint x: 1148, startPoint y: 628, endPoint x: 1089, endPoint y: 628, distance: 58.9
click at [1089, 628] on div "Width 400" at bounding box center [1106, 625] width 145 height 24
type input "217"
drag, startPoint x: 1278, startPoint y: 626, endPoint x: 1201, endPoint y: 626, distance: 76.6
click at [1201, 626] on div "Height 100" at bounding box center [1262, 625] width 145 height 24
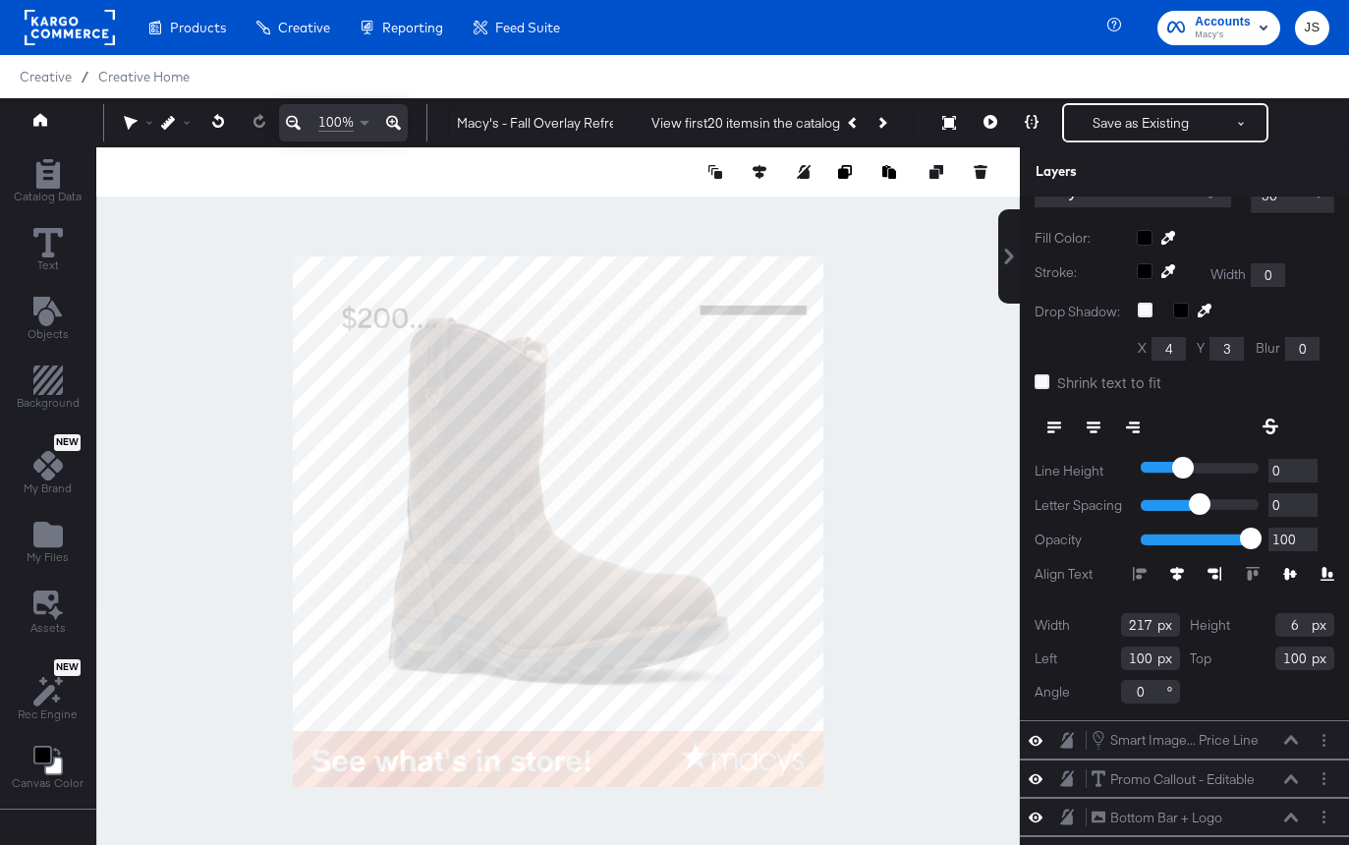
type input "68"
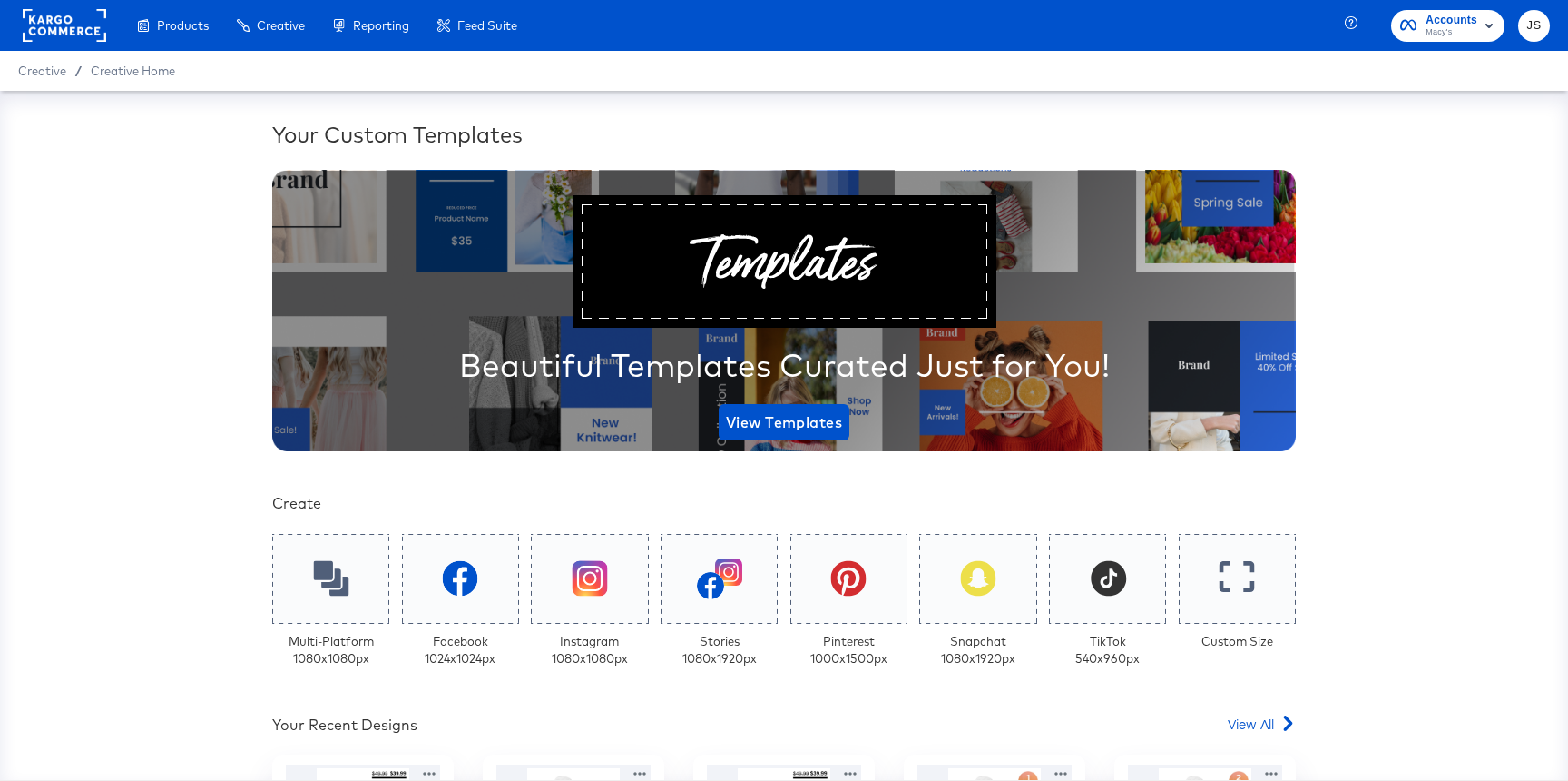
scroll to position [353, 0]
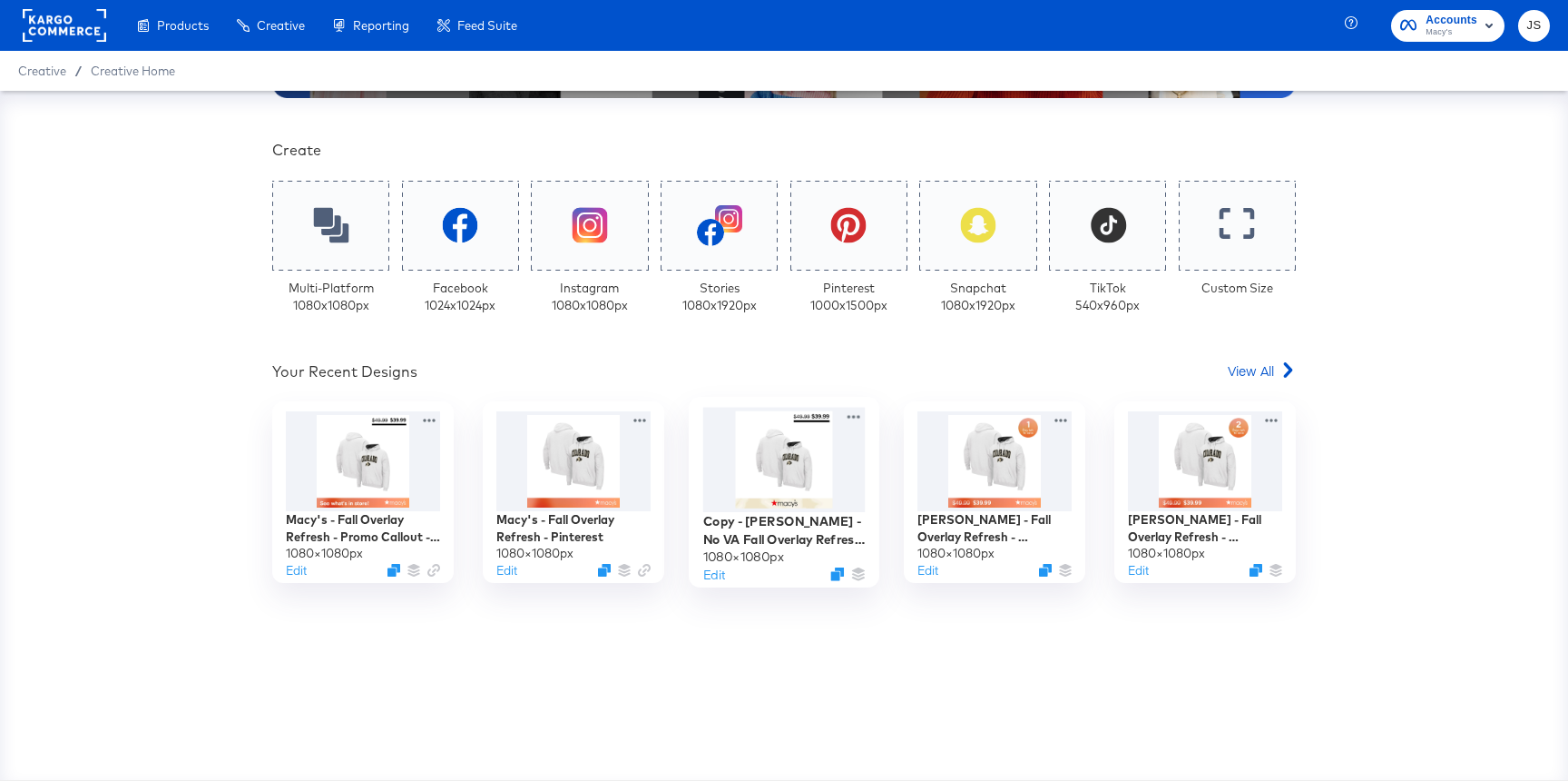
click at [794, 460] on div at bounding box center [784, 459] width 163 height 104
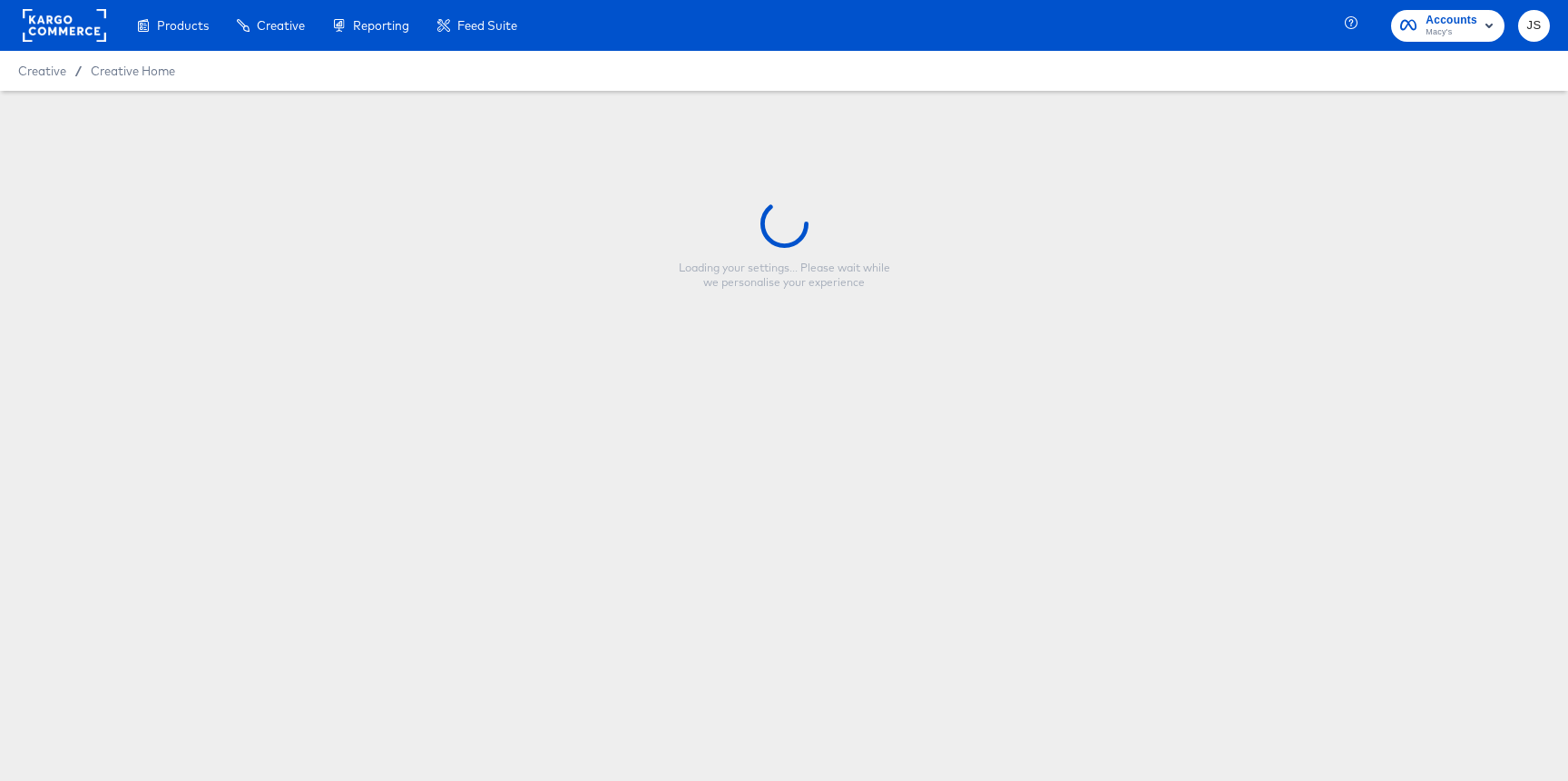
type input "Copy - [PERSON_NAME] - No VA Fall Overlay Refresh - Price Strike / Full Price"
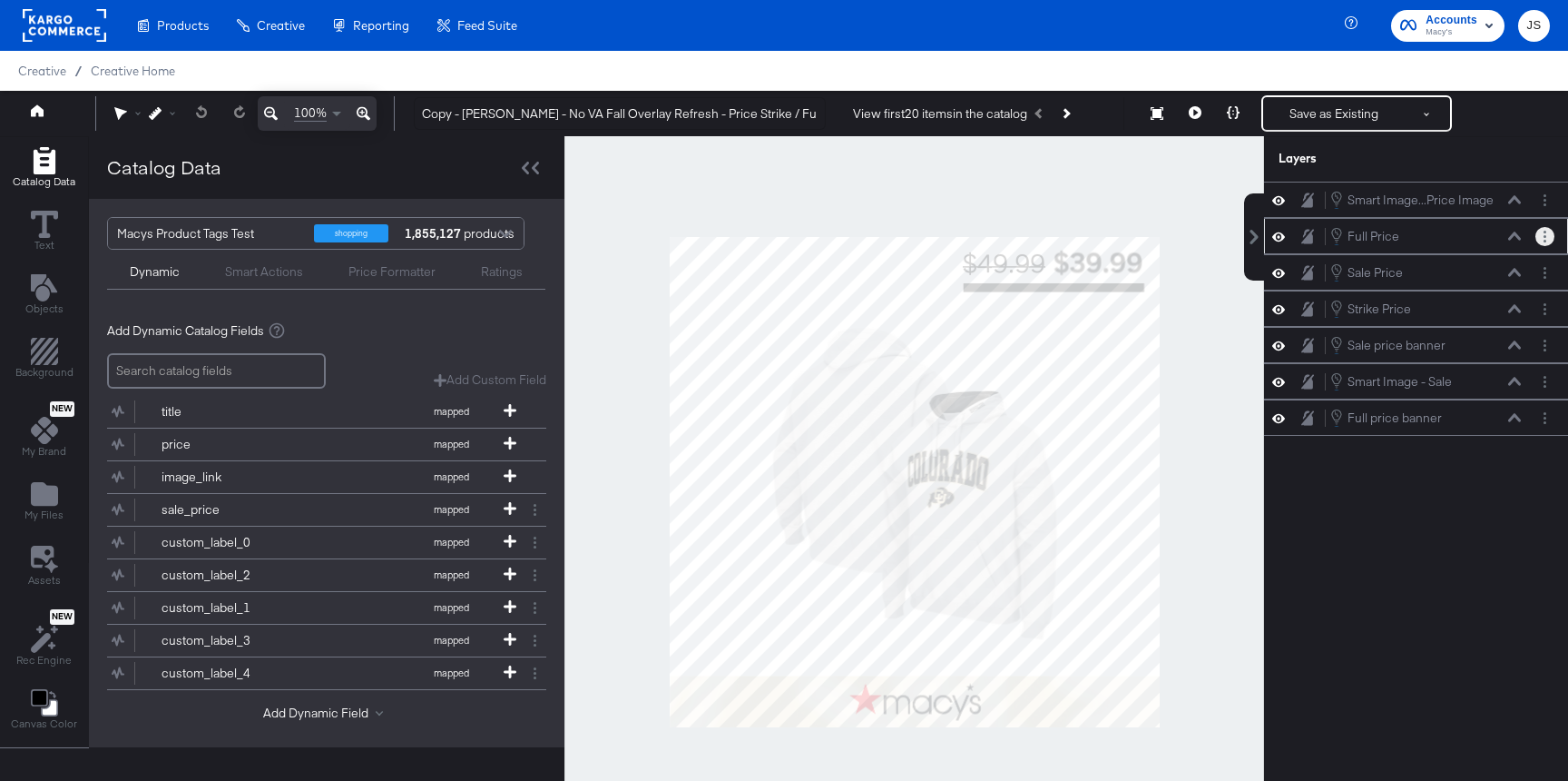
click at [1548, 232] on button "Layer Options" at bounding box center [1545, 237] width 19 height 19
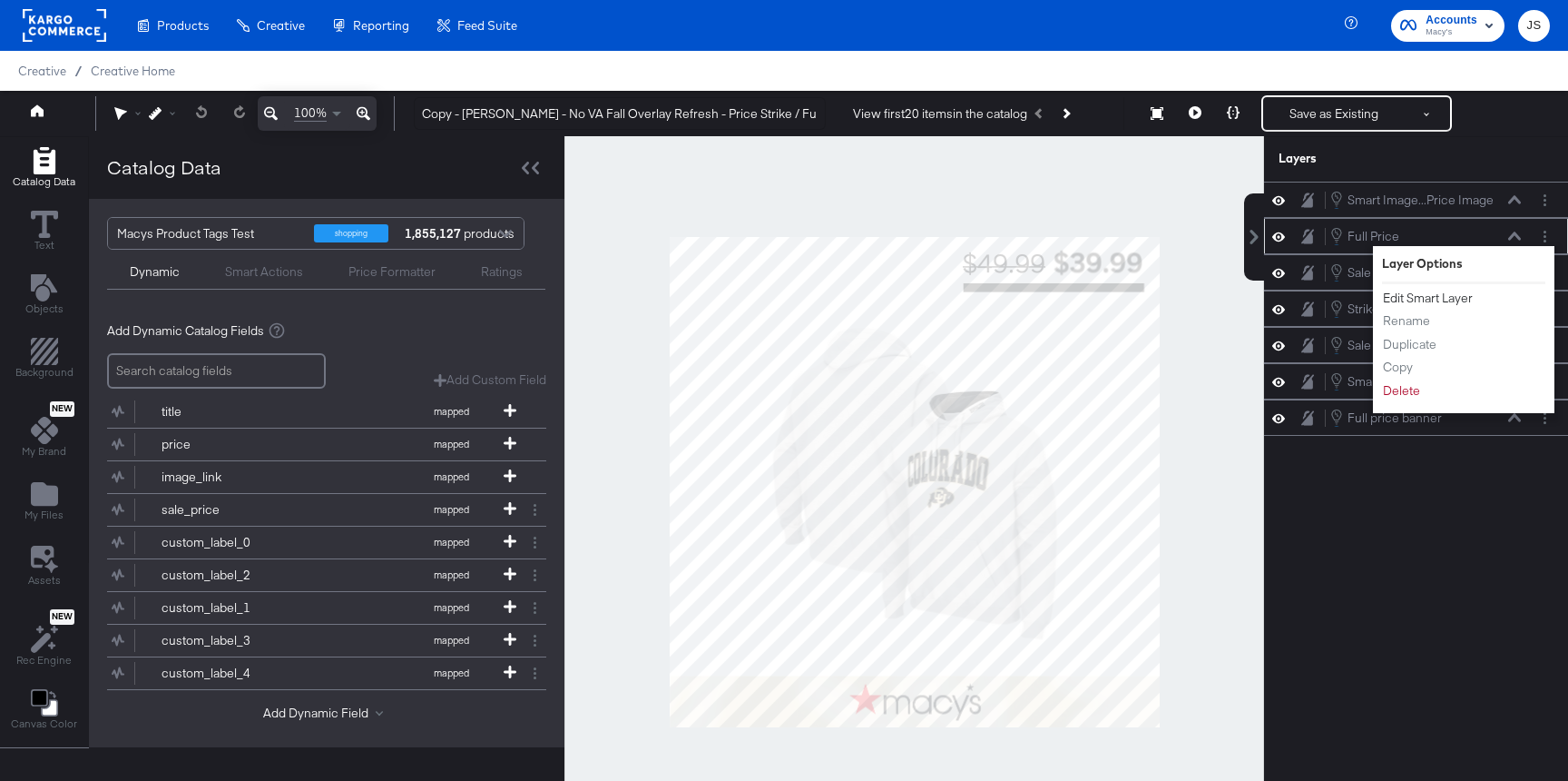
click at [1433, 300] on button "Edit Smart Layer" at bounding box center [1428, 298] width 91 height 19
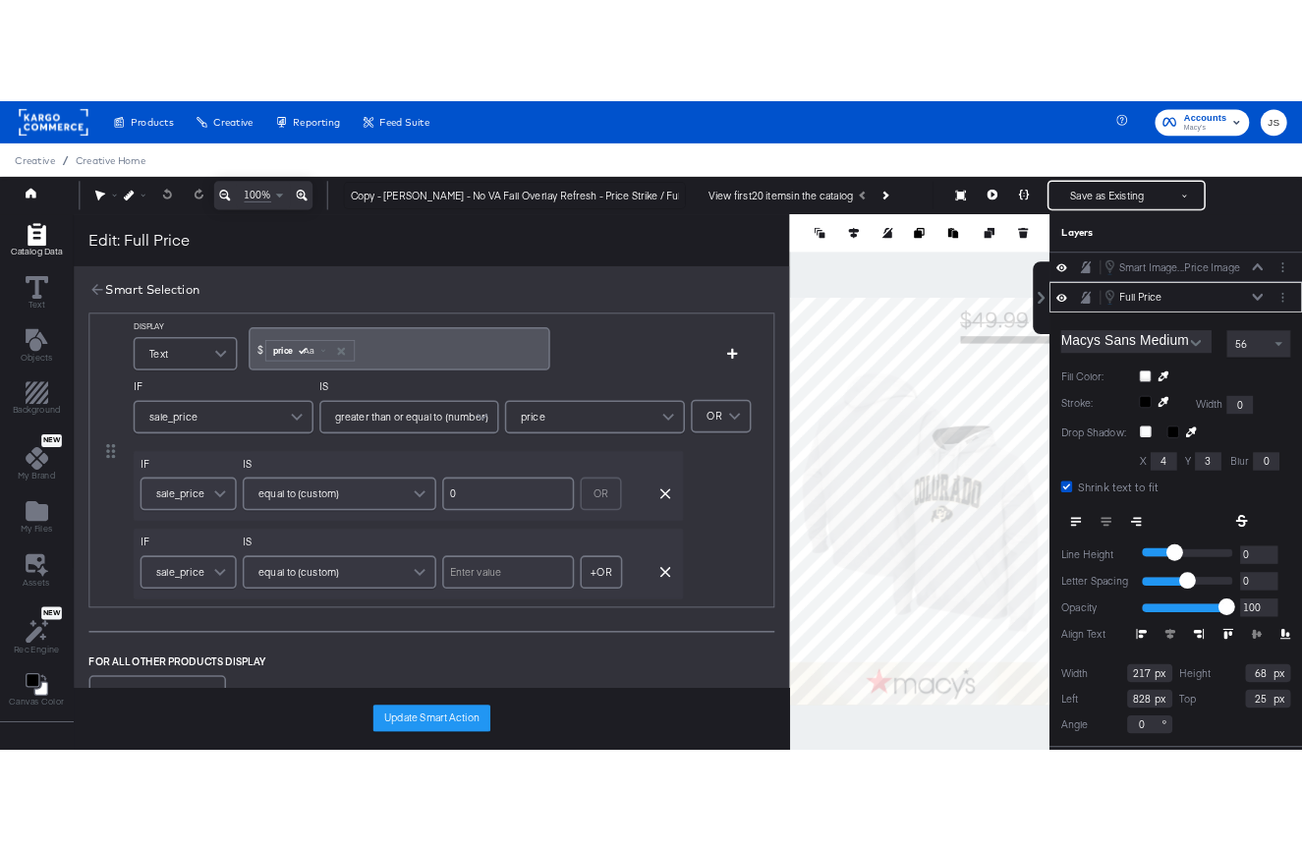
scroll to position [76, 0]
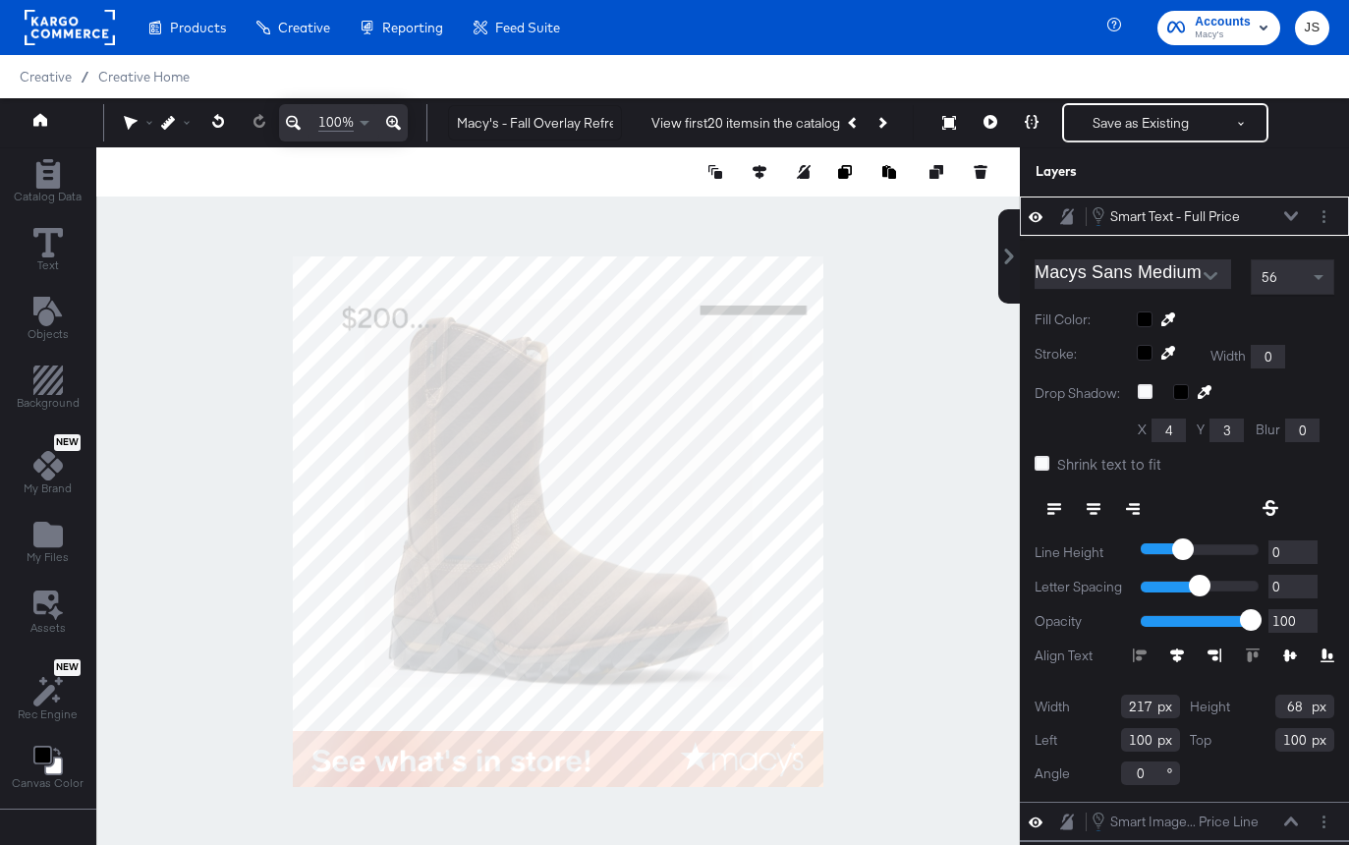
scroll to position [82, 0]
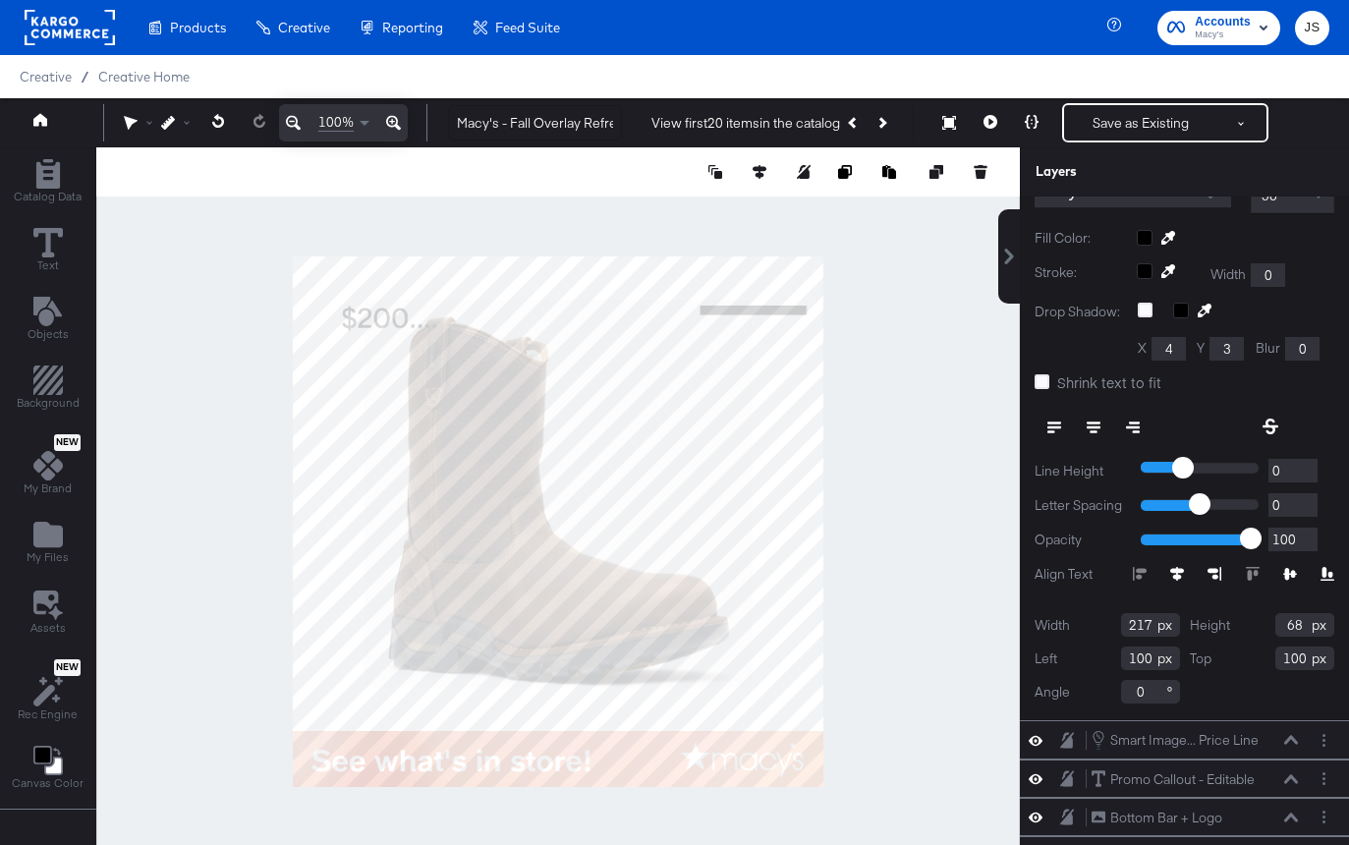
type input "68"
drag, startPoint x: 1151, startPoint y: 657, endPoint x: 1081, endPoint y: 656, distance: 69.7
click at [1081, 656] on div "Left 100" at bounding box center [1106, 658] width 145 height 24
type input "828"
drag, startPoint x: 1303, startPoint y: 658, endPoint x: 1232, endPoint y: 658, distance: 71.7
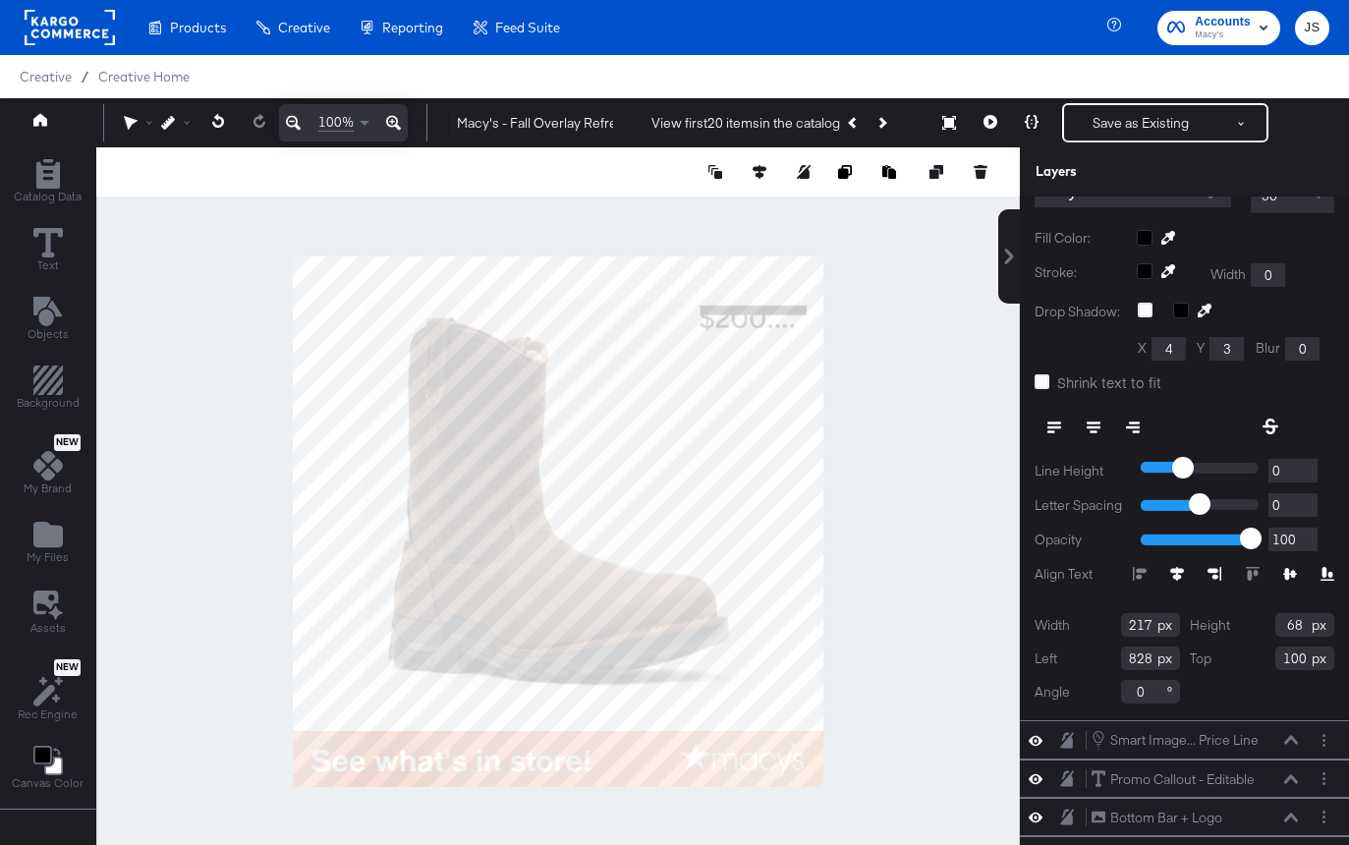
click at [1232, 658] on div "Top 100" at bounding box center [1262, 658] width 145 height 24
type input "25"
click at [1050, 379] on label "Shrink text to fit" at bounding box center [1101, 382] width 135 height 21
click at [0, 0] on input "Shrink text to fit" at bounding box center [0, 0] width 0 height 0
click at [1043, 379] on icon at bounding box center [1041, 381] width 15 height 15
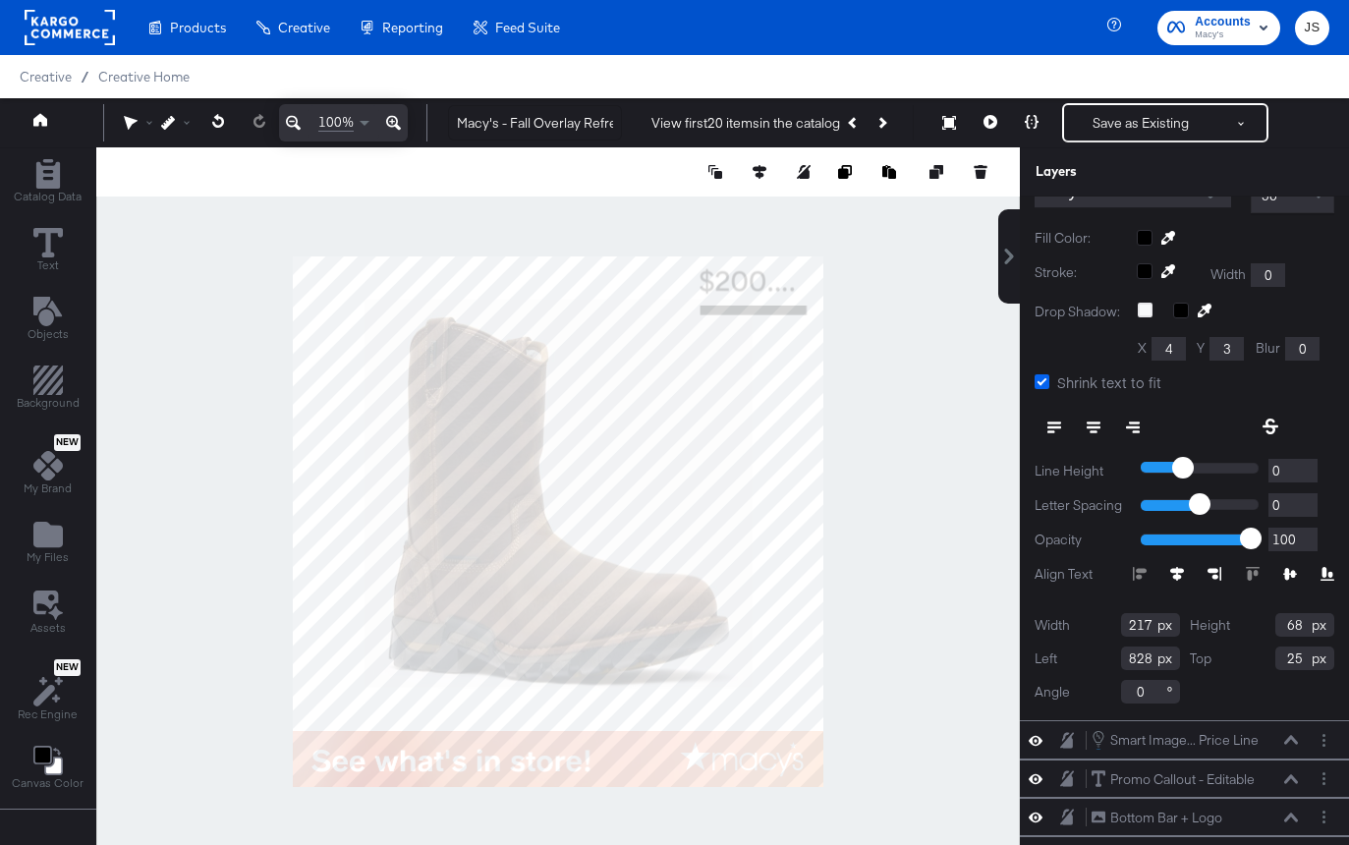
click at [0, 0] on input "Shrink text to fit" at bounding box center [0, 0] width 0 height 0
click at [1094, 431] on icon at bounding box center [1093, 431] width 8 height 2
click at [1034, 387] on icon at bounding box center [1041, 381] width 15 height 15
click at [0, 0] on input "Shrink text to fit" at bounding box center [0, 0] width 0 height 0
click at [940, 388] on div at bounding box center [557, 521] width 923 height 748
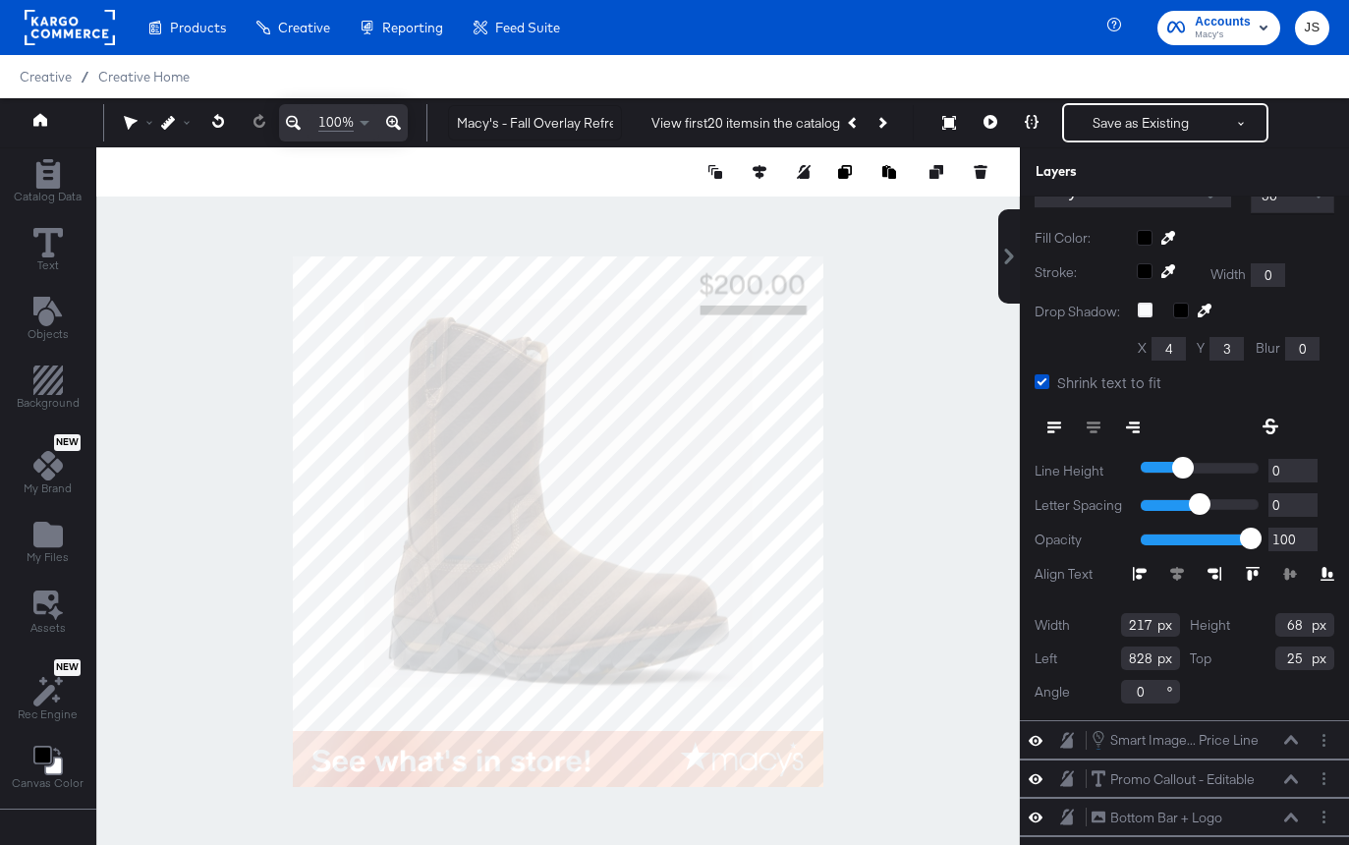
scroll to position [0, 0]
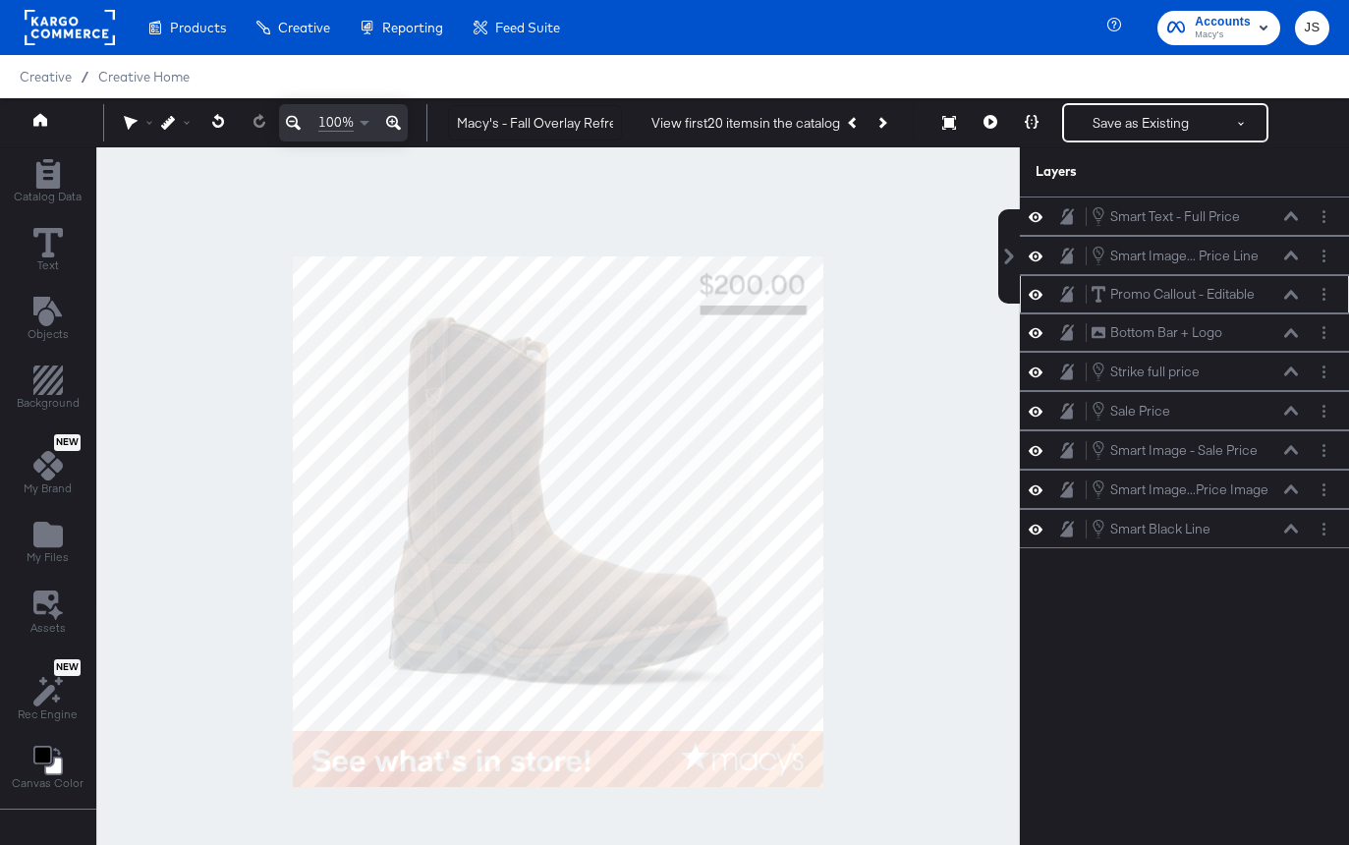
click at [1289, 297] on icon at bounding box center [1291, 295] width 14 height 10
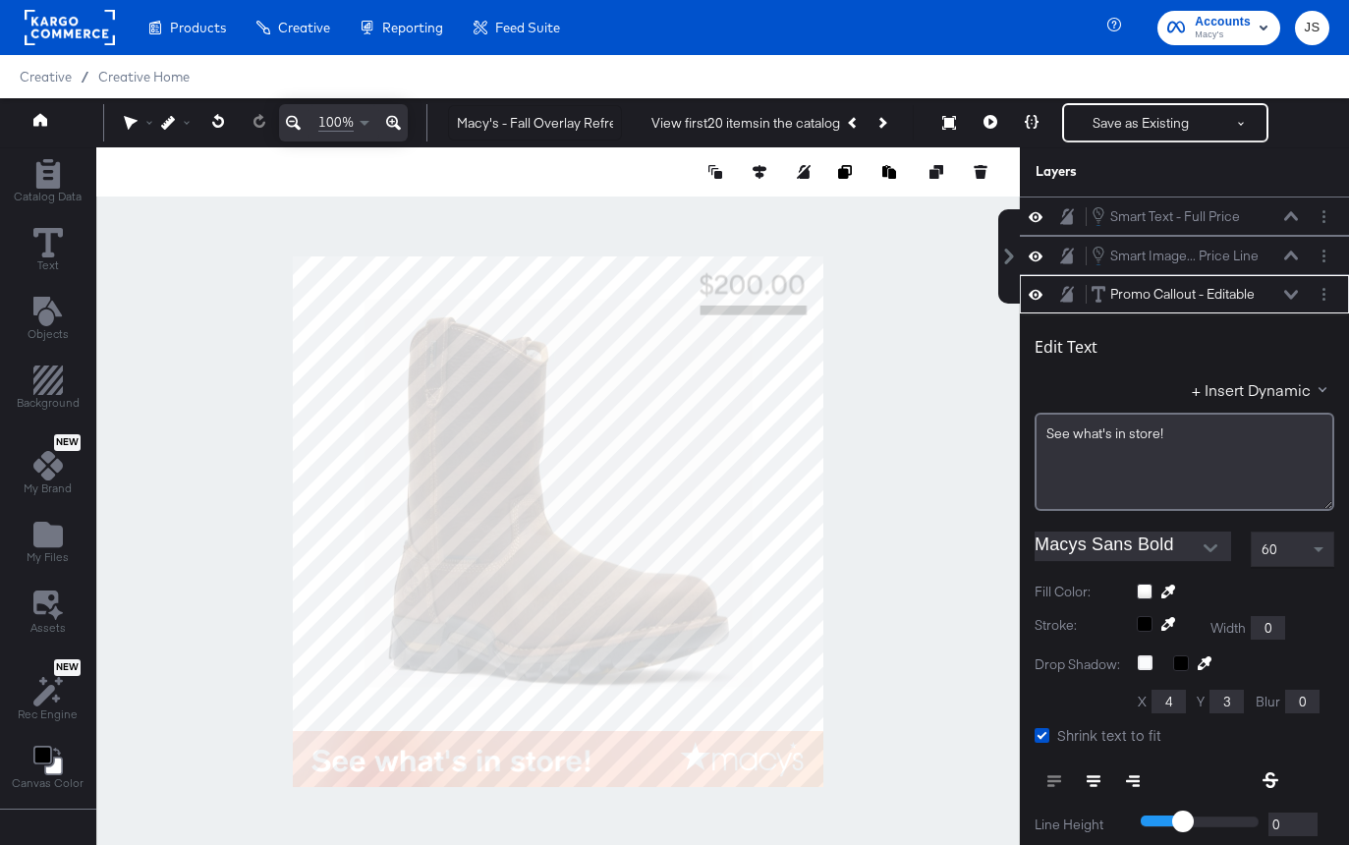
scroll to position [79, 0]
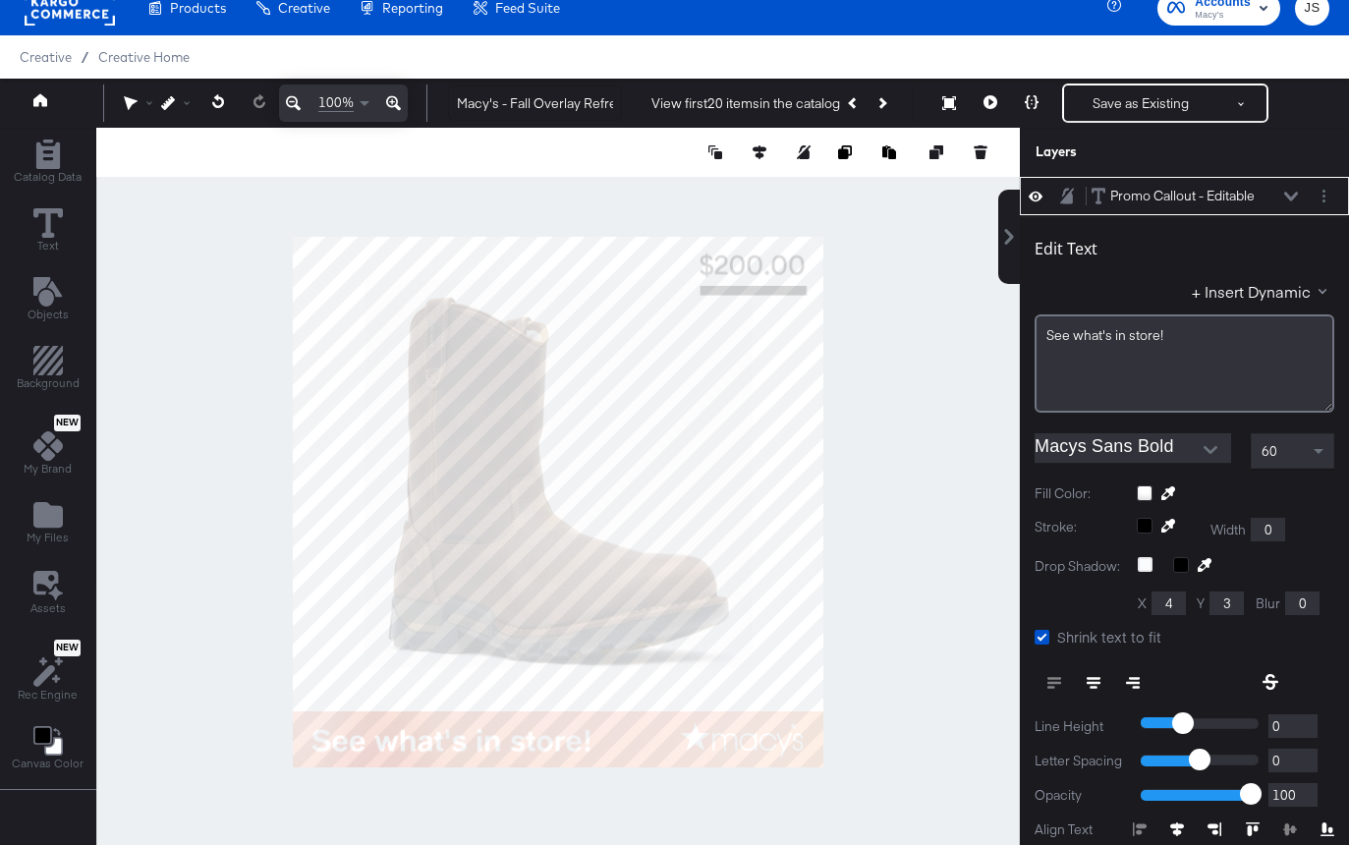
type input "984"
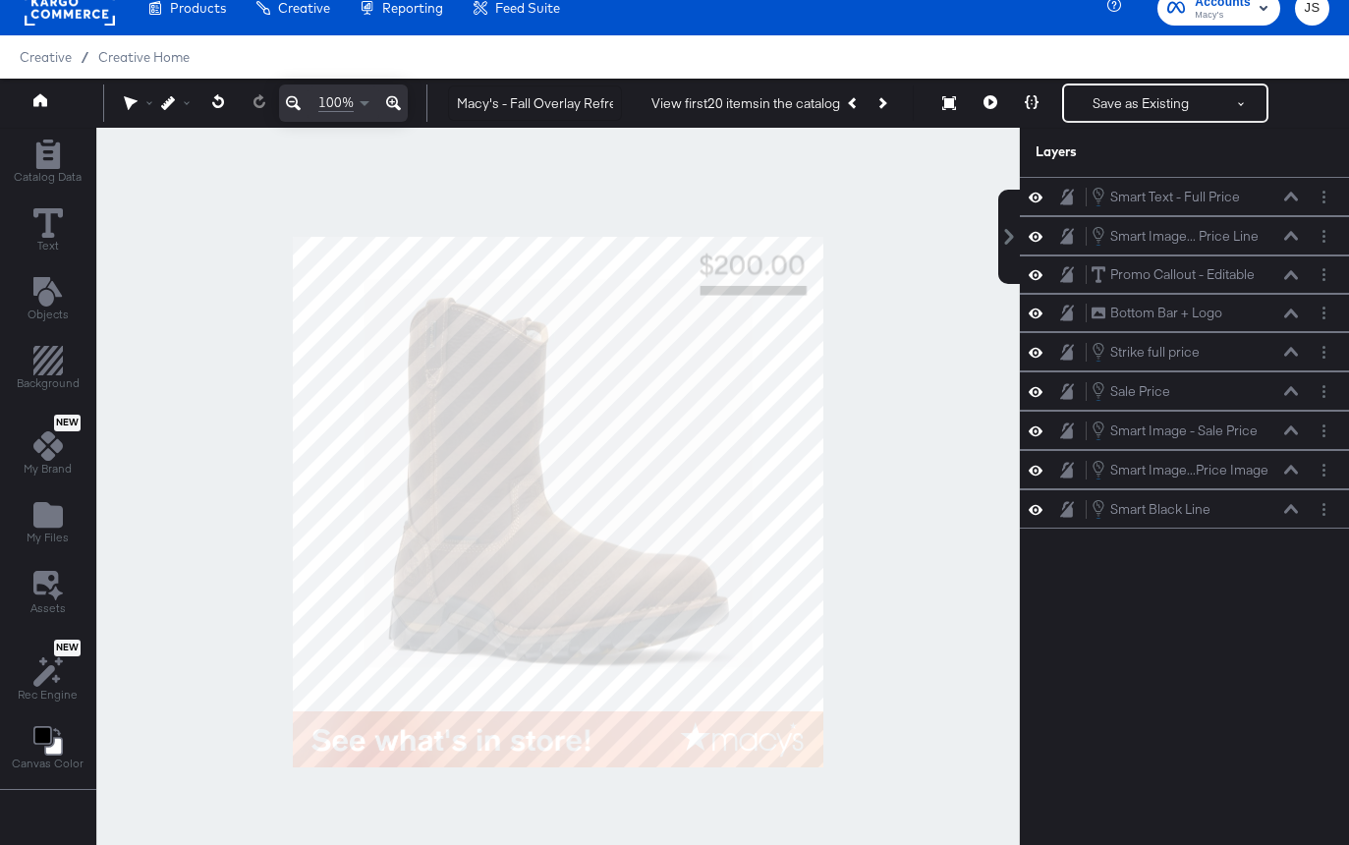
click at [839, 522] on div at bounding box center [557, 502] width 923 height 748
click at [987, 107] on icon at bounding box center [990, 102] width 14 height 14
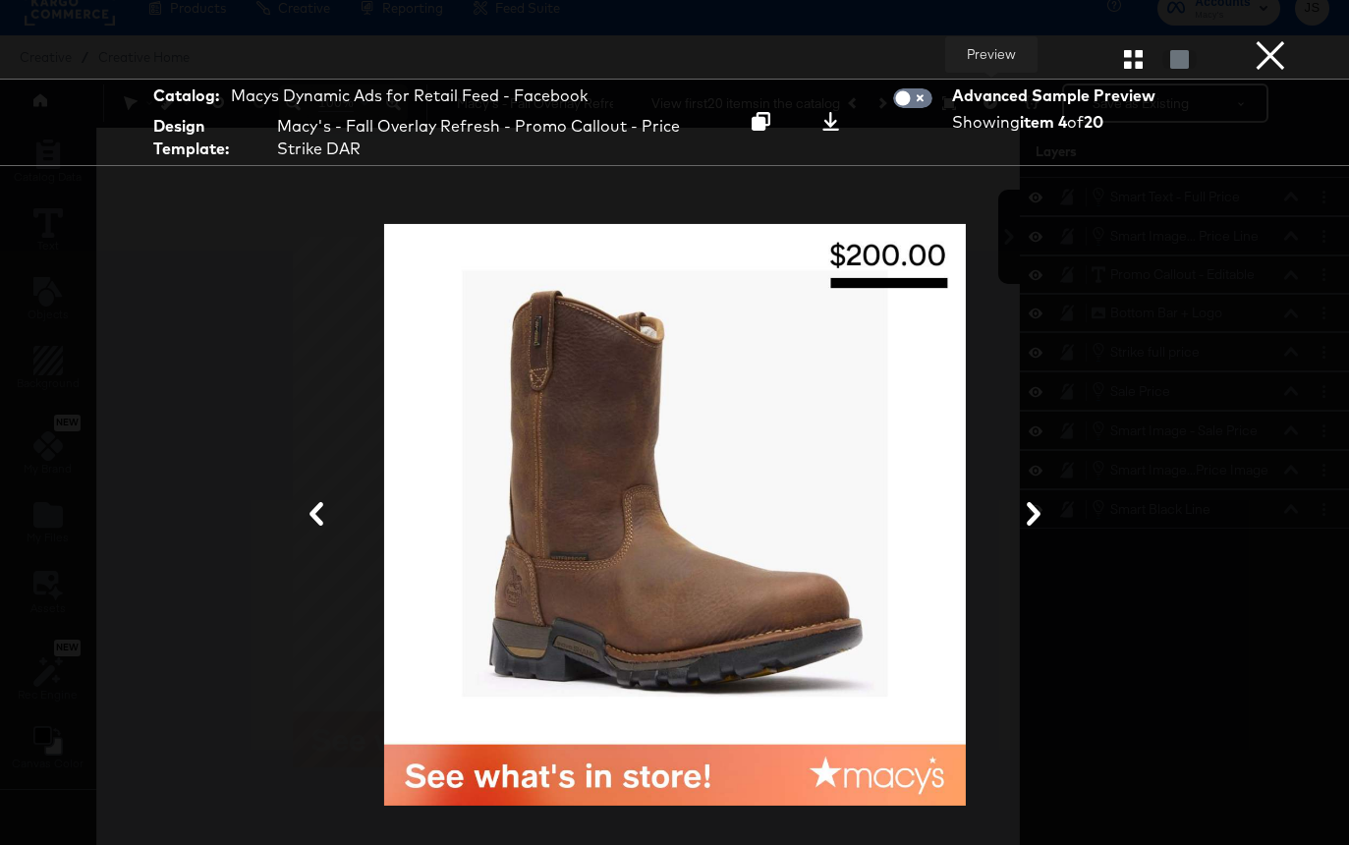
click at [1255, 39] on button "×" at bounding box center [1269, 19] width 39 height 39
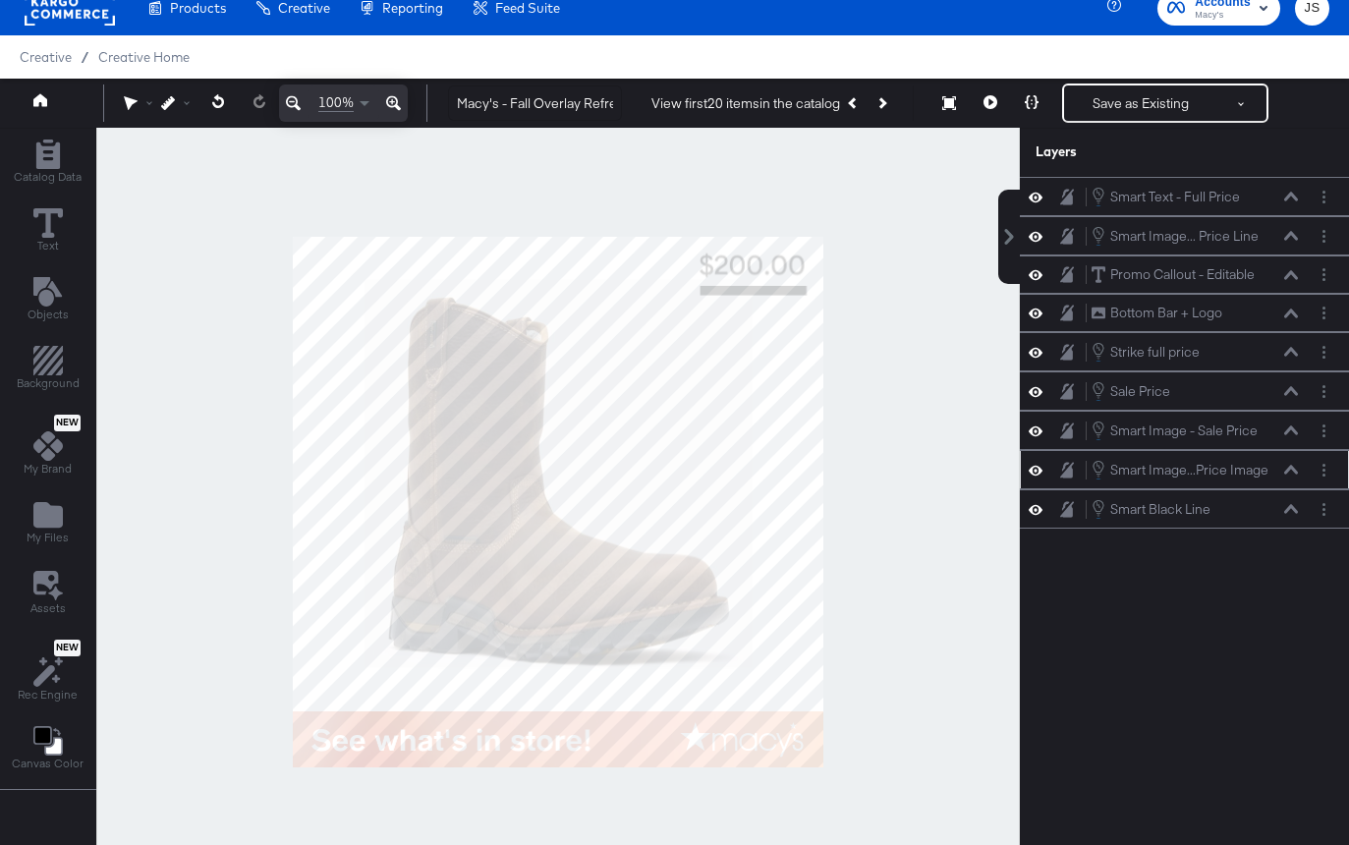
click at [1043, 473] on div at bounding box center [1041, 470] width 28 height 19
click at [1040, 473] on icon at bounding box center [1035, 470] width 14 height 17
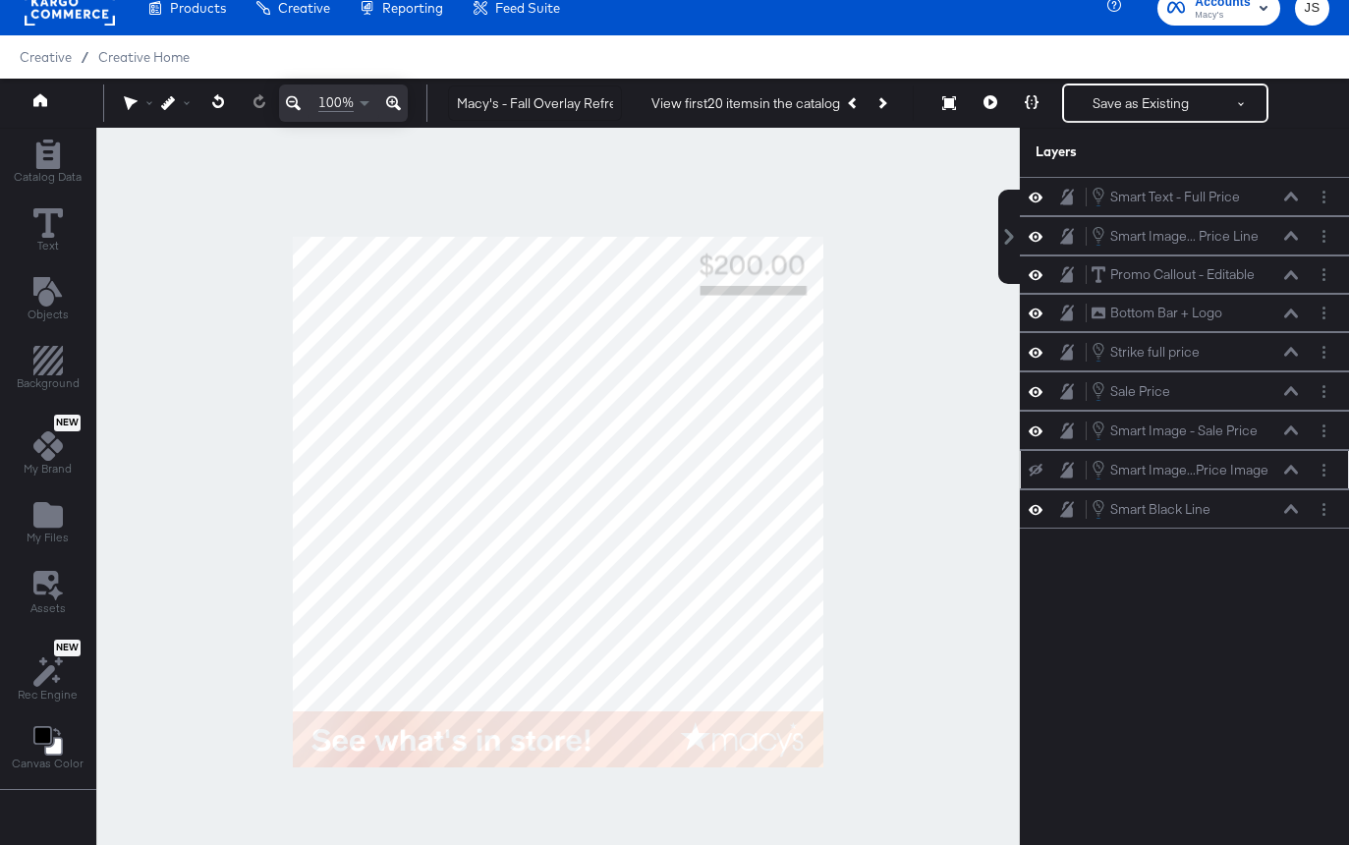
click at [1035, 470] on icon at bounding box center [1035, 470] width 14 height 13
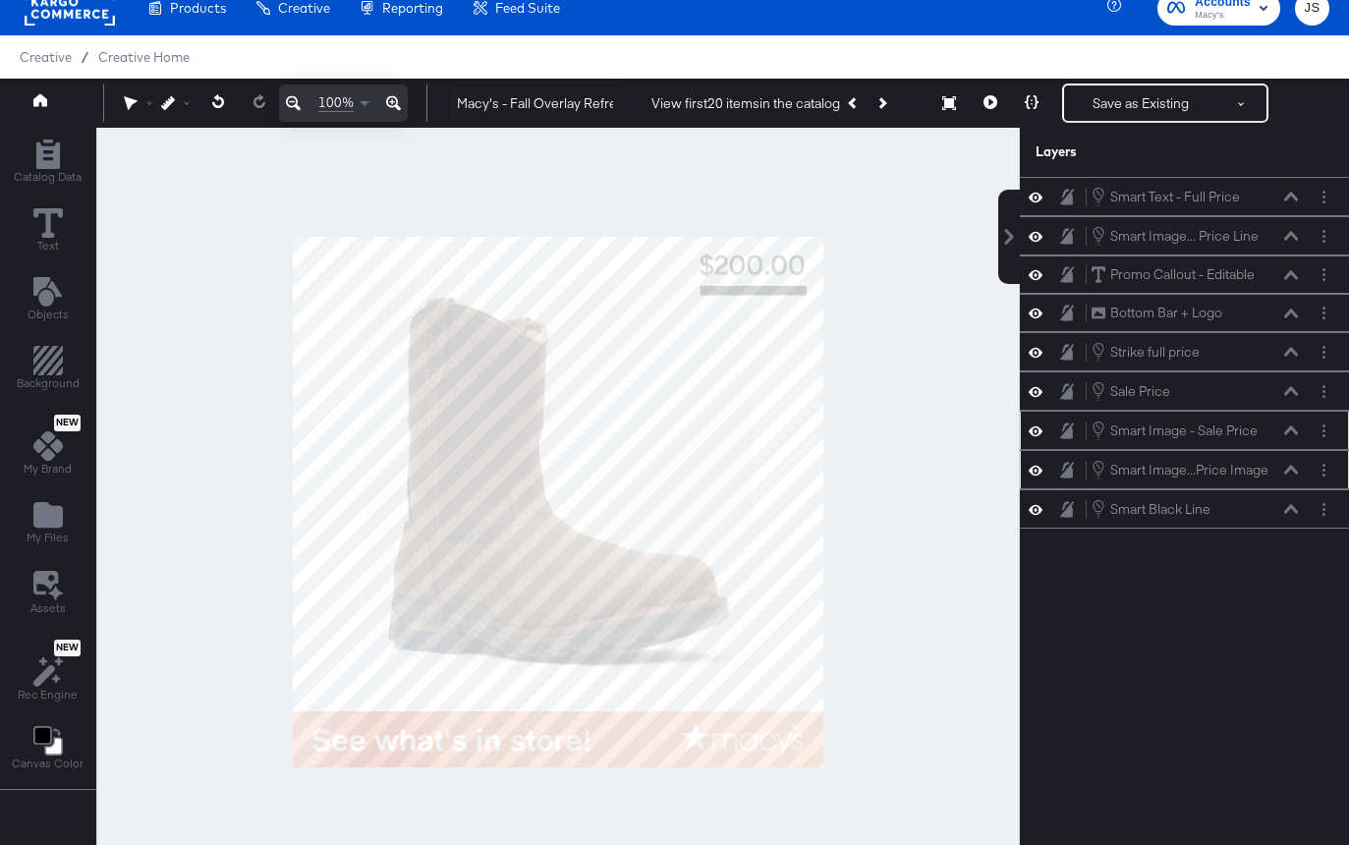
click at [1034, 435] on icon at bounding box center [1035, 430] width 14 height 10
click at [1035, 429] on icon at bounding box center [1035, 430] width 14 height 13
click at [883, 108] on button "Next Product" at bounding box center [881, 102] width 28 height 35
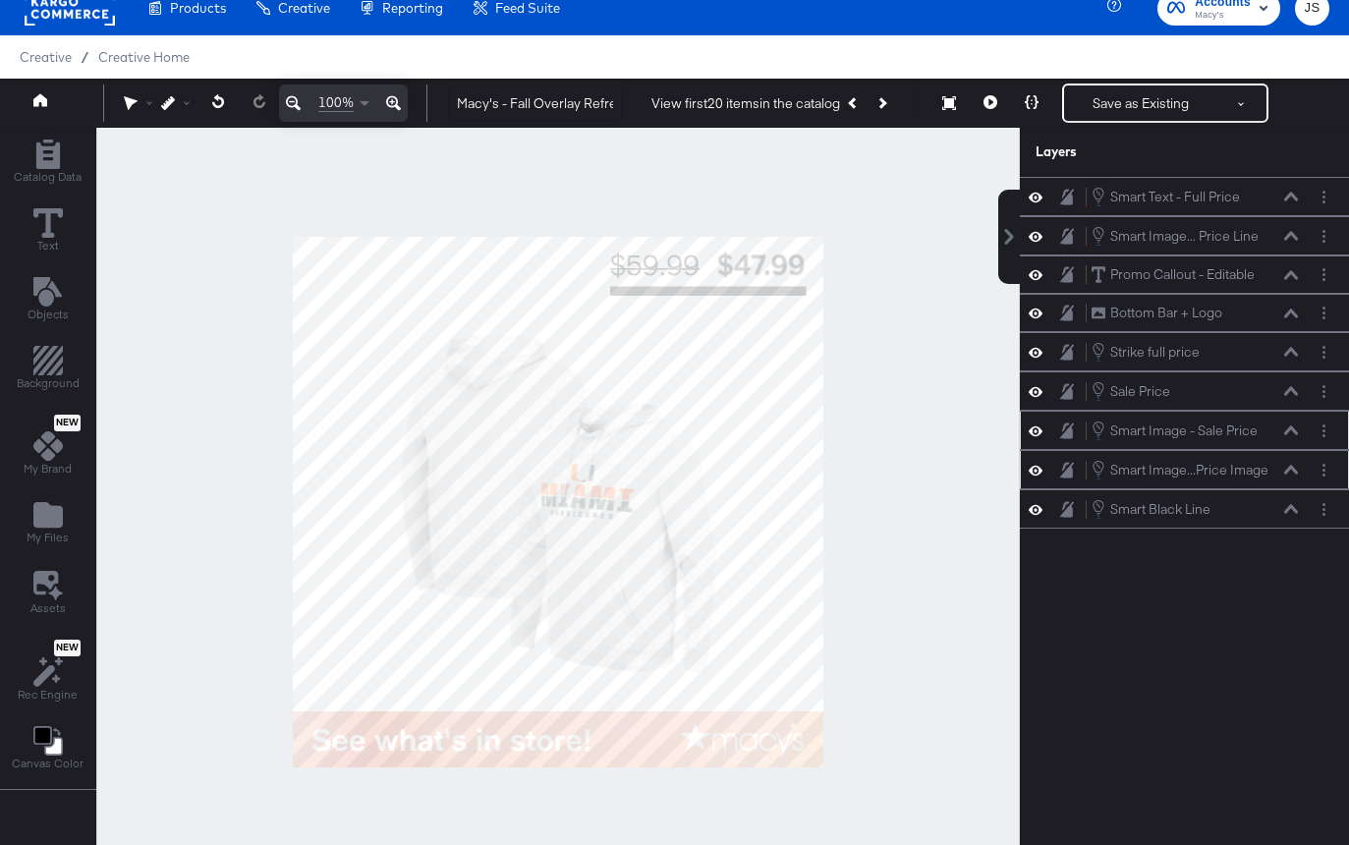
click at [1290, 431] on icon at bounding box center [1291, 430] width 14 height 10
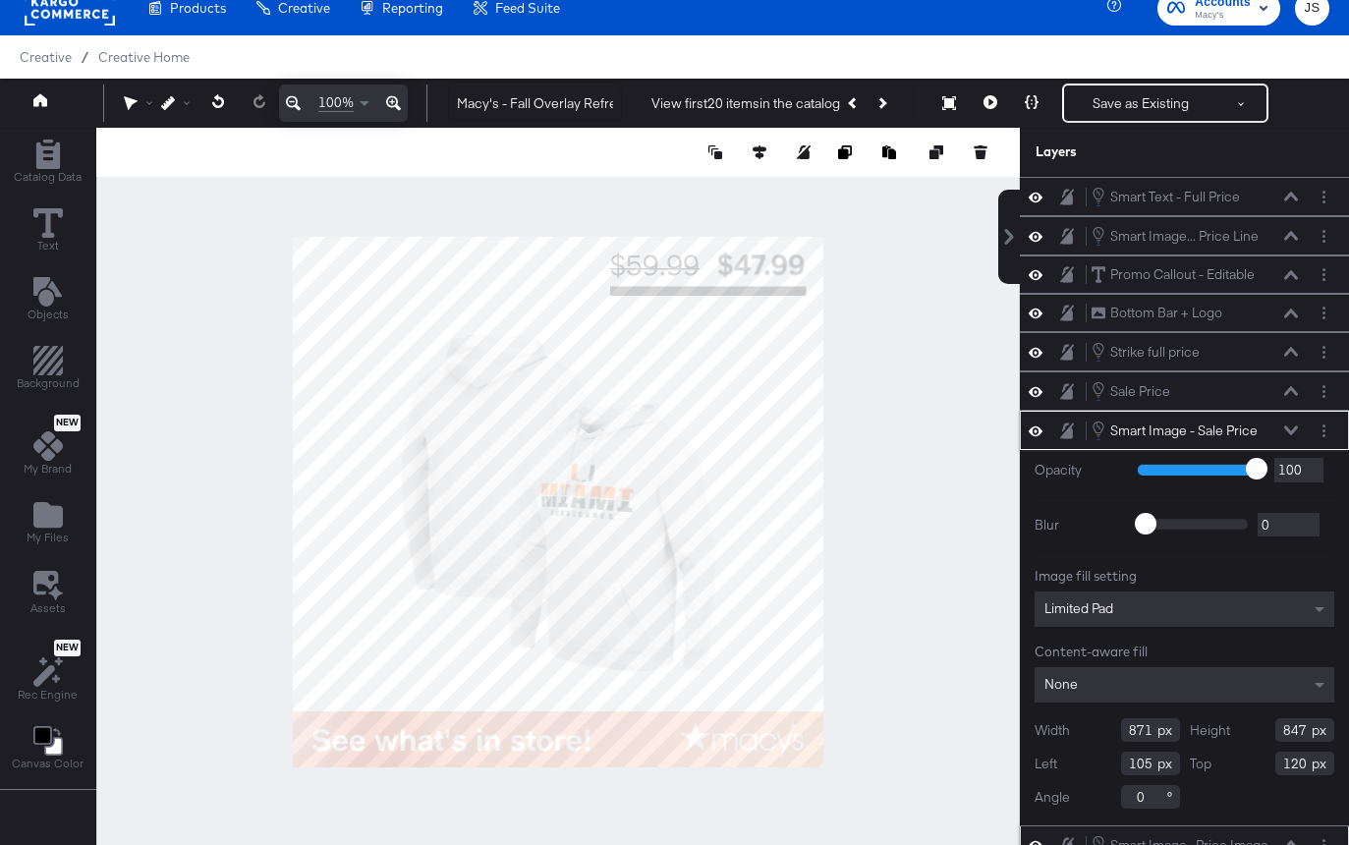
click at [1290, 431] on icon at bounding box center [1291, 429] width 14 height 9
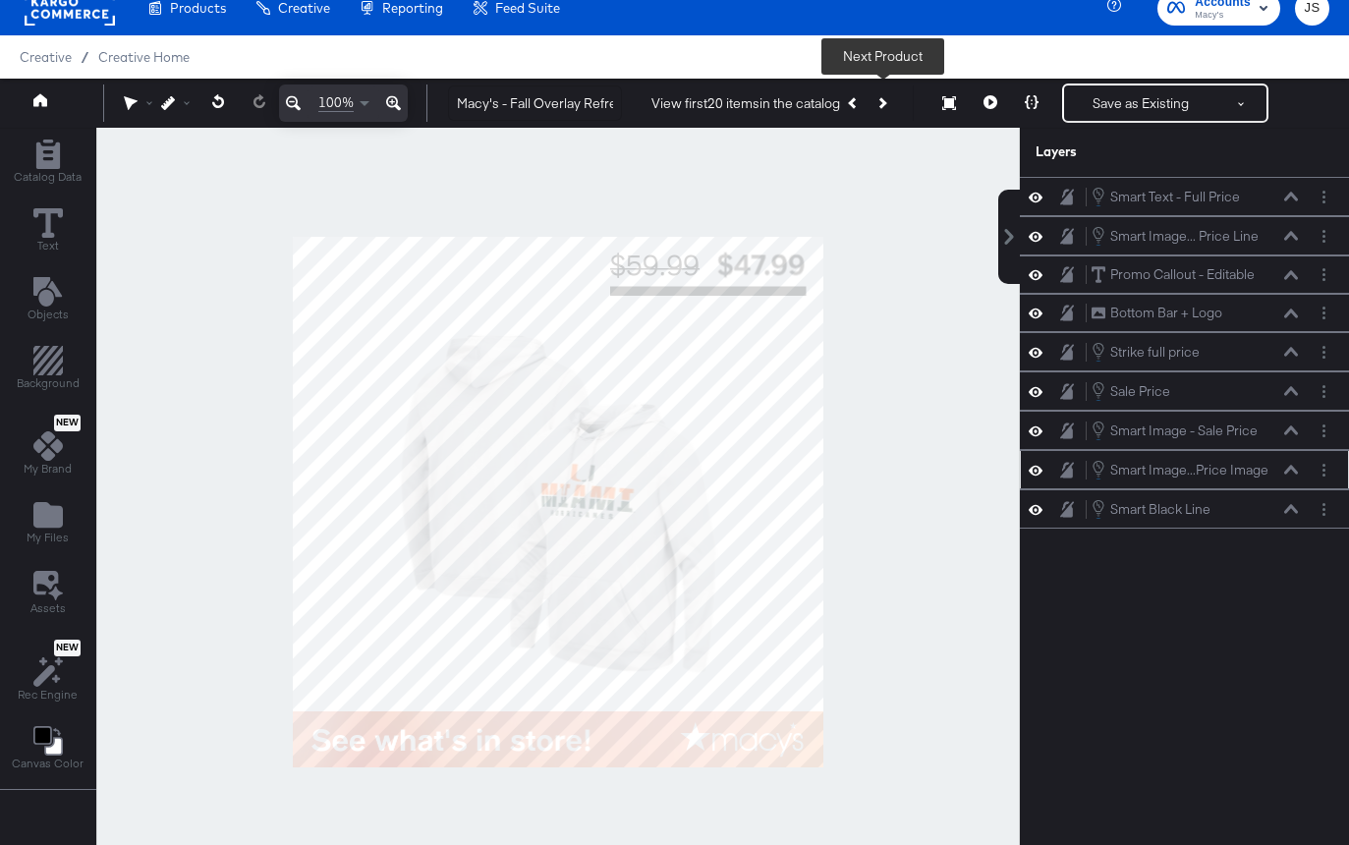
click at [888, 110] on button "Next Product" at bounding box center [881, 102] width 28 height 35
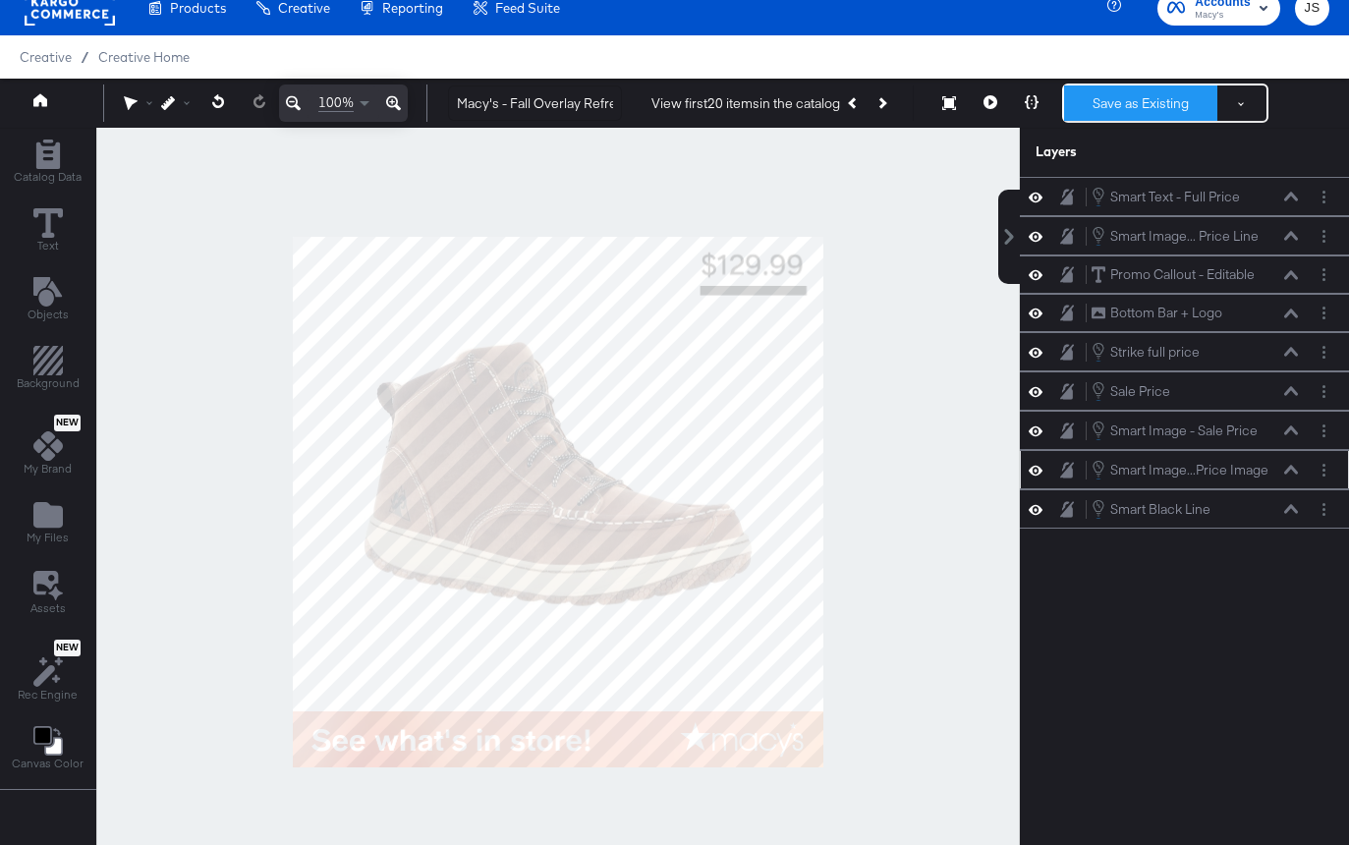
click at [1099, 104] on button "Save as Existing" at bounding box center [1140, 102] width 153 height 35
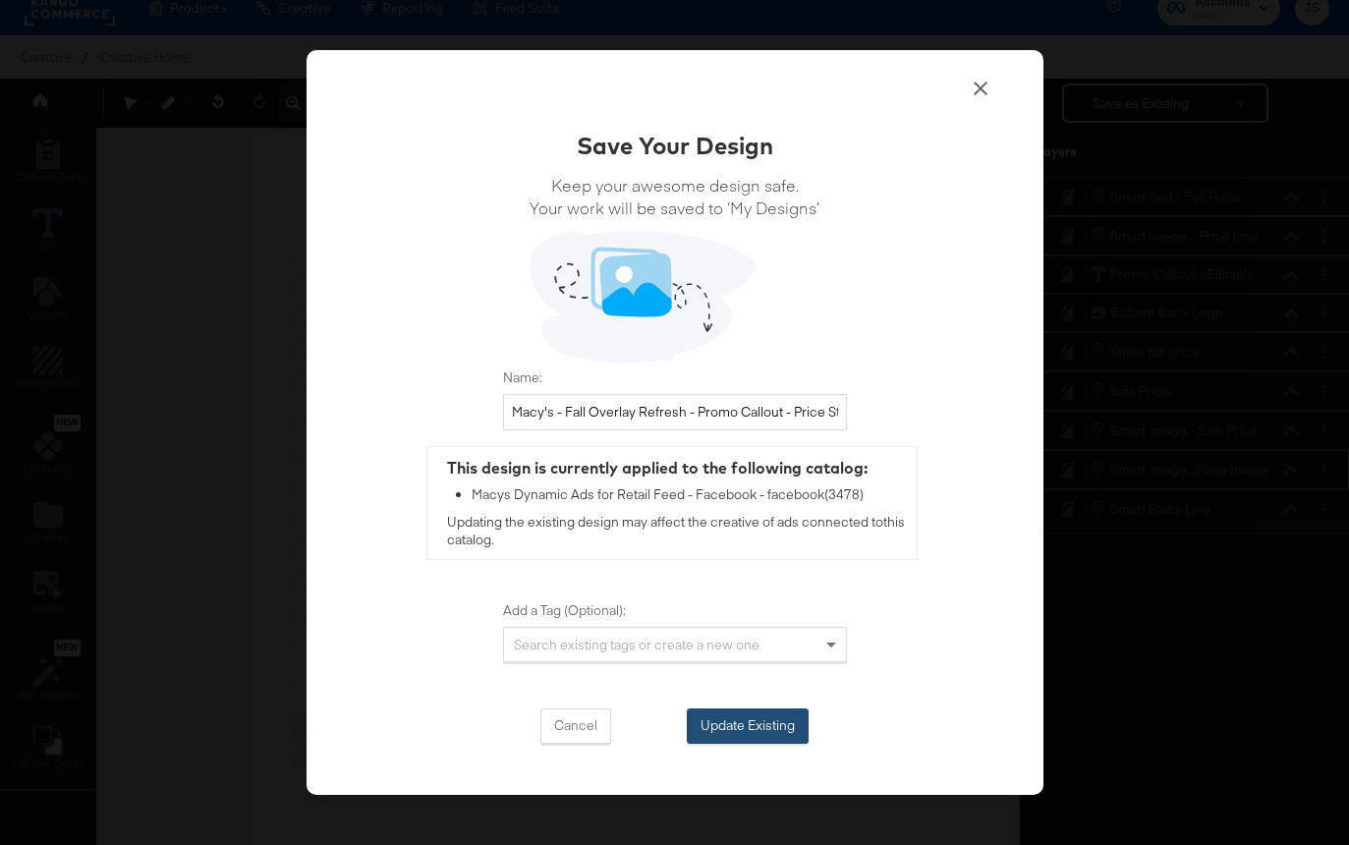
click at [730, 714] on button "Update Existing" at bounding box center [748, 725] width 122 height 35
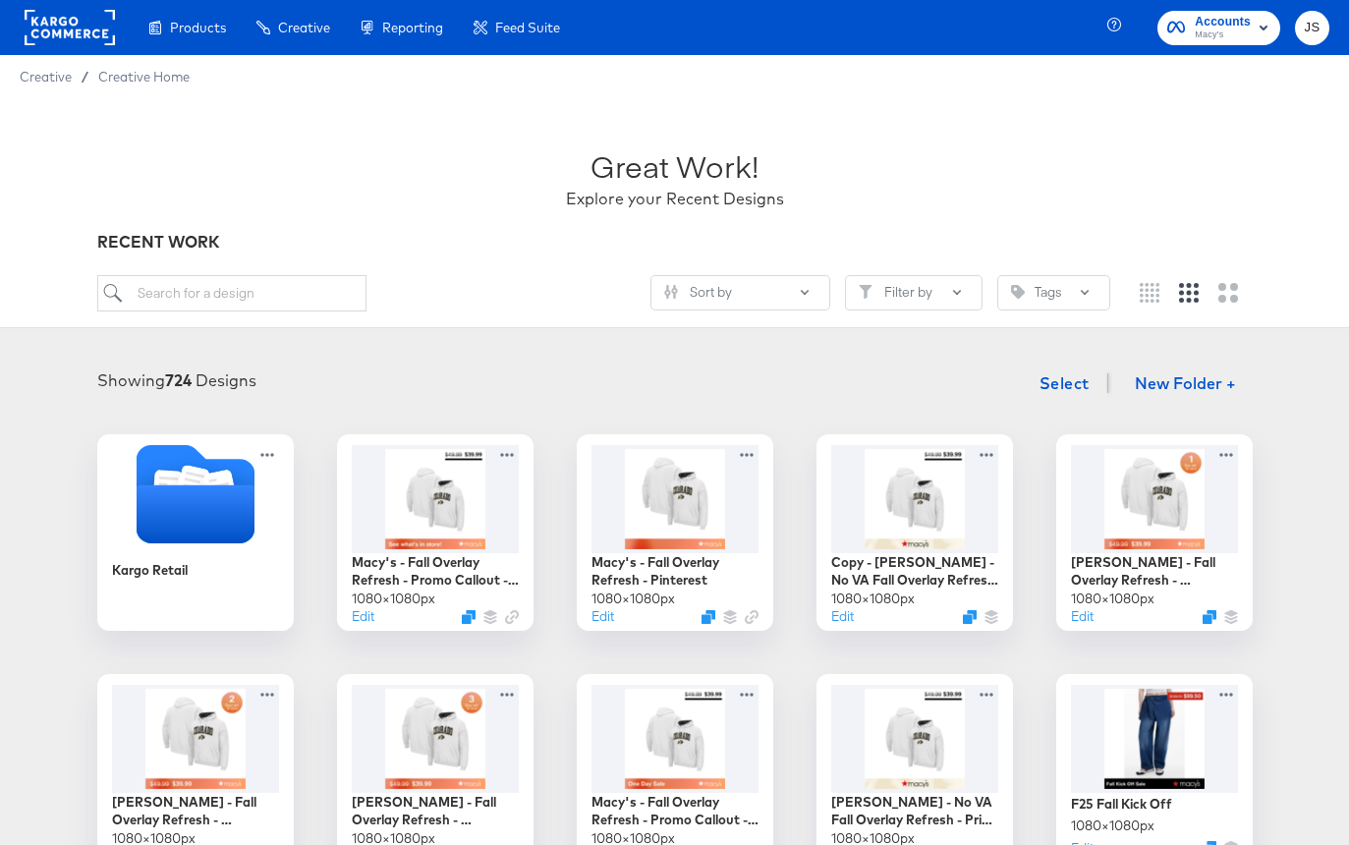
scroll to position [52, 0]
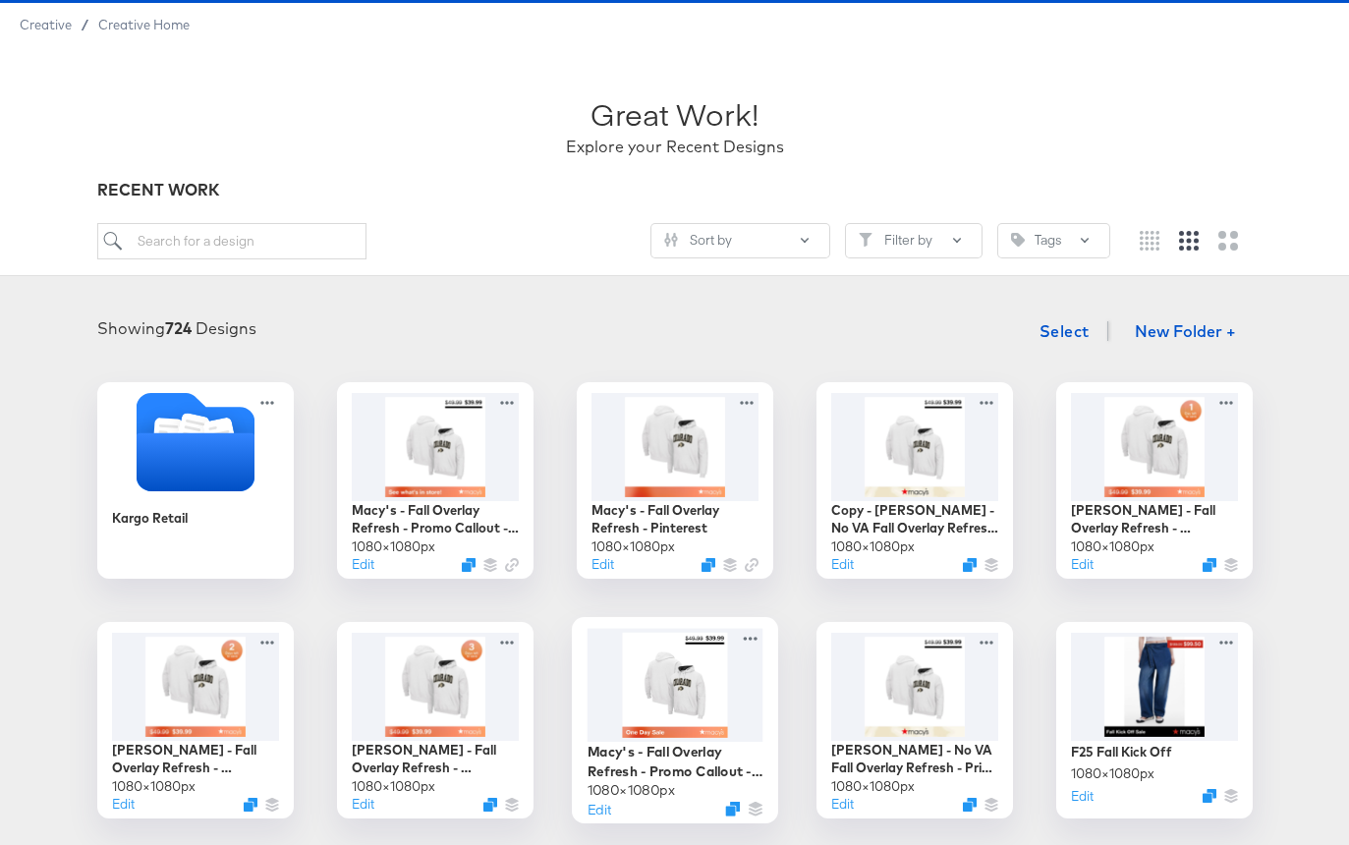
click at [680, 734] on div at bounding box center [674, 685] width 176 height 114
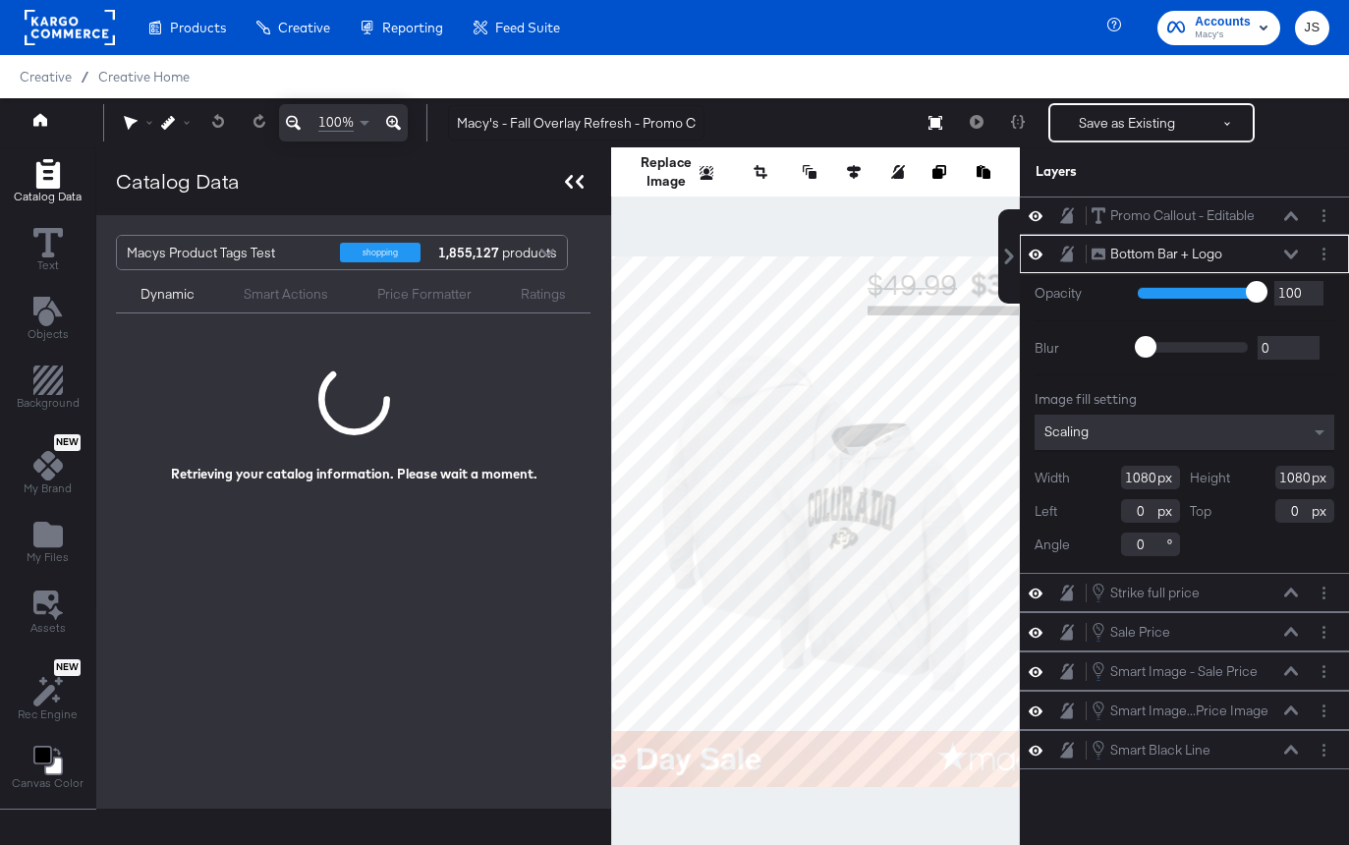
click at [565, 186] on icon at bounding box center [574, 182] width 19 height 14
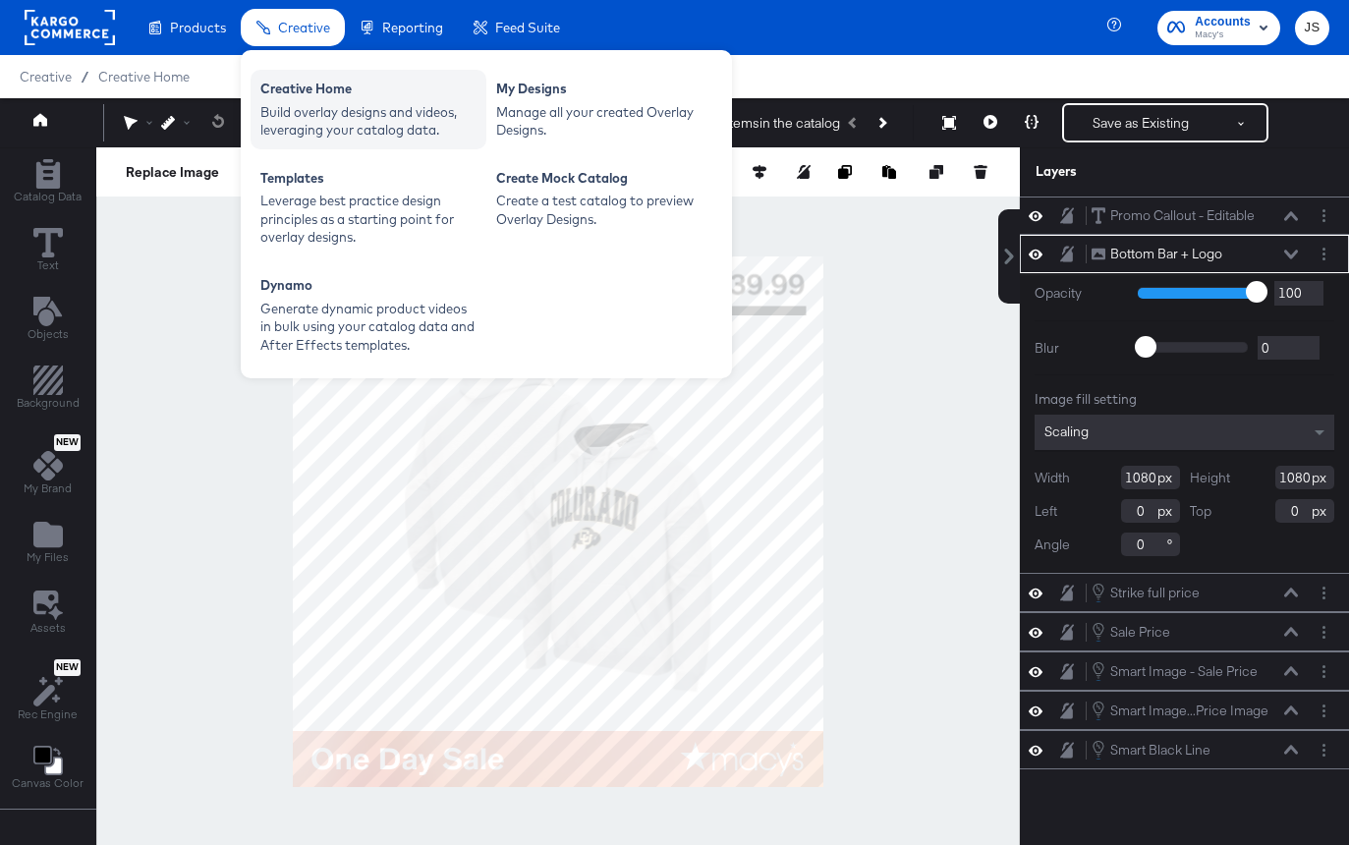
click at [301, 128] on div "Build overlay designs and videos, leveraging your catalog data." at bounding box center [368, 121] width 216 height 36
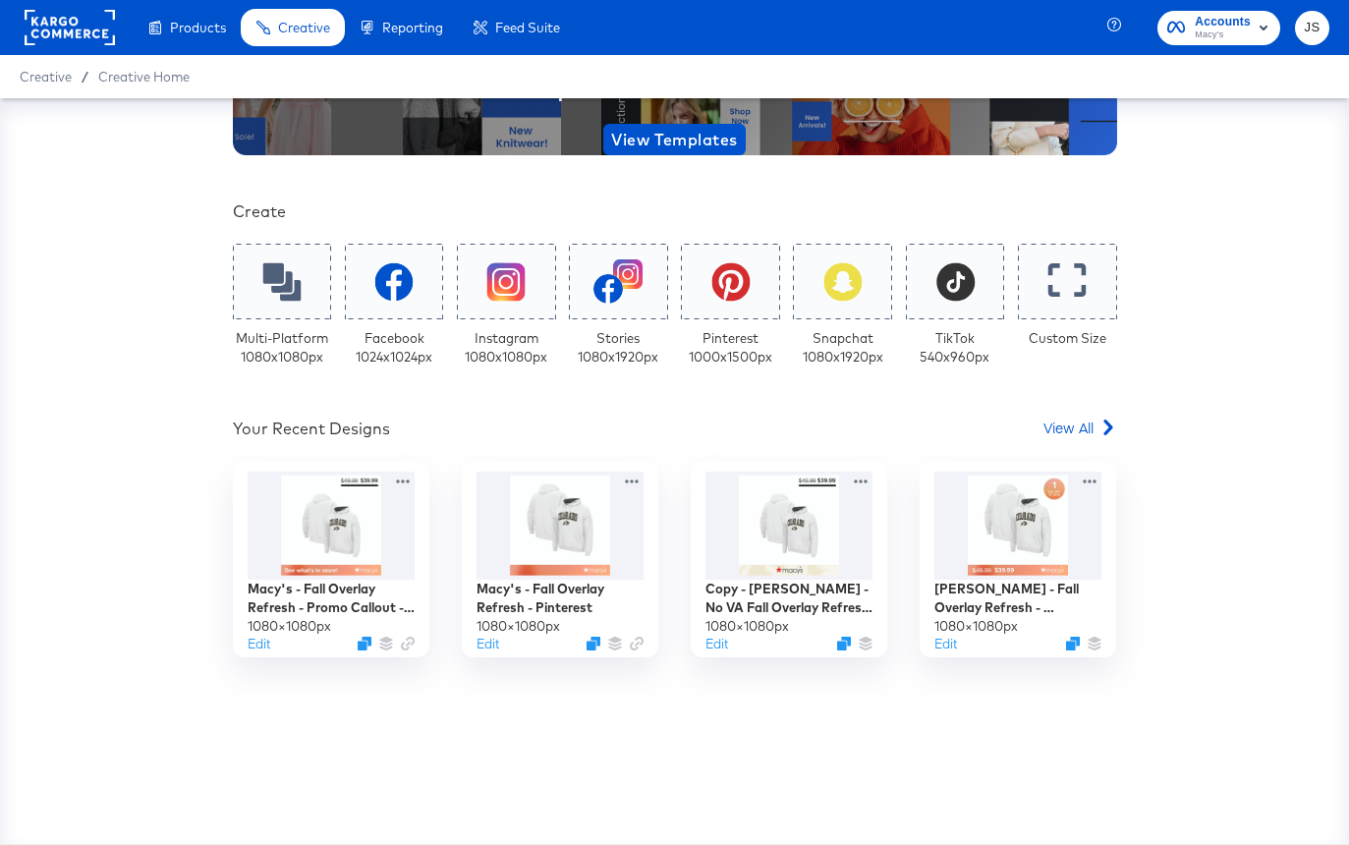
scroll to position [278, 0]
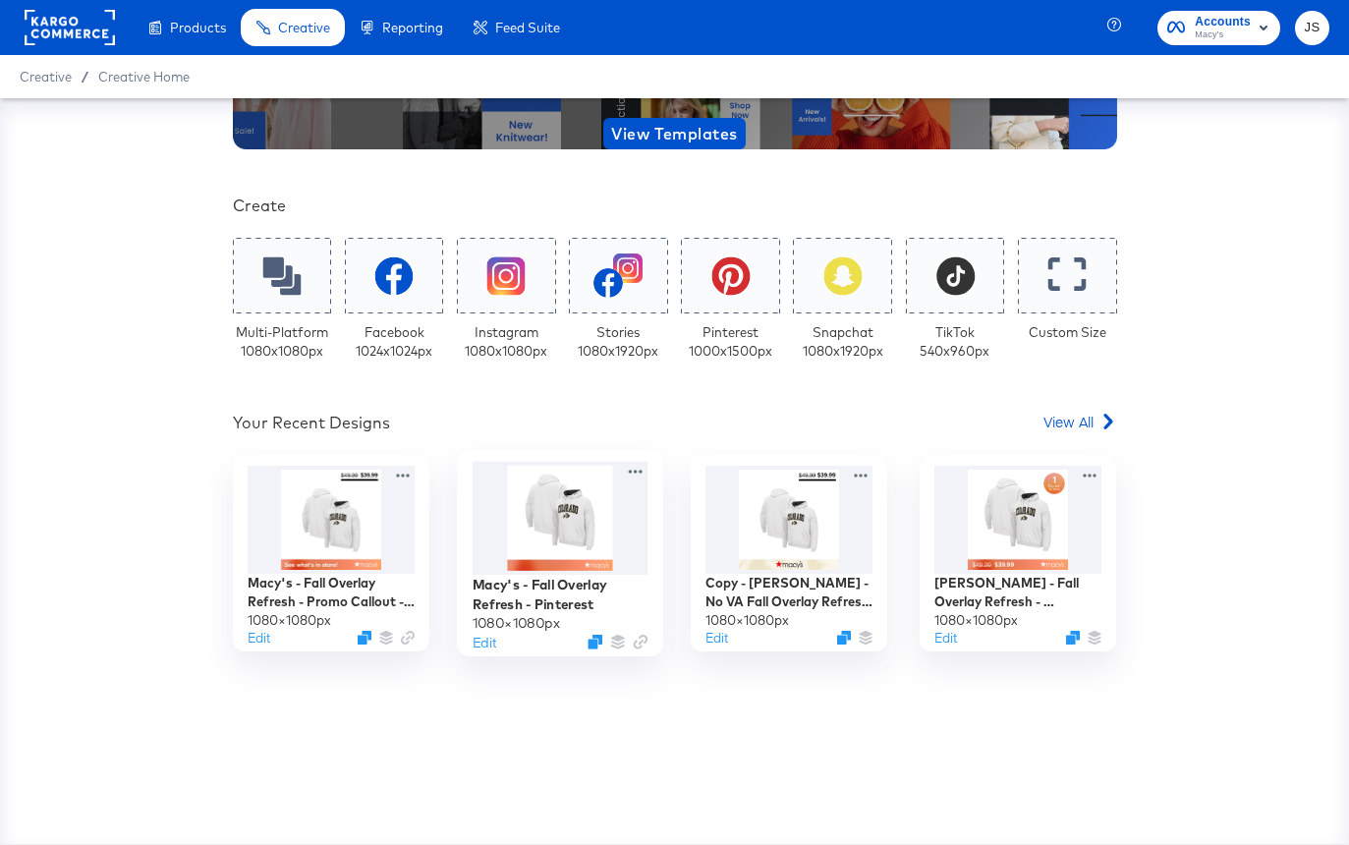
click at [527, 502] on div at bounding box center [560, 518] width 176 height 113
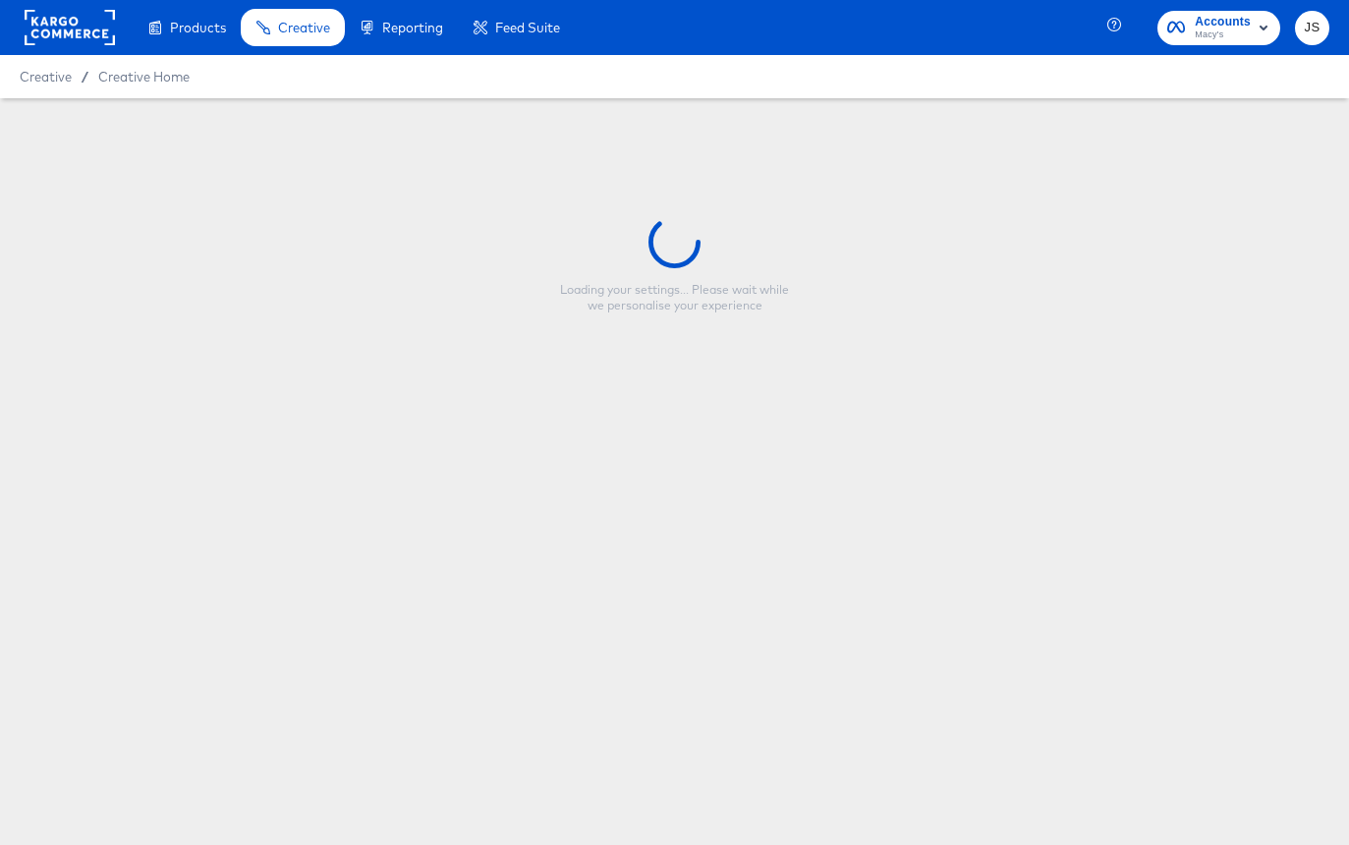
type input "Macy's - Fall Overlay Refresh - Pinterest"
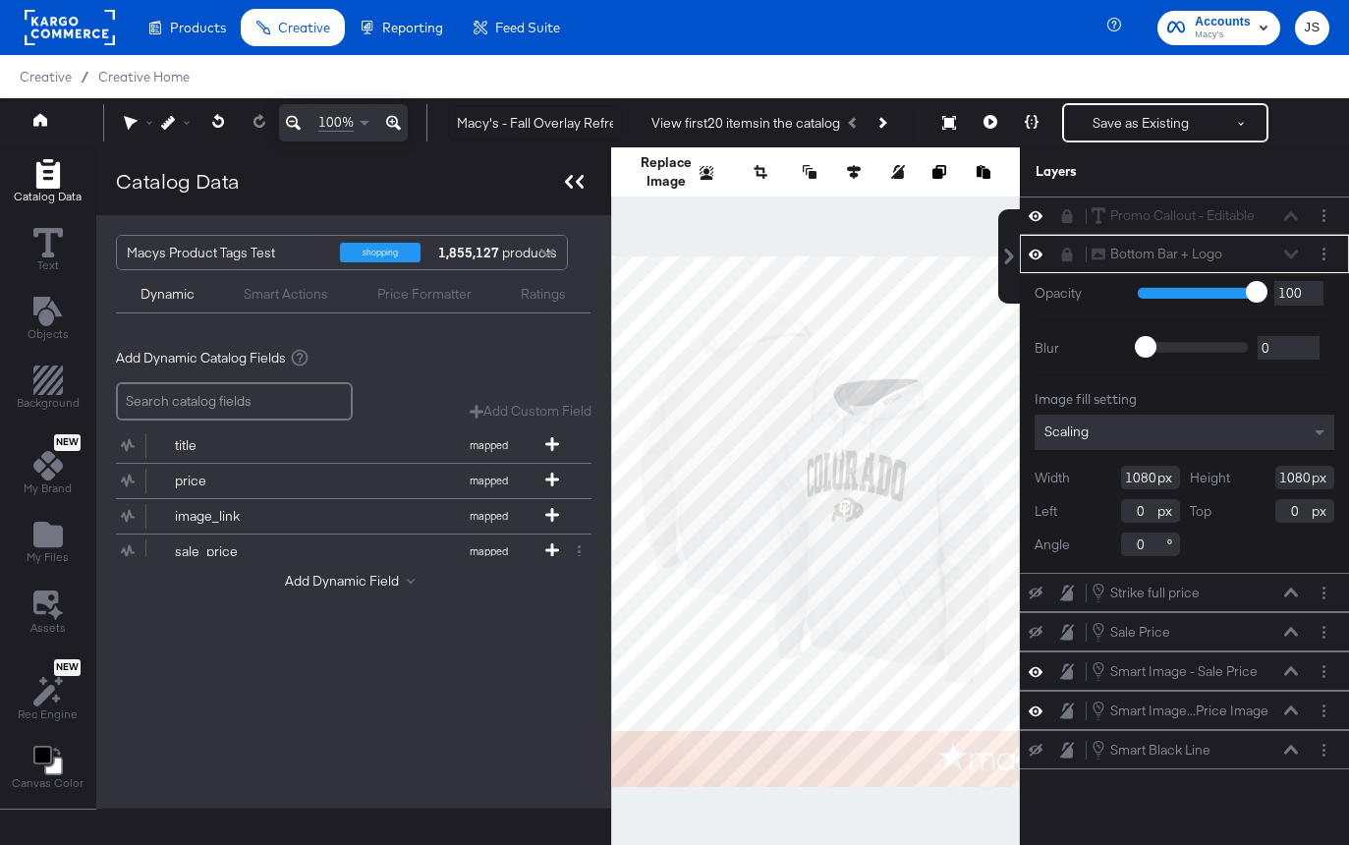
click at [568, 176] on icon at bounding box center [569, 182] width 8 height 14
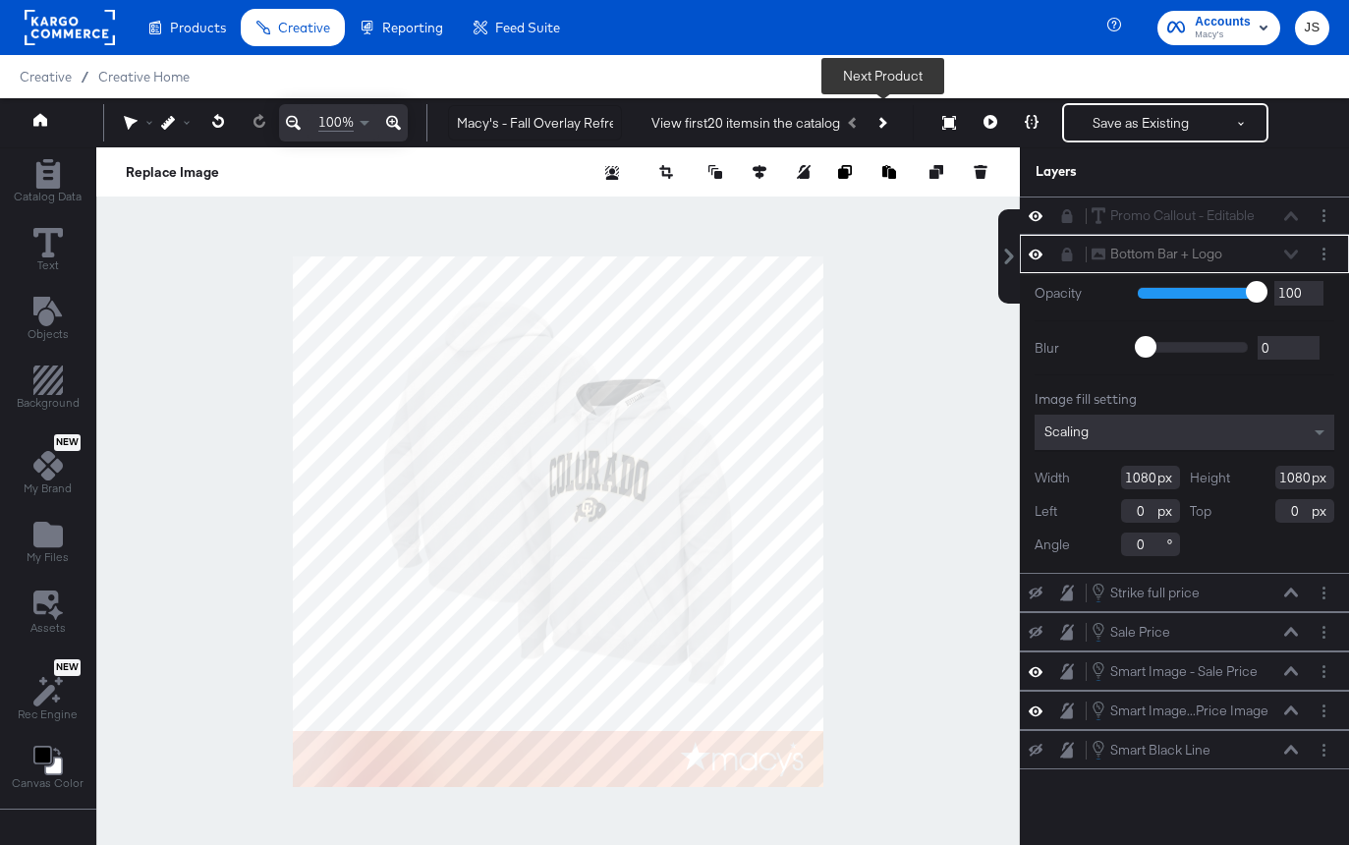
click at [891, 127] on button "Next Product" at bounding box center [881, 122] width 28 height 35
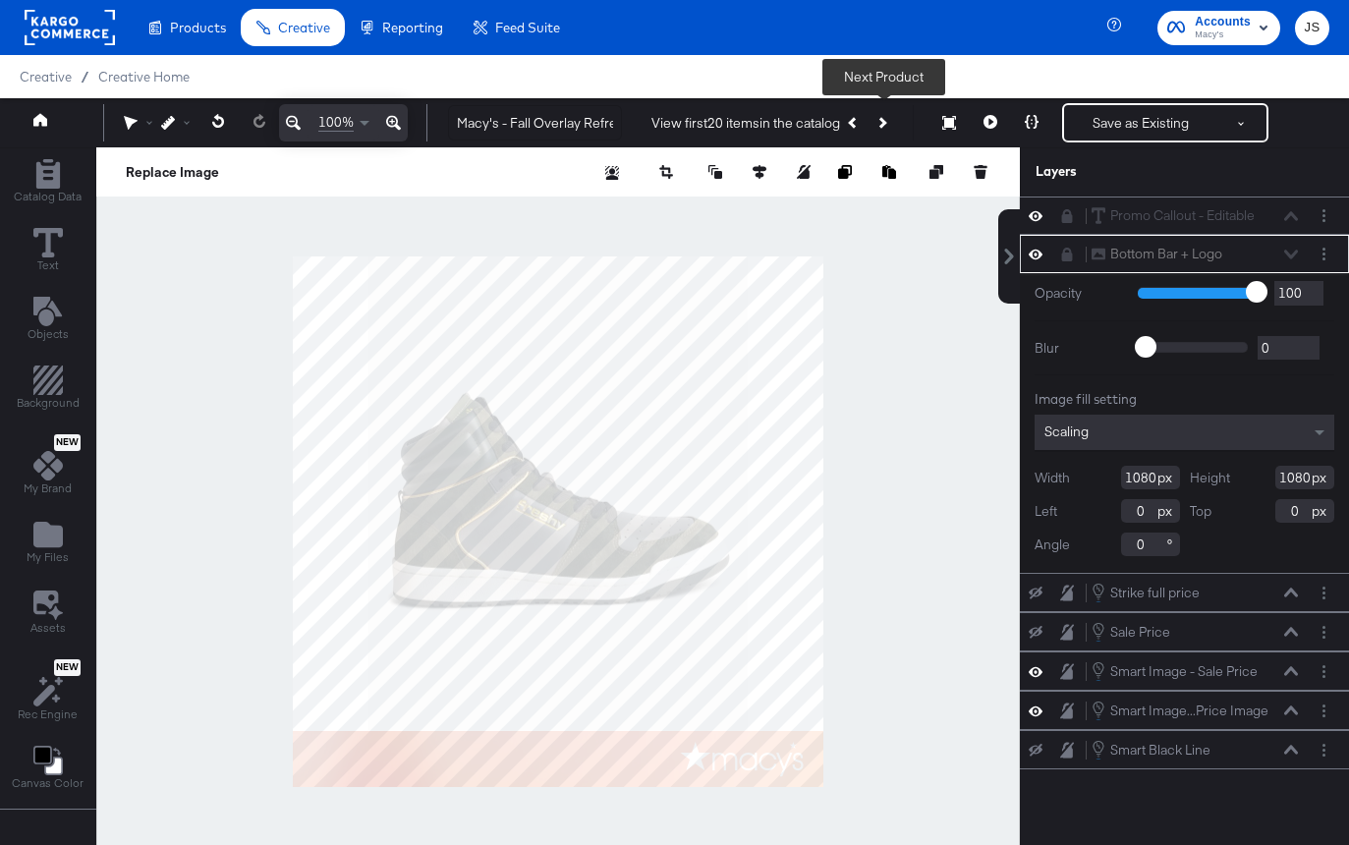
click at [891, 127] on button "Next Product" at bounding box center [881, 122] width 28 height 35
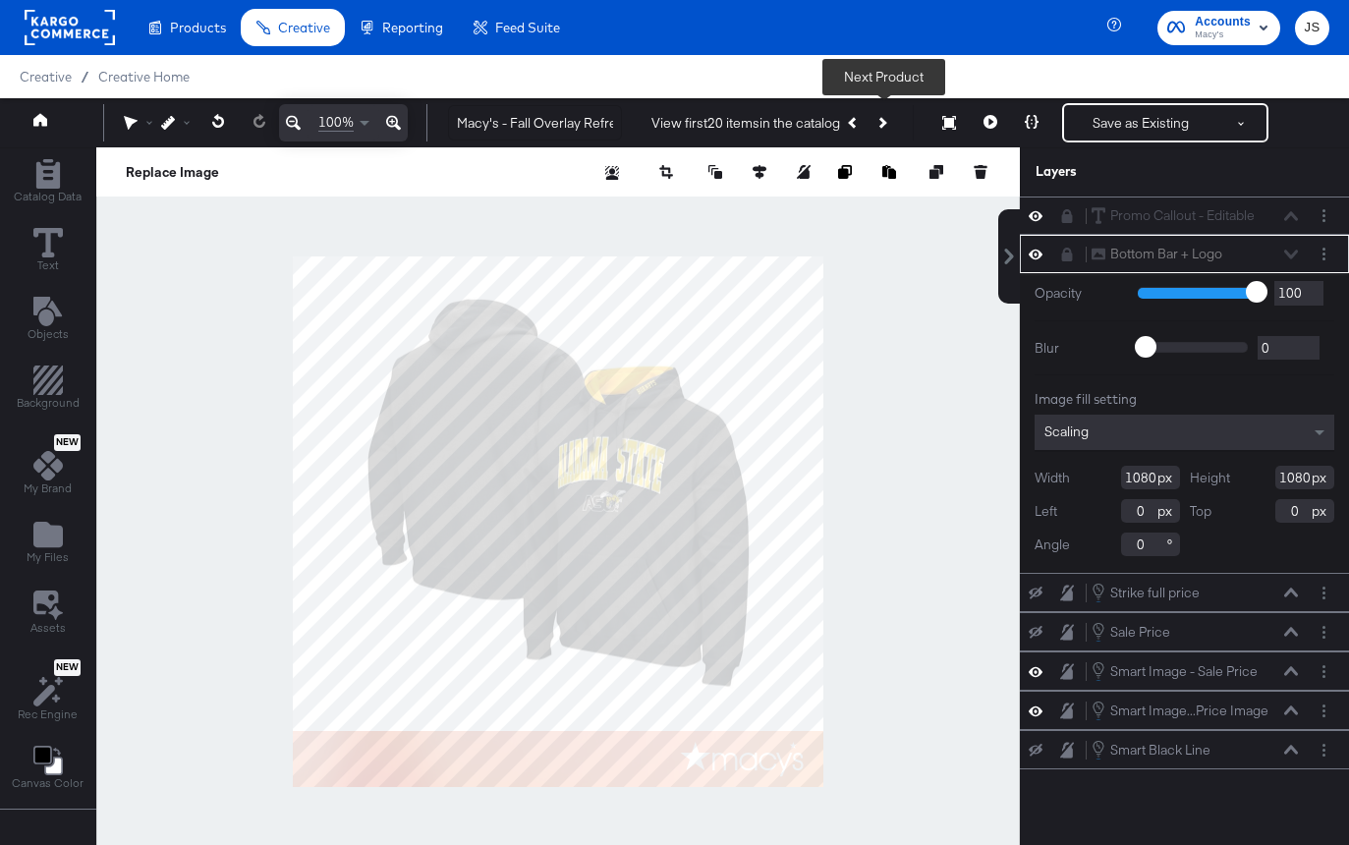
click at [891, 127] on button "Next Product" at bounding box center [881, 122] width 28 height 35
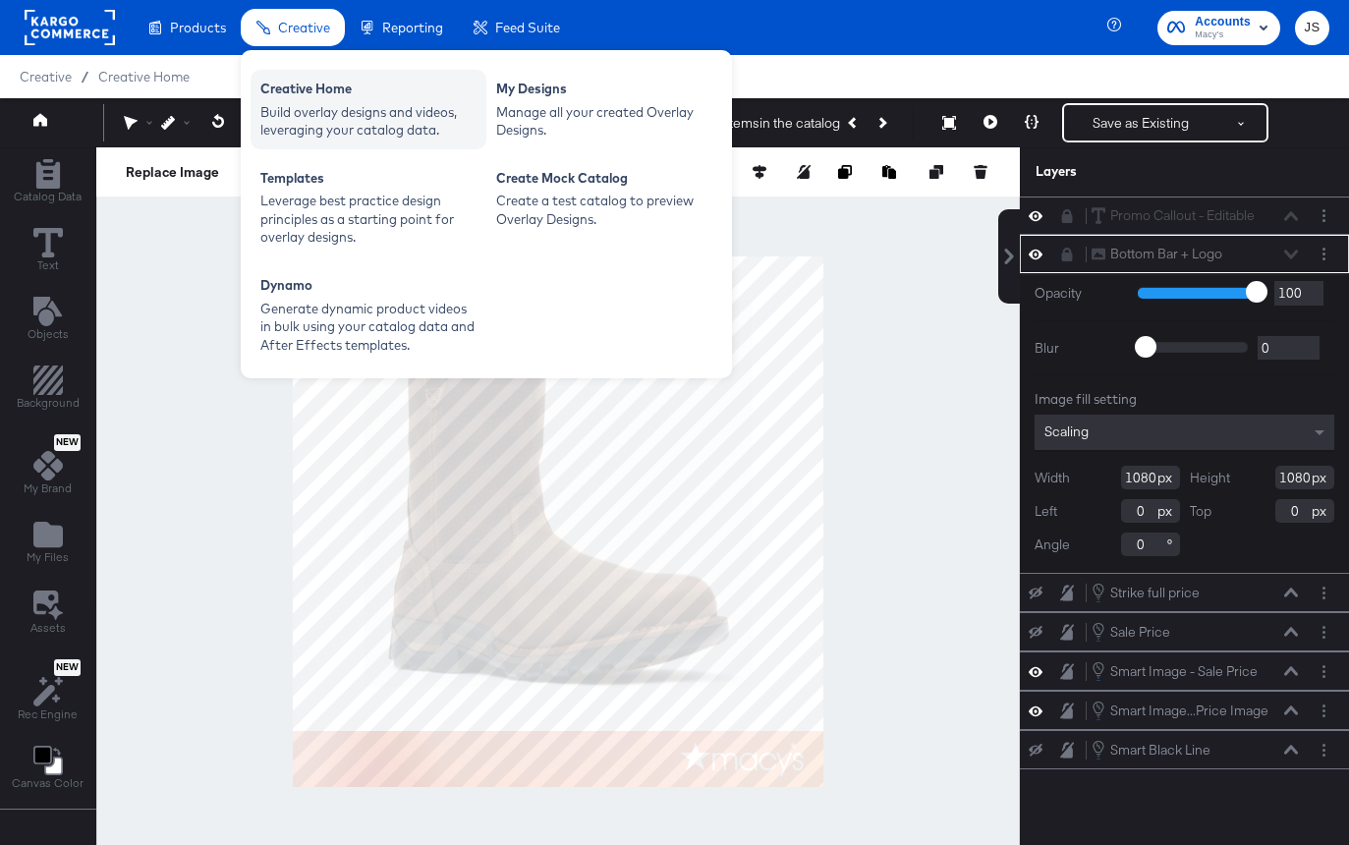
click at [313, 143] on div "Creative Home Build overlay designs and videos, leveraging your catalog data." at bounding box center [368, 110] width 236 height 80
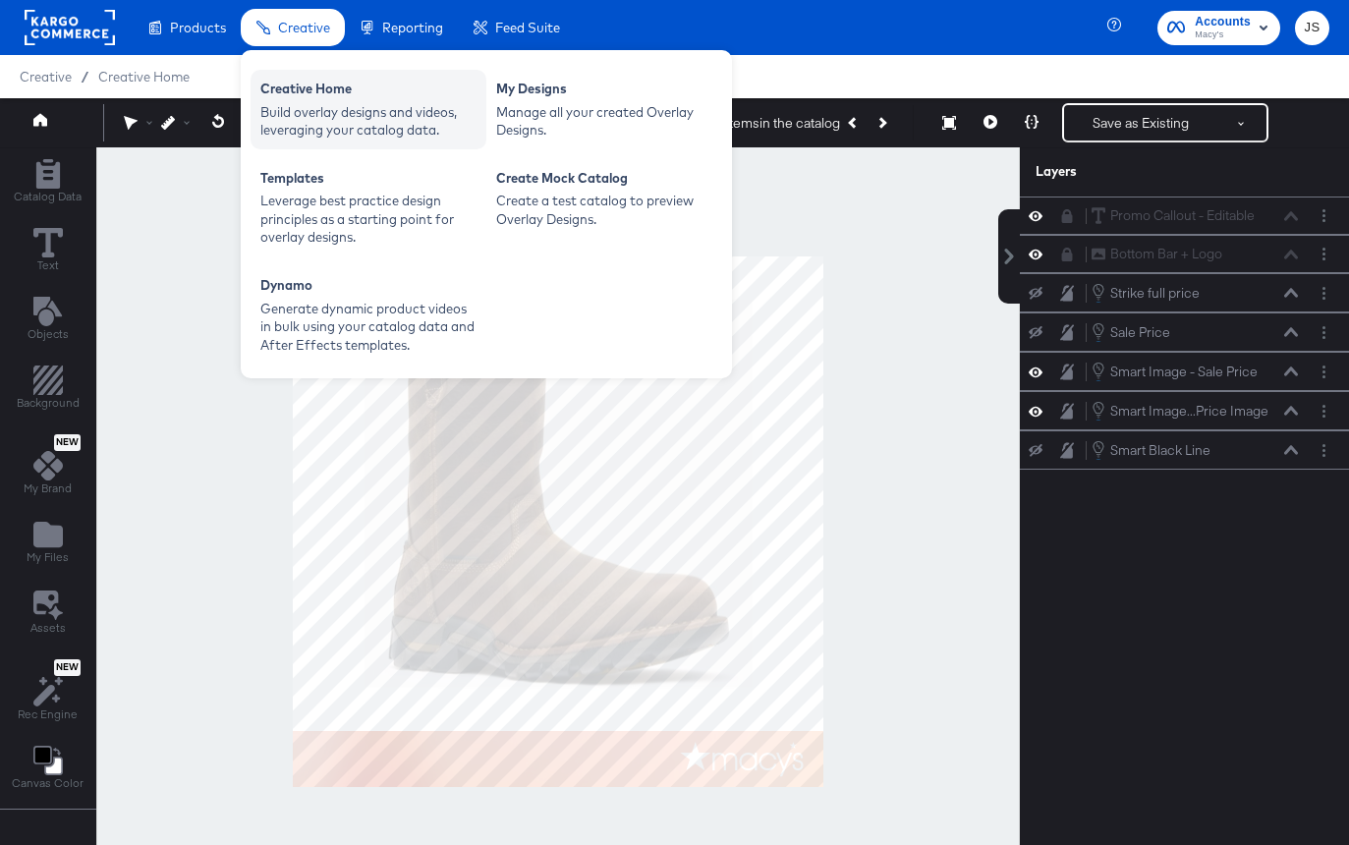
click at [408, 133] on div "Build overlay designs and videos, leveraging your catalog data." at bounding box center [368, 121] width 216 height 36
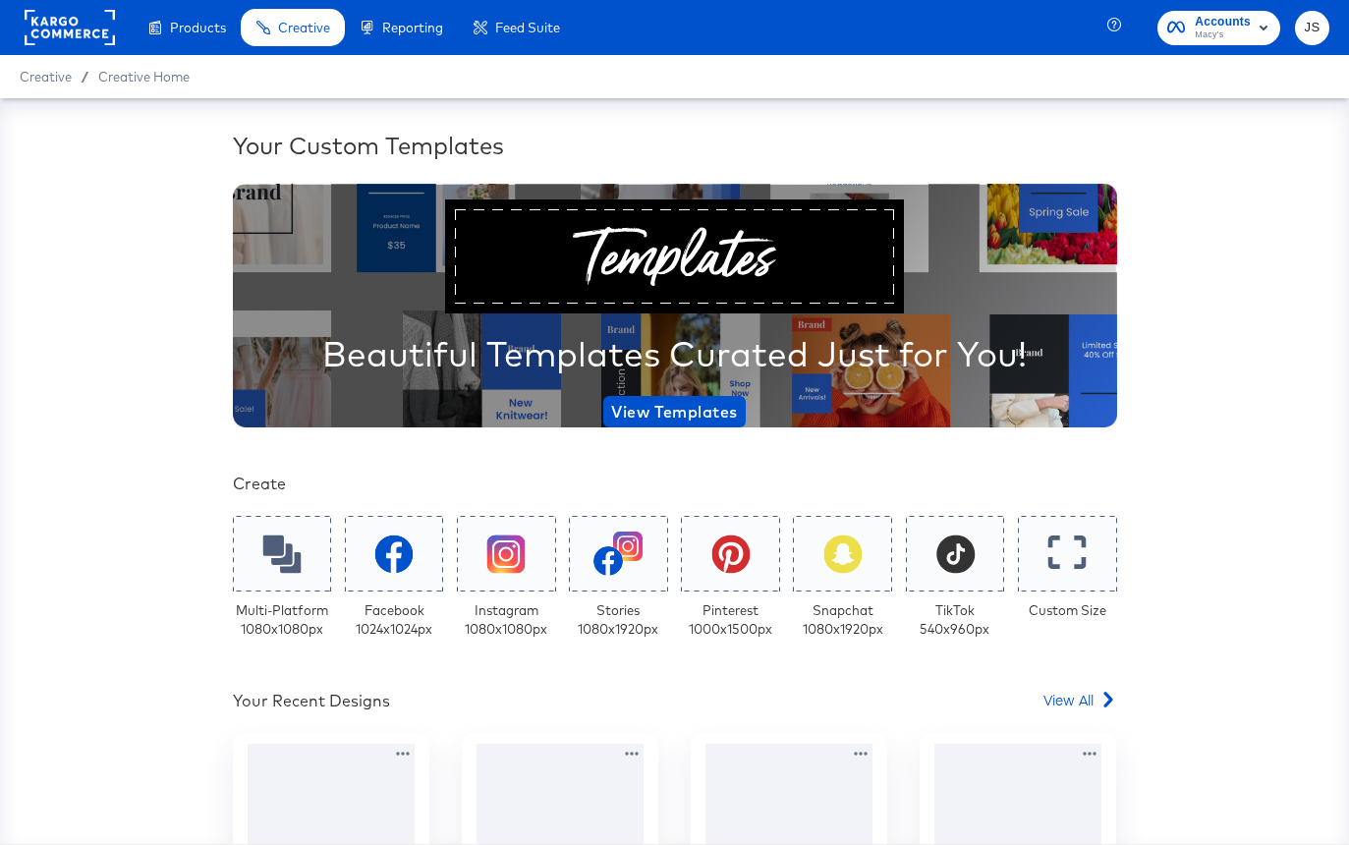
scroll to position [115, 0]
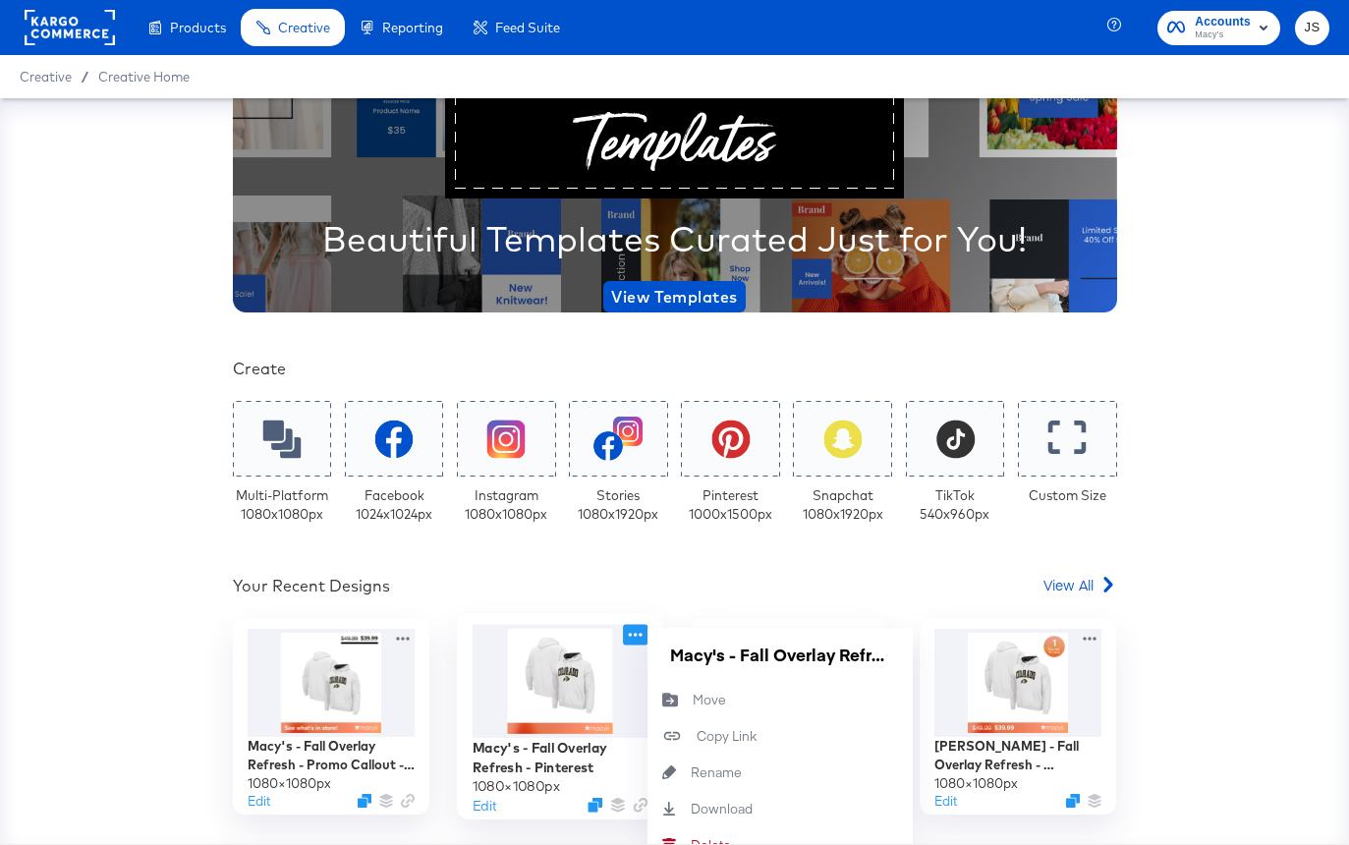
click at [628, 637] on icon at bounding box center [635, 635] width 25 height 21
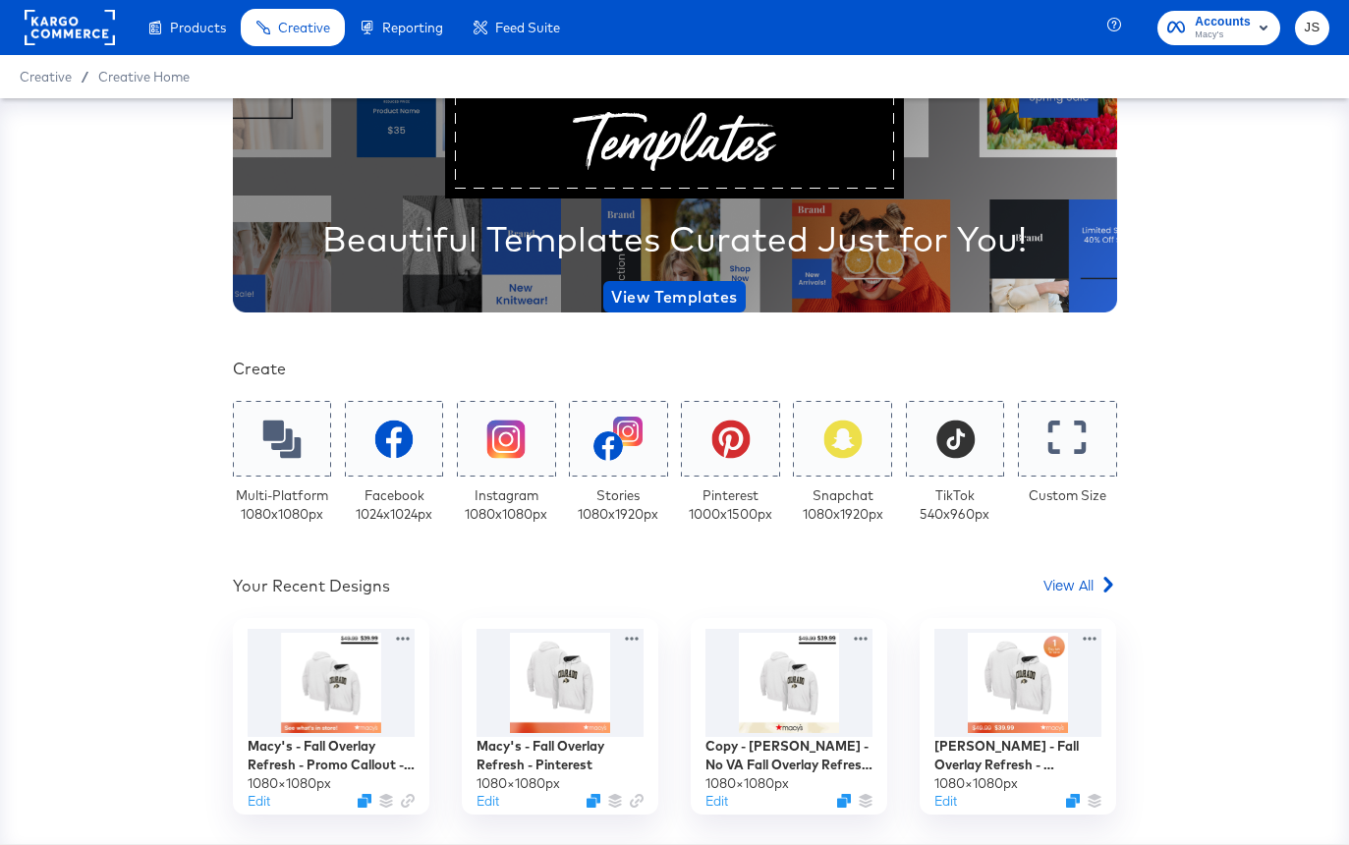
click at [776, 583] on div "Your Recent Designs View All" at bounding box center [675, 589] width 884 height 28
click at [550, 655] on div at bounding box center [560, 682] width 176 height 114
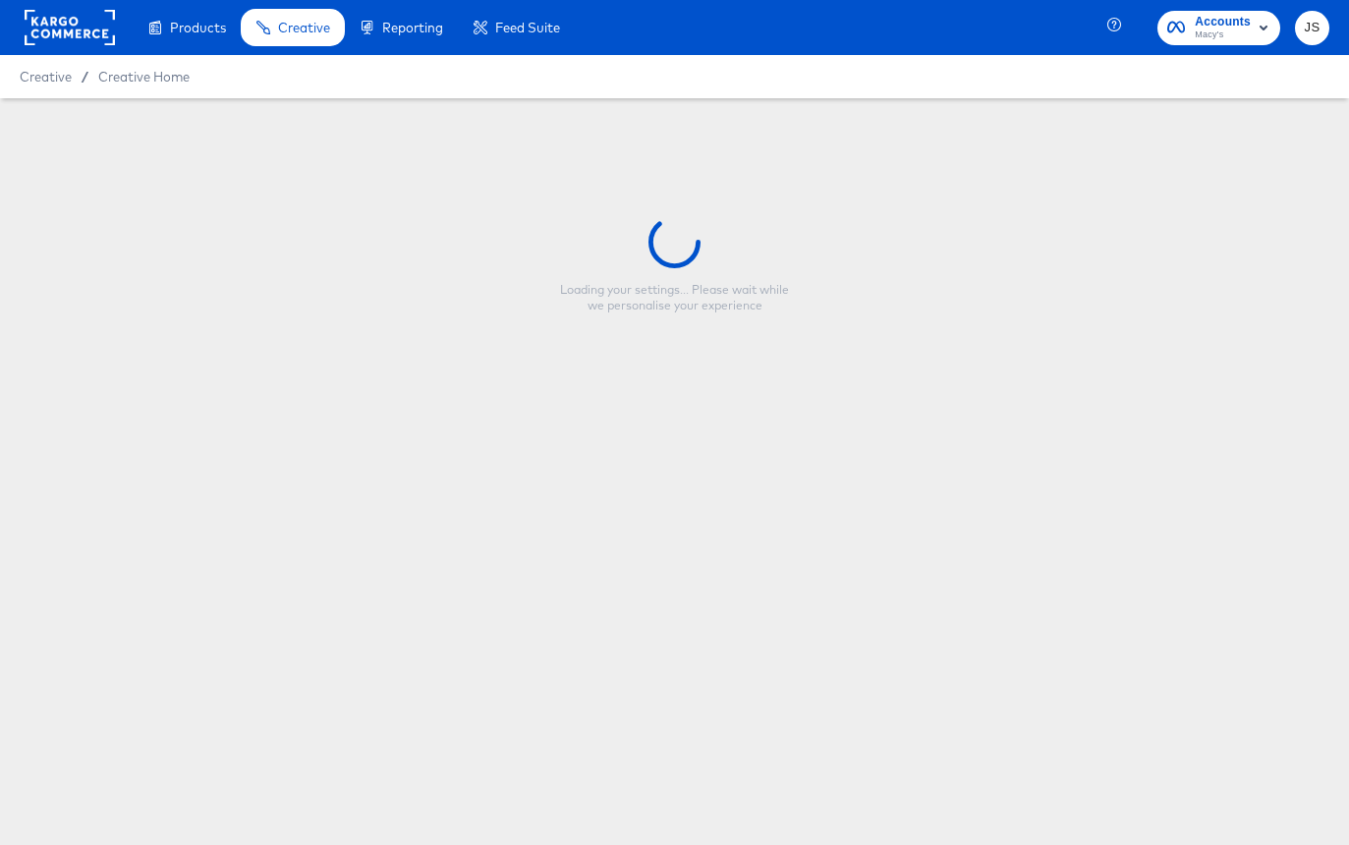
type input "Macy's - Fall Overlay Refresh - Pinterest"
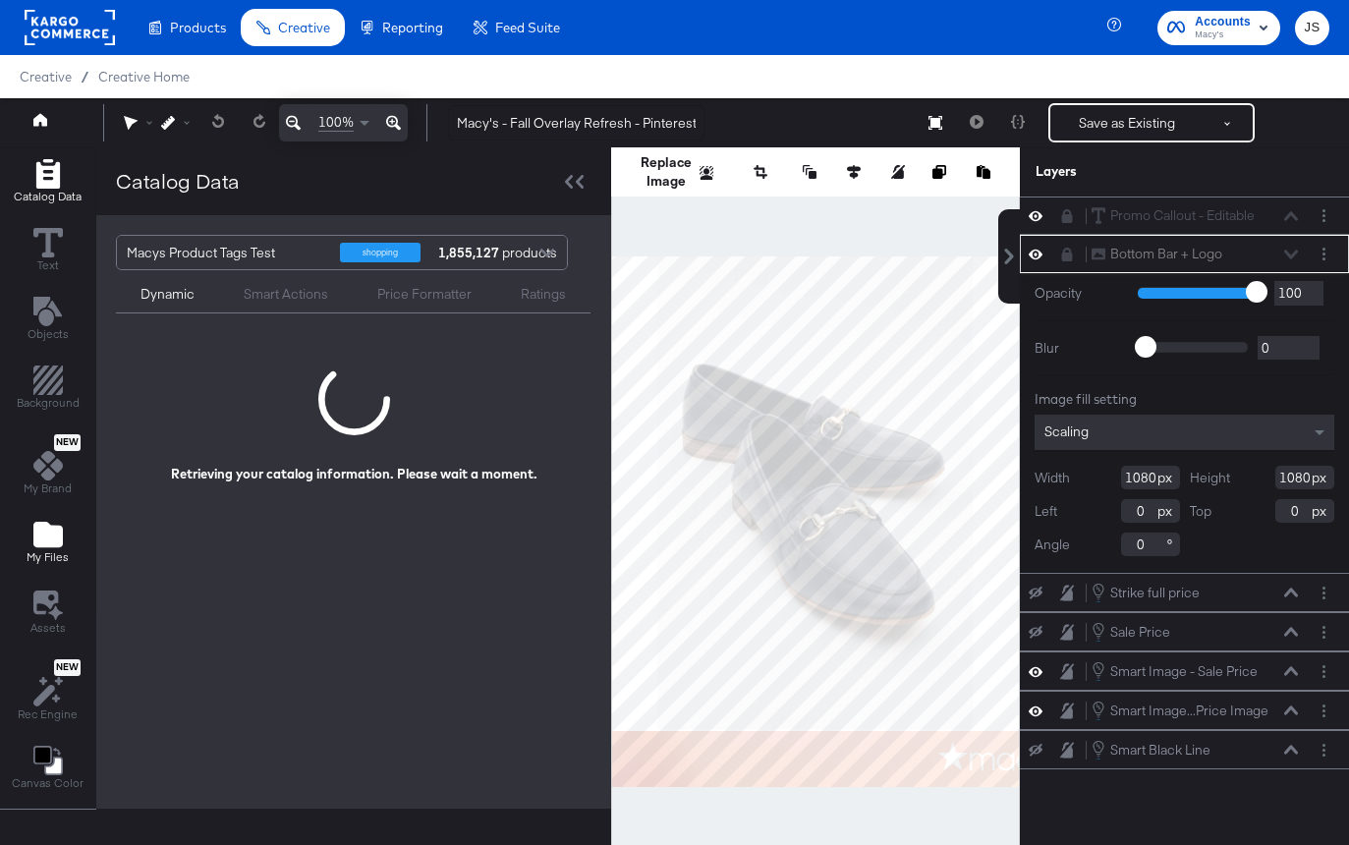
click at [58, 543] on icon "Add Files" at bounding box center [47, 535] width 29 height 26
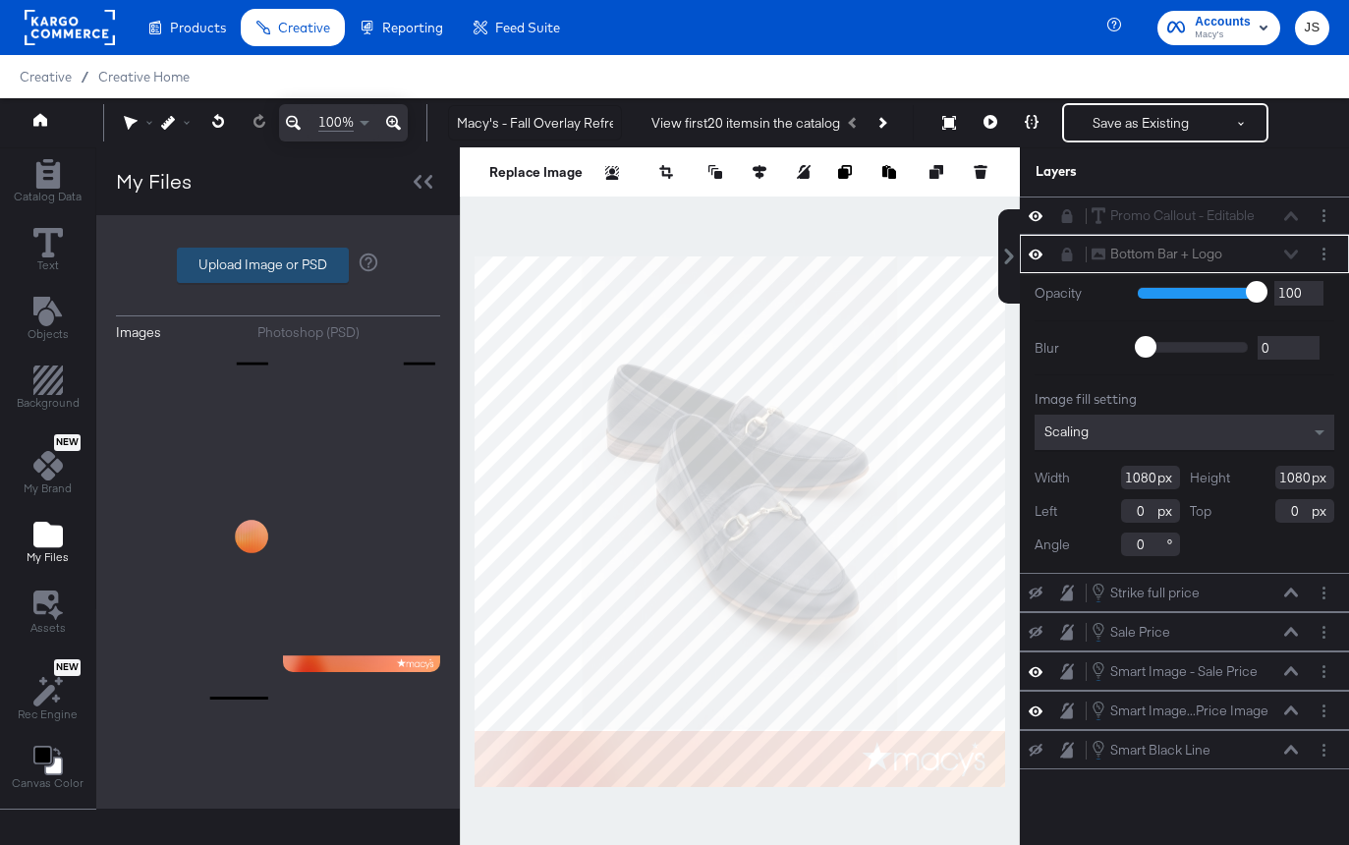
click at [267, 263] on label "Upload Image or PSD" at bounding box center [263, 265] width 170 height 33
click at [278, 265] on input "Upload Image or PSD" at bounding box center [278, 265] width 0 height 0
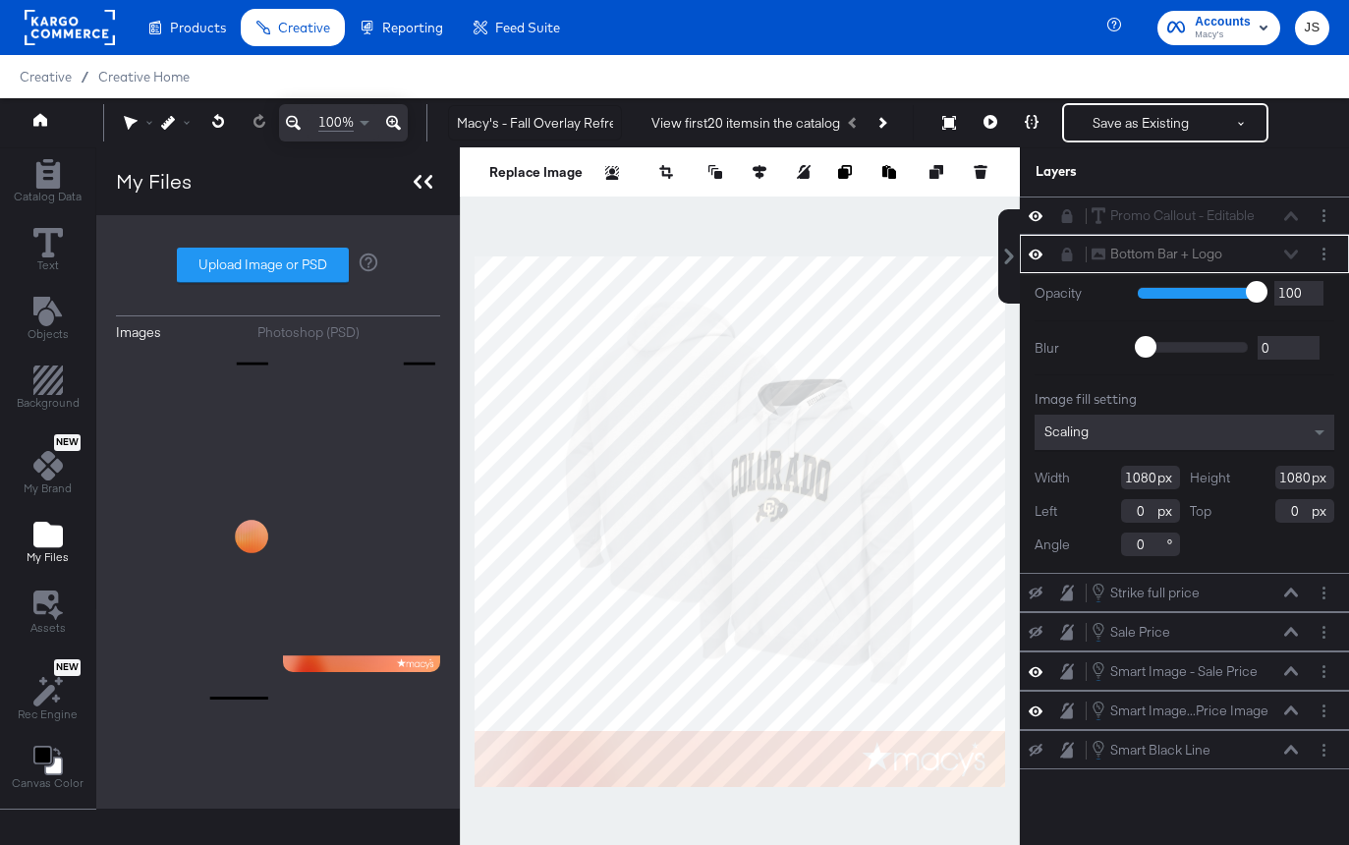
click at [428, 186] on icon at bounding box center [423, 182] width 19 height 14
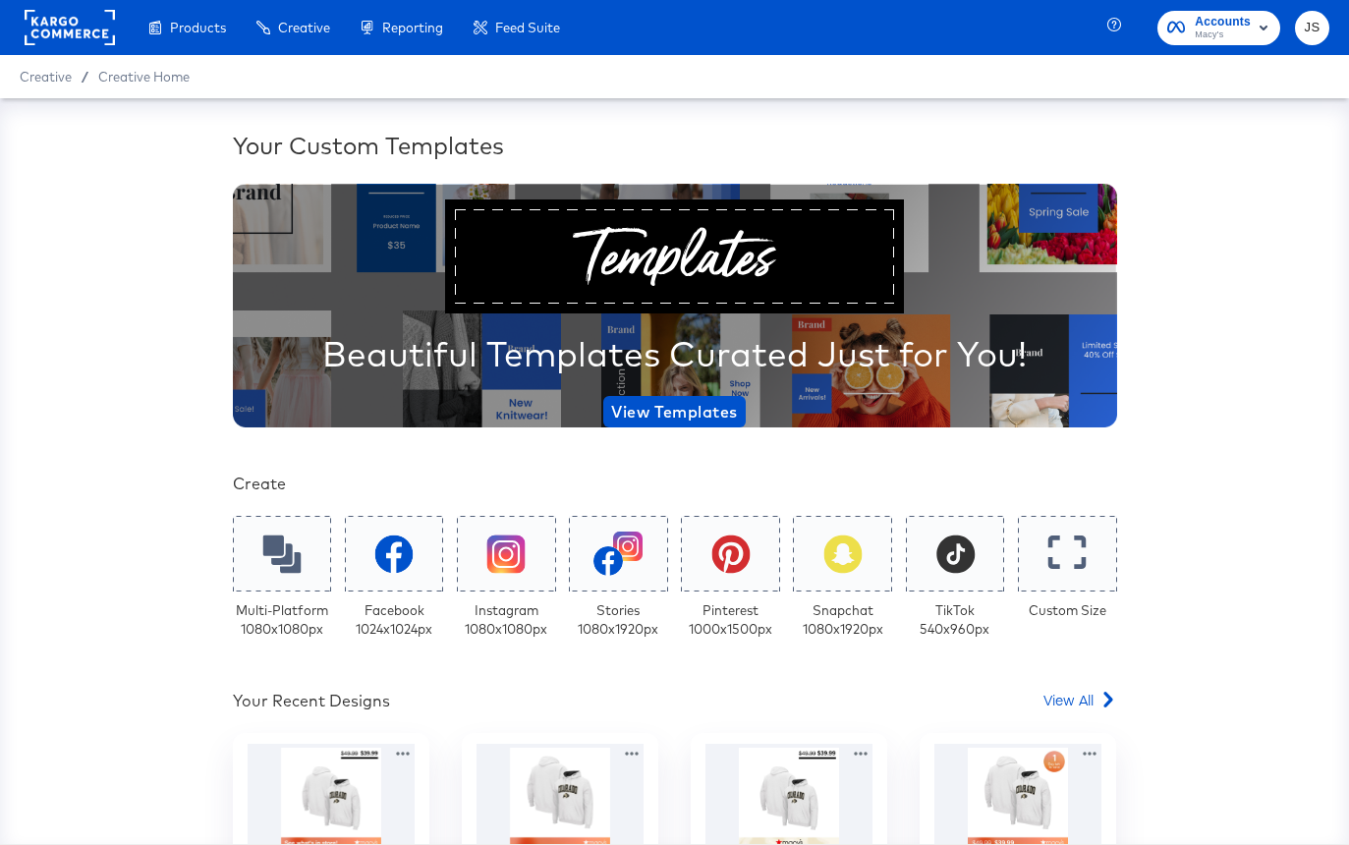
scroll to position [190, 0]
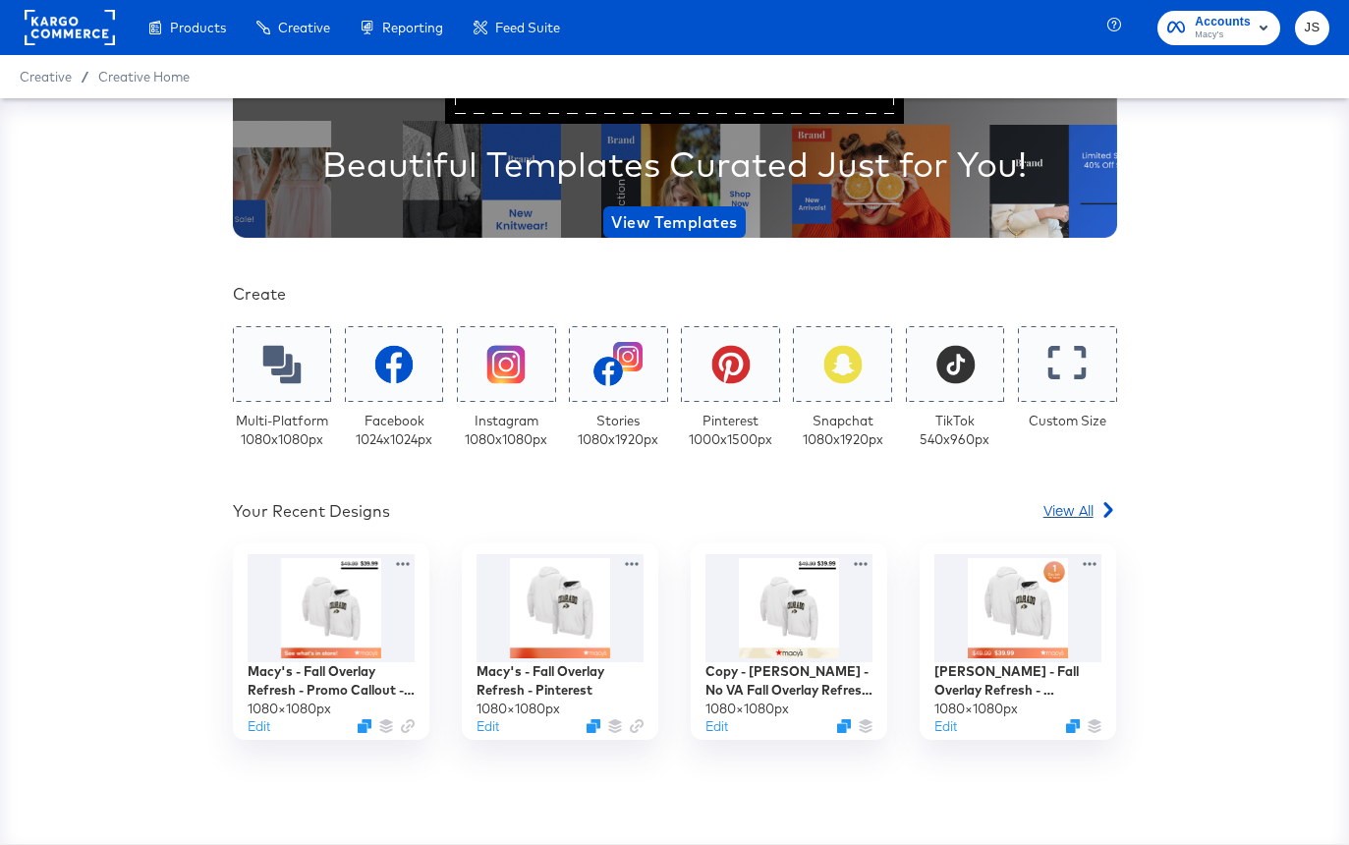
click at [1060, 510] on span "View All" at bounding box center [1068, 510] width 50 height 20
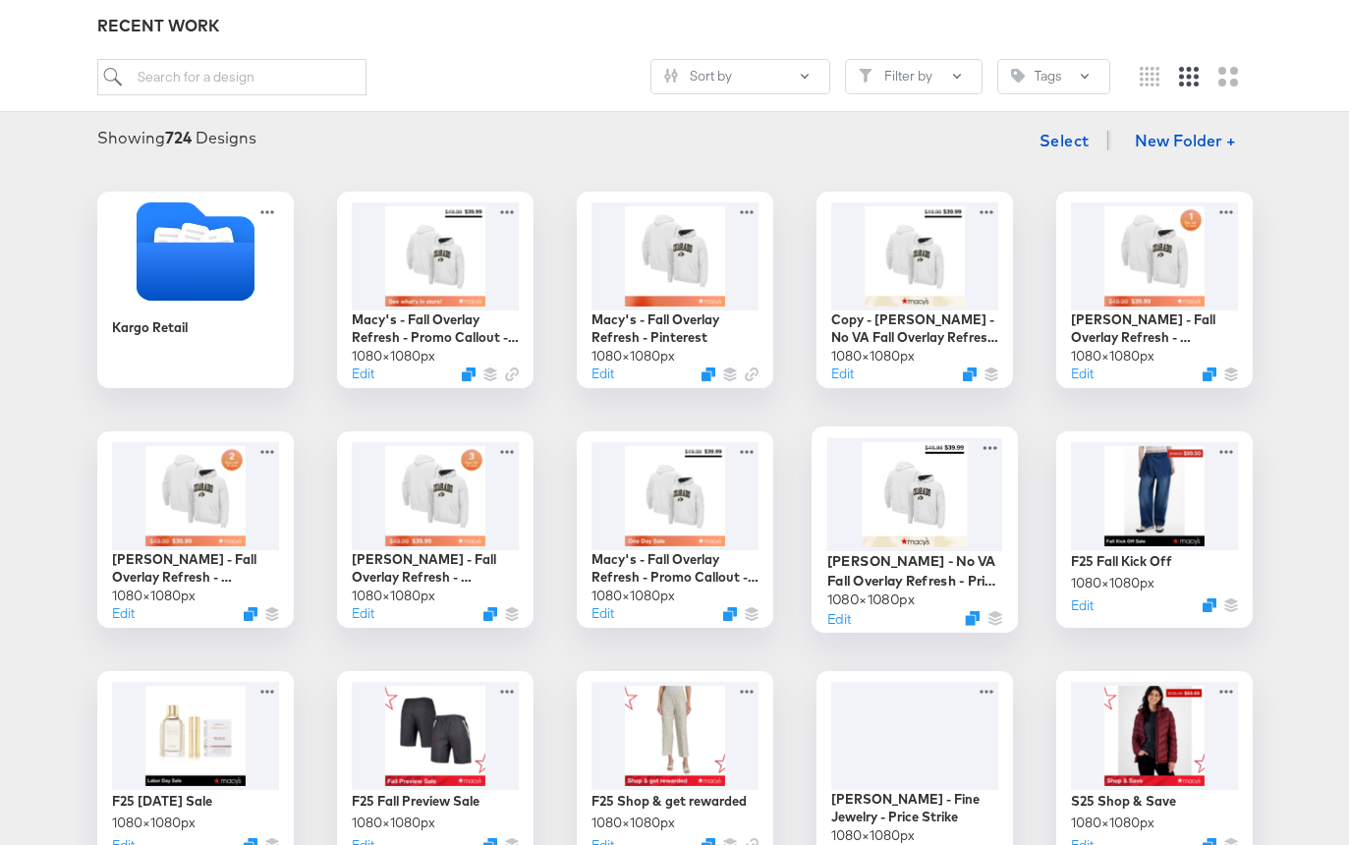
scroll to position [256, 0]
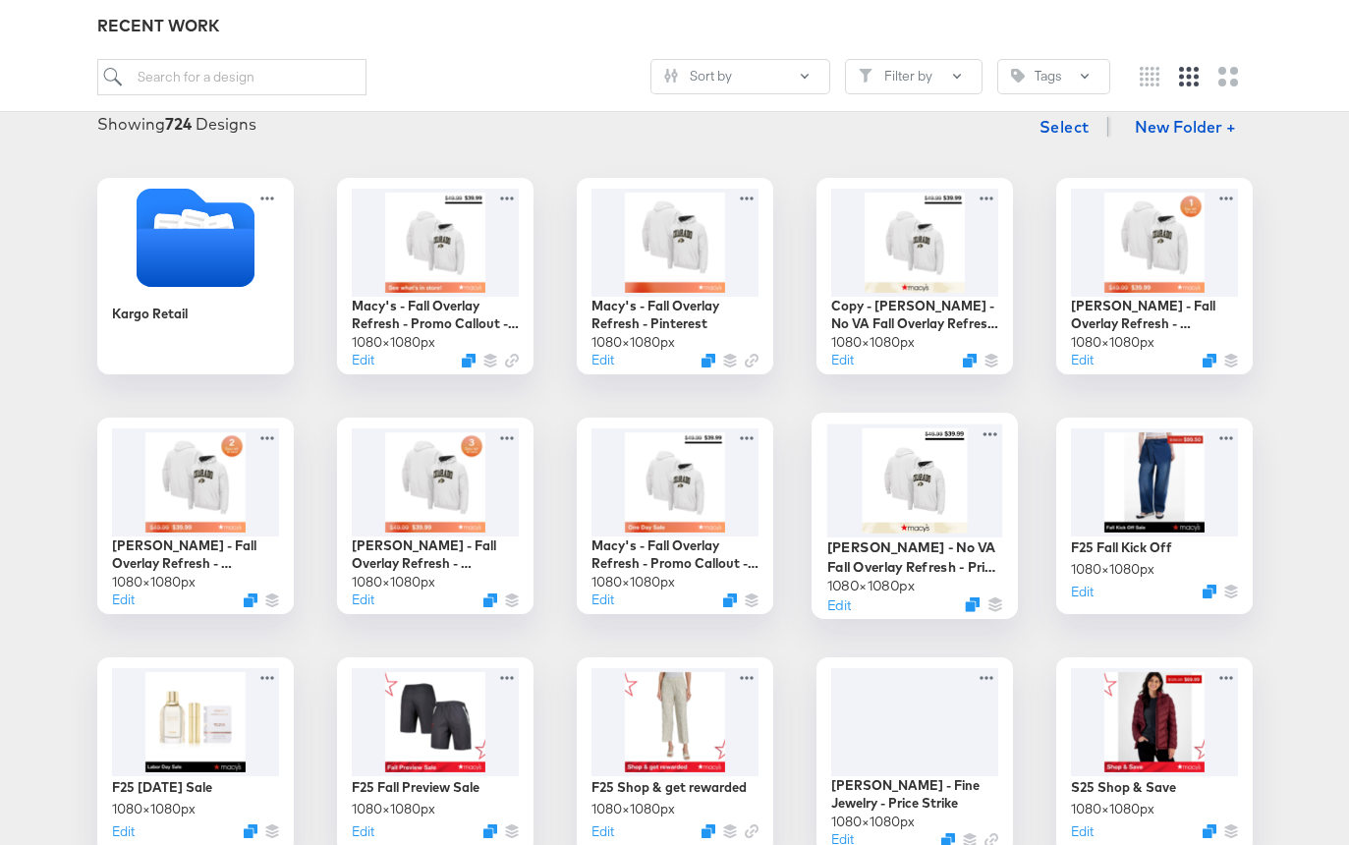
click at [943, 516] on div at bounding box center [914, 479] width 176 height 113
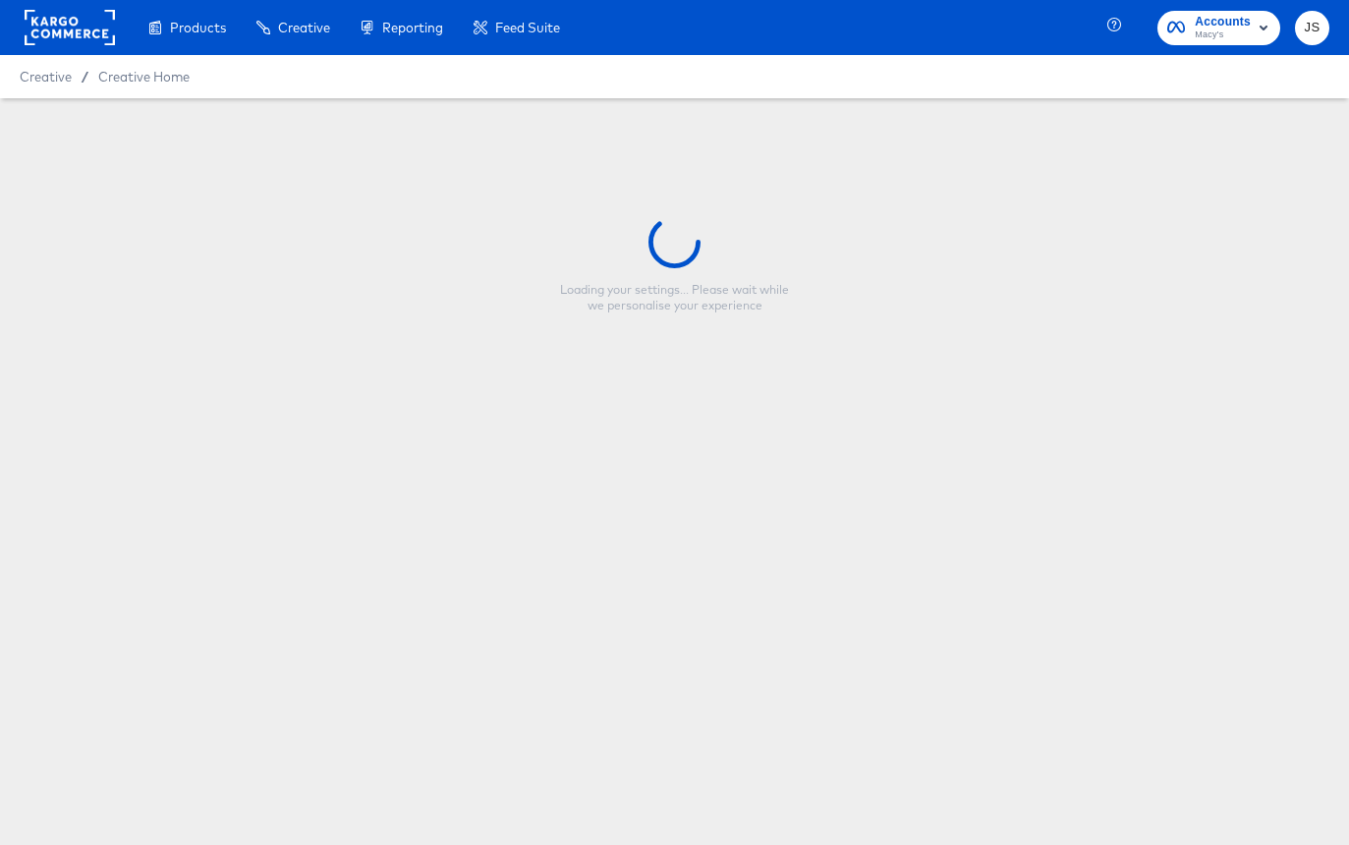
type input "[PERSON_NAME] - No VA Fall Overlay Refresh - Price Strike / Full Price"
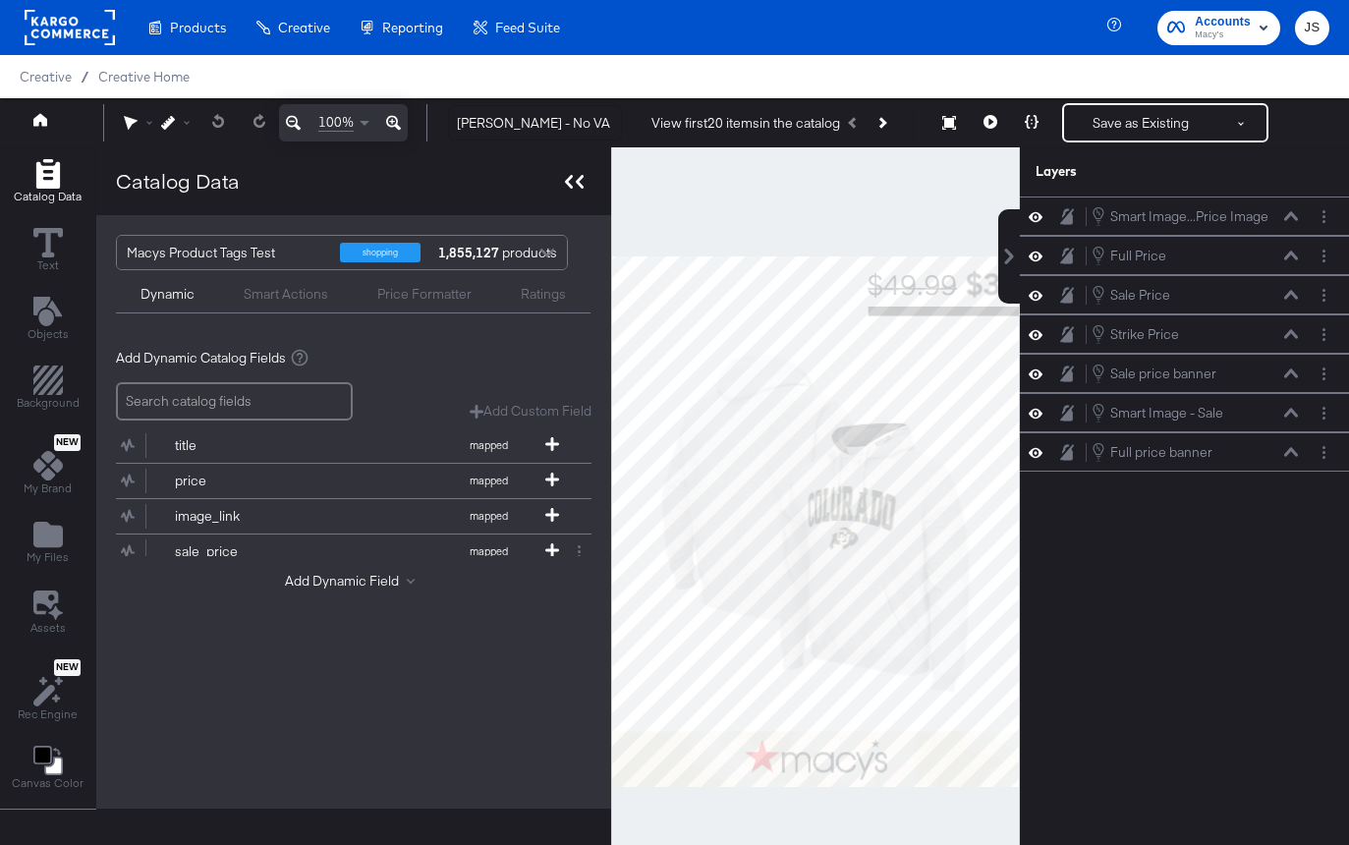
click at [578, 186] on icon at bounding box center [580, 182] width 8 height 14
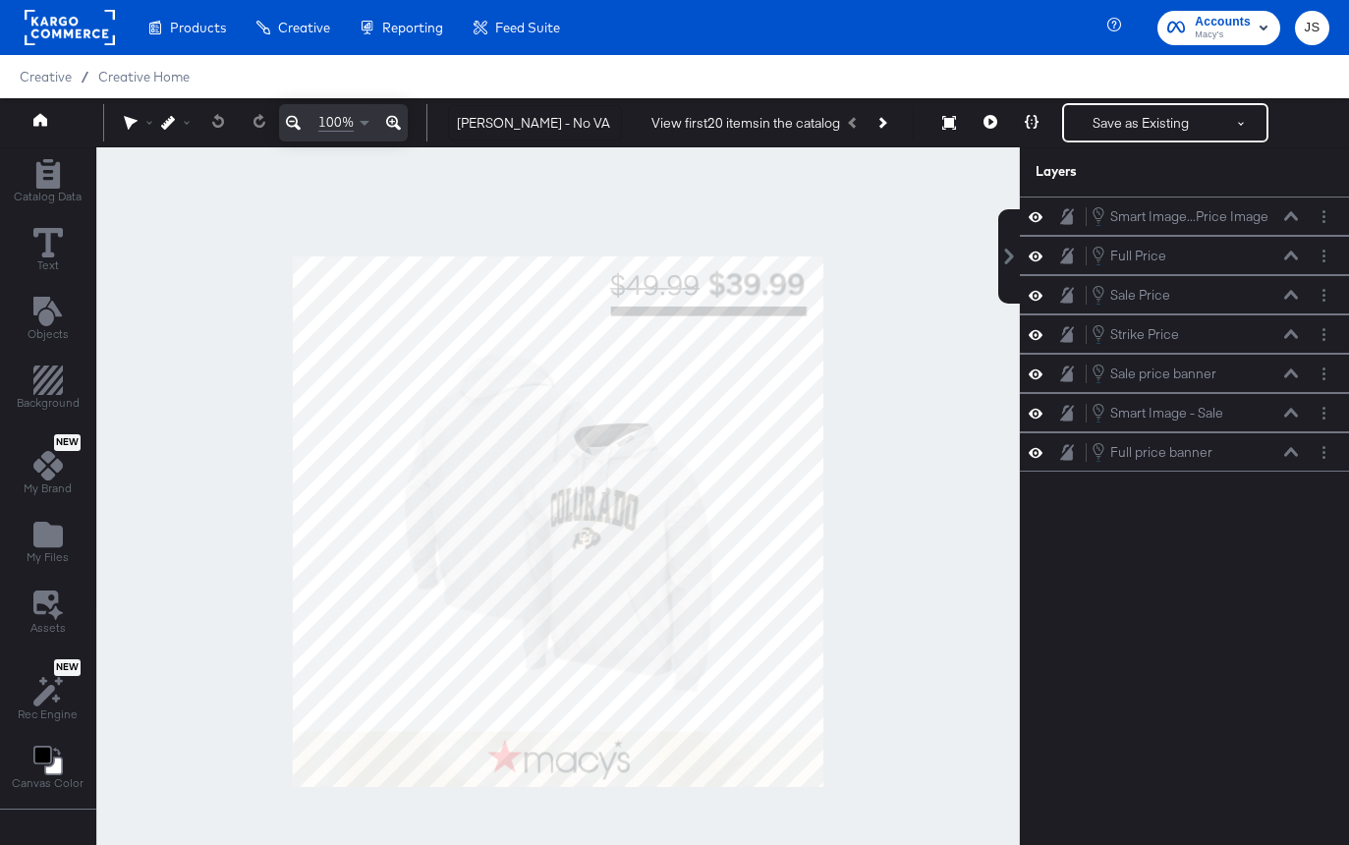
click at [881, 122] on icon "Next Product" at bounding box center [880, 122] width 11 height 11
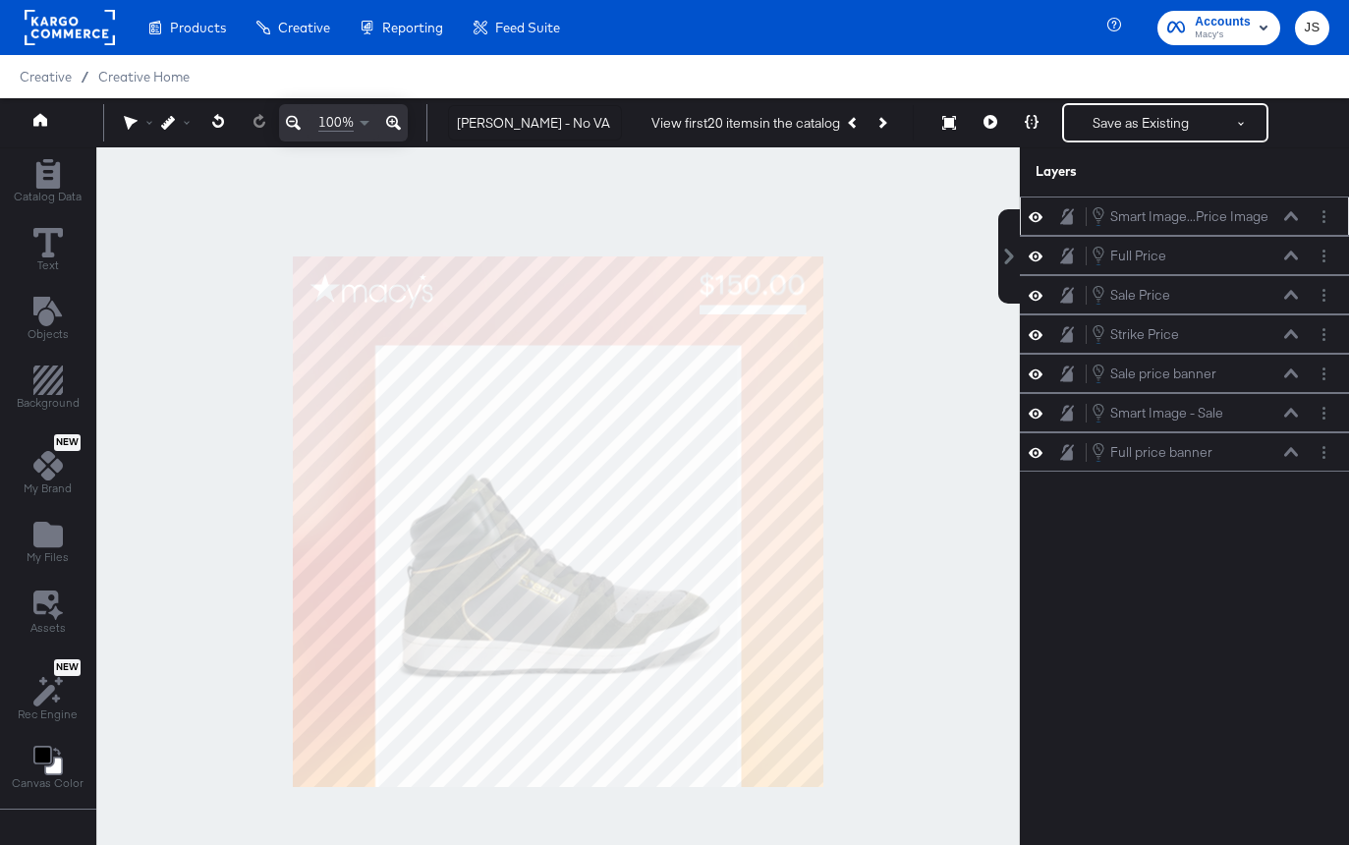
click at [1292, 222] on div "Smart Image...Price Image Smart Image - Full Price Image" at bounding box center [1194, 216] width 208 height 22
click at [1286, 208] on div "Smart Image...Price Image Smart Image - Full Price Image" at bounding box center [1194, 216] width 208 height 22
click at [1286, 218] on icon at bounding box center [1291, 215] width 14 height 9
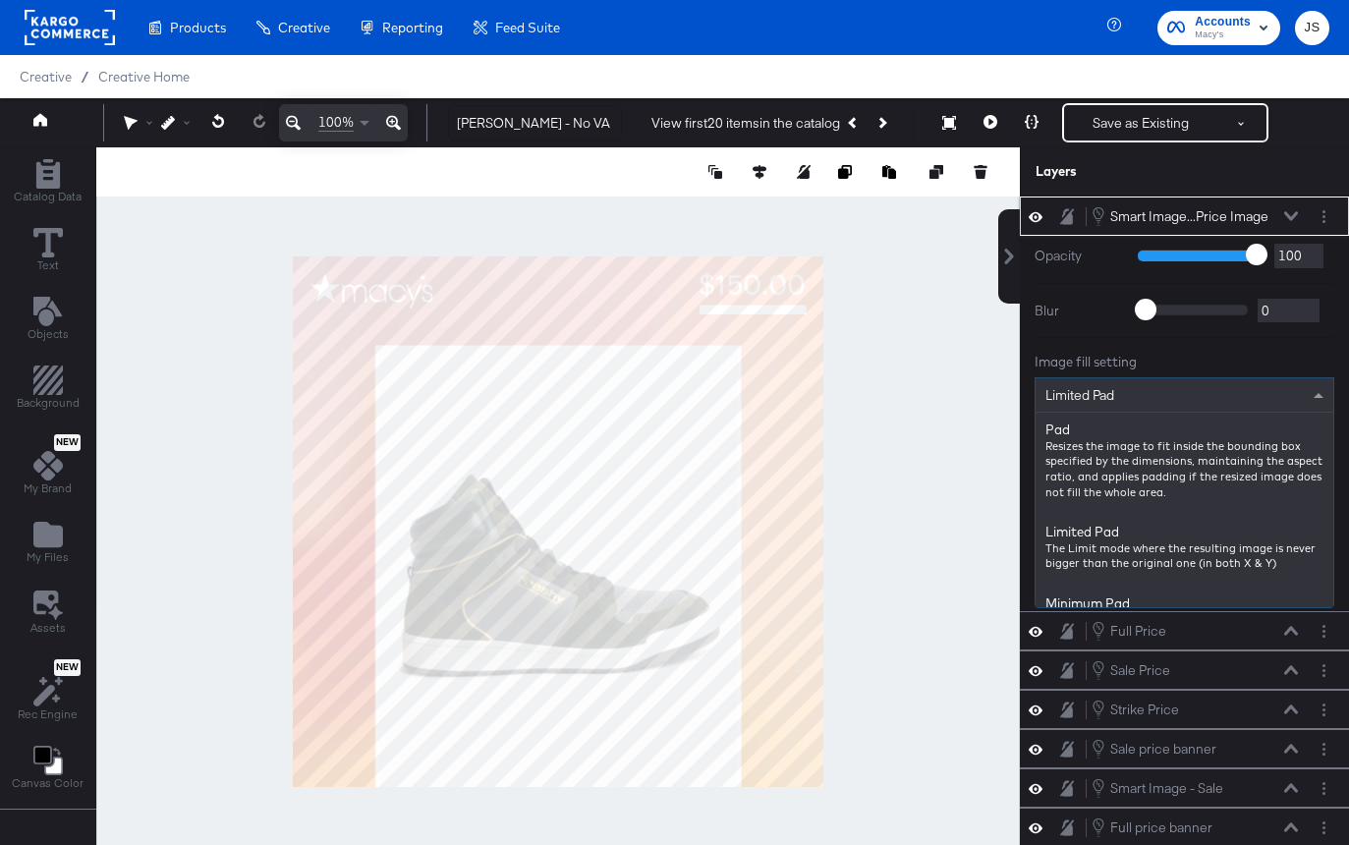
click at [1218, 395] on div "Limited Pad" at bounding box center [1184, 394] width 298 height 33
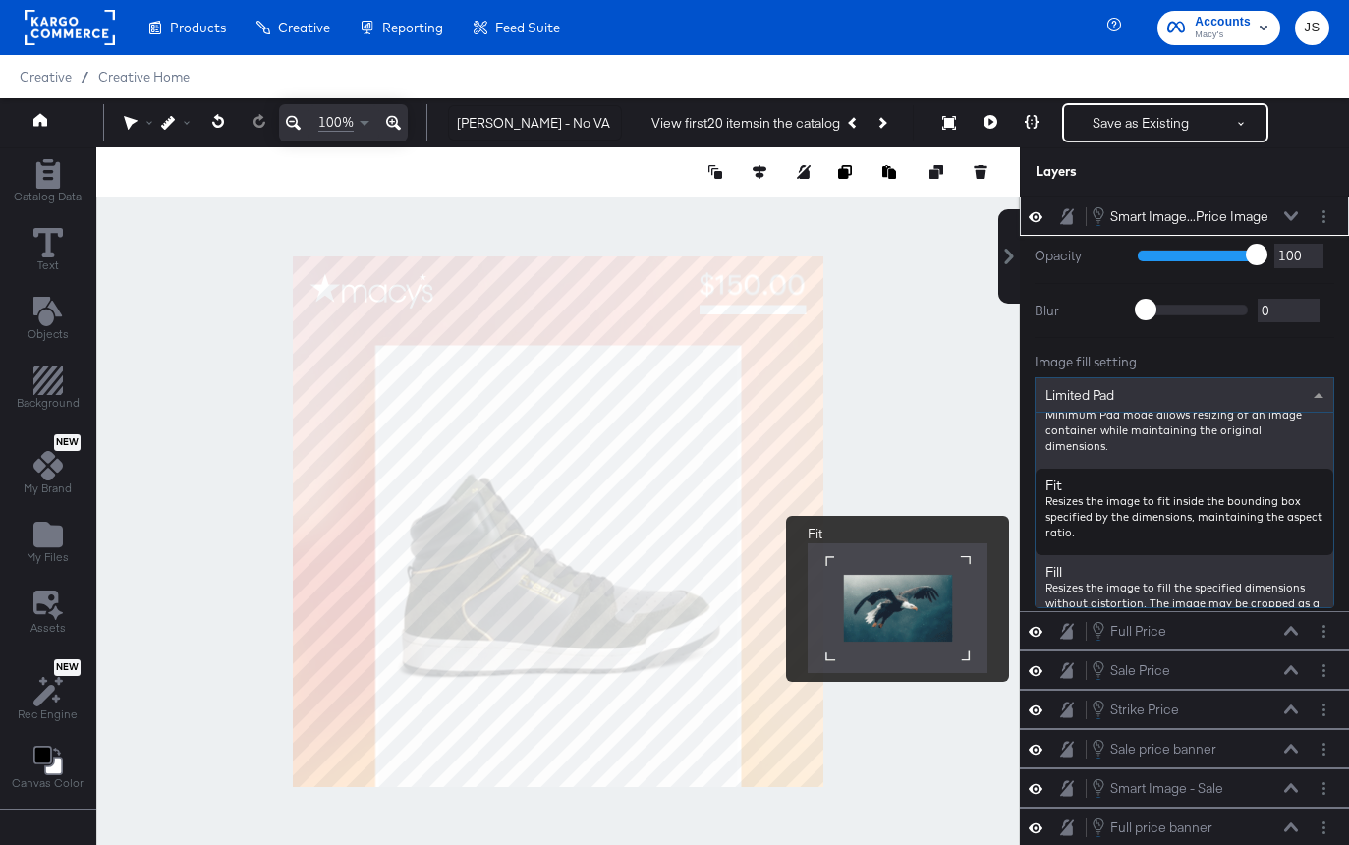
scroll to position [209, 0]
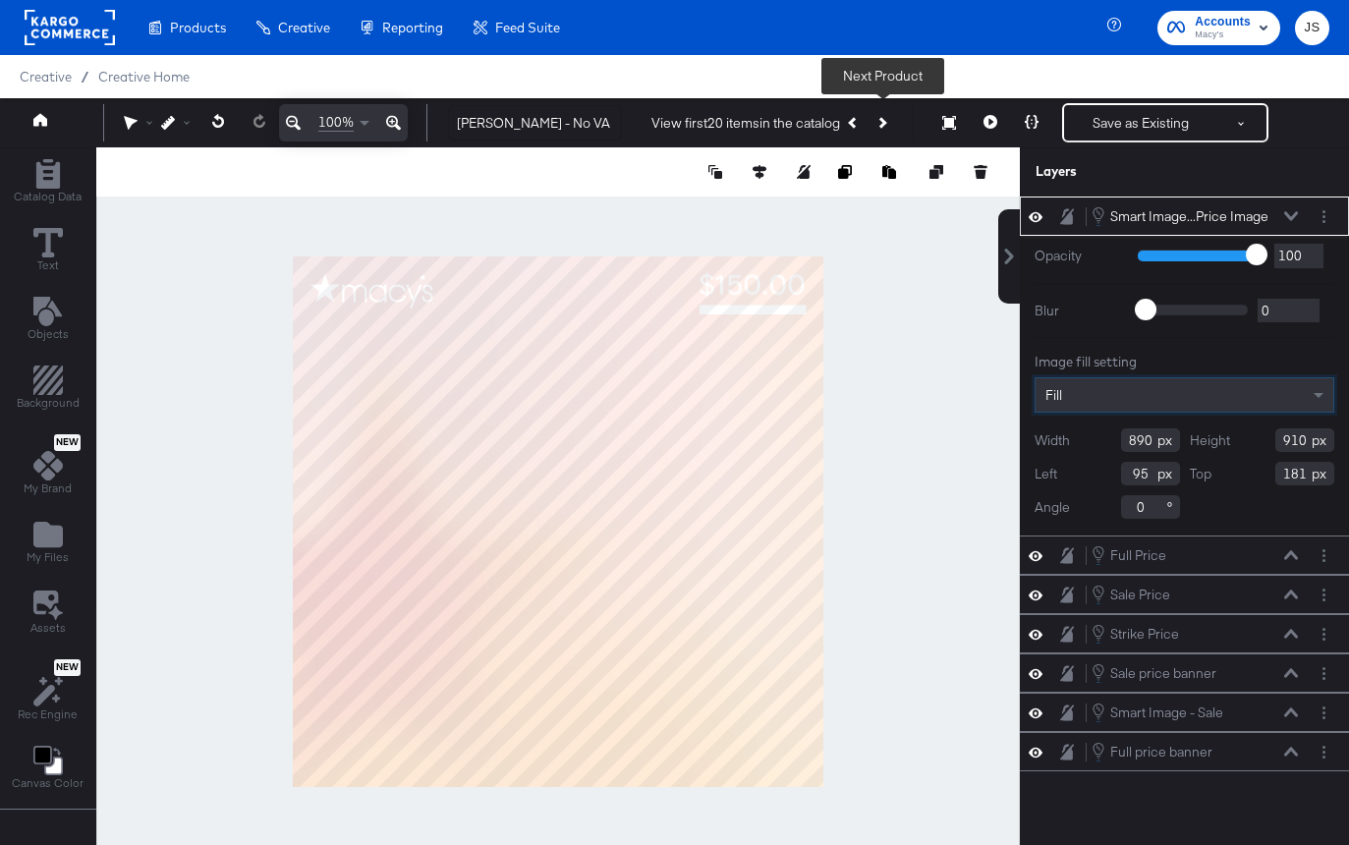
click at [889, 125] on button "Next Product" at bounding box center [881, 122] width 28 height 35
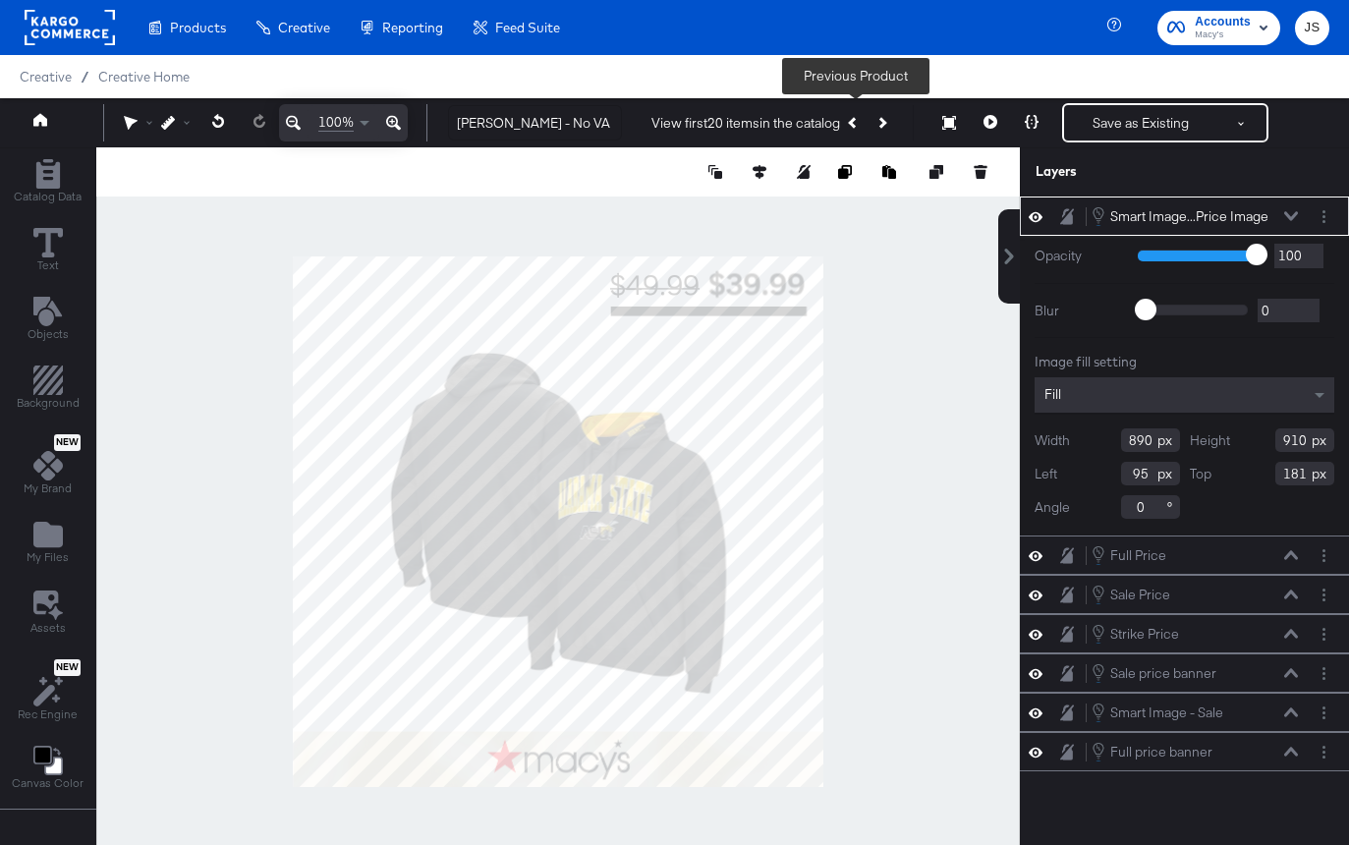
click at [853, 122] on icon "Previous Product" at bounding box center [853, 122] width 11 height 11
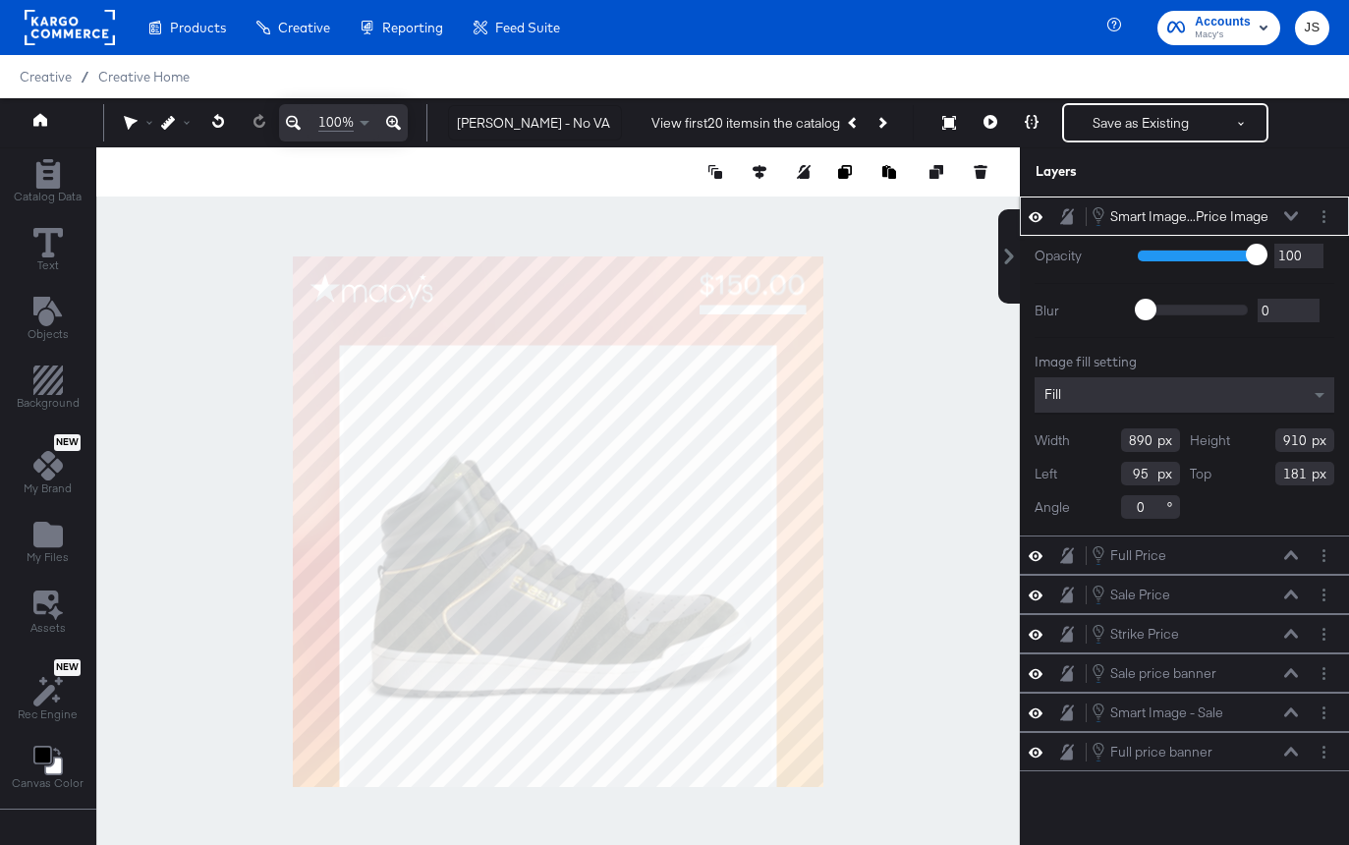
click at [1070, 400] on div "Fill" at bounding box center [1184, 394] width 300 height 35
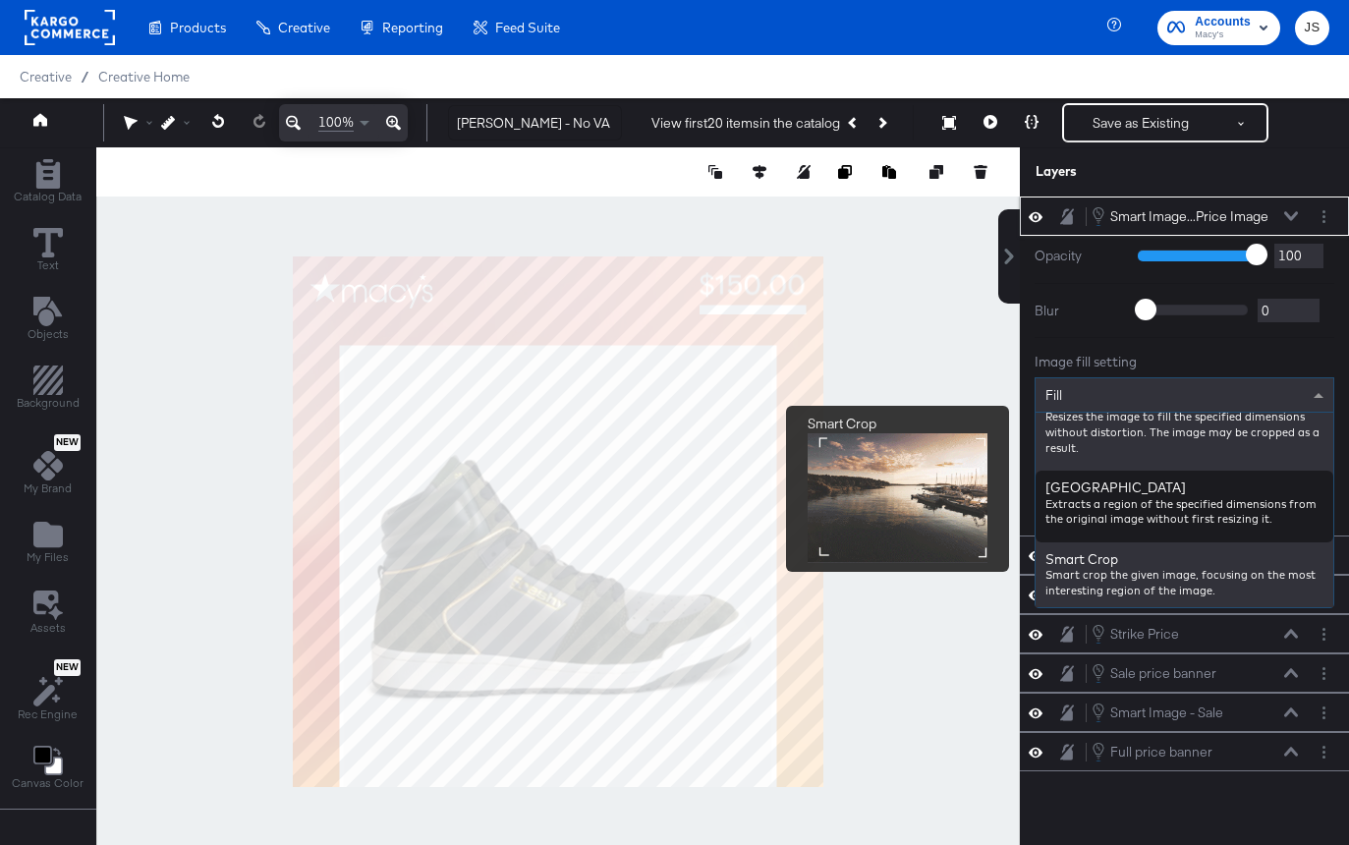
scroll to position [353, 0]
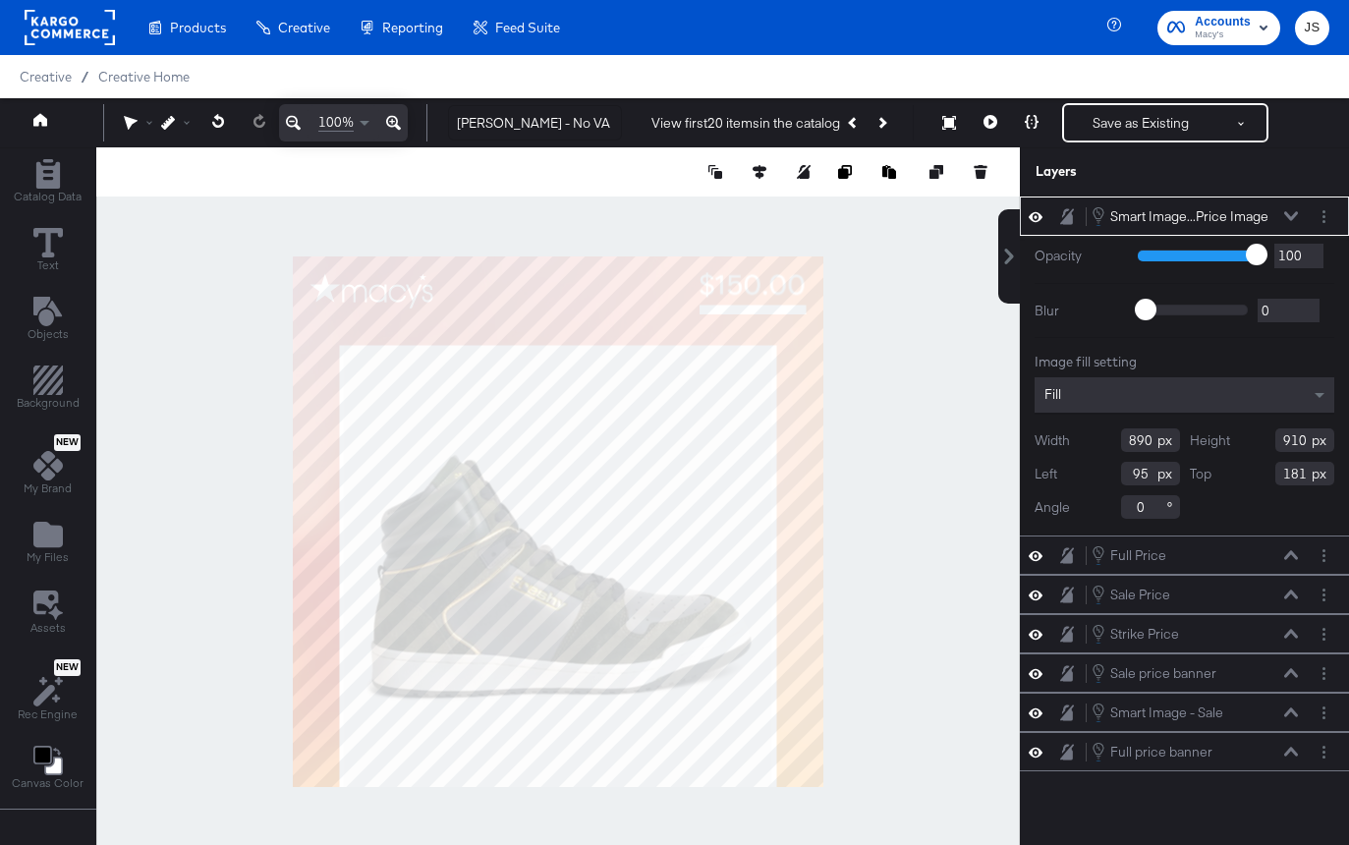
click at [1130, 362] on div "Image fill setting" at bounding box center [1184, 362] width 300 height 19
click at [887, 125] on button "Next Product" at bounding box center [881, 122] width 28 height 35
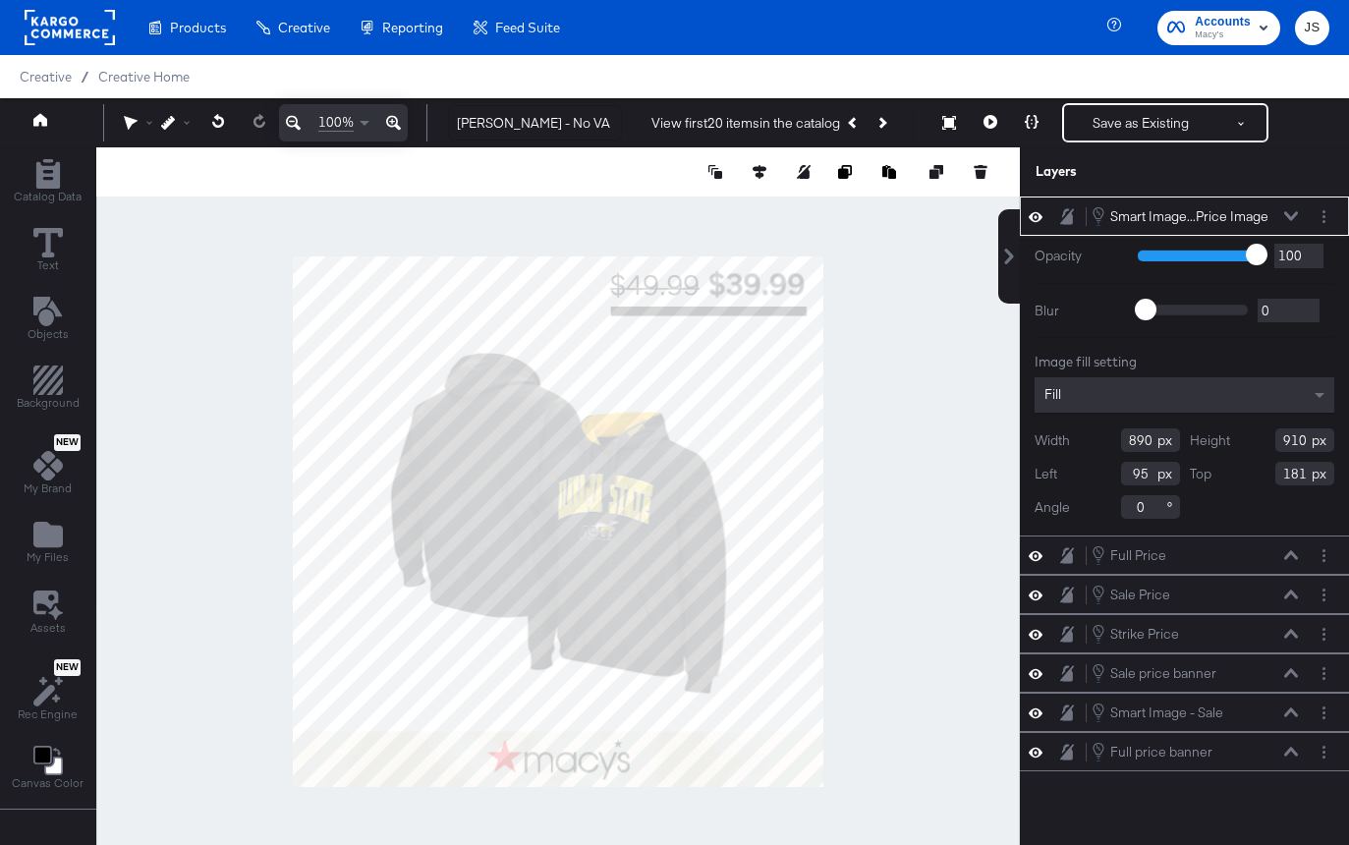
click at [1293, 208] on div "Smart Image...Price Image Smart Image - Full Price Image" at bounding box center [1194, 216] width 208 height 22
click at [1292, 219] on icon at bounding box center [1291, 215] width 14 height 9
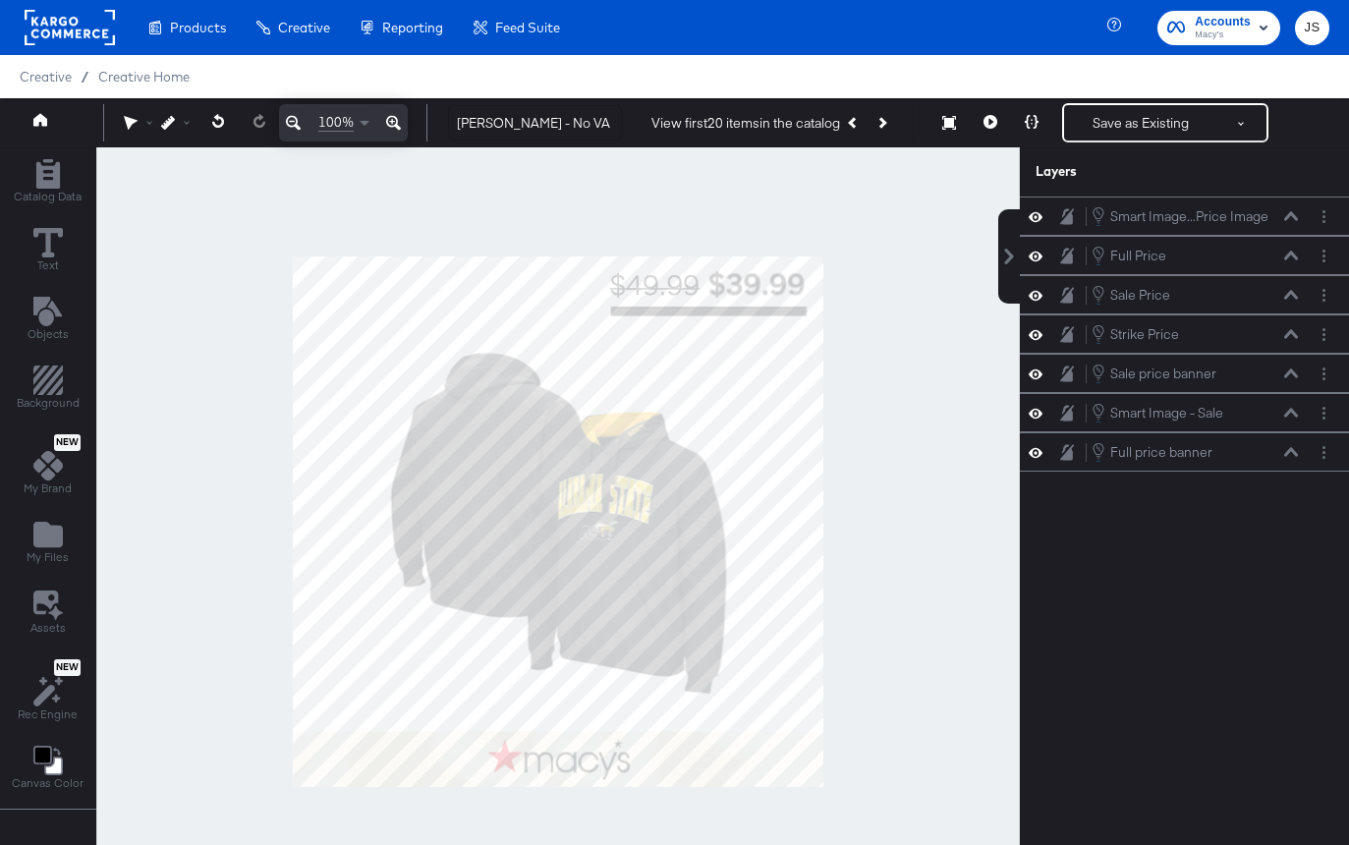
click at [942, 331] on div at bounding box center [557, 521] width 923 height 748
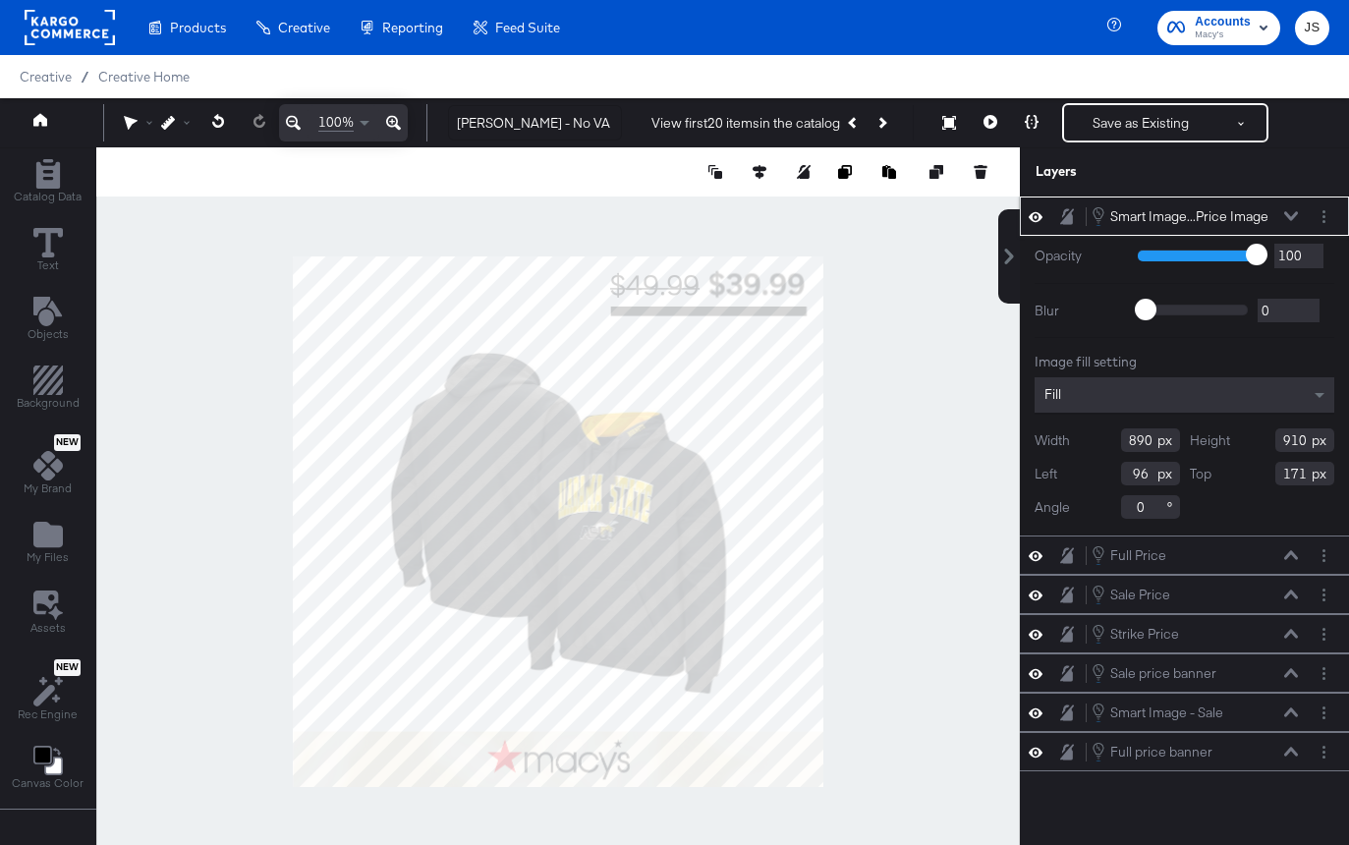
click at [1034, 218] on icon at bounding box center [1035, 216] width 14 height 10
click at [1034, 218] on icon at bounding box center [1035, 216] width 14 height 13
click at [1292, 215] on icon at bounding box center [1291, 216] width 14 height 10
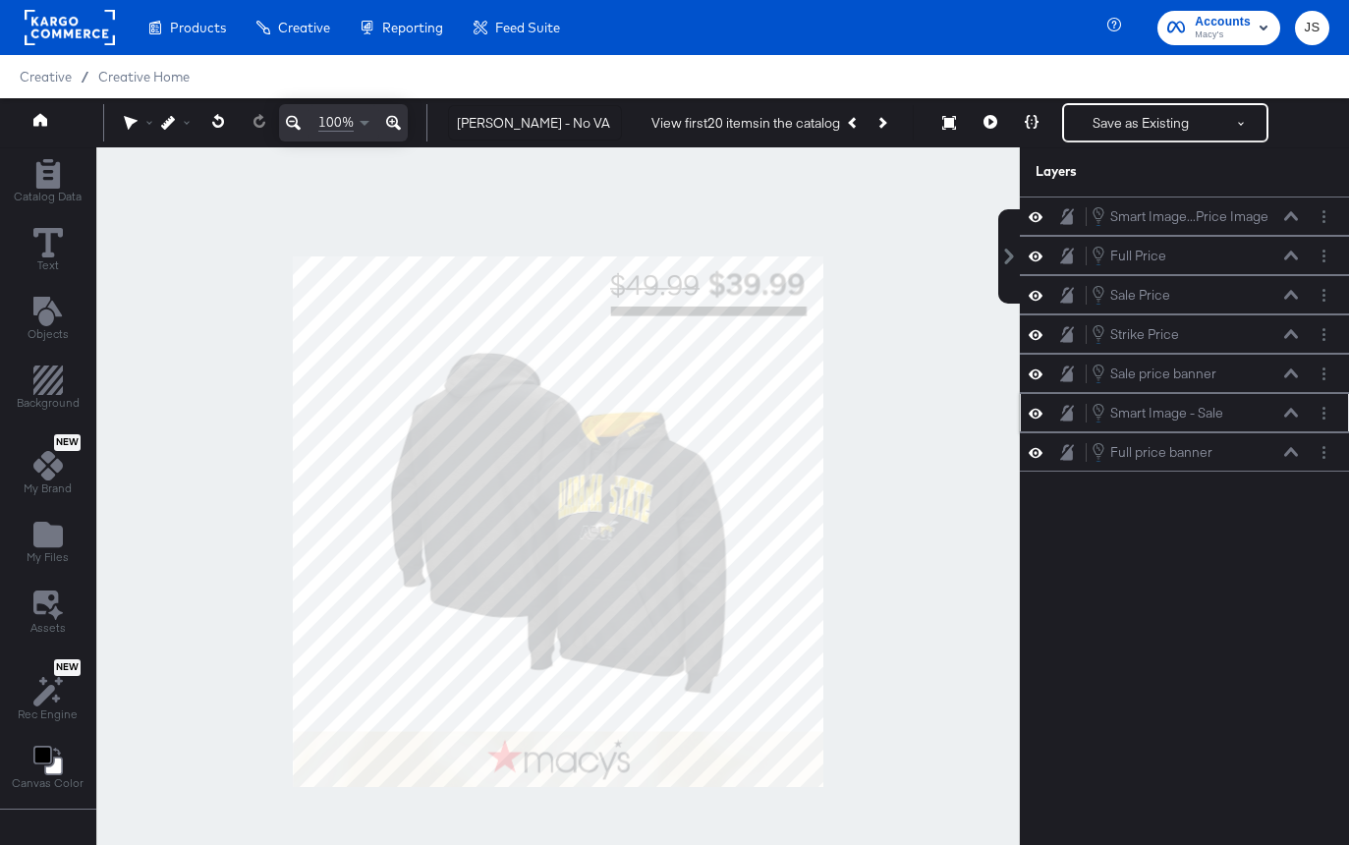
click at [1041, 413] on icon at bounding box center [1035, 413] width 14 height 10
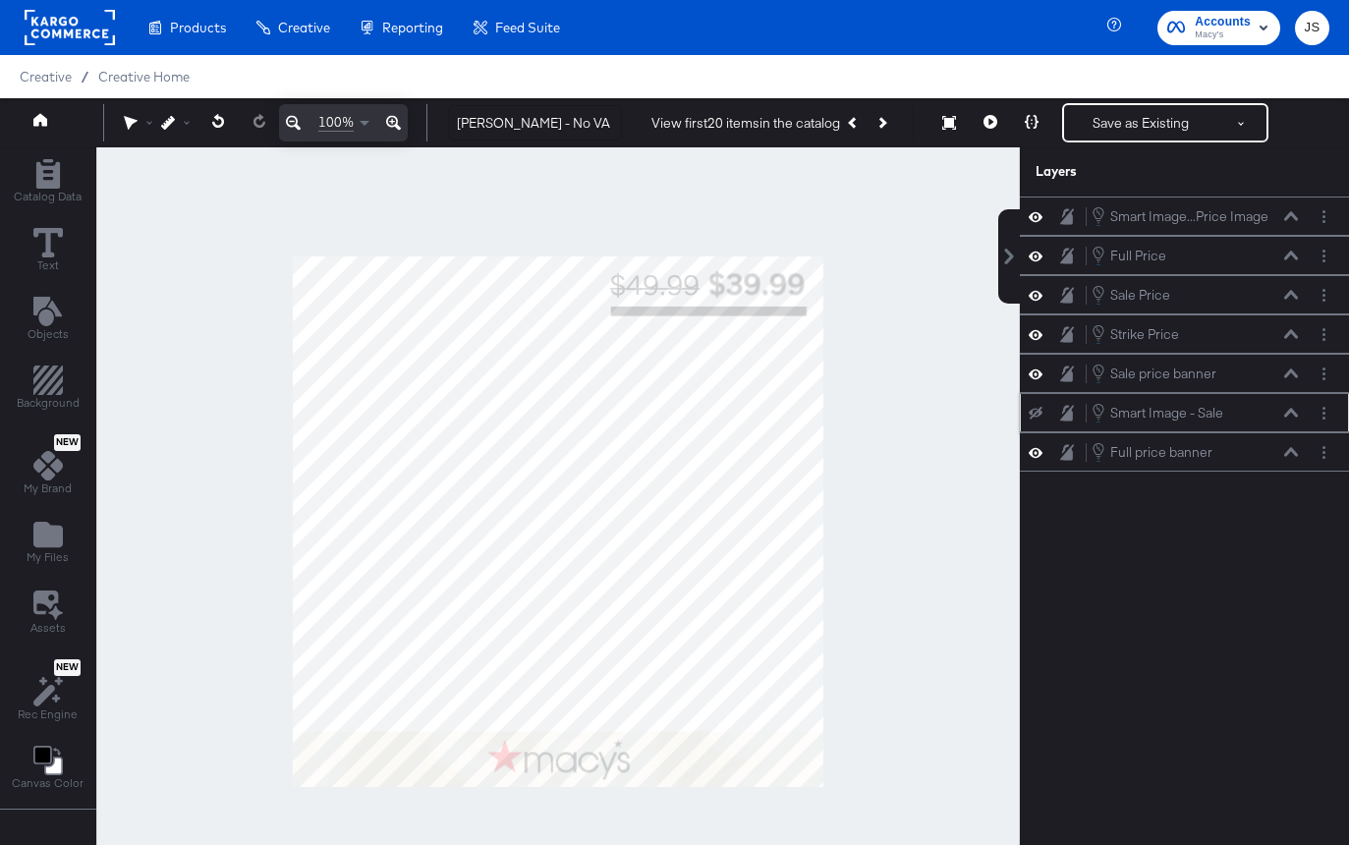
click at [1041, 413] on icon at bounding box center [1035, 413] width 14 height 13
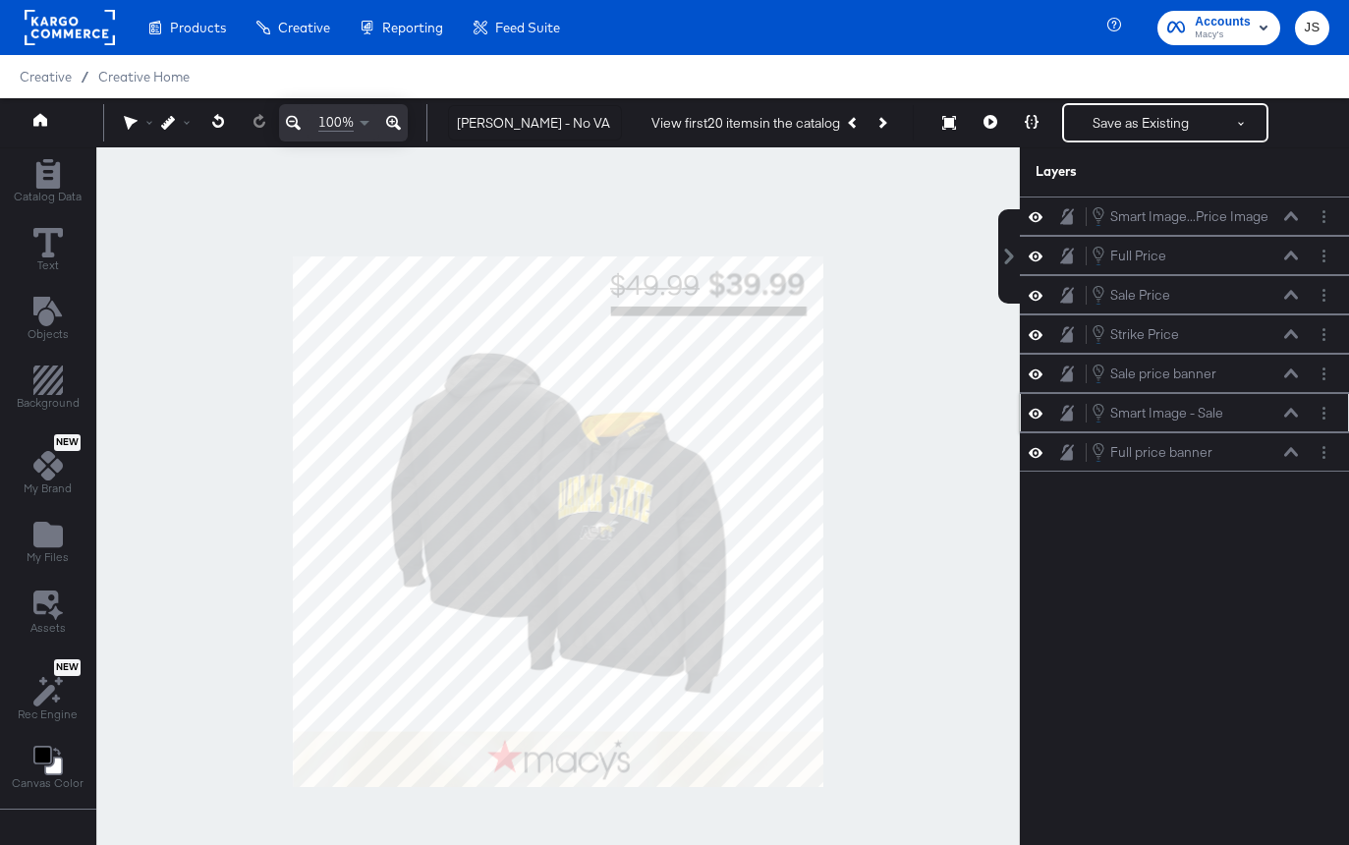
click at [1294, 413] on icon at bounding box center [1291, 412] width 14 height 9
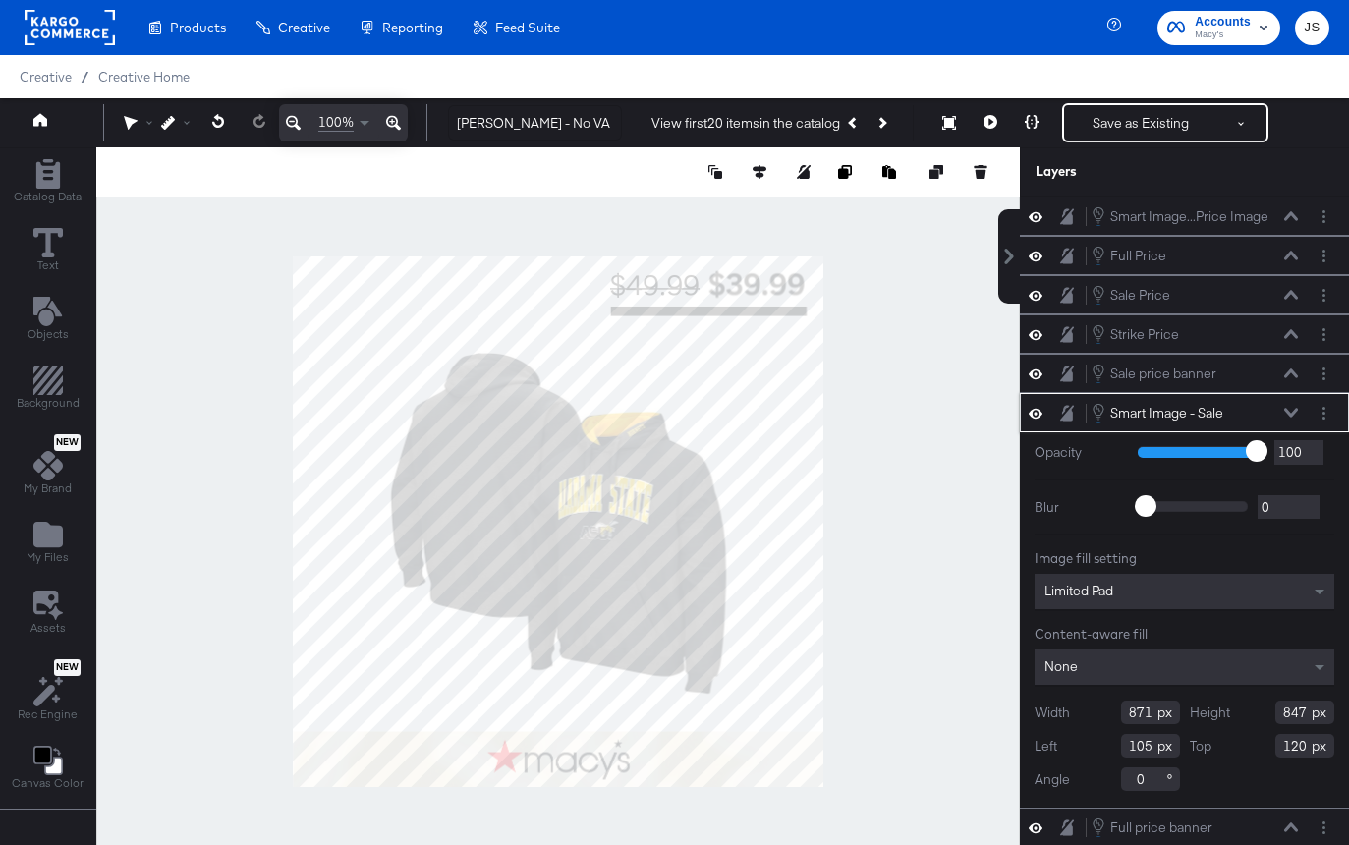
click at [1294, 413] on icon at bounding box center [1291, 412] width 14 height 9
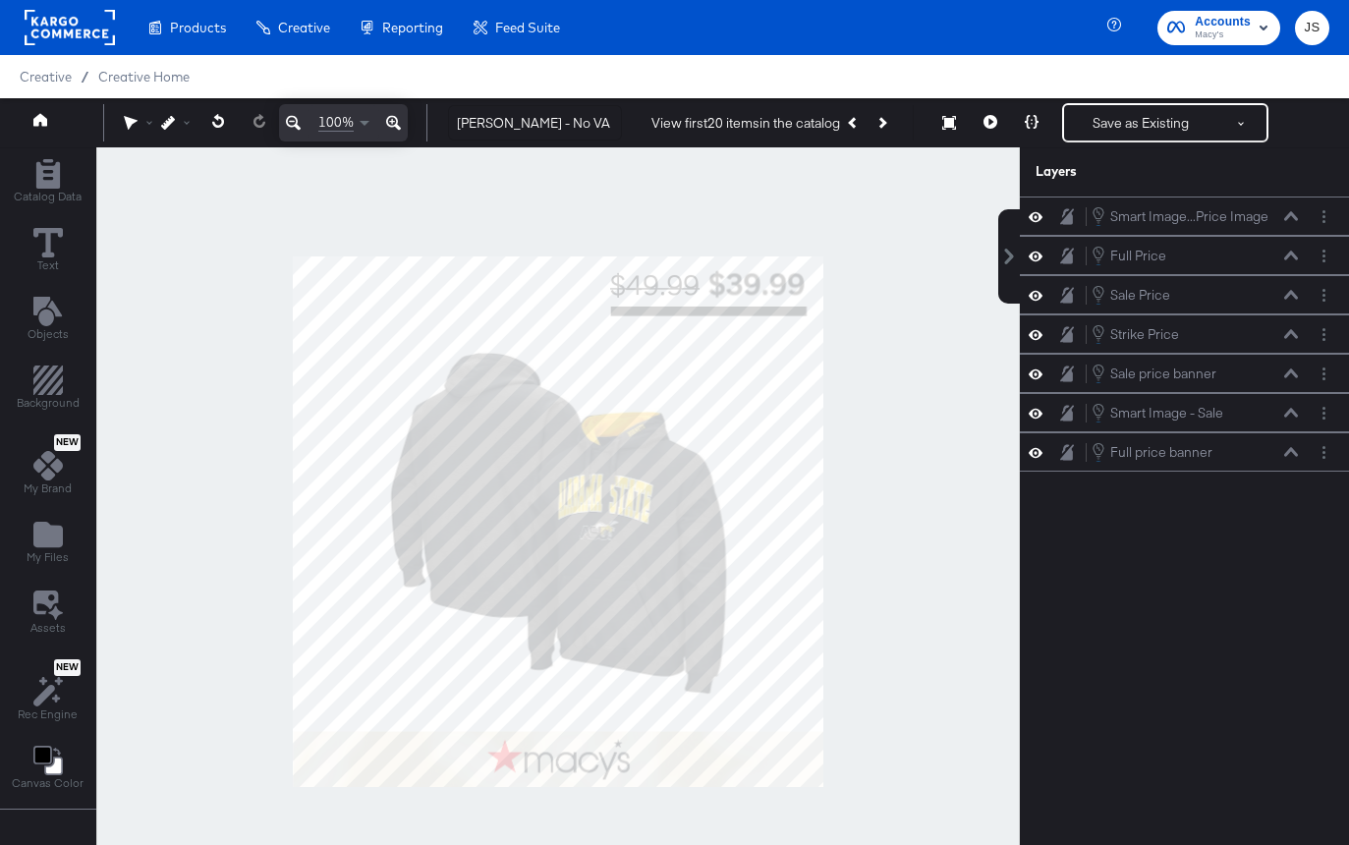
click at [909, 414] on div at bounding box center [557, 521] width 923 height 748
click at [872, 125] on button "Next Product" at bounding box center [881, 122] width 28 height 35
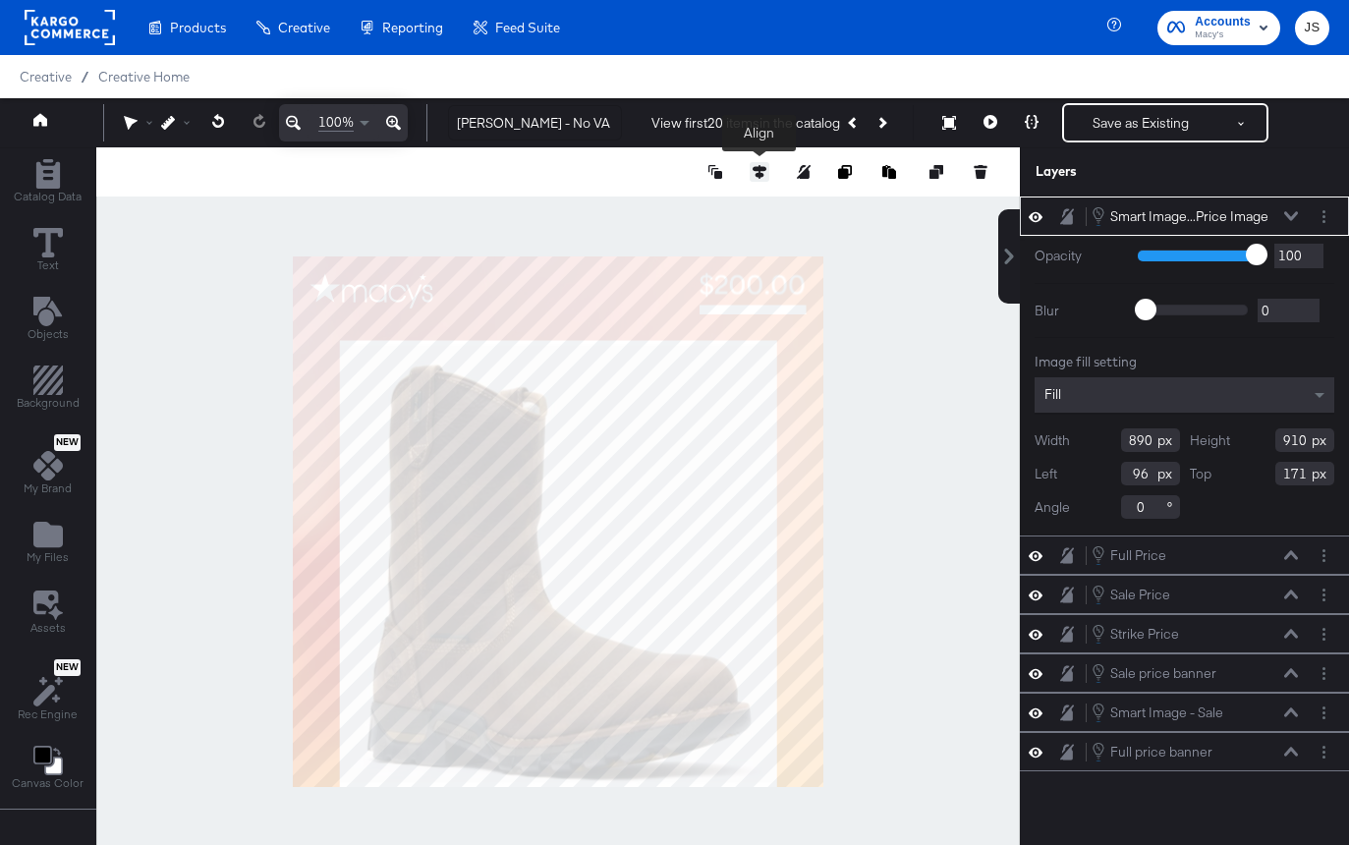
click at [764, 176] on icon at bounding box center [759, 172] width 14 height 14
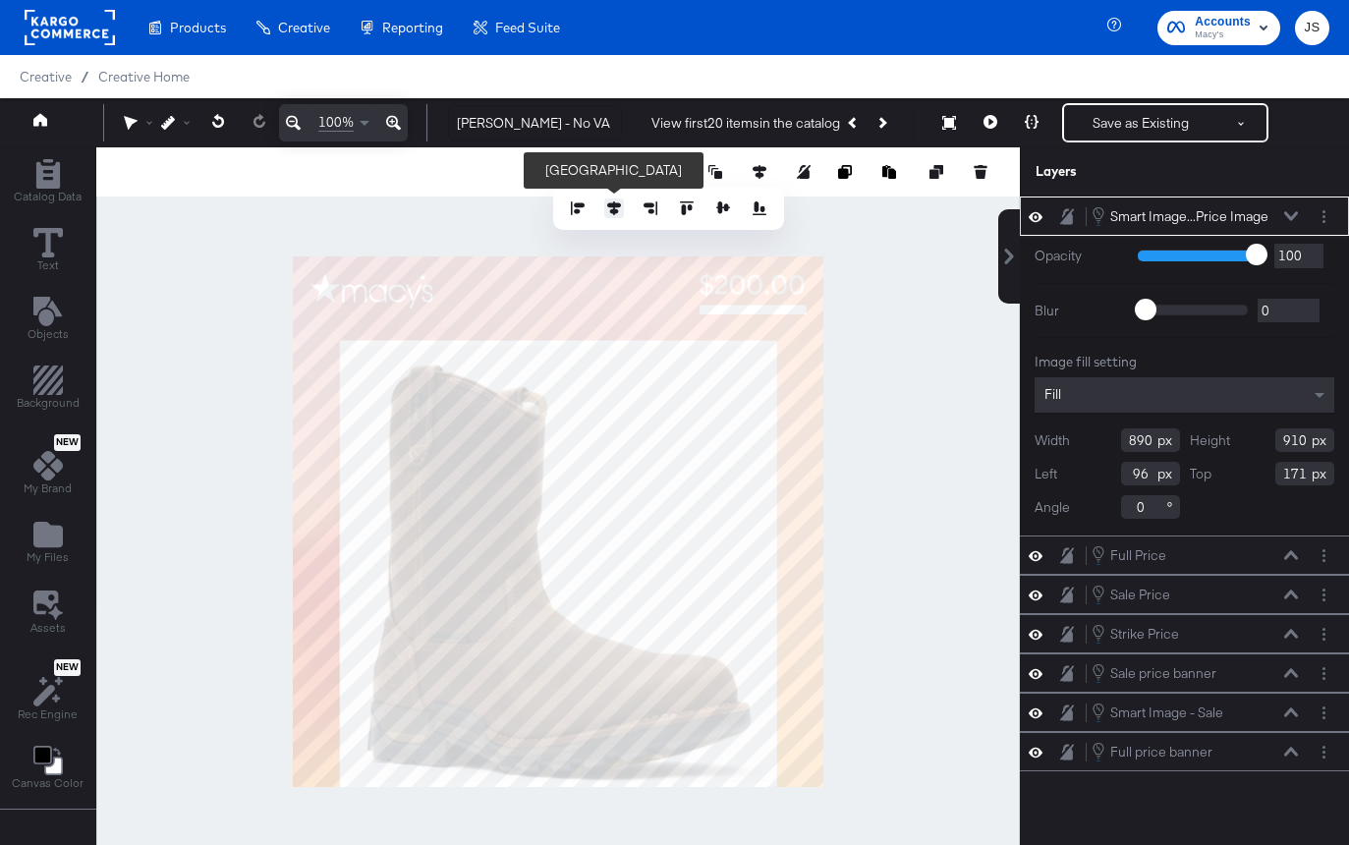
click at [616, 209] on icon at bounding box center [614, 208] width 14 height 14
type input "95"
click at [952, 317] on div at bounding box center [557, 521] width 923 height 748
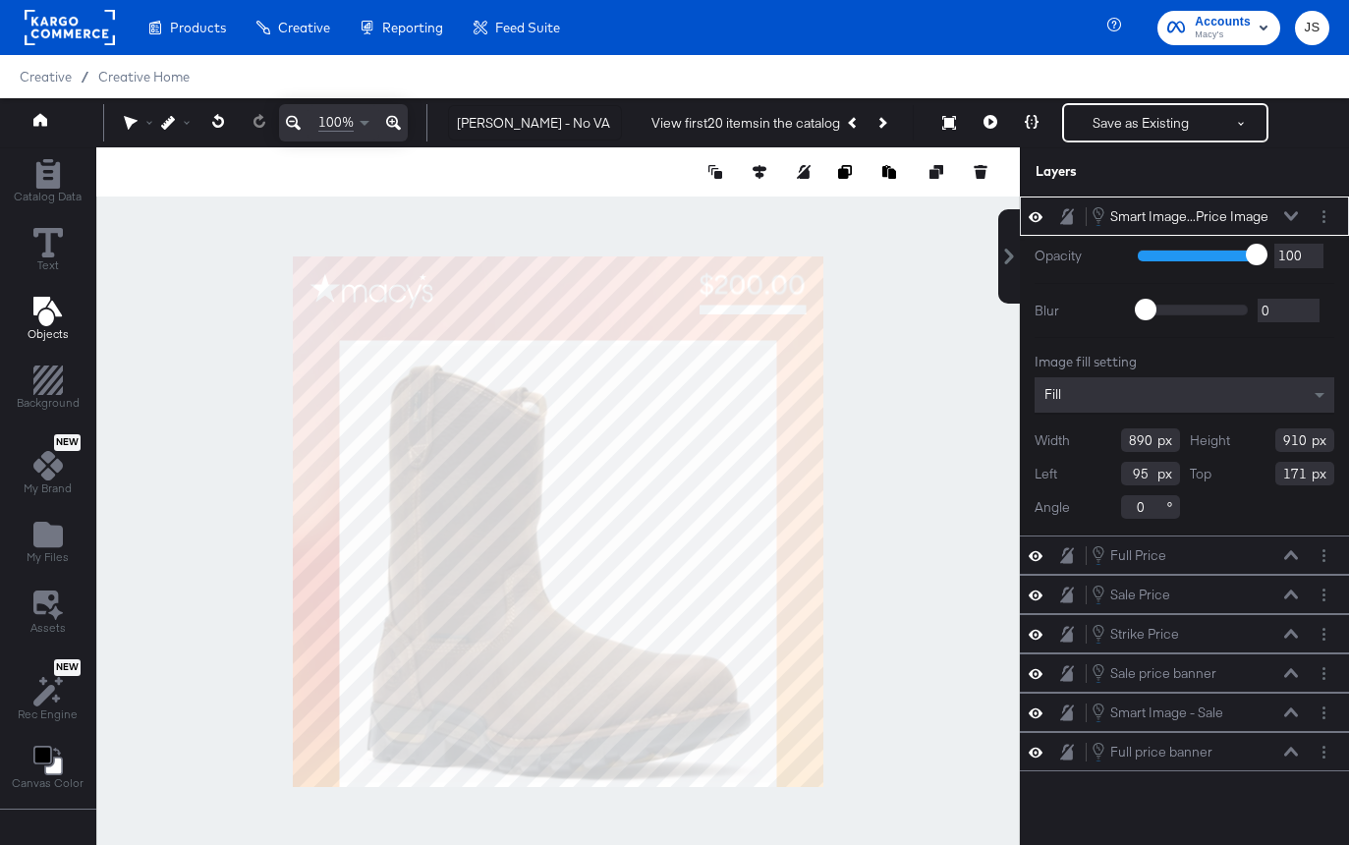
click at [45, 318] on icon "Add Text" at bounding box center [46, 311] width 28 height 29
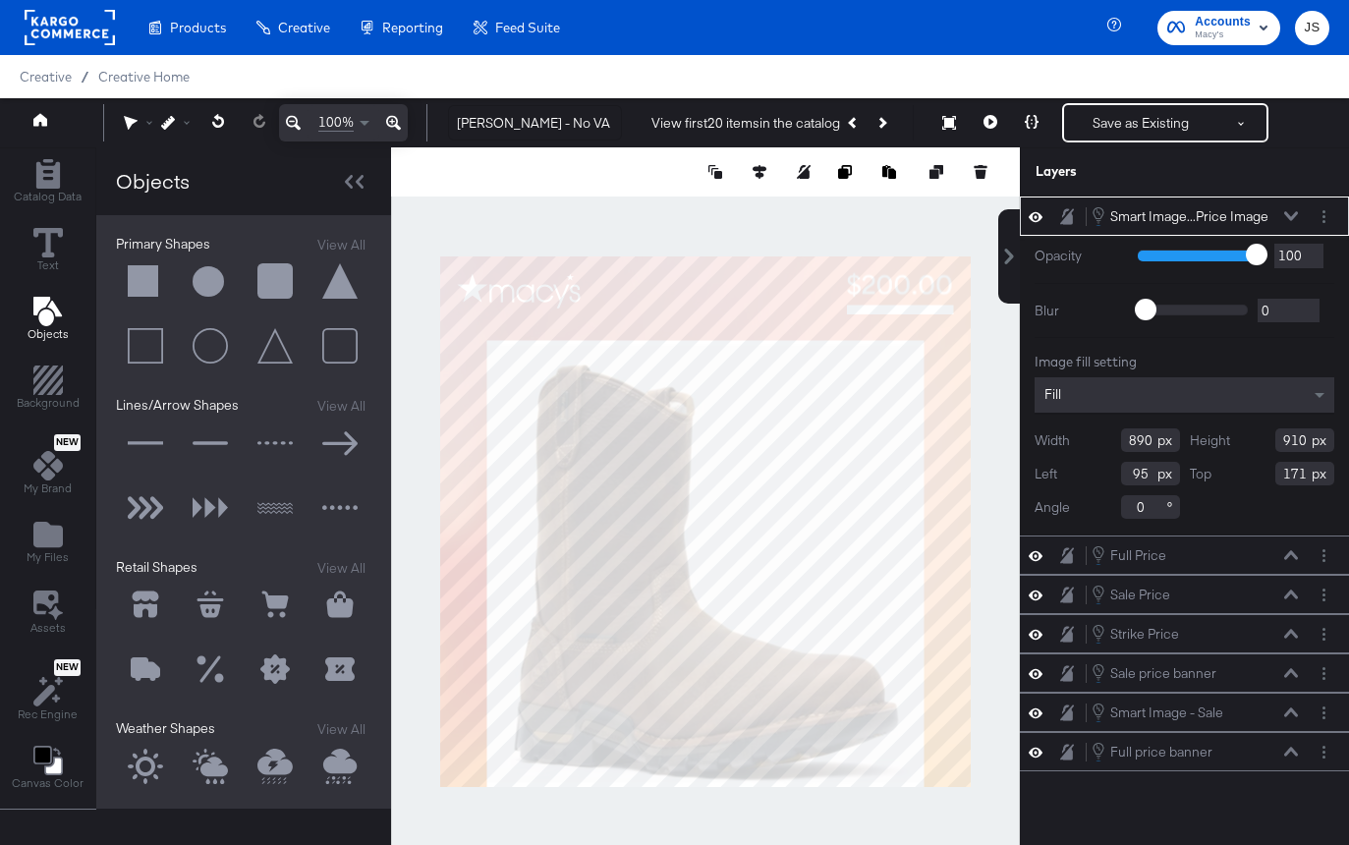
click at [138, 285] on button at bounding box center [145, 281] width 59 height 59
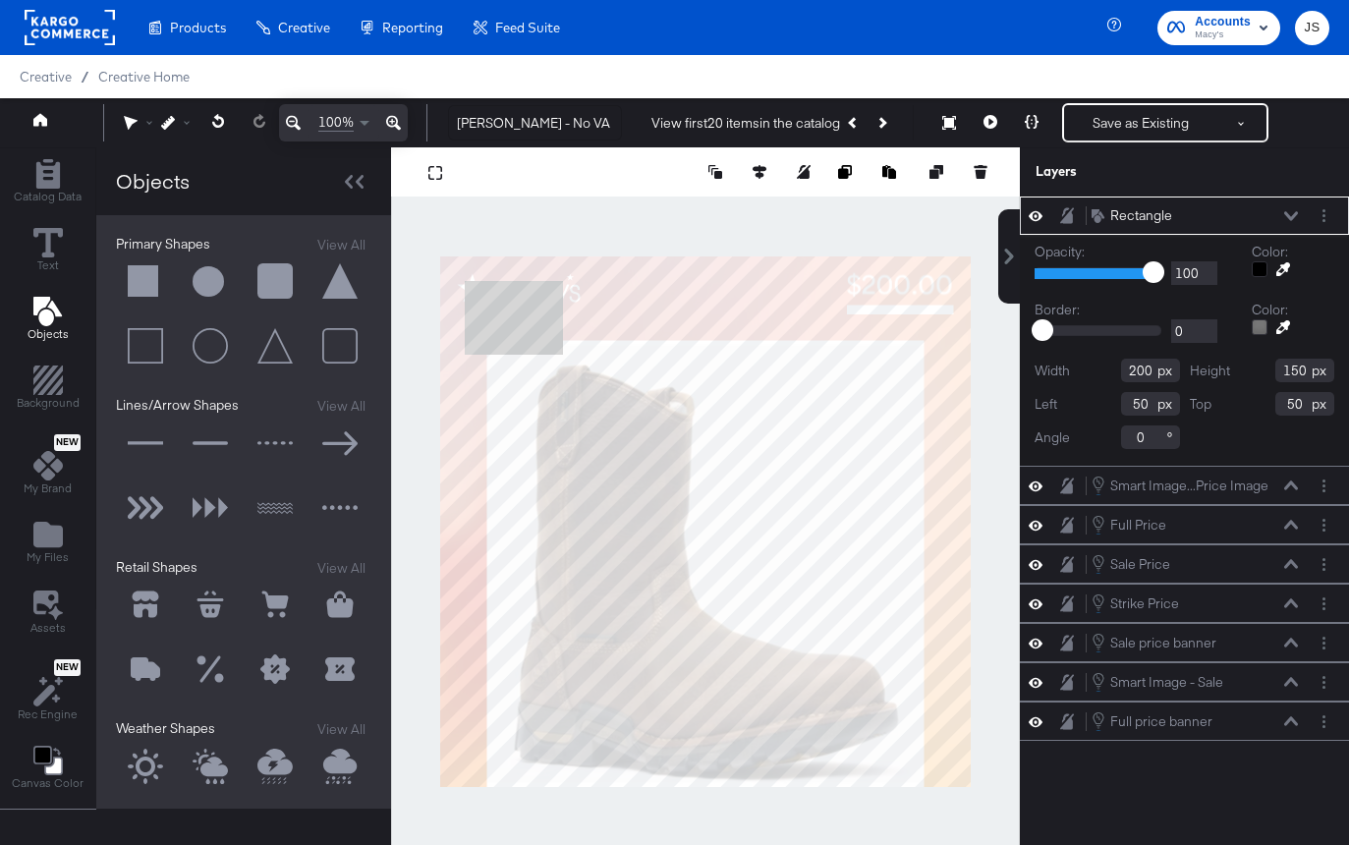
type input "0"
type input "212"
type input "95"
click at [1326, 219] on button "Layer Options" at bounding box center [1323, 215] width 21 height 21
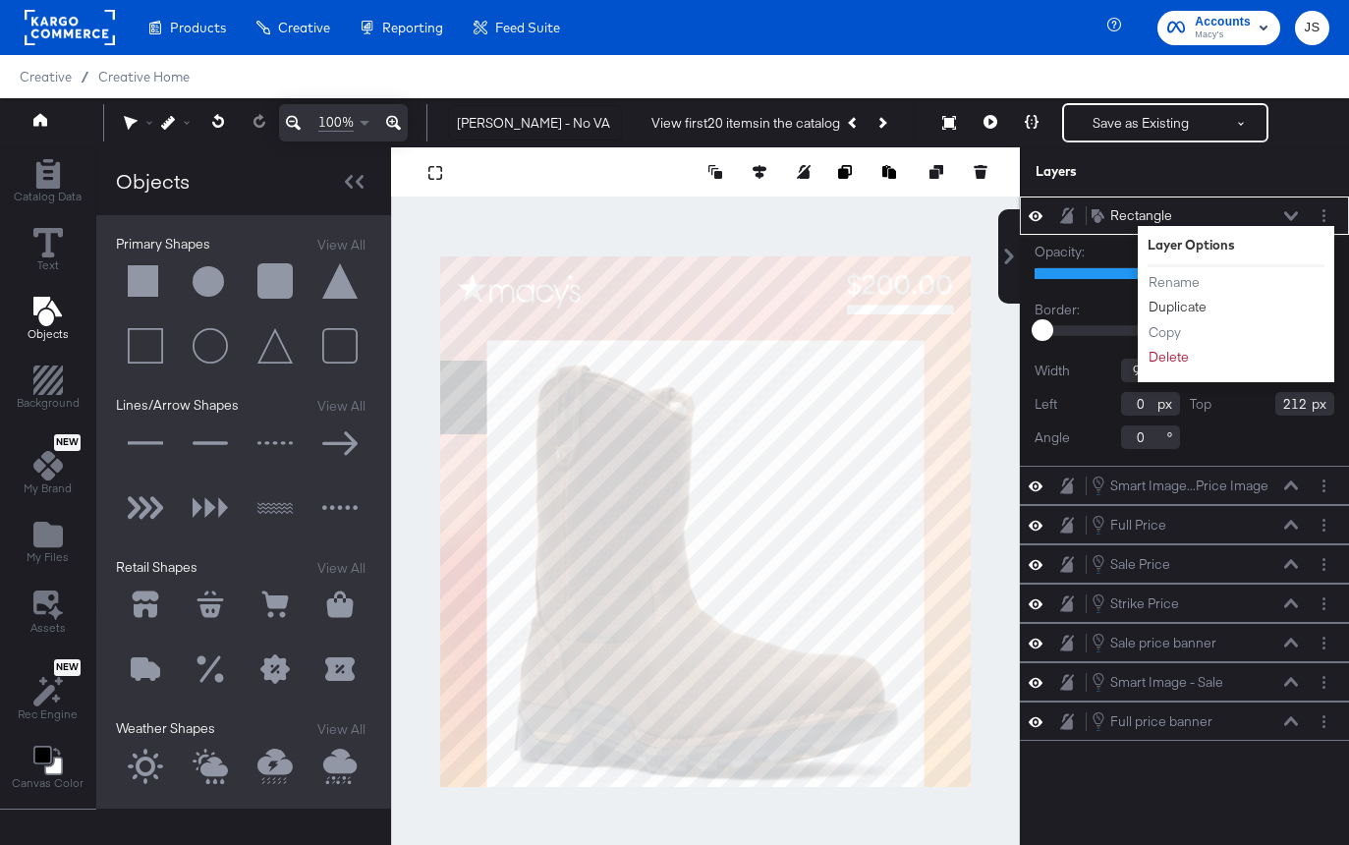
click at [1191, 309] on button "Duplicate" at bounding box center [1177, 307] width 60 height 21
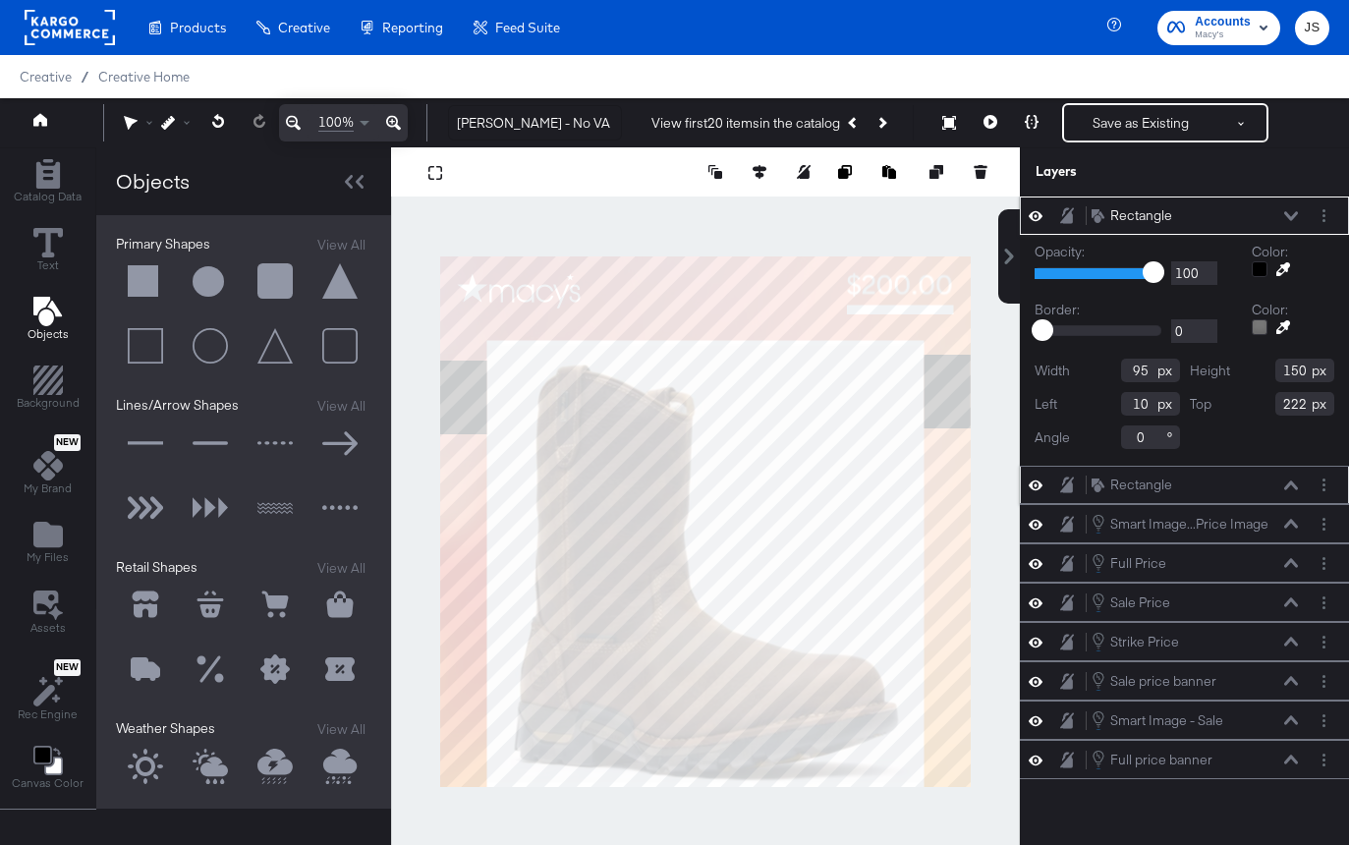
type input "985"
type input "198"
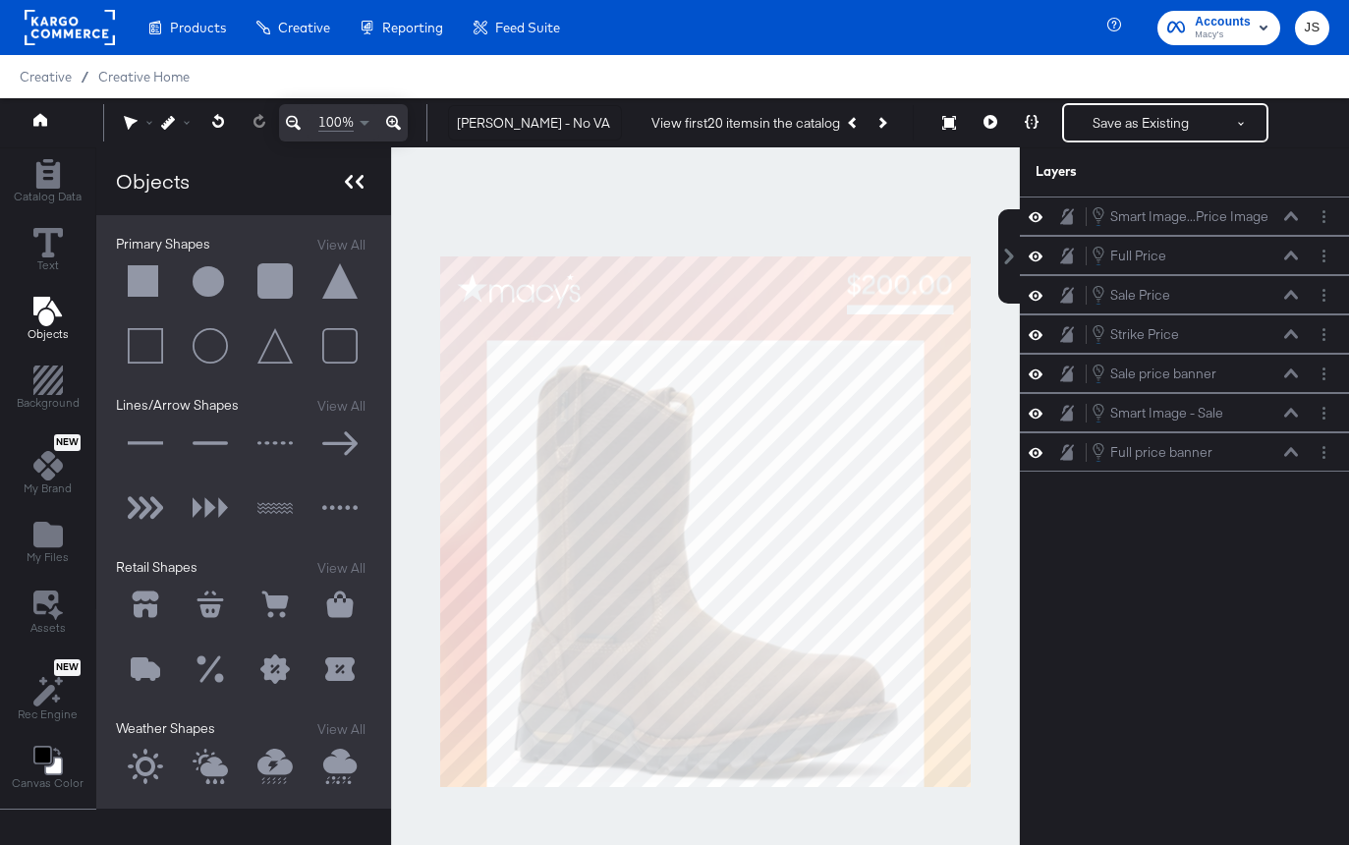
click at [348, 179] on icon at bounding box center [354, 182] width 19 height 14
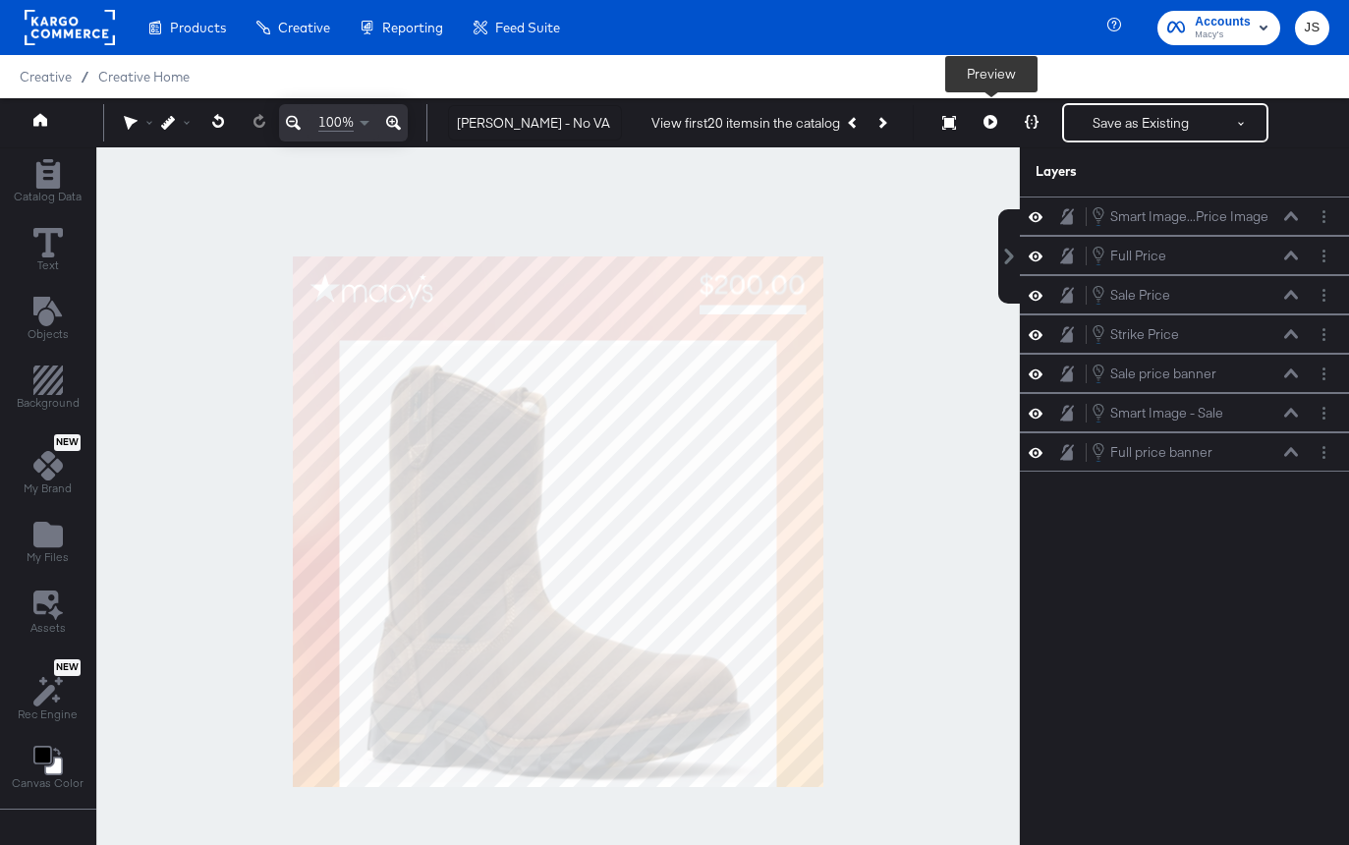
click at [1000, 120] on button at bounding box center [989, 122] width 41 height 39
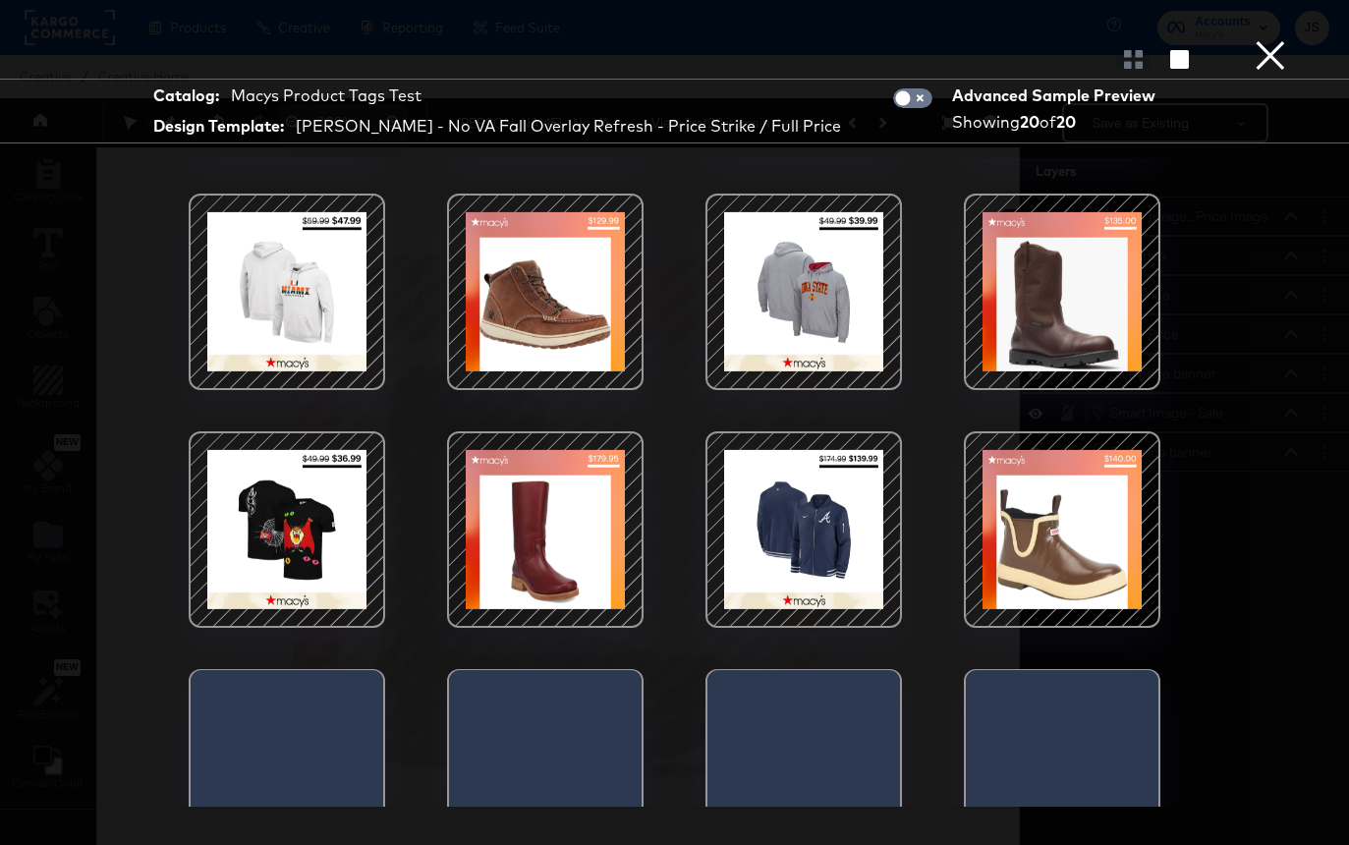
scroll to position [499, 0]
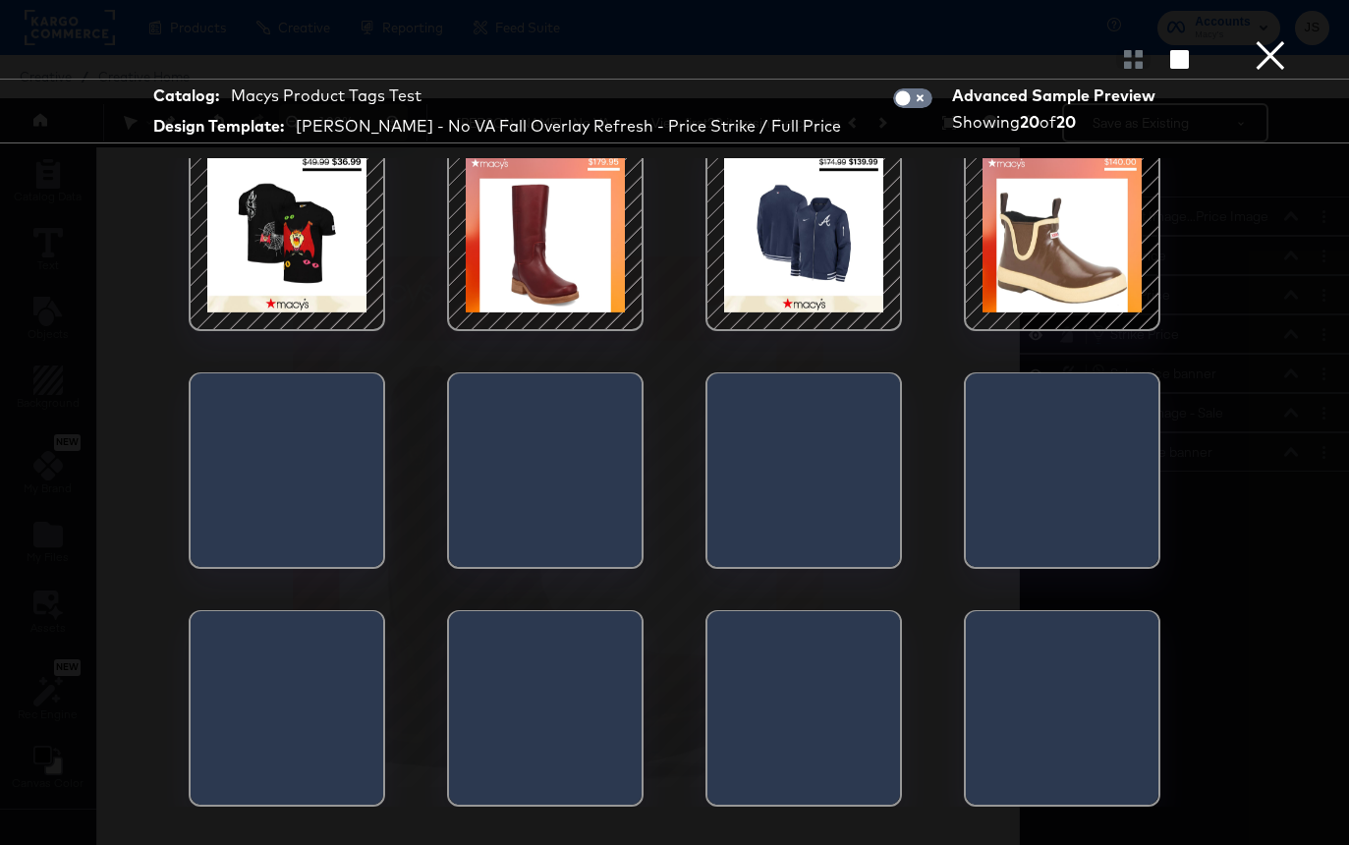
click at [1086, 286] on div at bounding box center [1061, 232] width 167 height 167
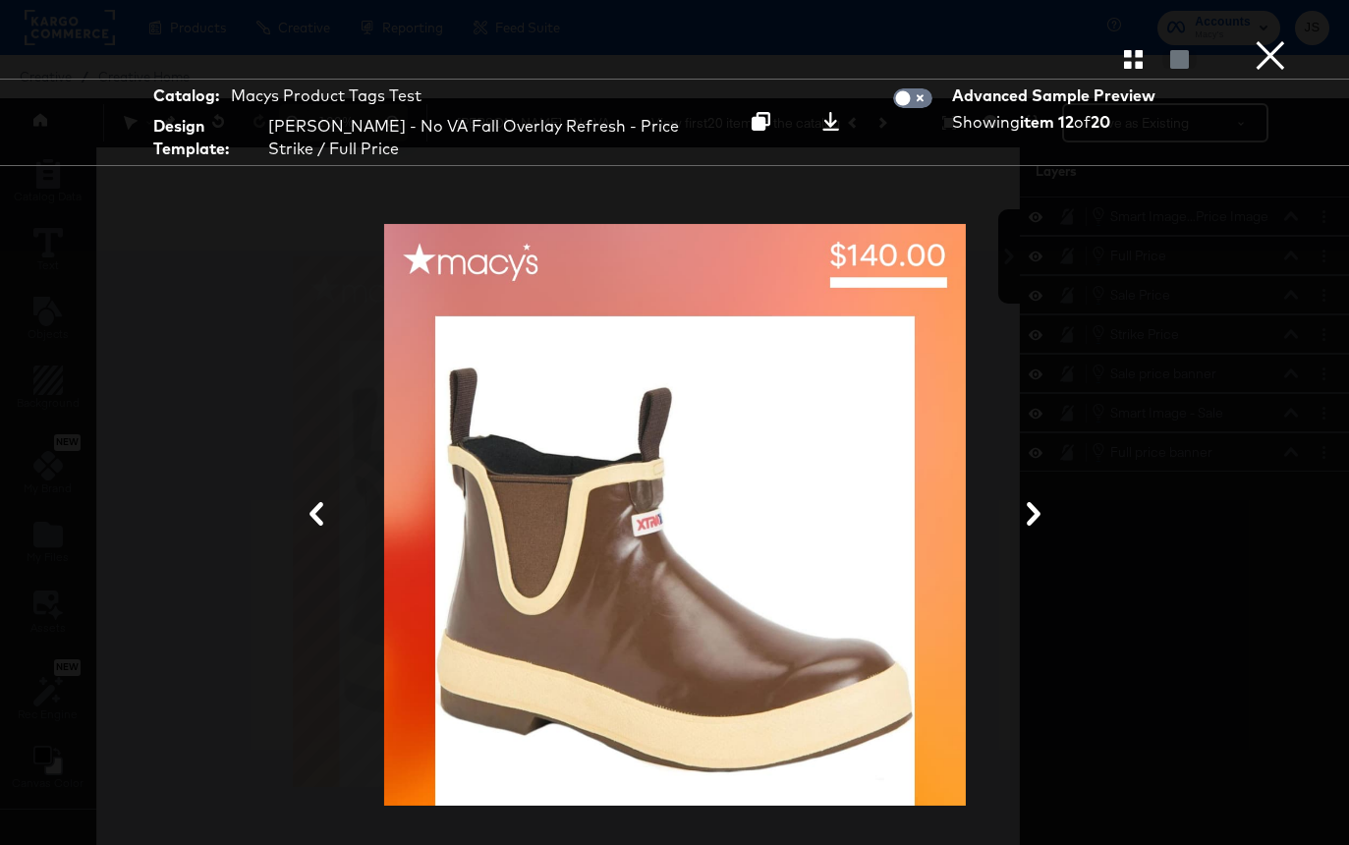
click at [1265, 39] on button "×" at bounding box center [1269, 19] width 39 height 39
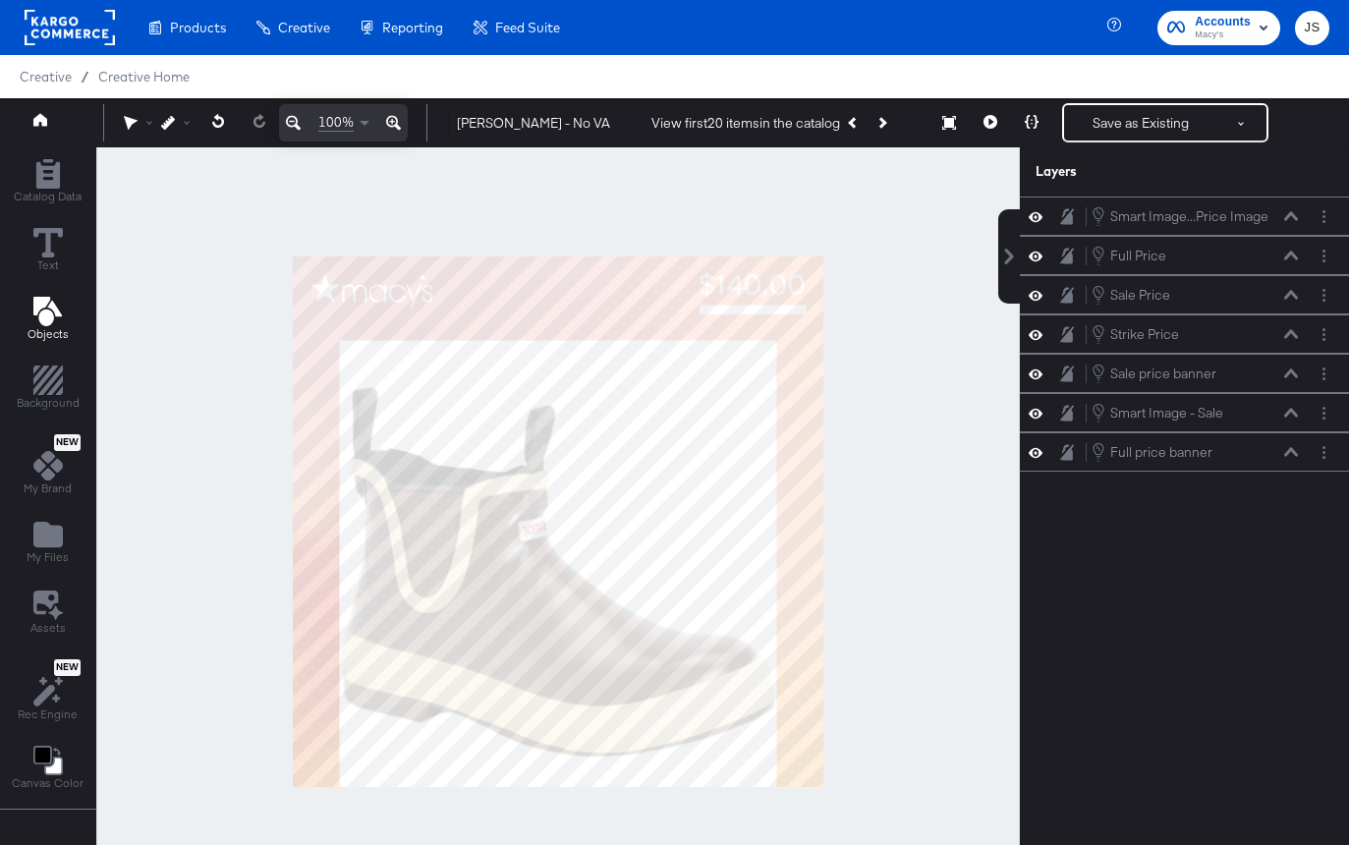
click at [46, 302] on icon "Add Text" at bounding box center [46, 311] width 28 height 29
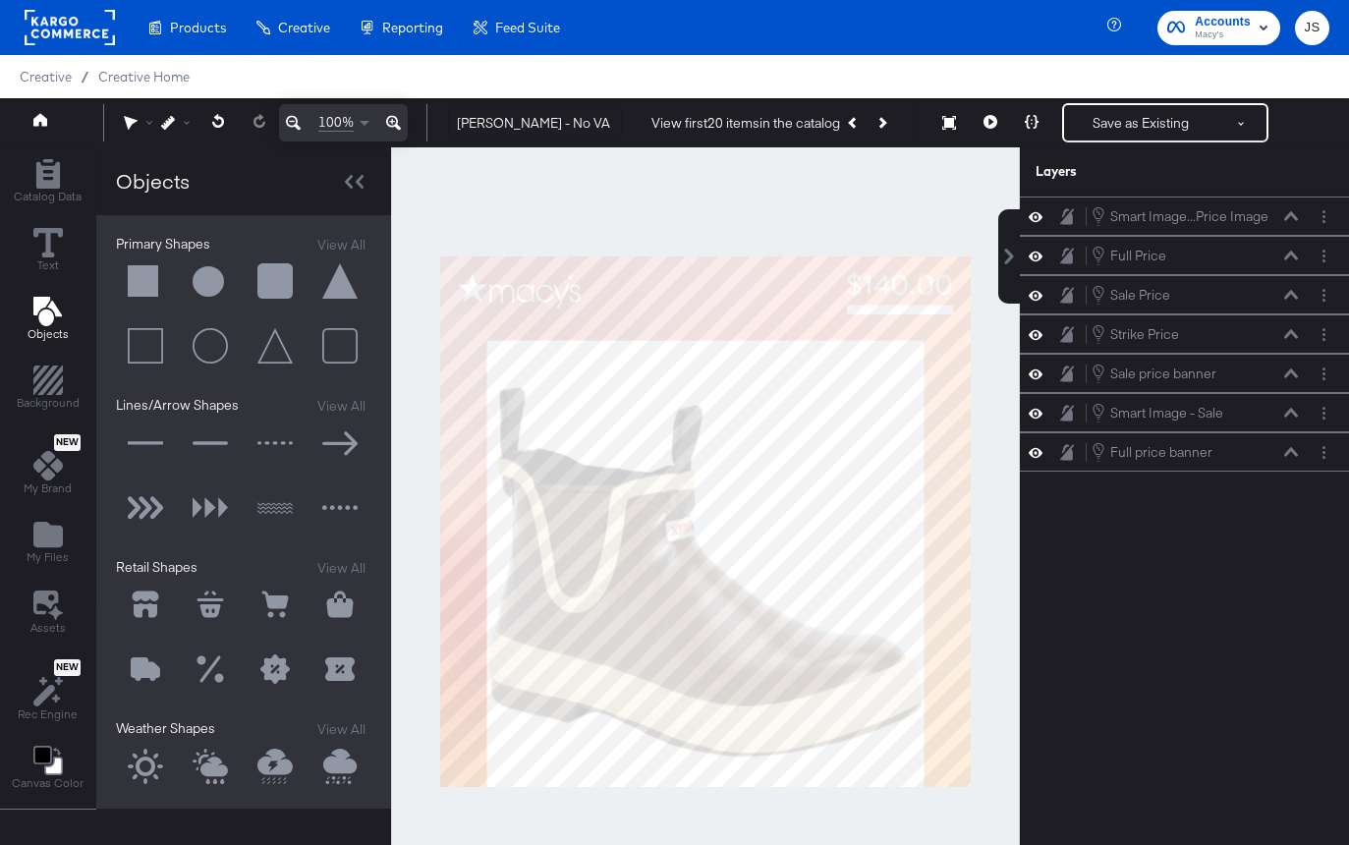
click at [145, 294] on button at bounding box center [145, 281] width 59 height 59
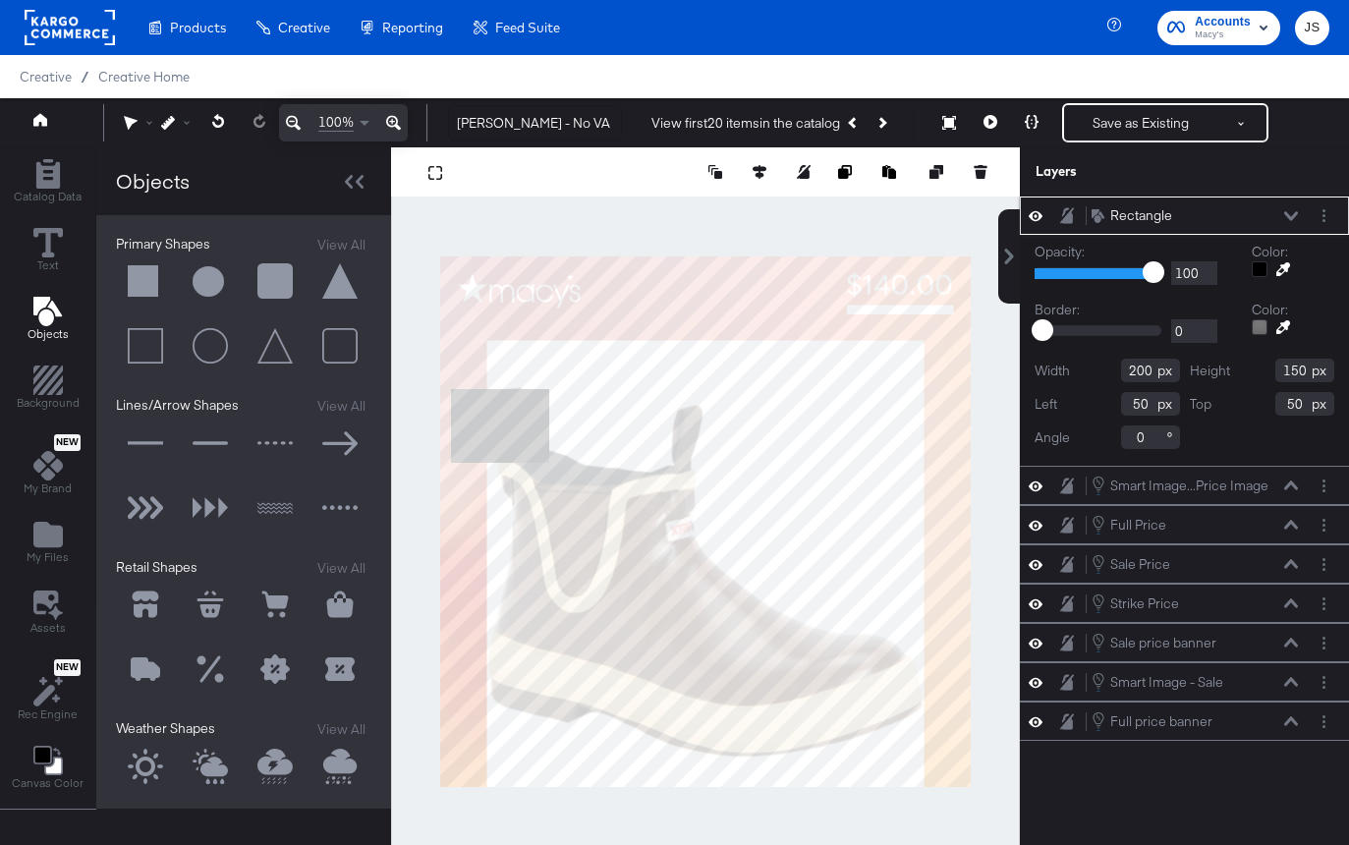
type input "0"
type input "270"
type input "95"
click at [1329, 214] on button "Layer Options" at bounding box center [1323, 215] width 21 height 21
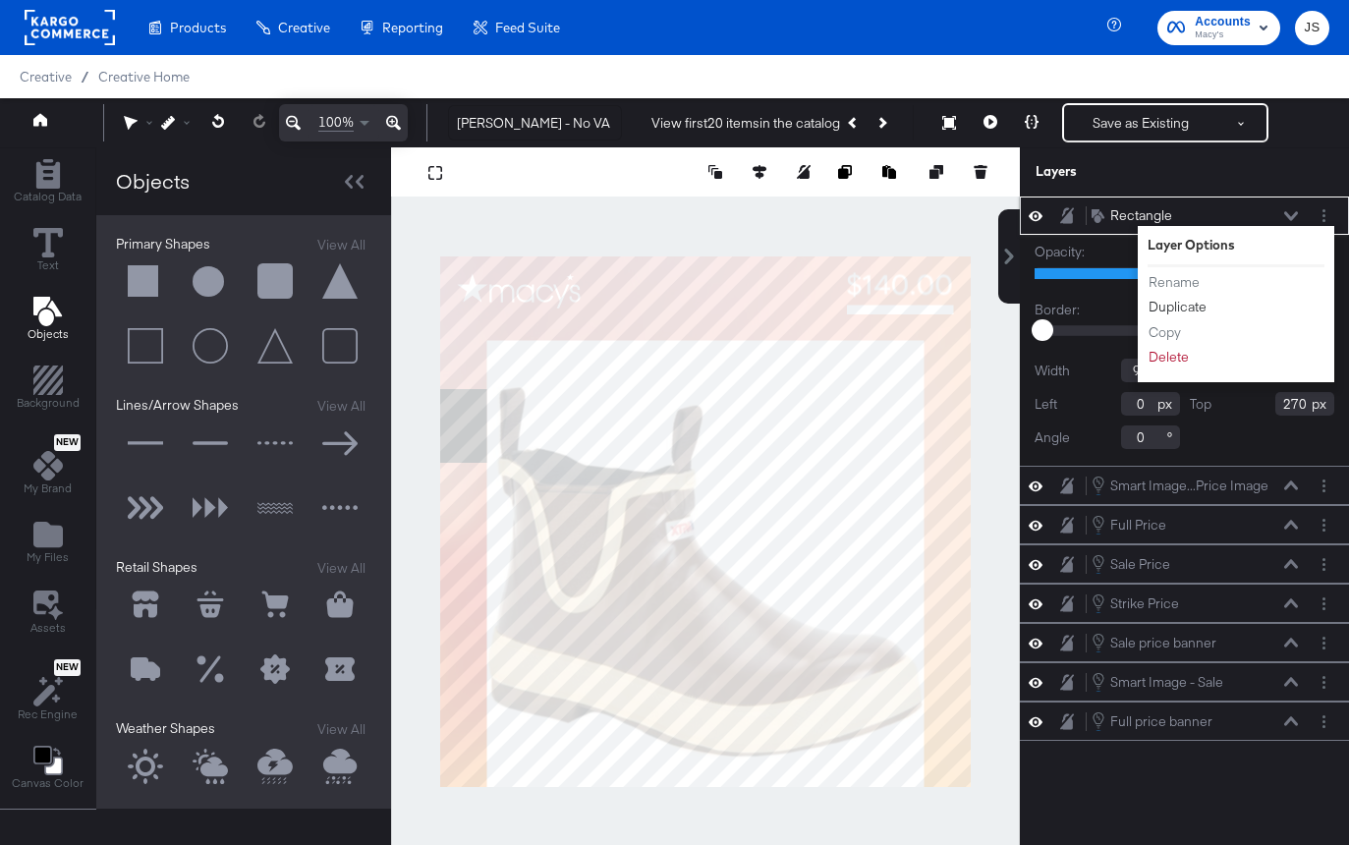
click at [1173, 309] on button "Duplicate" at bounding box center [1177, 307] width 60 height 21
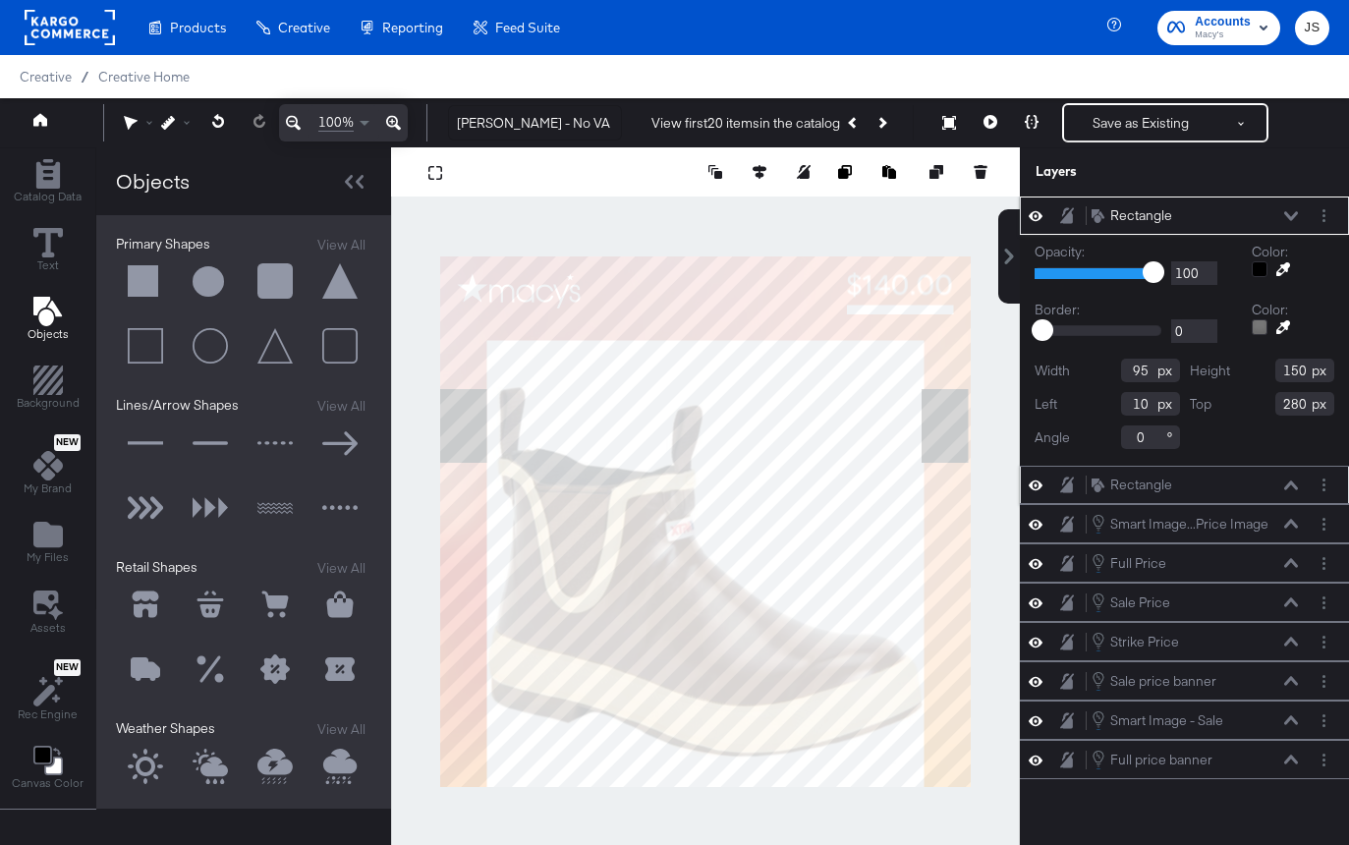
type input "984"
type input "270"
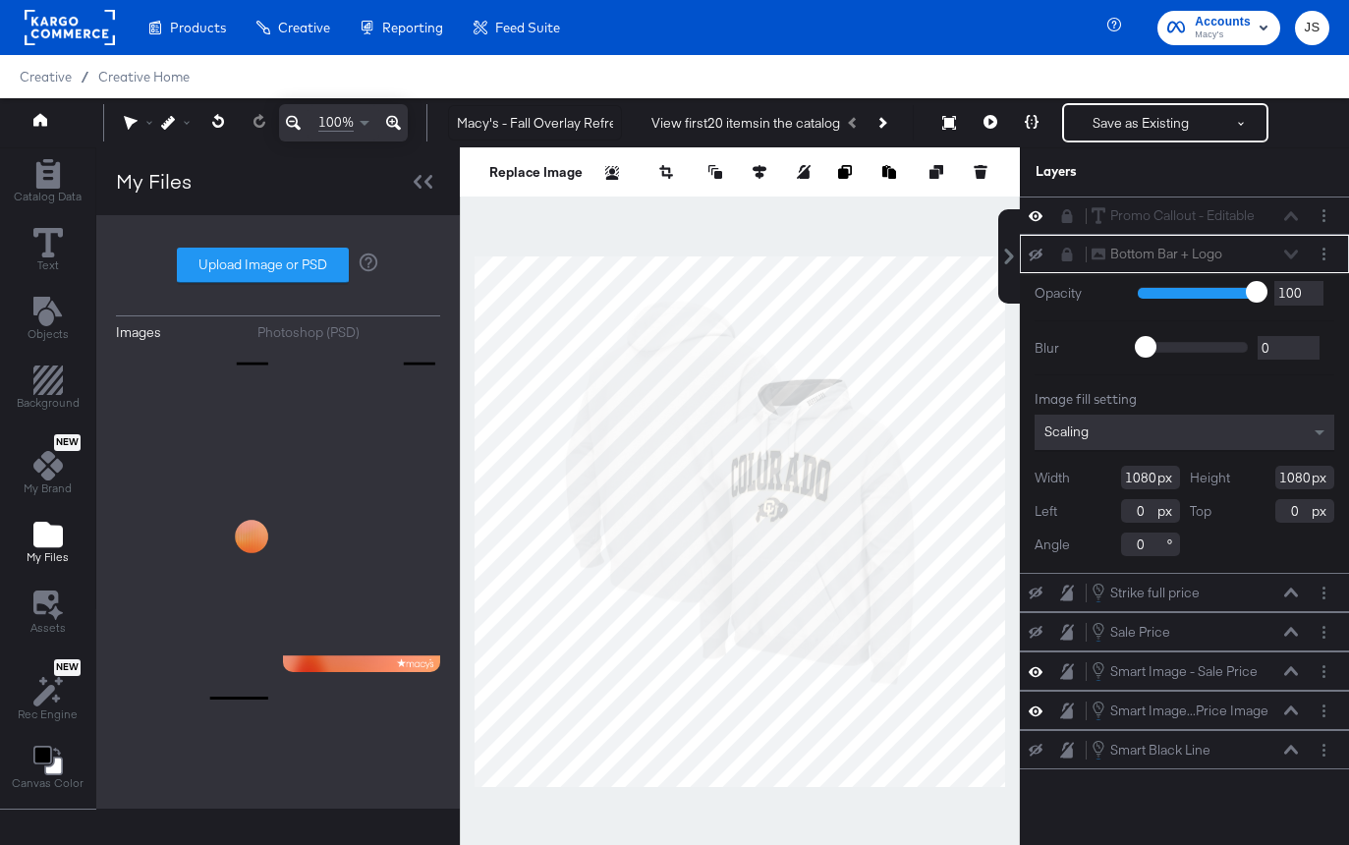
type input "C:\fakepath\Pin.png"
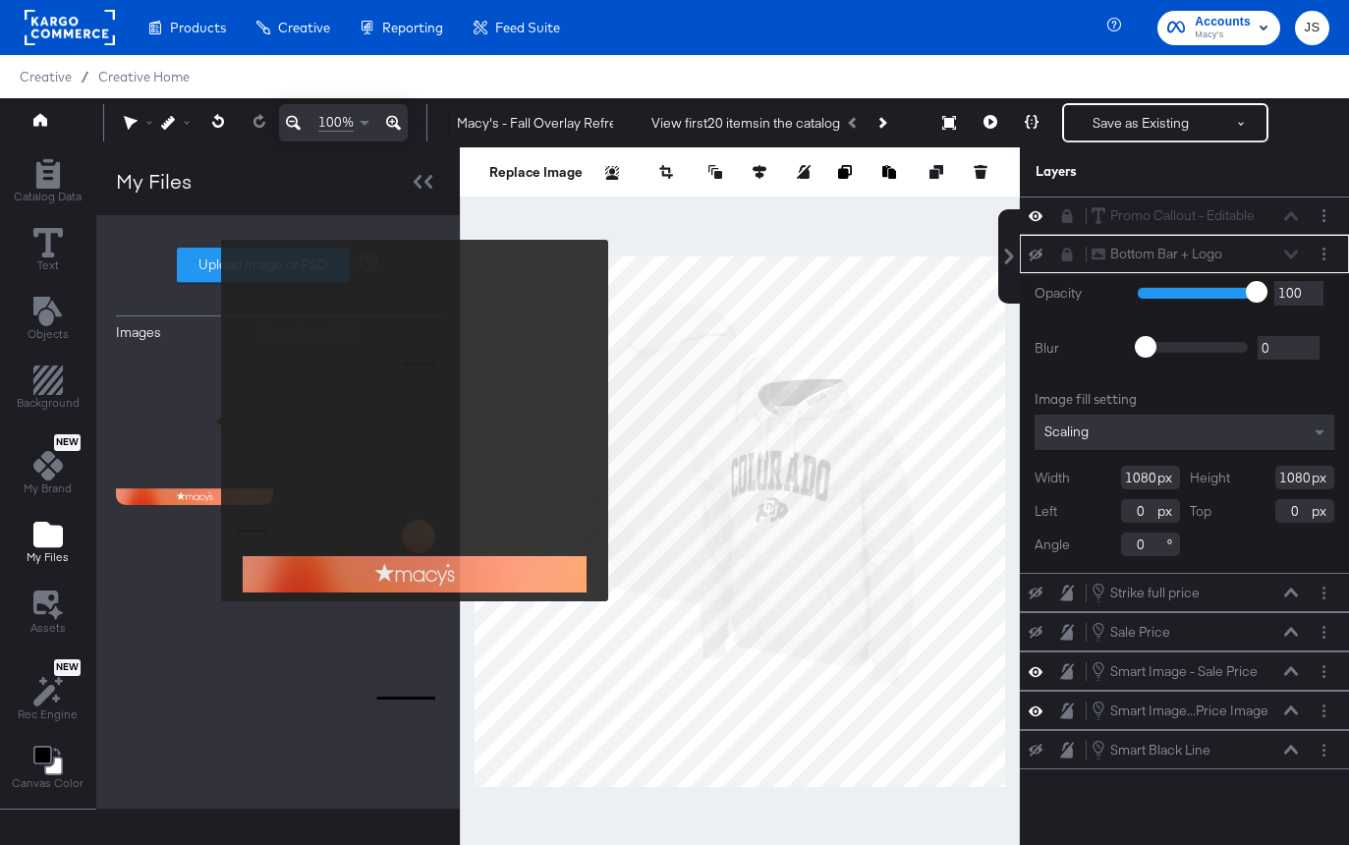
click at [208, 420] on img at bounding box center [194, 426] width 157 height 157
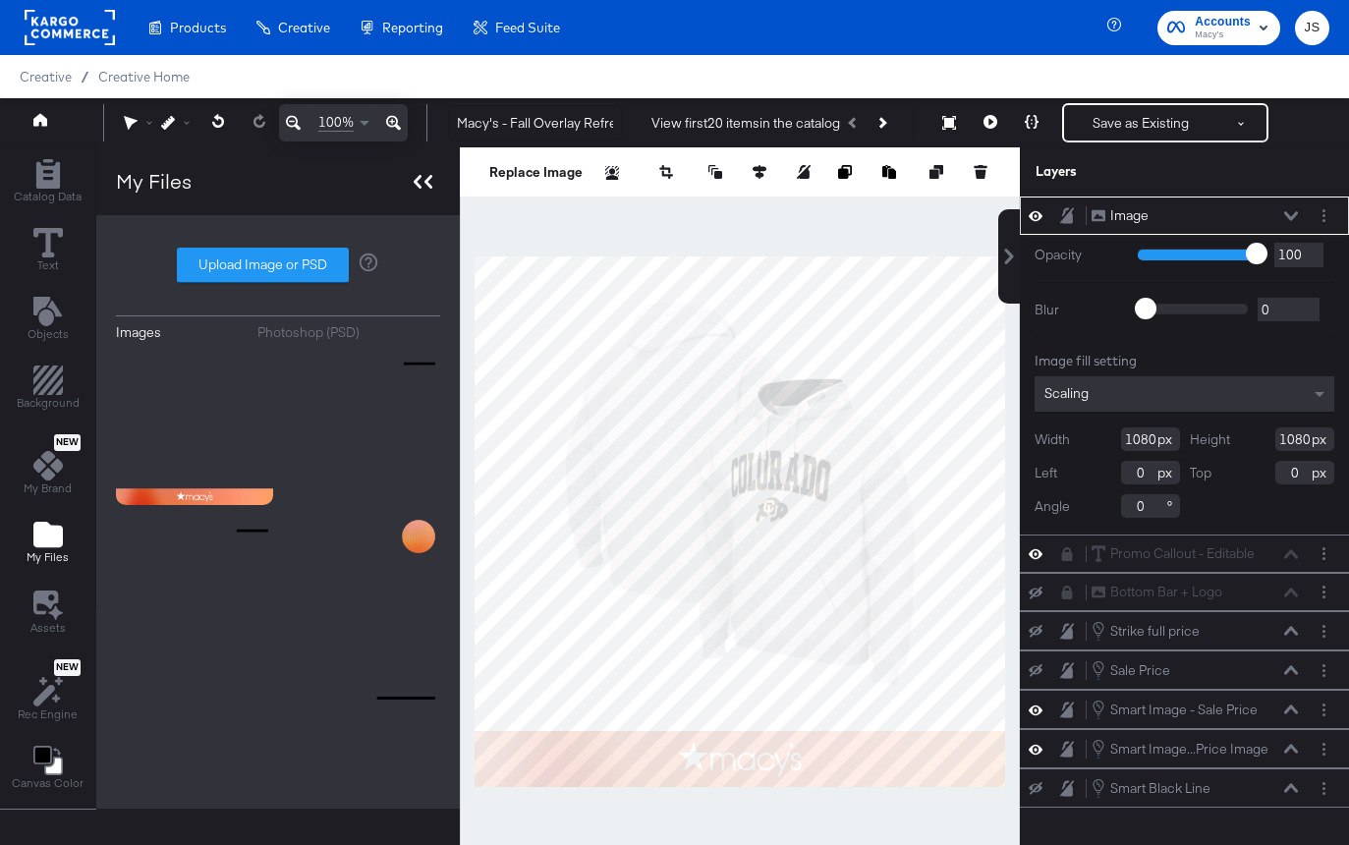
click at [417, 184] on icon at bounding box center [423, 182] width 19 height 14
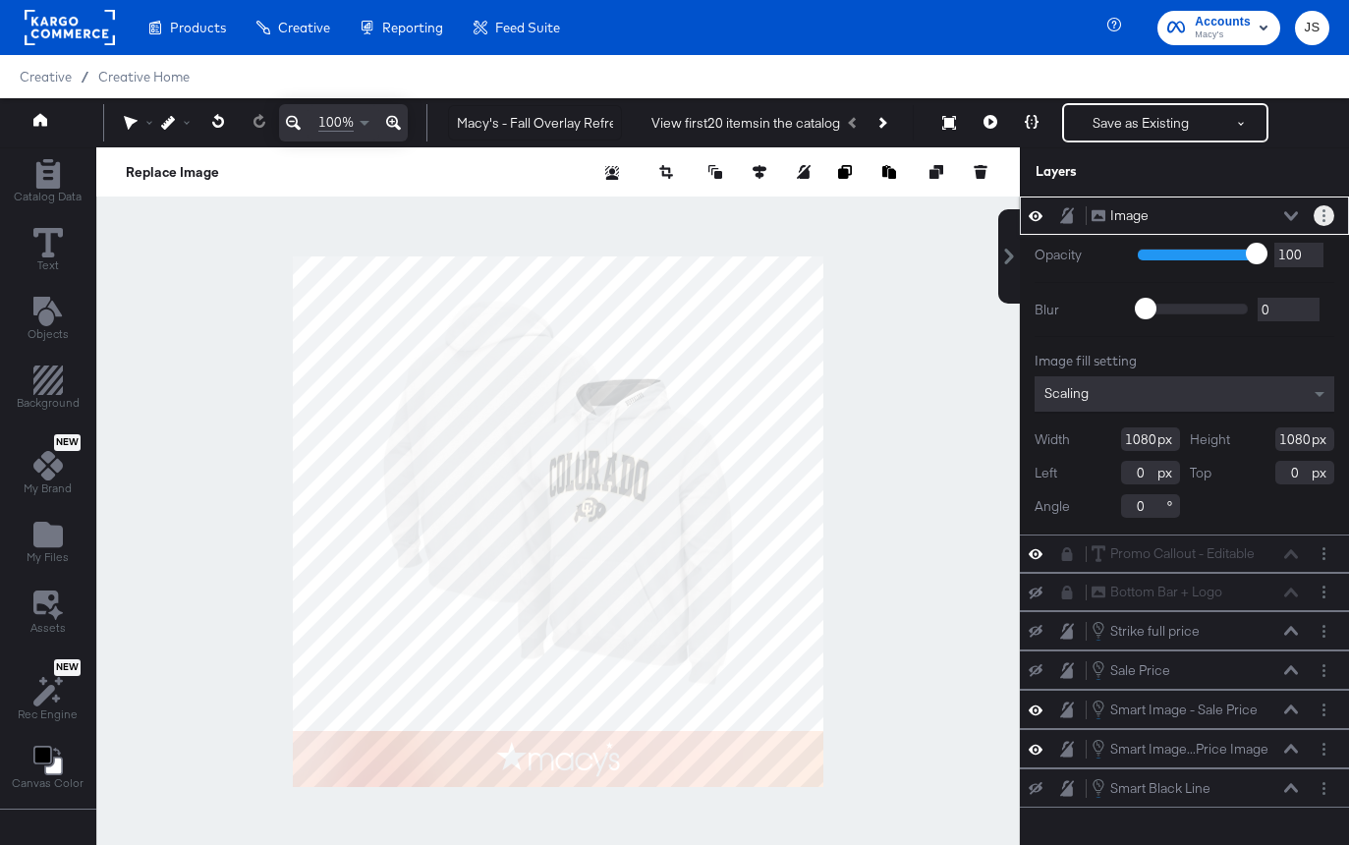
click at [1315, 219] on button "Layer Options" at bounding box center [1323, 215] width 21 height 21
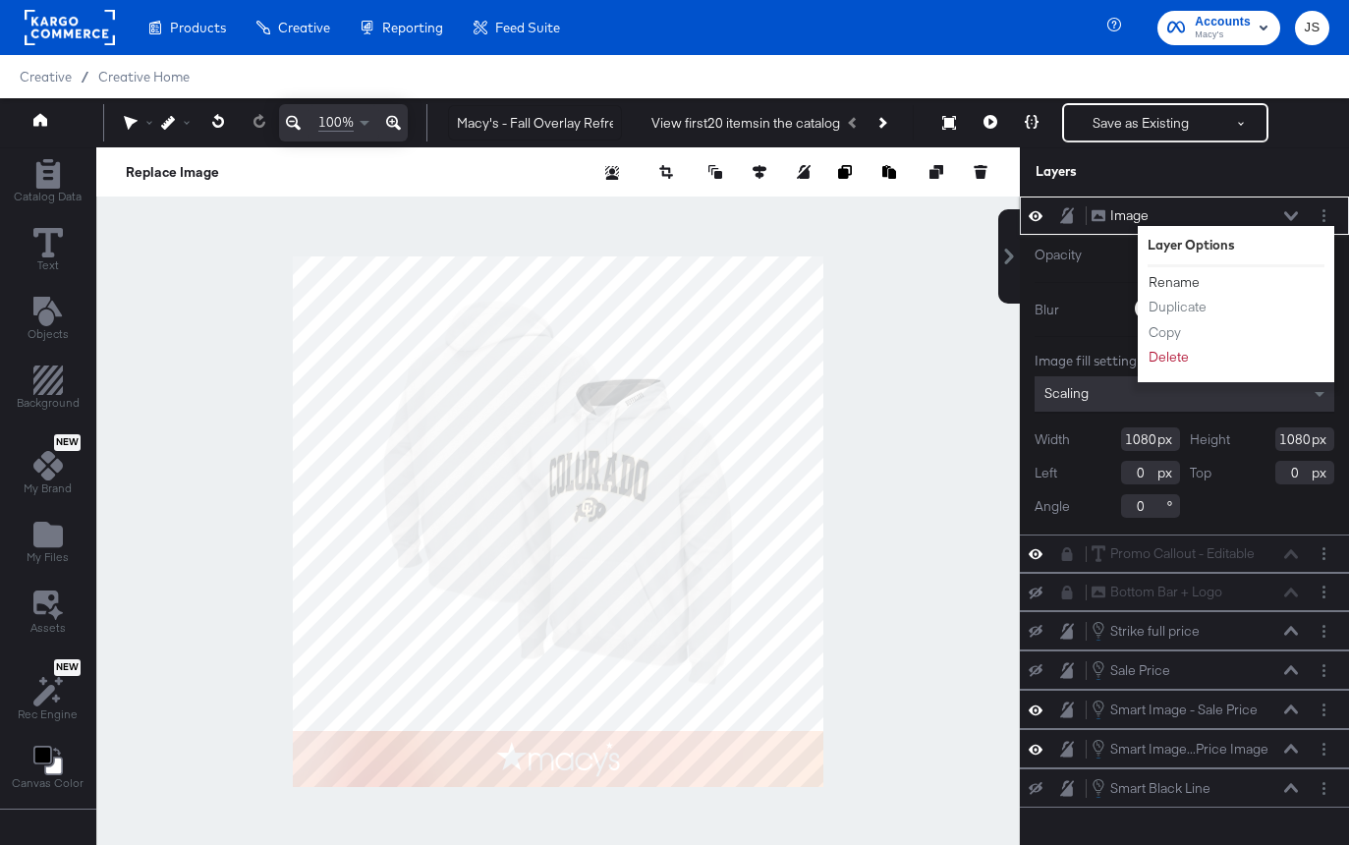
click at [1192, 286] on button "Rename" at bounding box center [1173, 282] width 53 height 21
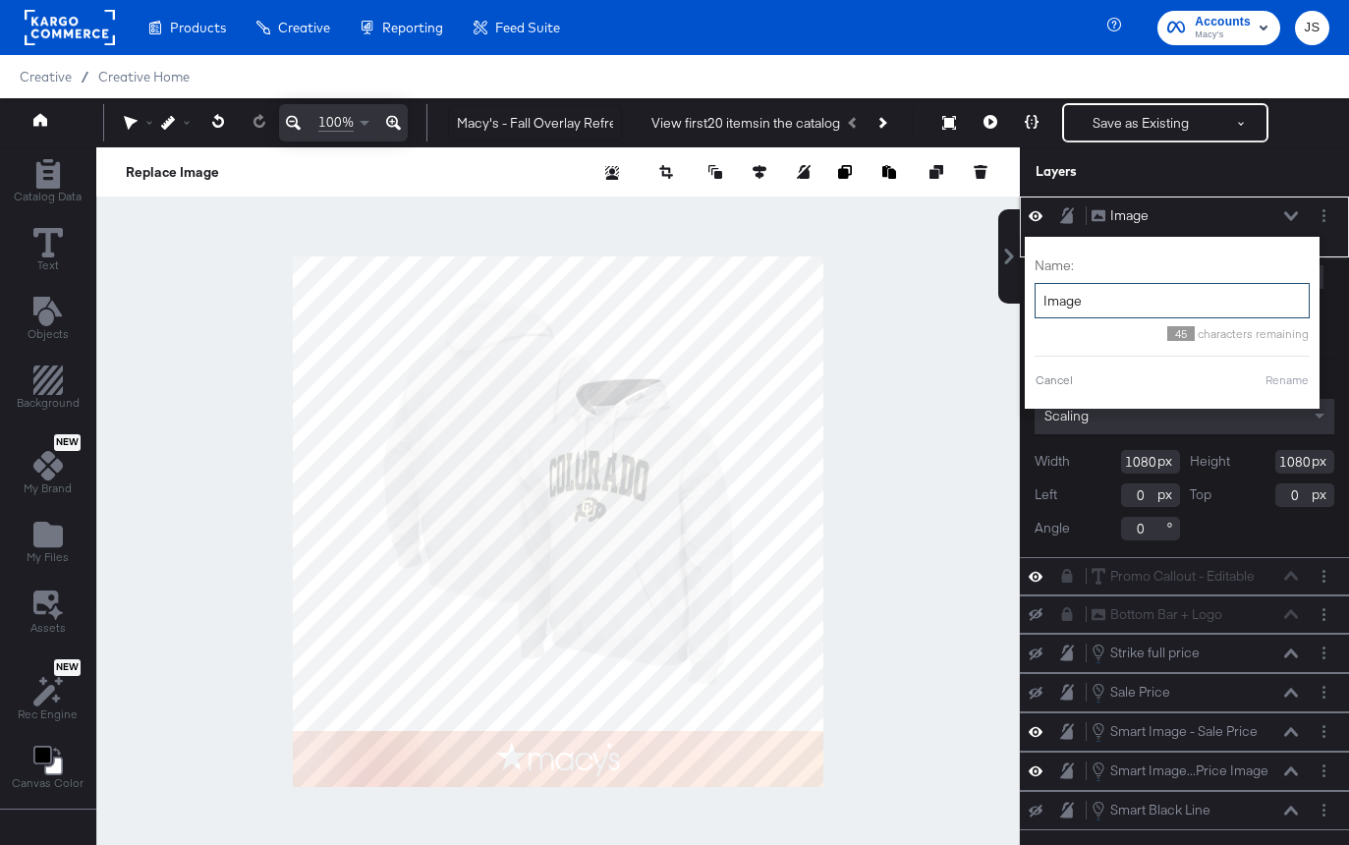
click at [1168, 301] on input "Image" at bounding box center [1171, 301] width 275 height 36
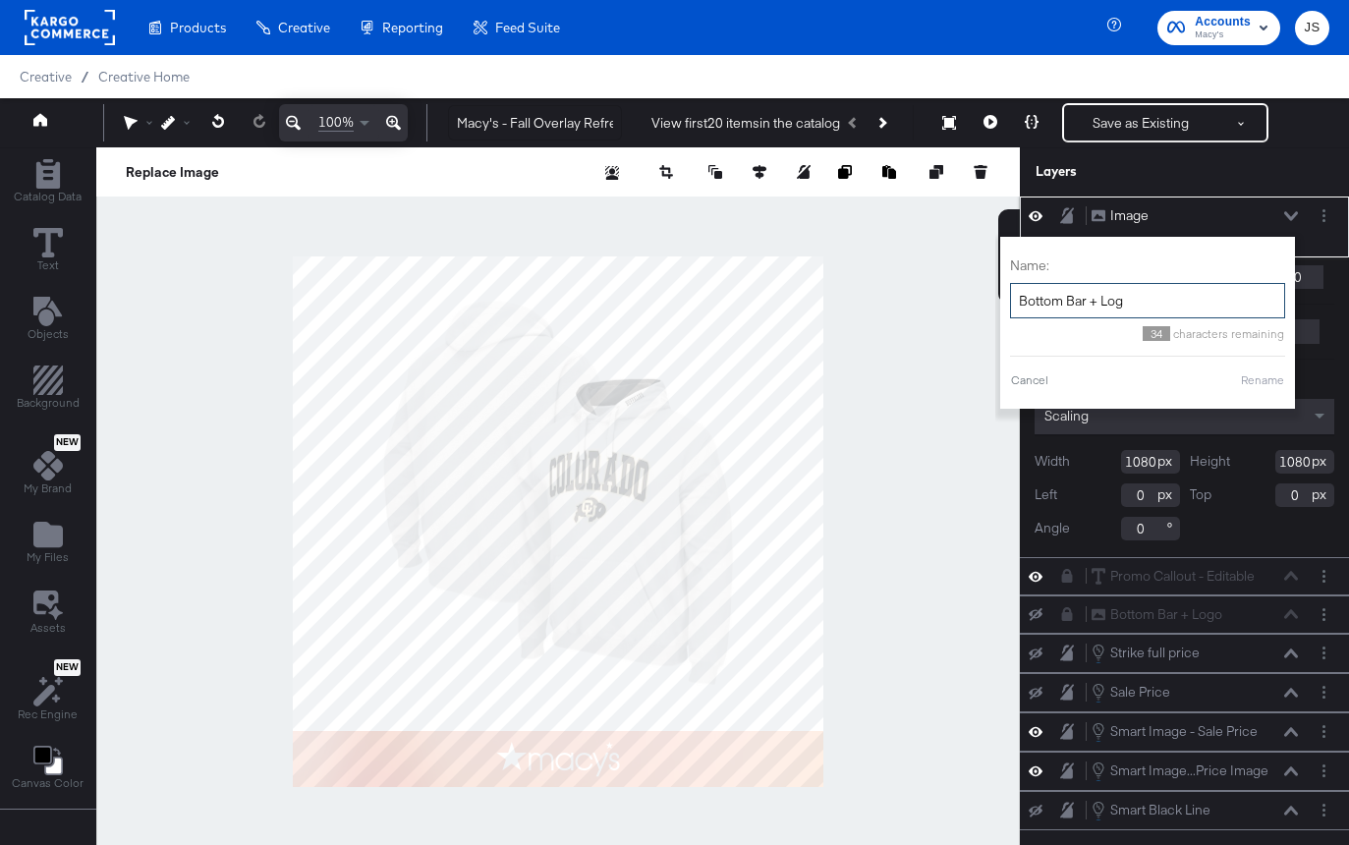
type input "Bottom Bar + Logo"
click at [1241, 382] on button "Rename" at bounding box center [1262, 380] width 45 height 18
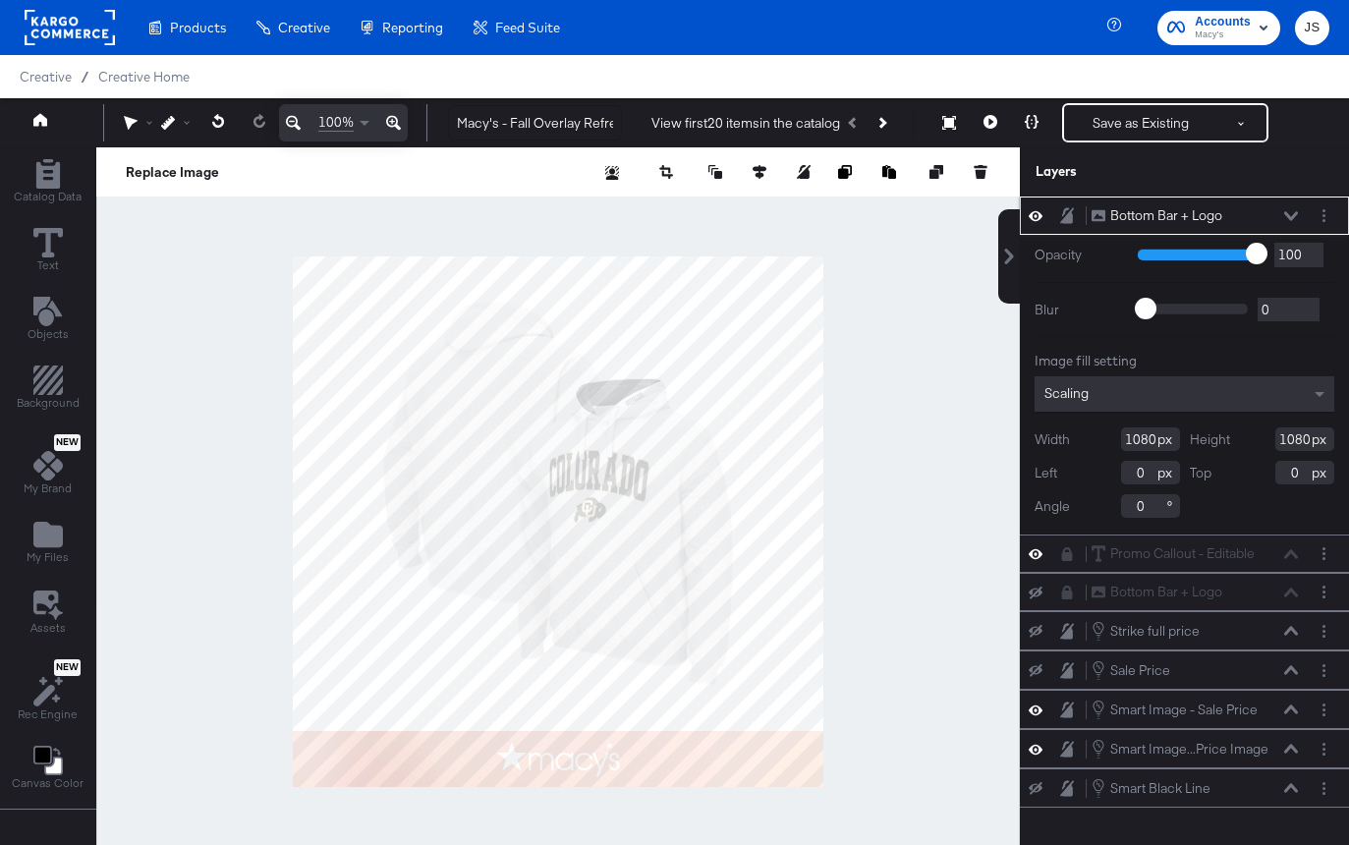
click at [1294, 223] on div "Bottom Bar + Logo Bottom Bar + Logo" at bounding box center [1194, 215] width 208 height 21
click at [1282, 210] on div "Bottom Bar + Logo Bottom Bar + Logo" at bounding box center [1194, 215] width 208 height 21
click at [1283, 213] on button at bounding box center [1291, 216] width 16 height 12
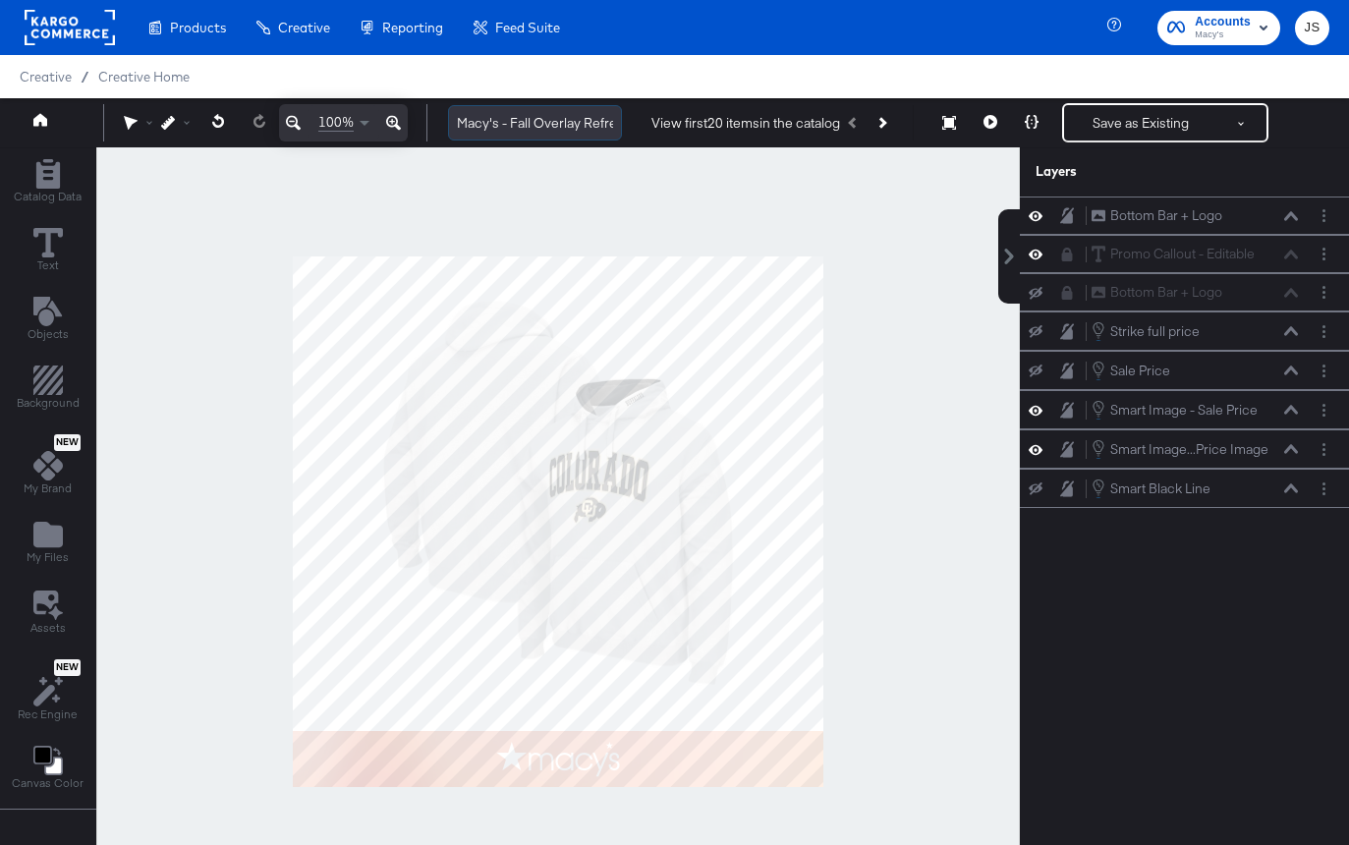
click at [557, 130] on input "Macy's - Fall Overlay Refresh - Pinterest" at bounding box center [535, 123] width 174 height 36
click at [1128, 129] on button "Save as Existing" at bounding box center [1140, 122] width 153 height 35
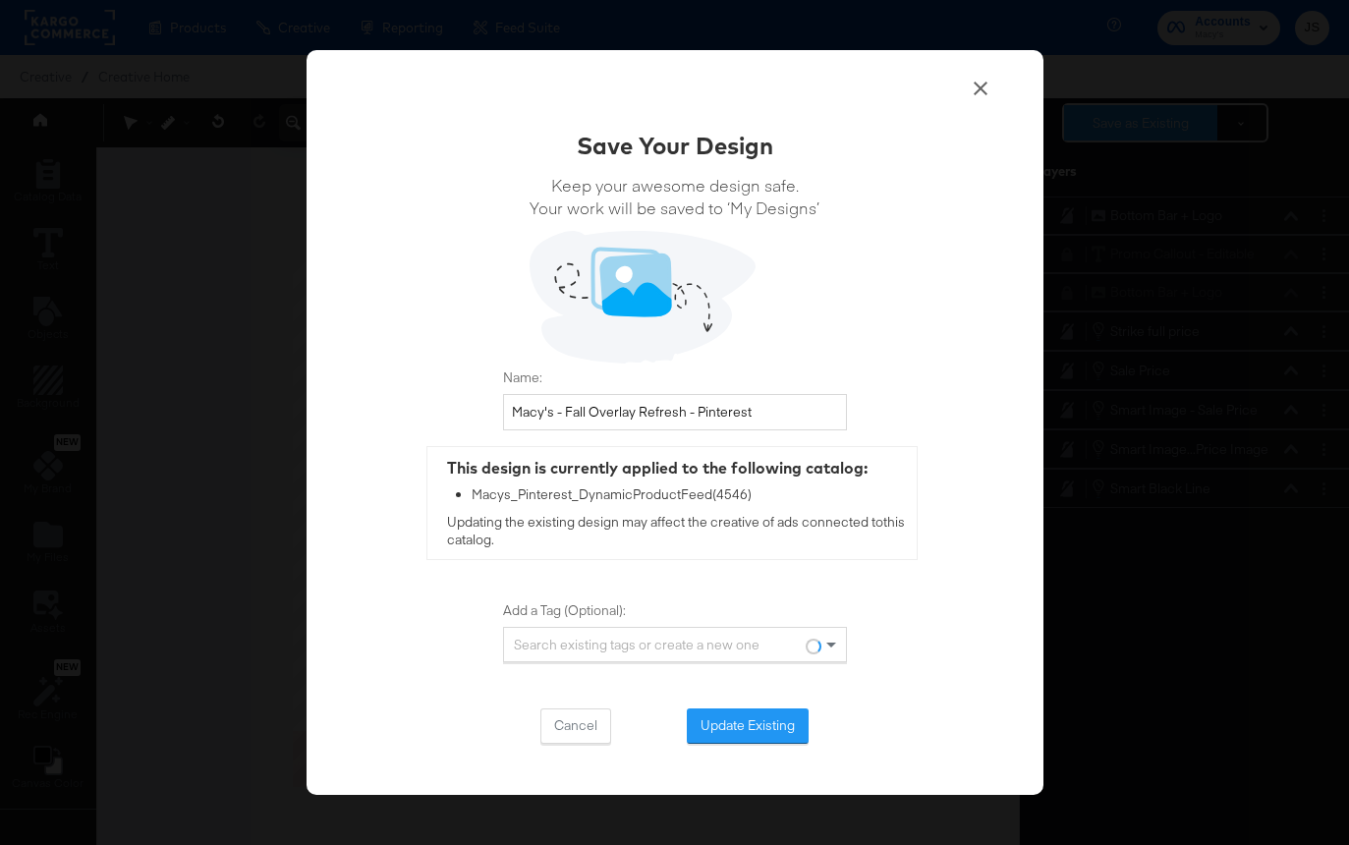
scroll to position [0, 0]
click at [724, 736] on button "Update Existing" at bounding box center [748, 725] width 122 height 35
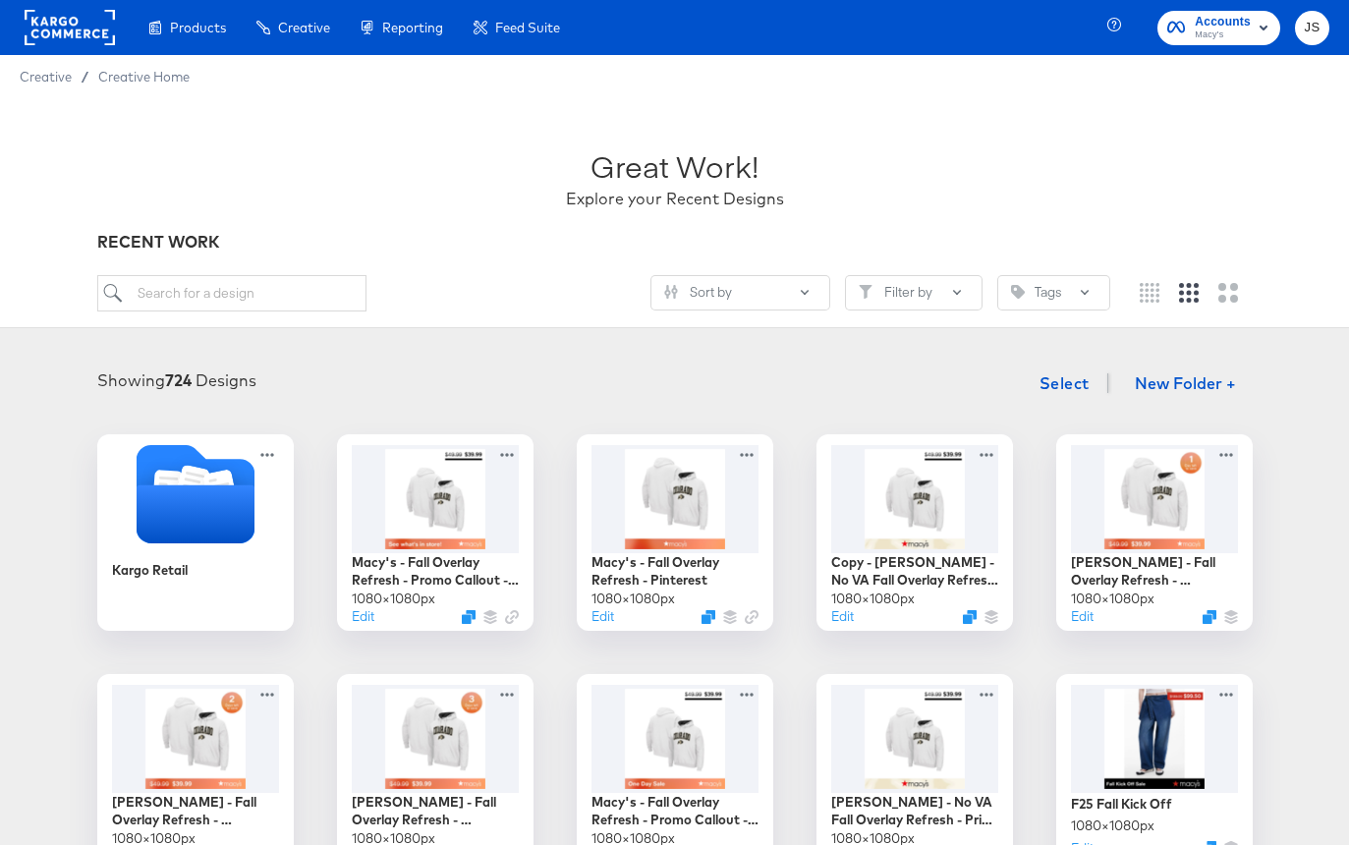
click at [541, 304] on div "Sort by Filter by Tags" at bounding box center [603, 293] width 1013 height 36
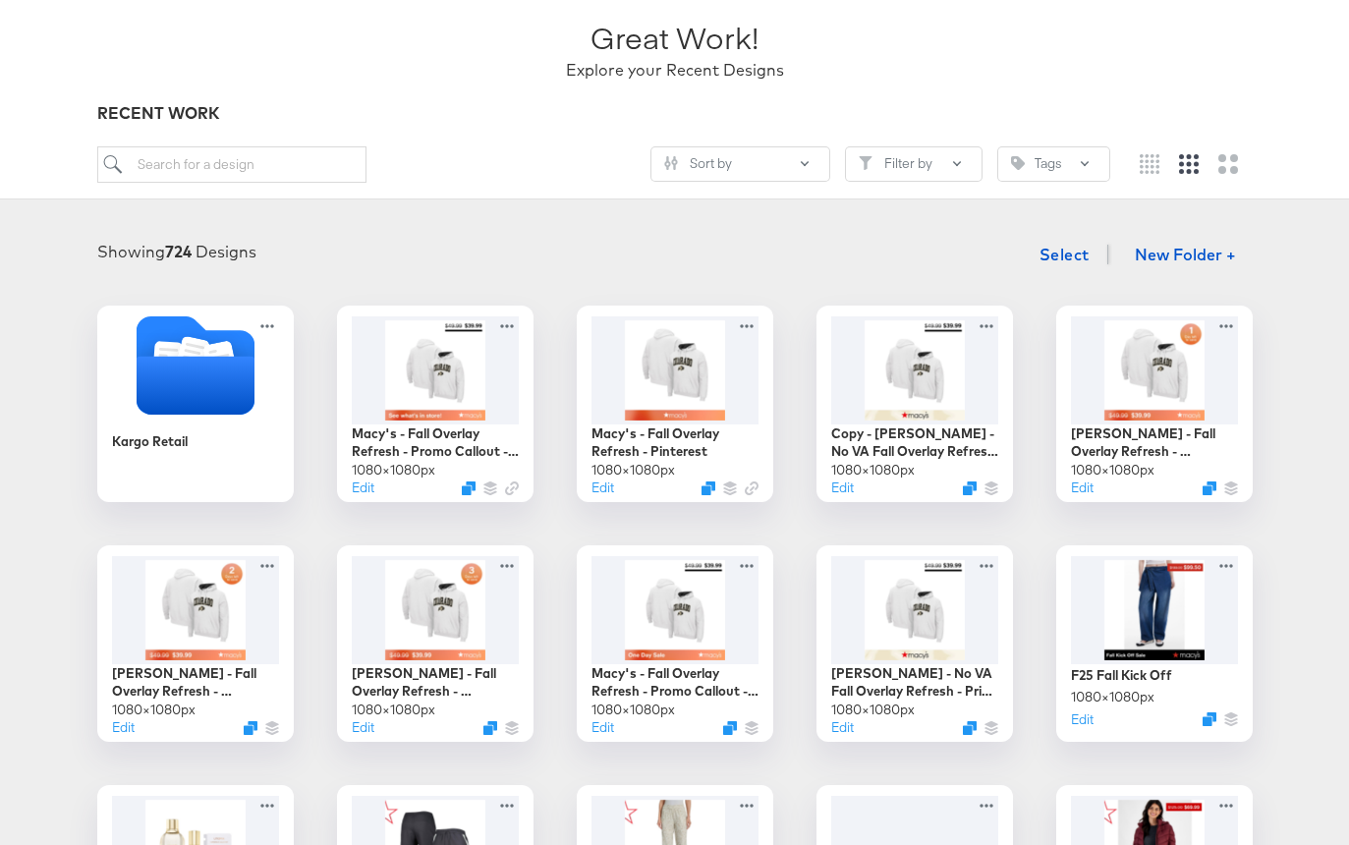
scroll to position [227, 0]
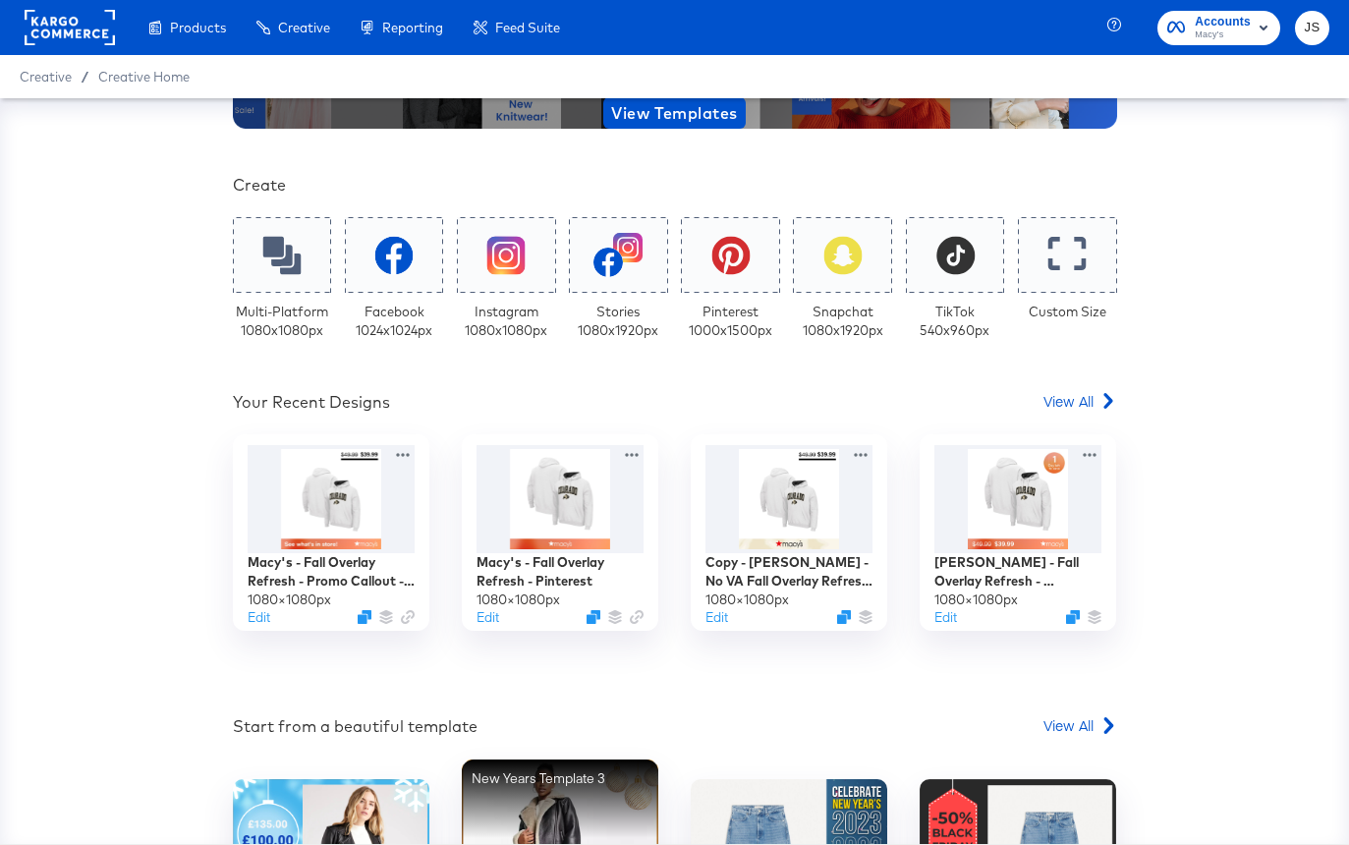
scroll to position [328, 0]
